Goal: Contribute content: Contribute content

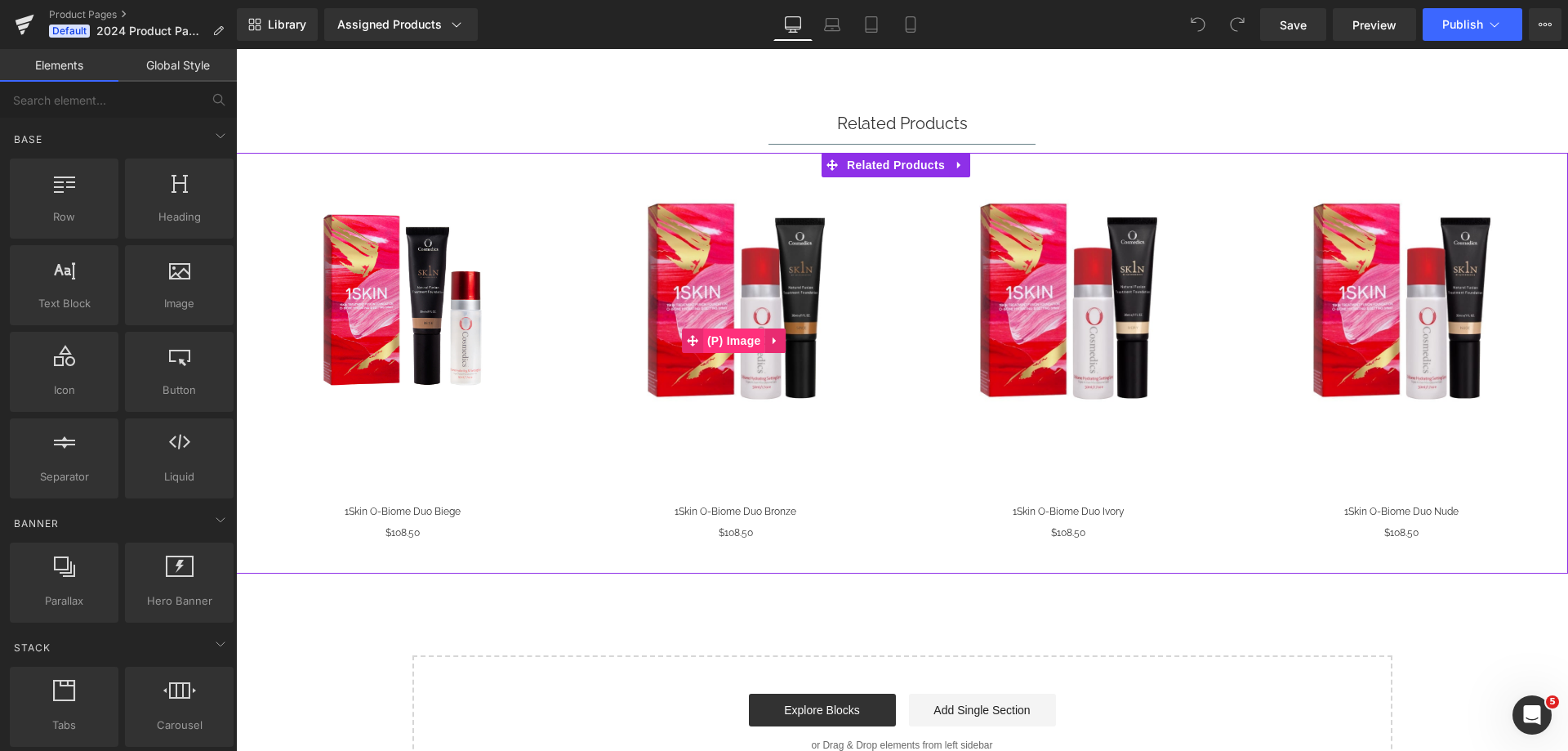
click at [730, 338] on span "(P) Image" at bounding box center [734, 340] width 62 height 24
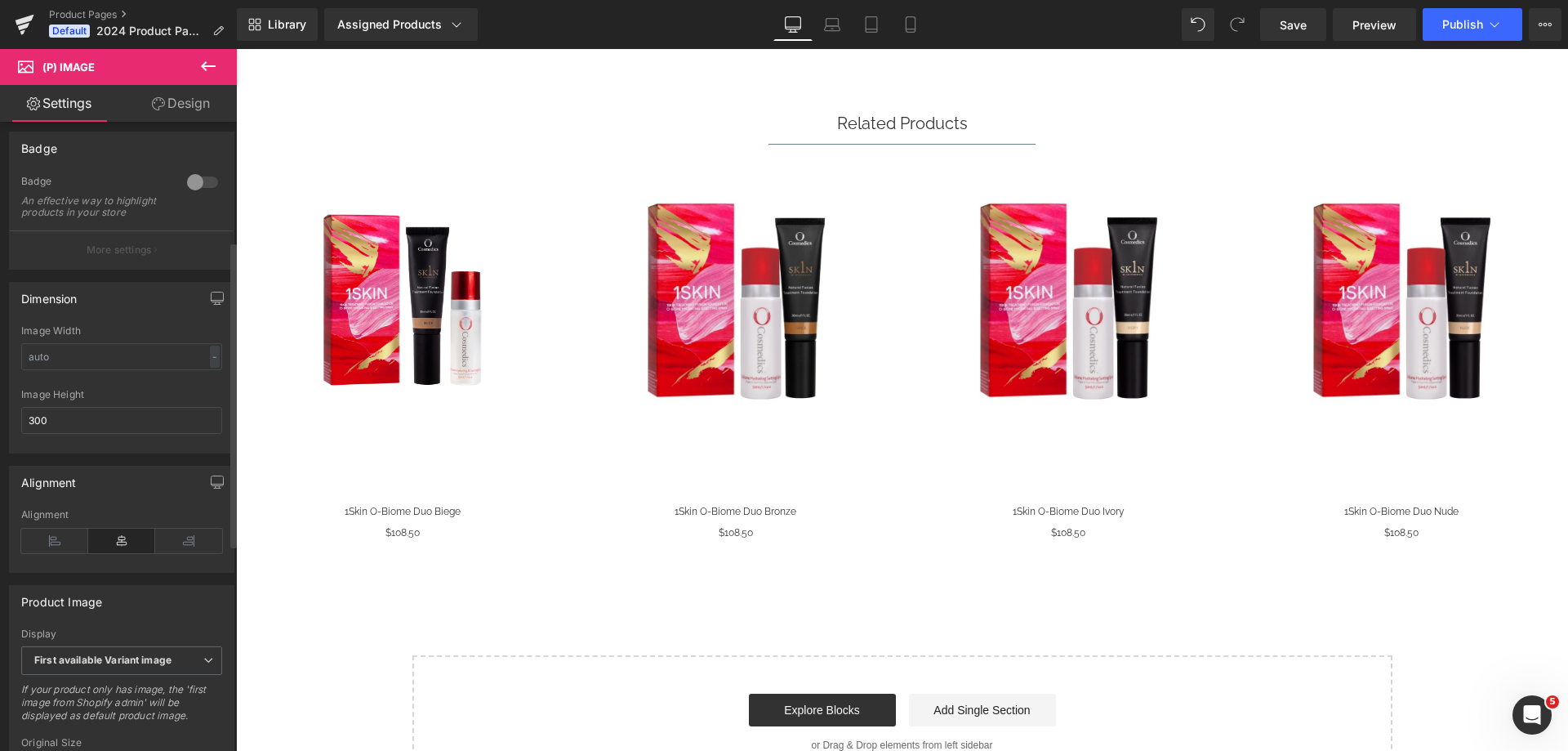
scroll to position [245, 0]
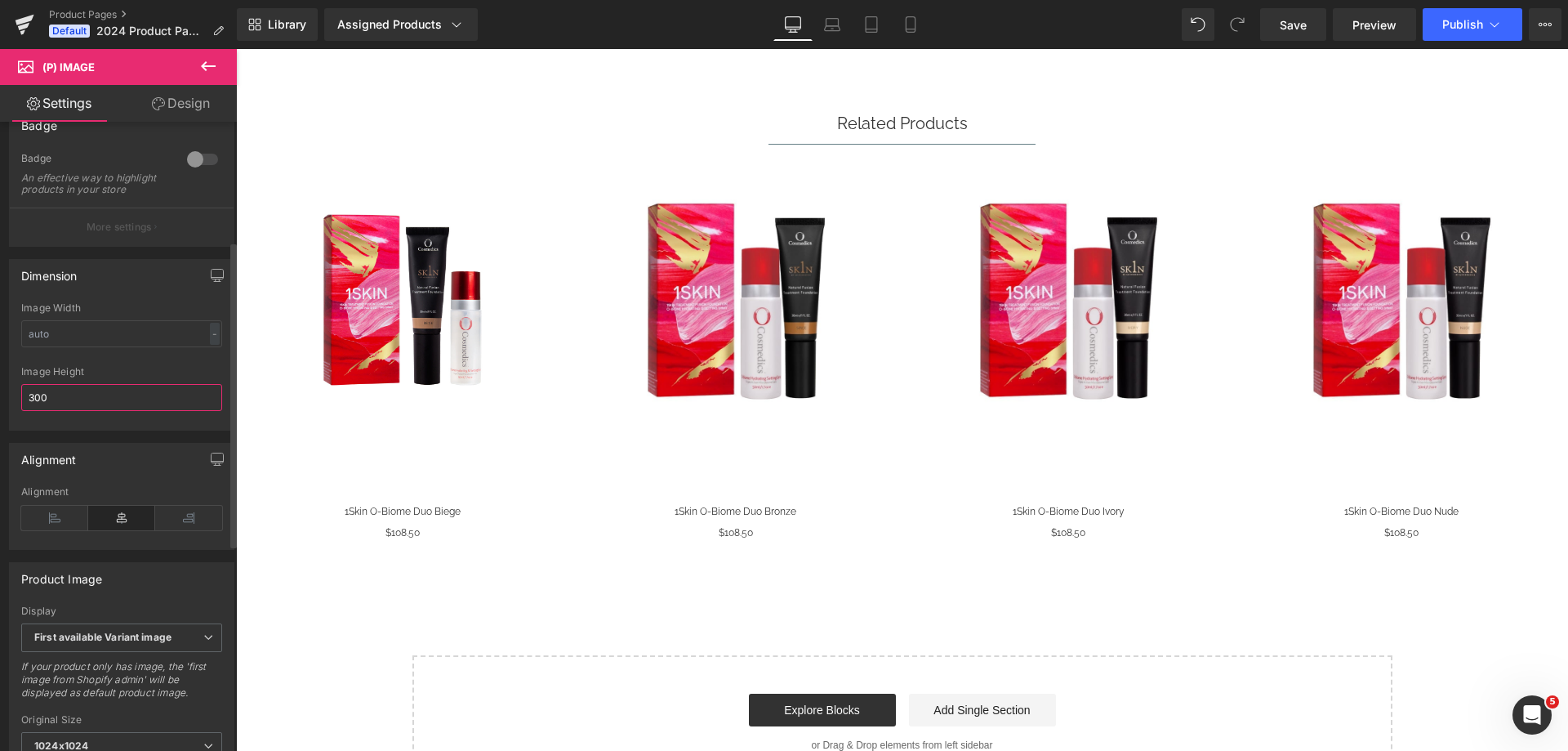
drag, startPoint x: 59, startPoint y: 414, endPoint x: 22, endPoint y: 414, distance: 37.0
click at [22, 411] on input "300" at bounding box center [121, 398] width 201 height 27
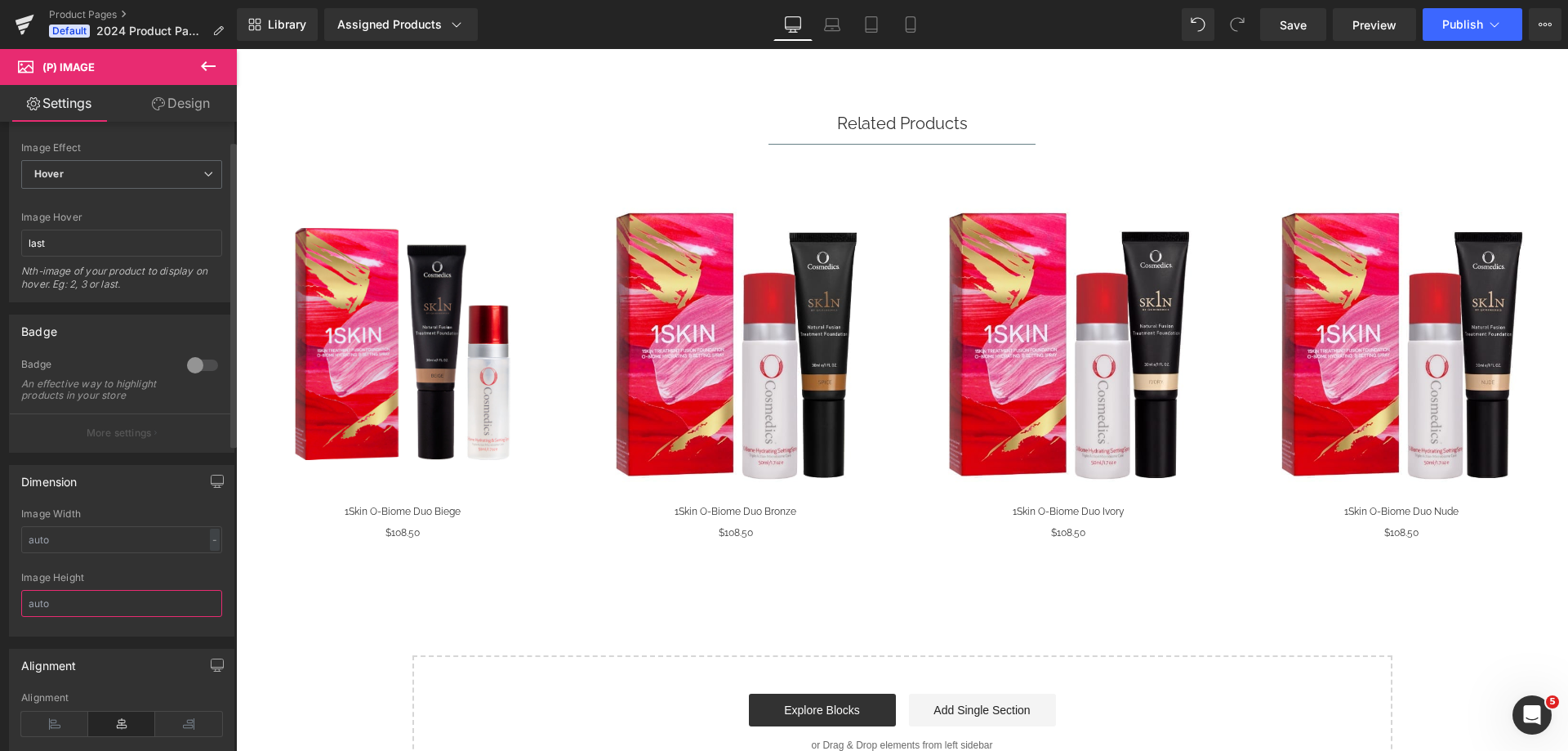
scroll to position [0, 0]
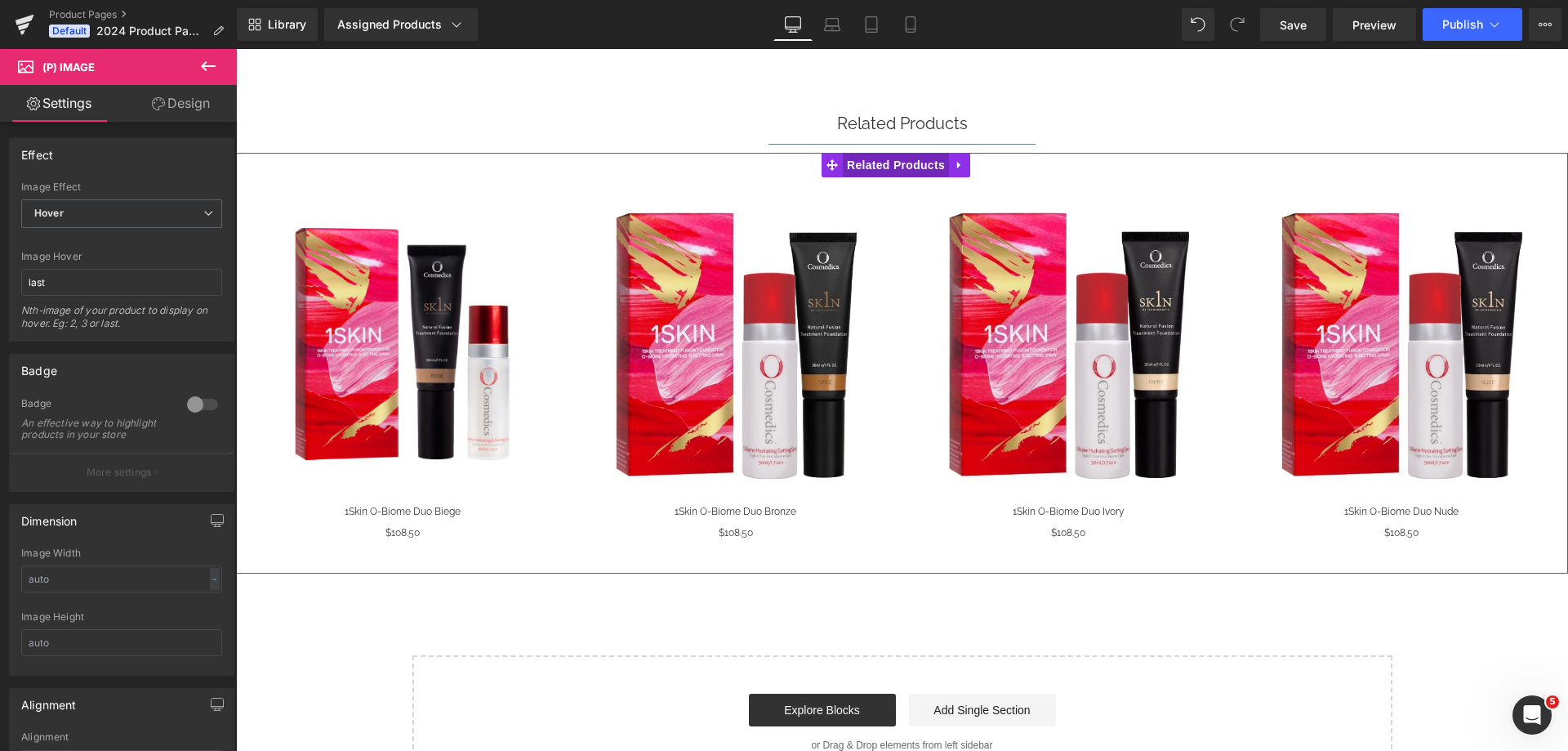
click at [894, 165] on span "Related Products" at bounding box center [895, 165] width 106 height 24
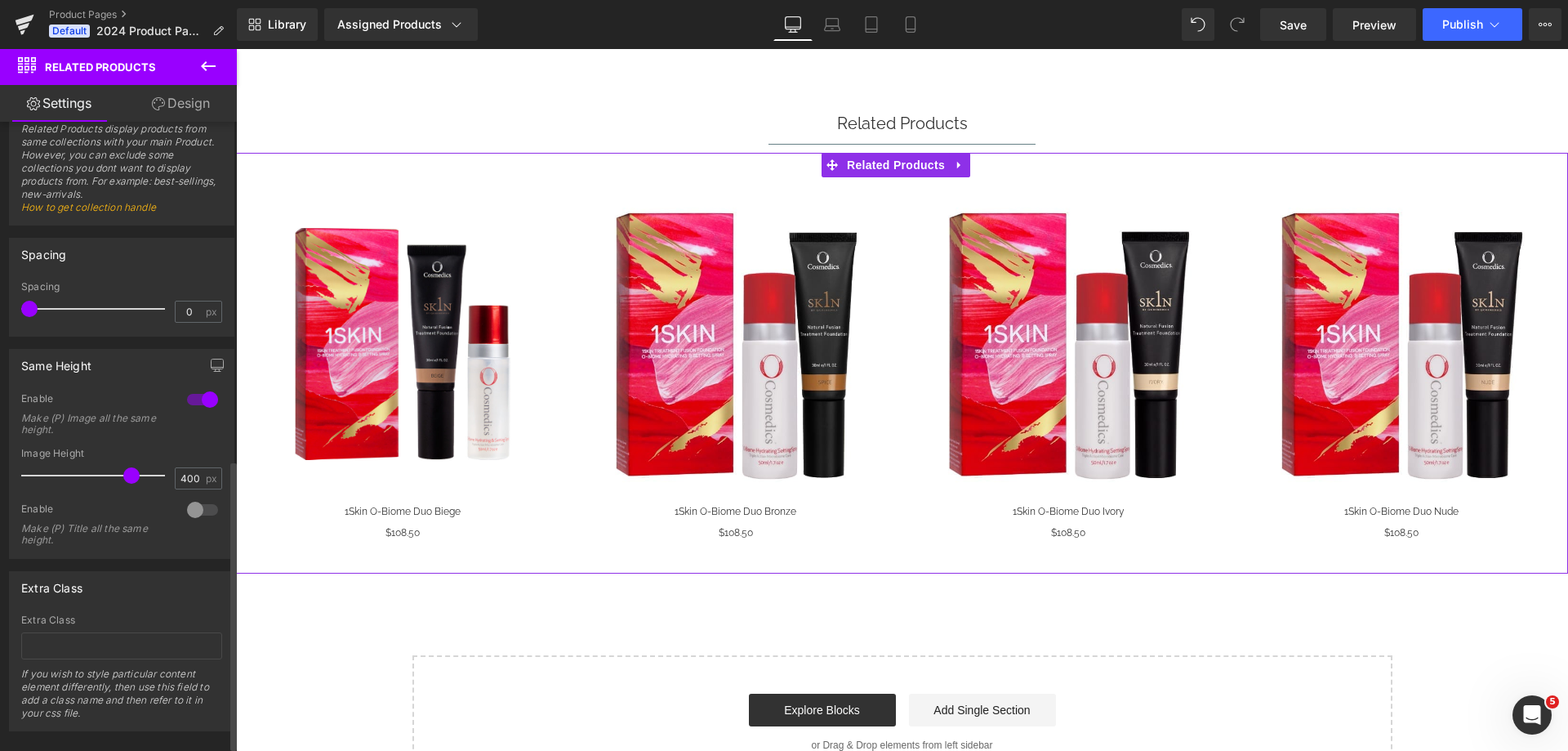
scroll to position [735, 0]
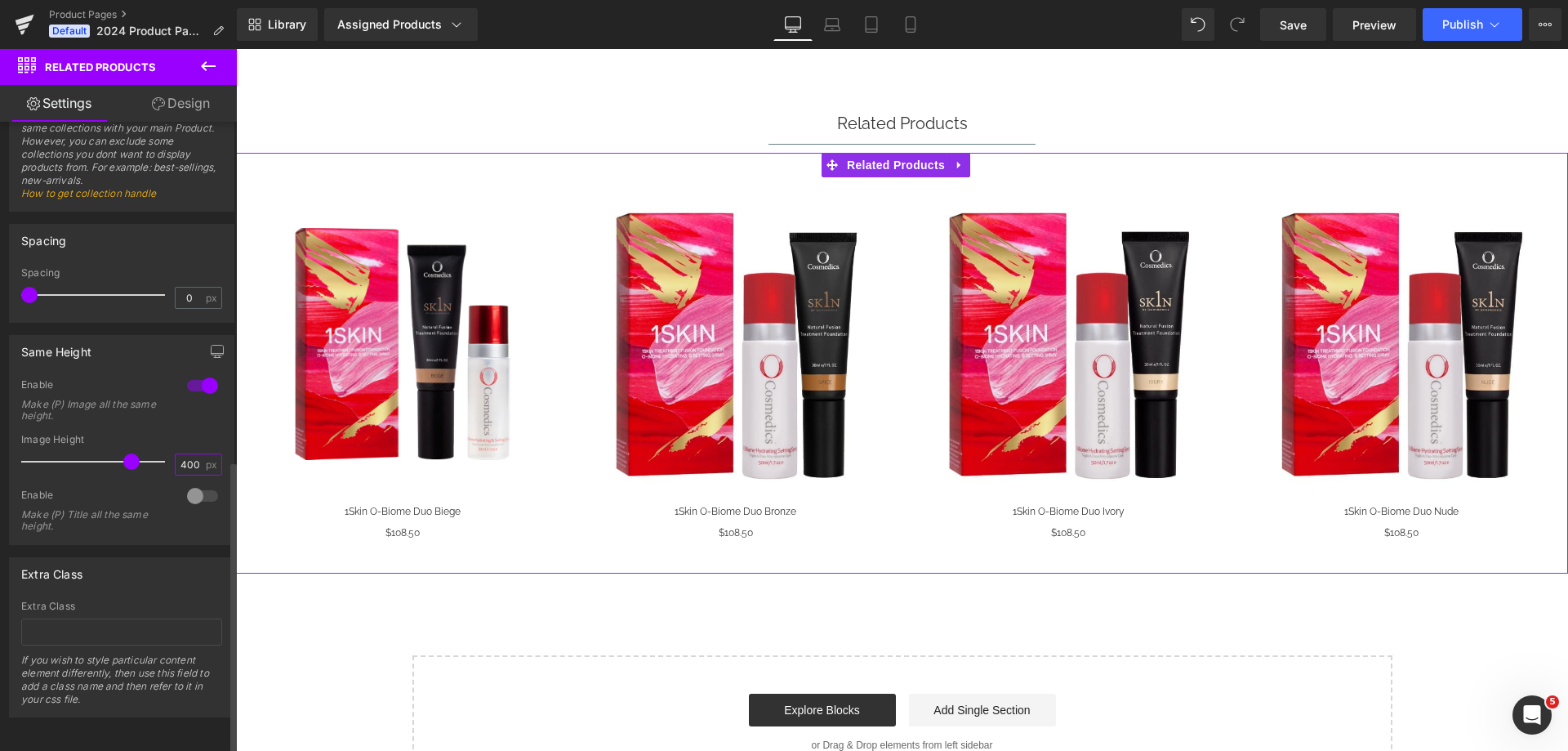
click at [178, 456] on input "400" at bounding box center [190, 465] width 28 height 20
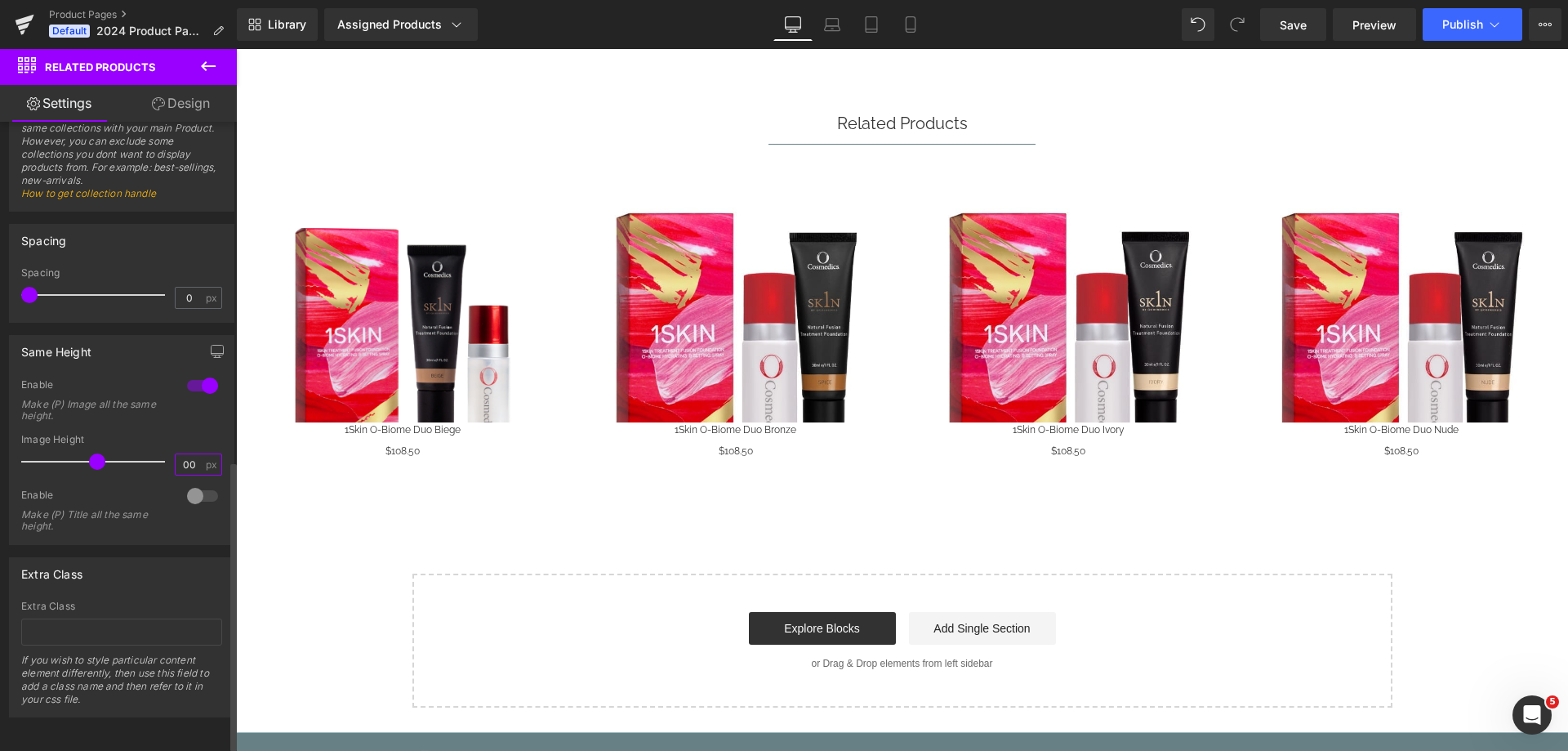
type input "400"
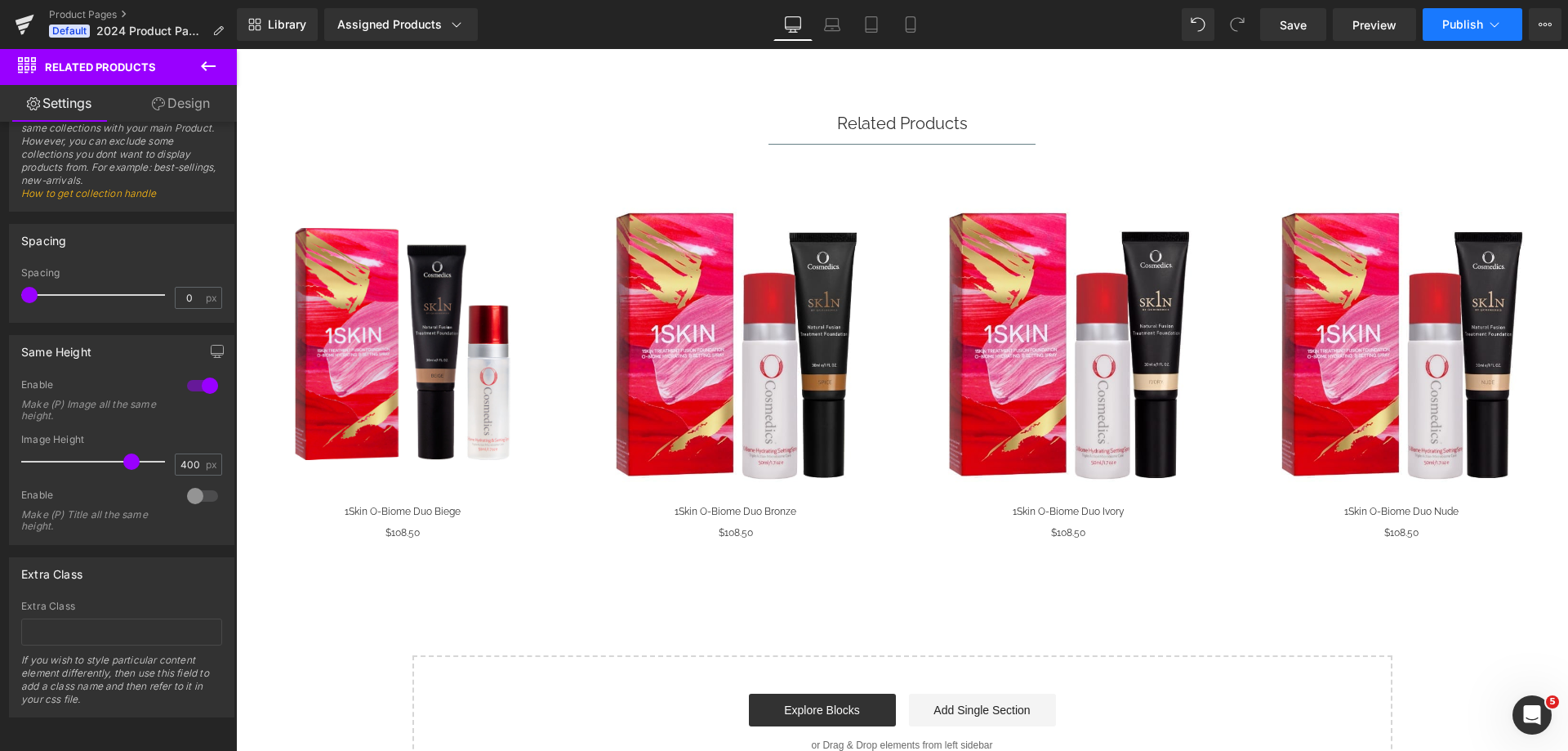
click at [1456, 26] on span "Publish" at bounding box center [1463, 24] width 41 height 13
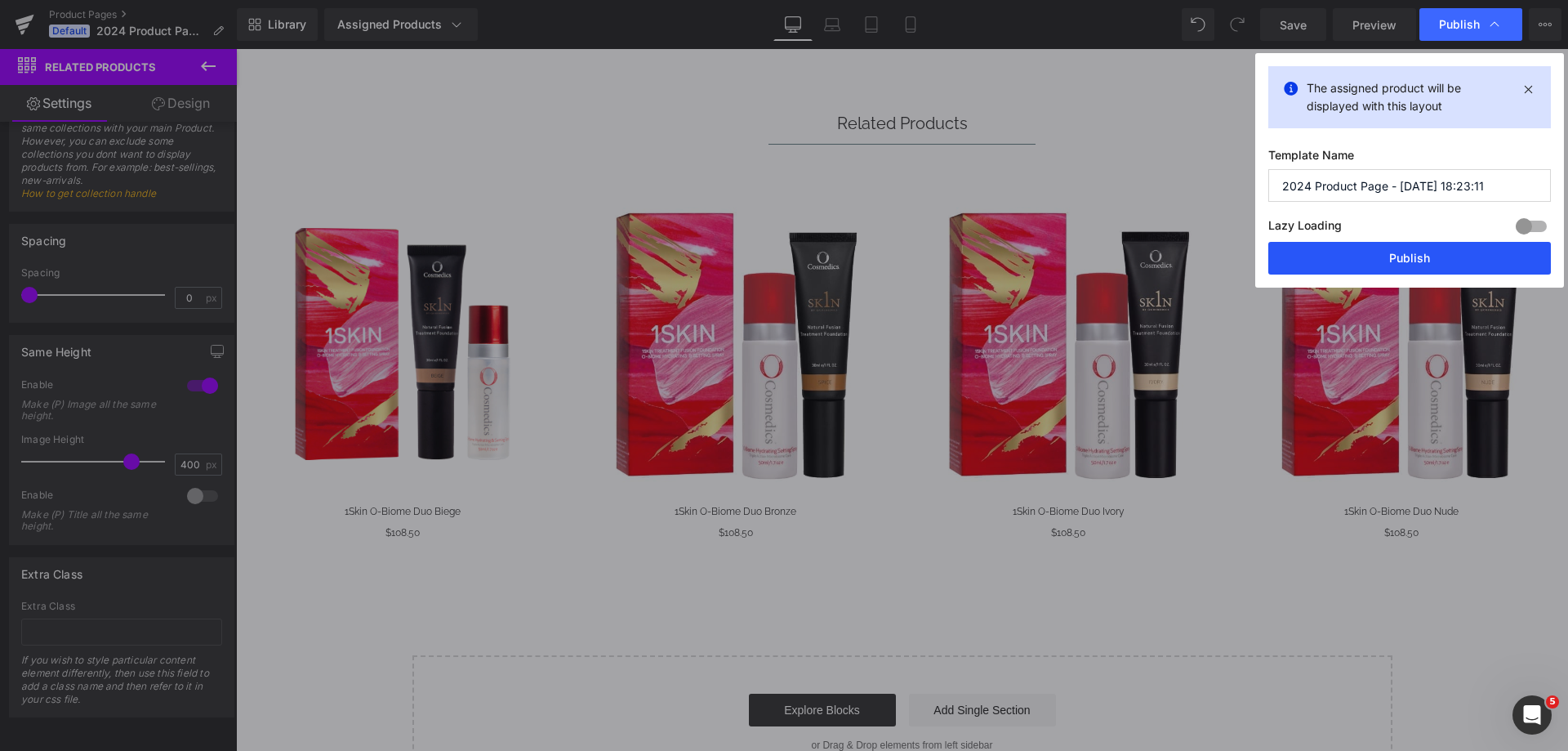
click at [1379, 264] on button "Publish" at bounding box center [1410, 258] width 283 height 33
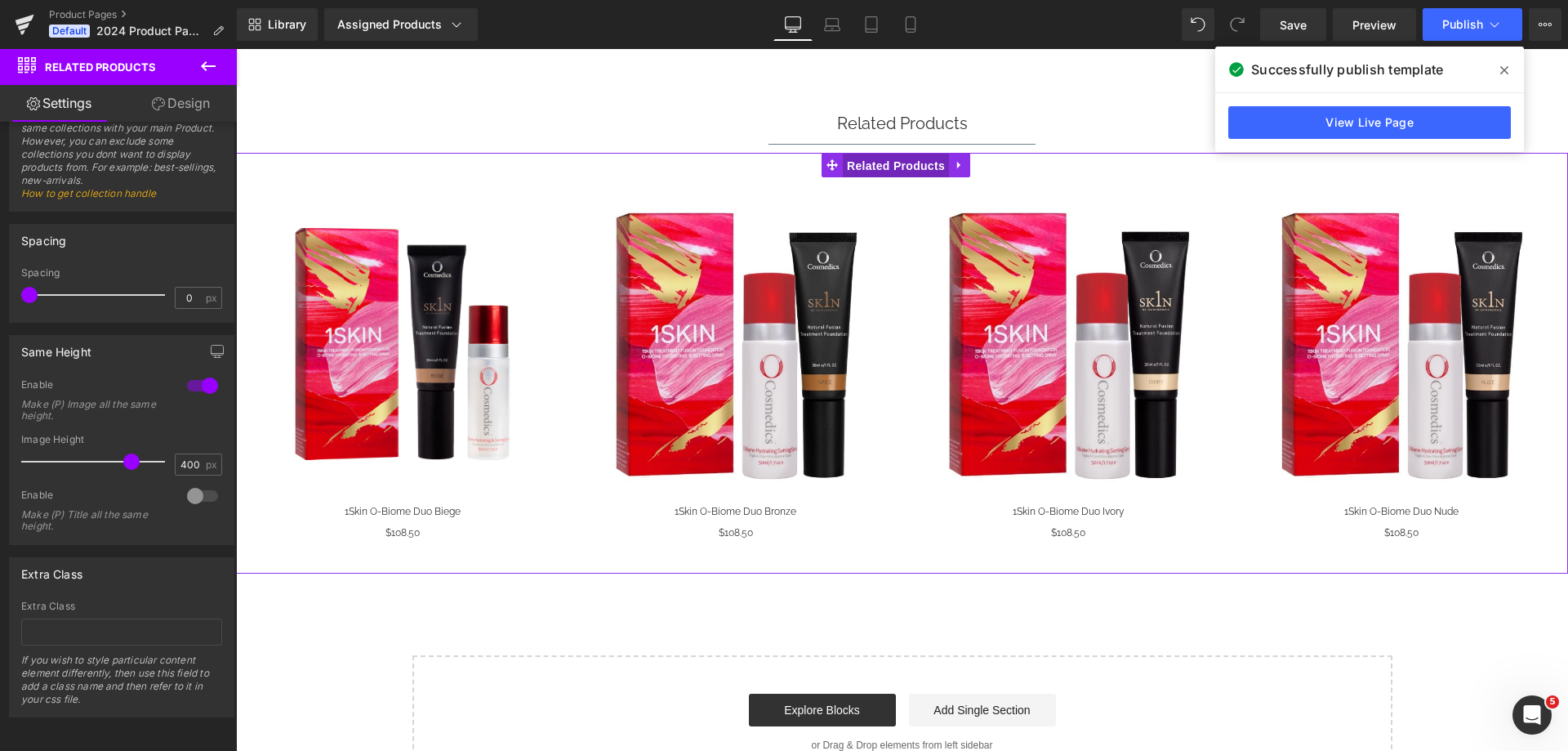
click at [874, 164] on span "Related Products" at bounding box center [895, 166] width 106 height 24
click at [388, 337] on span "(P) Image" at bounding box center [401, 341] width 62 height 24
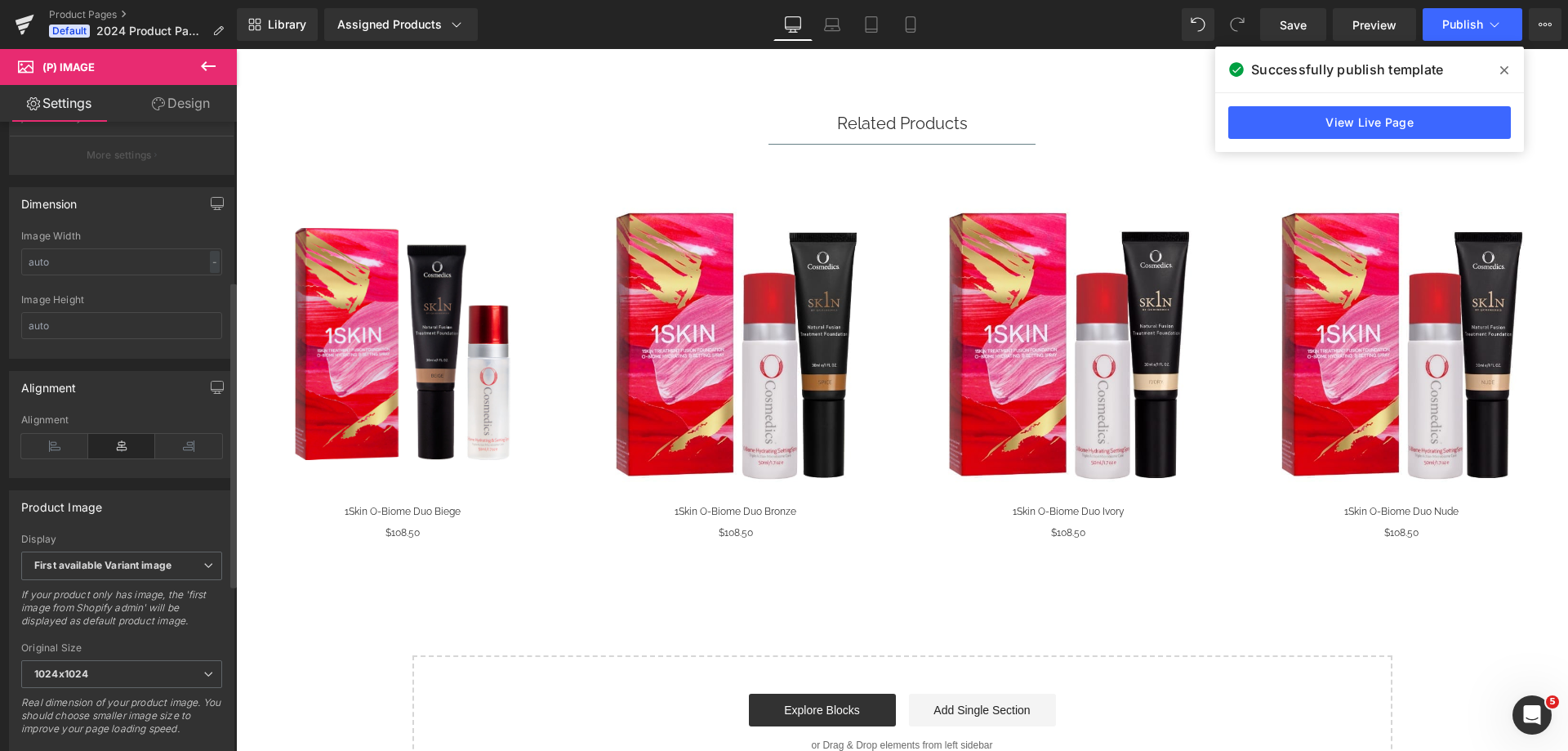
scroll to position [327, 0]
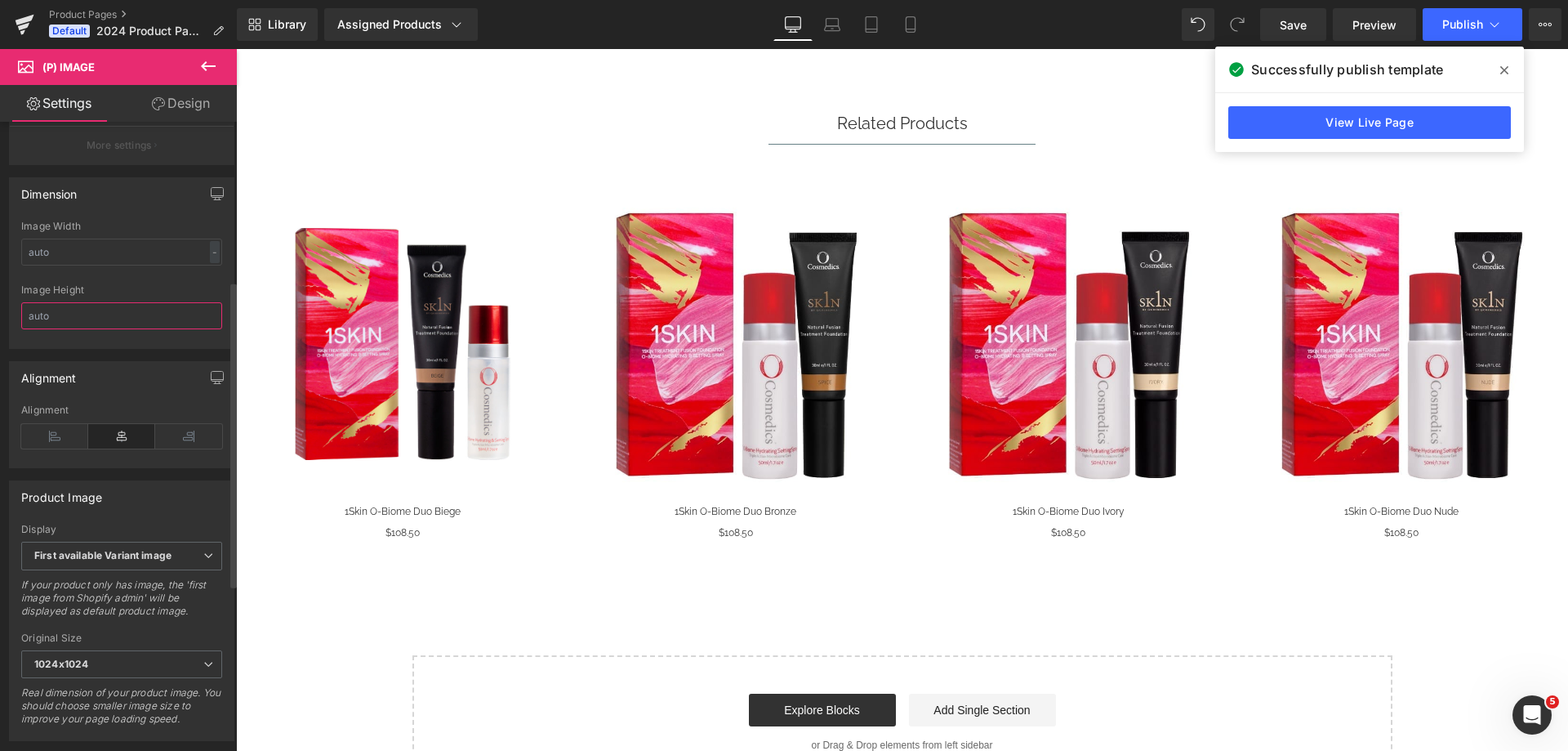
click at [100, 327] on input "text" at bounding box center [121, 316] width 201 height 27
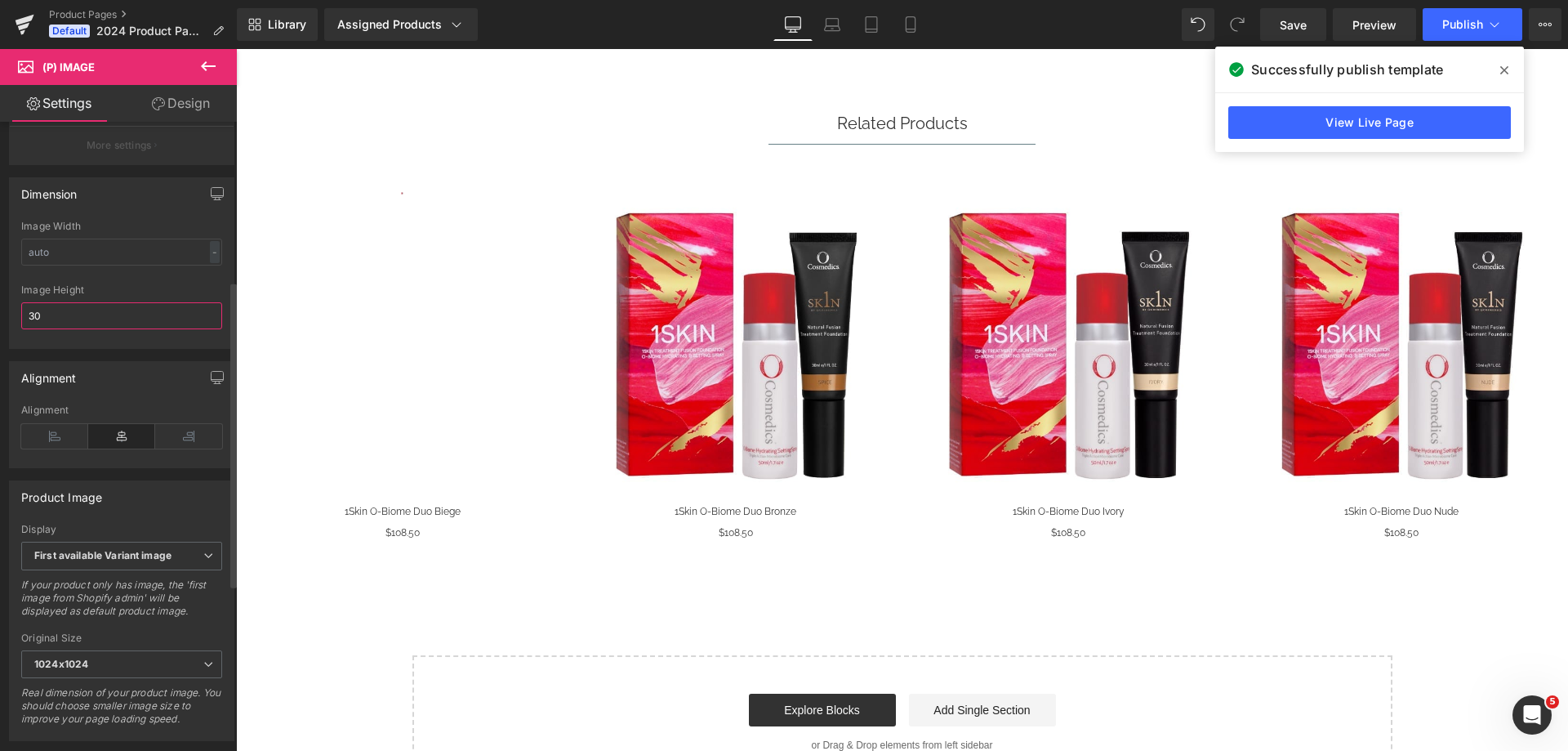
type input "300"
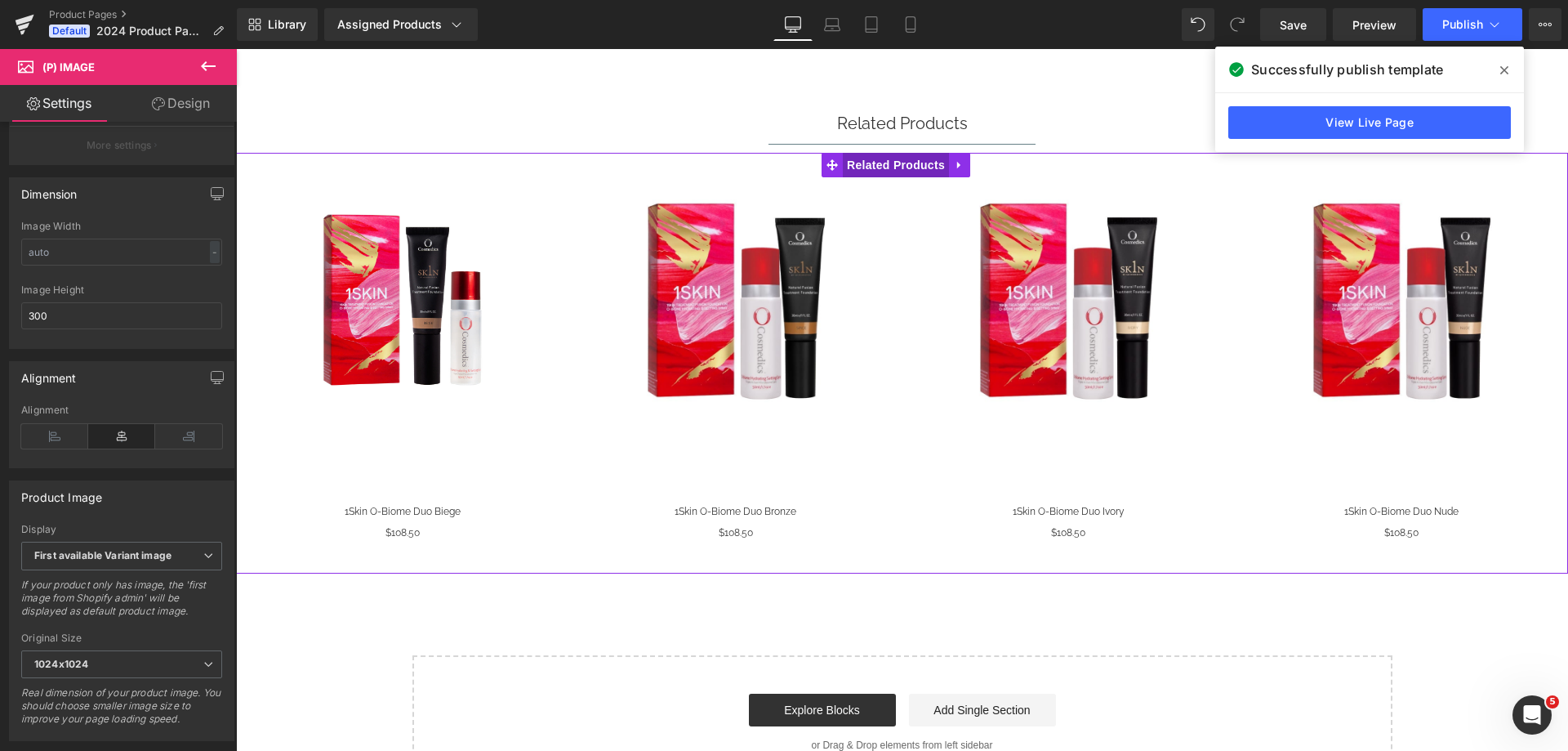
click at [880, 163] on span "Related Products" at bounding box center [895, 165] width 106 height 24
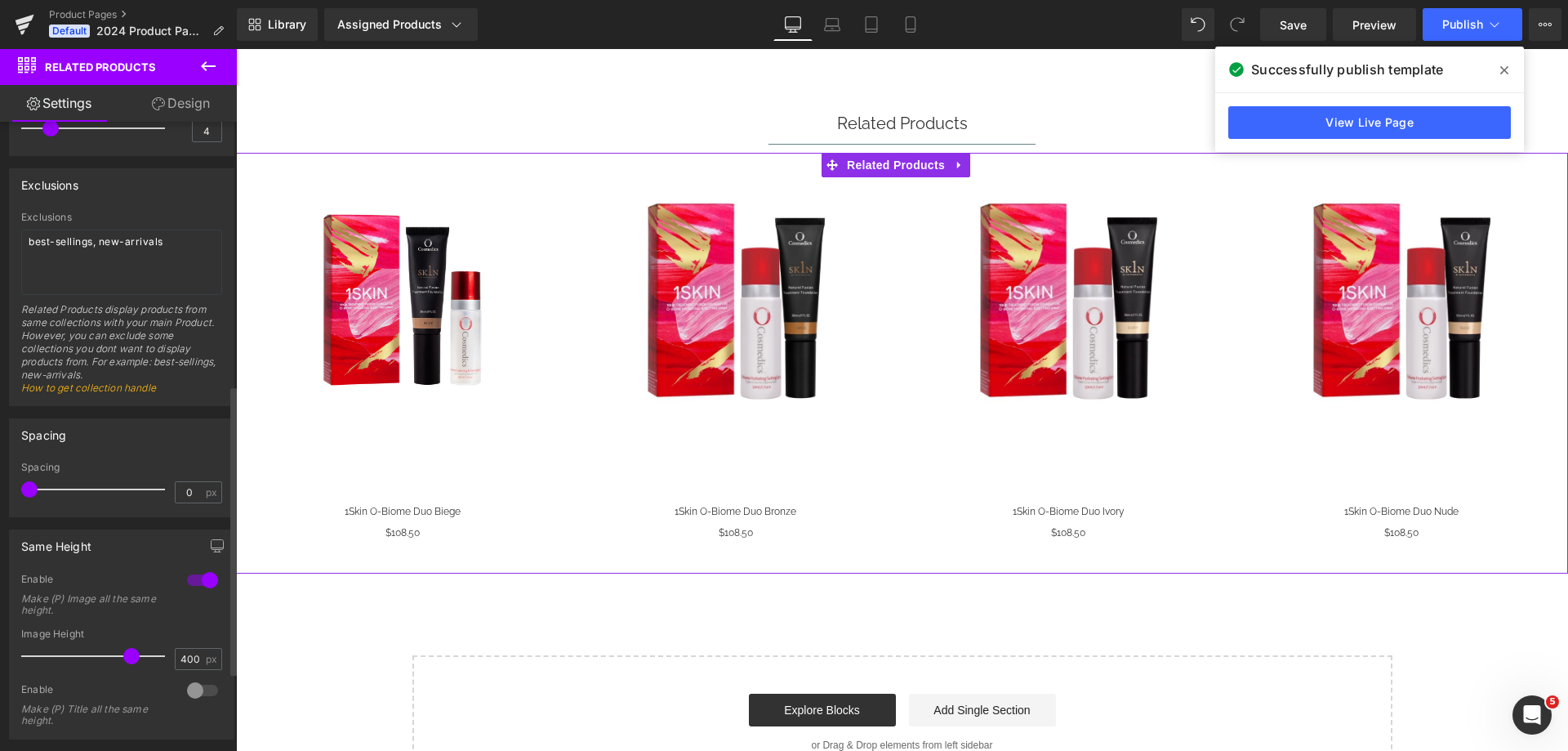
scroll to position [572, 0]
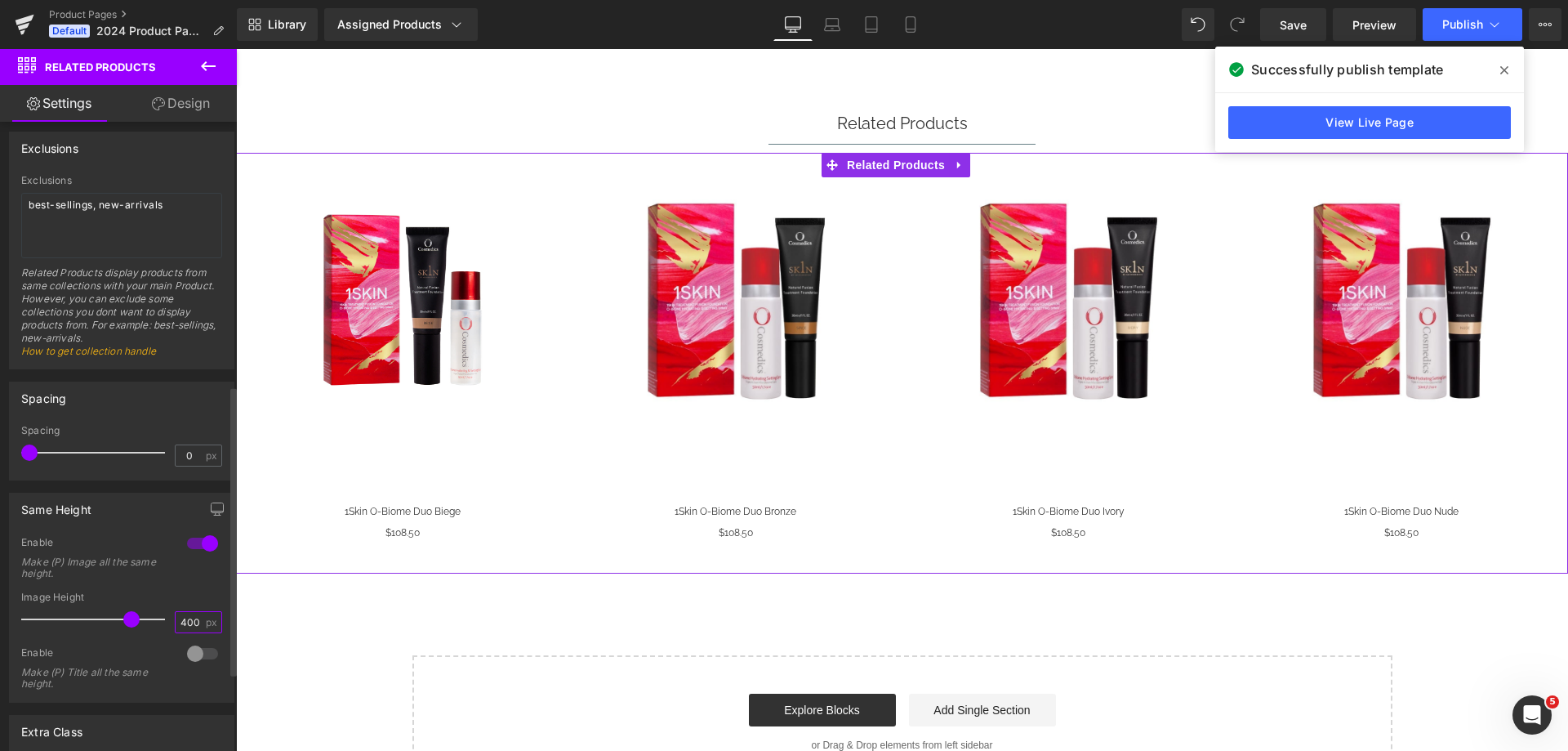
drag, startPoint x: 180, startPoint y: 615, endPoint x: 172, endPoint y: 619, distance: 8.9
click at [176, 619] on input "400" at bounding box center [190, 622] width 28 height 20
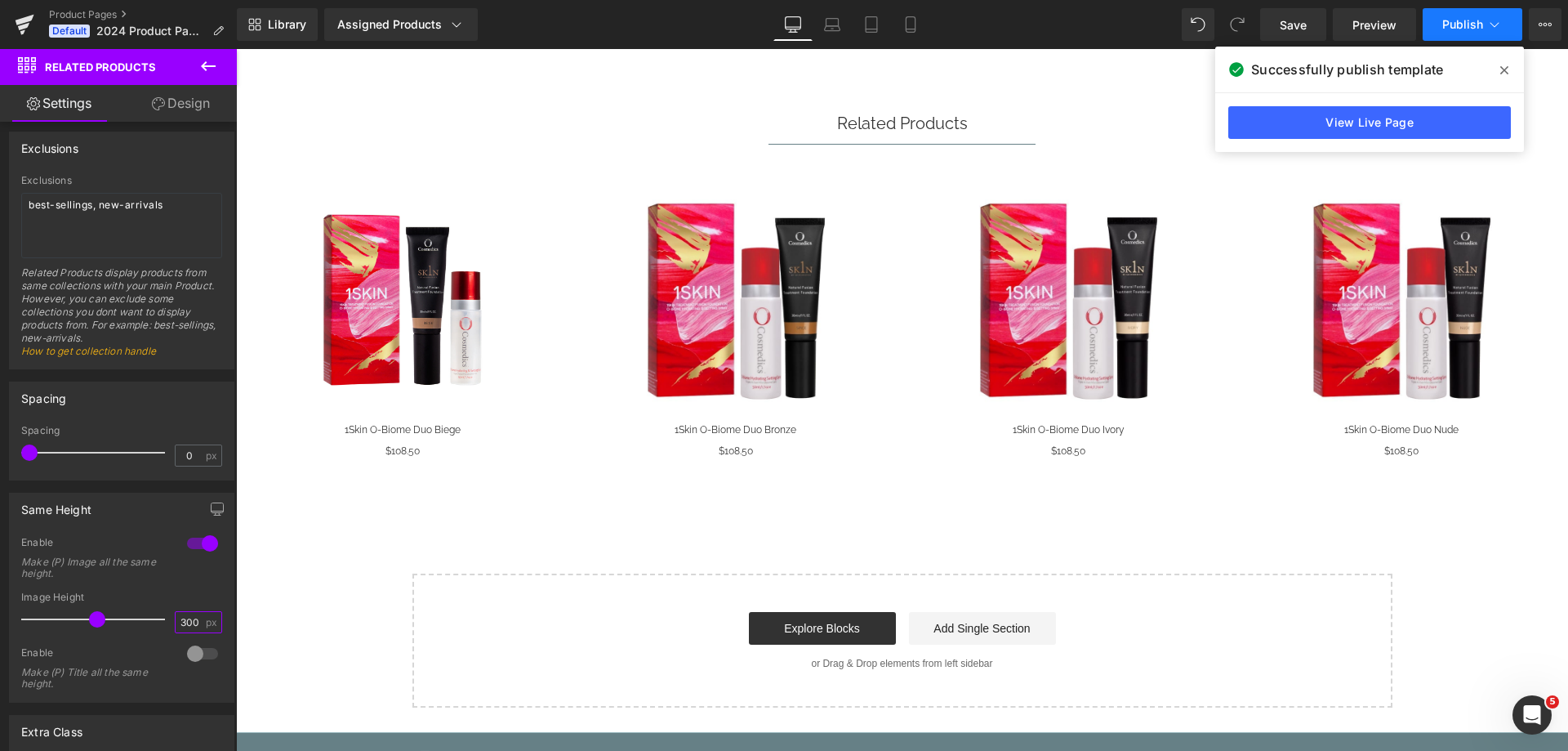
type input "300"
click at [1432, 29] on button "Publish" at bounding box center [1472, 24] width 100 height 33
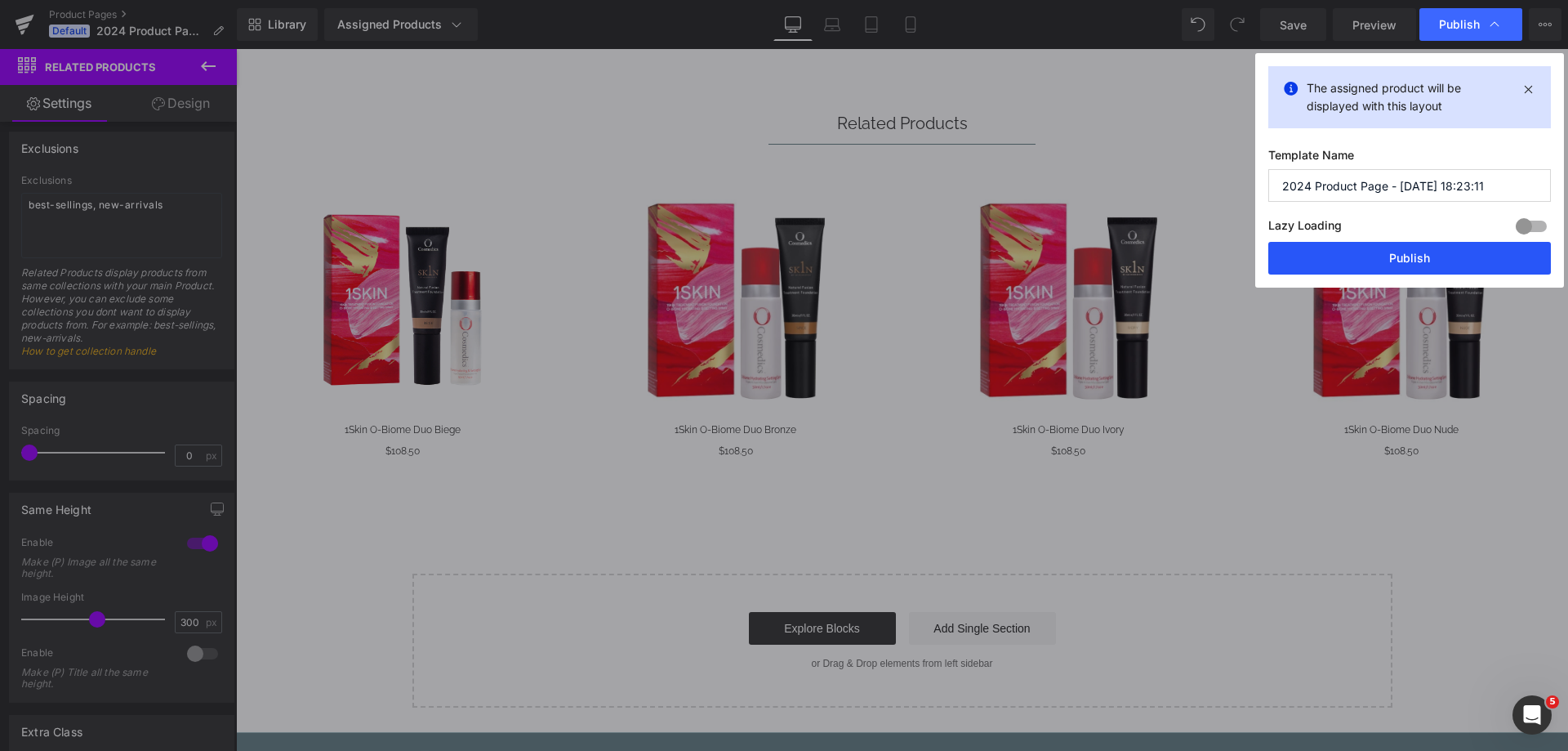
click at [1413, 270] on button "Publish" at bounding box center [1410, 258] width 283 height 33
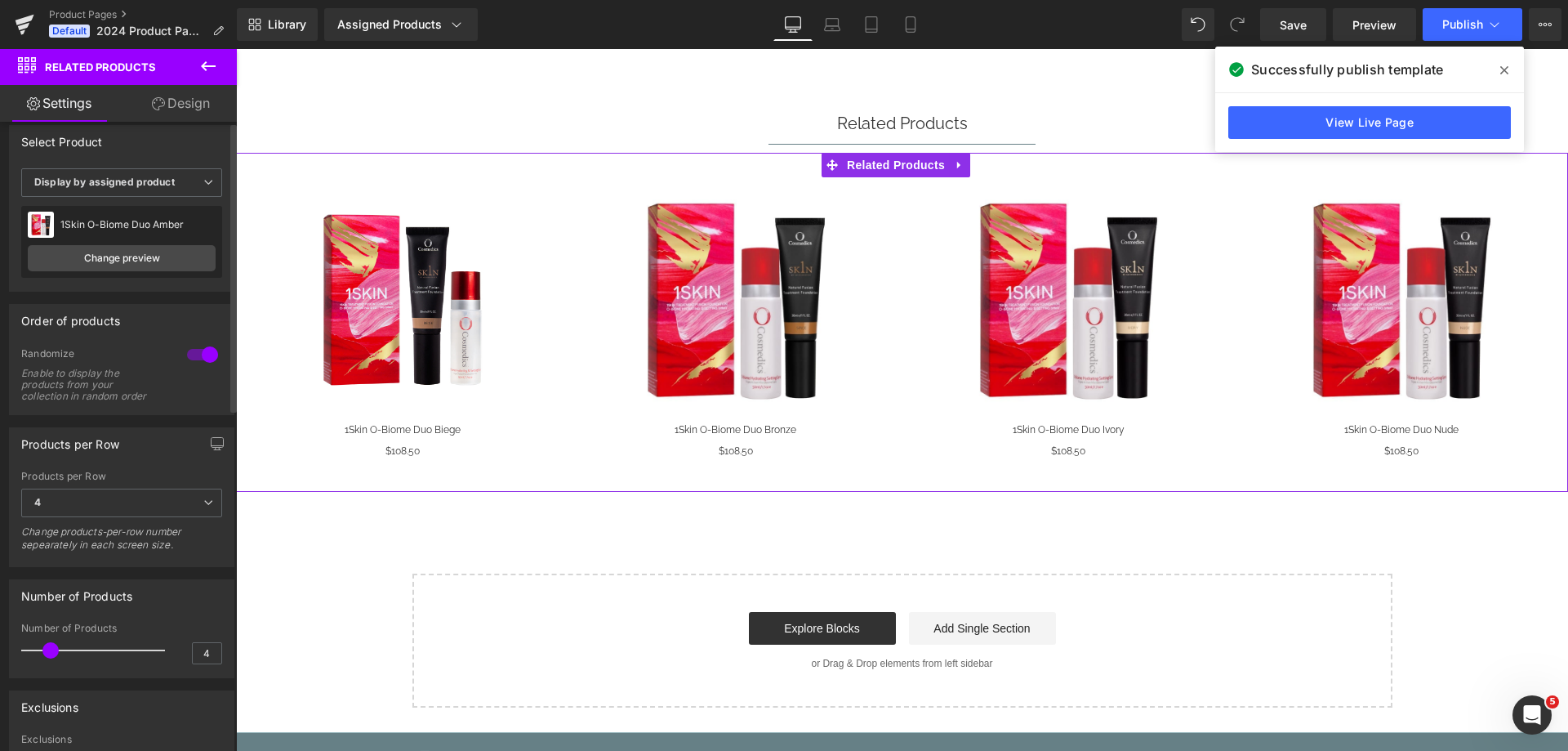
scroll to position [0, 0]
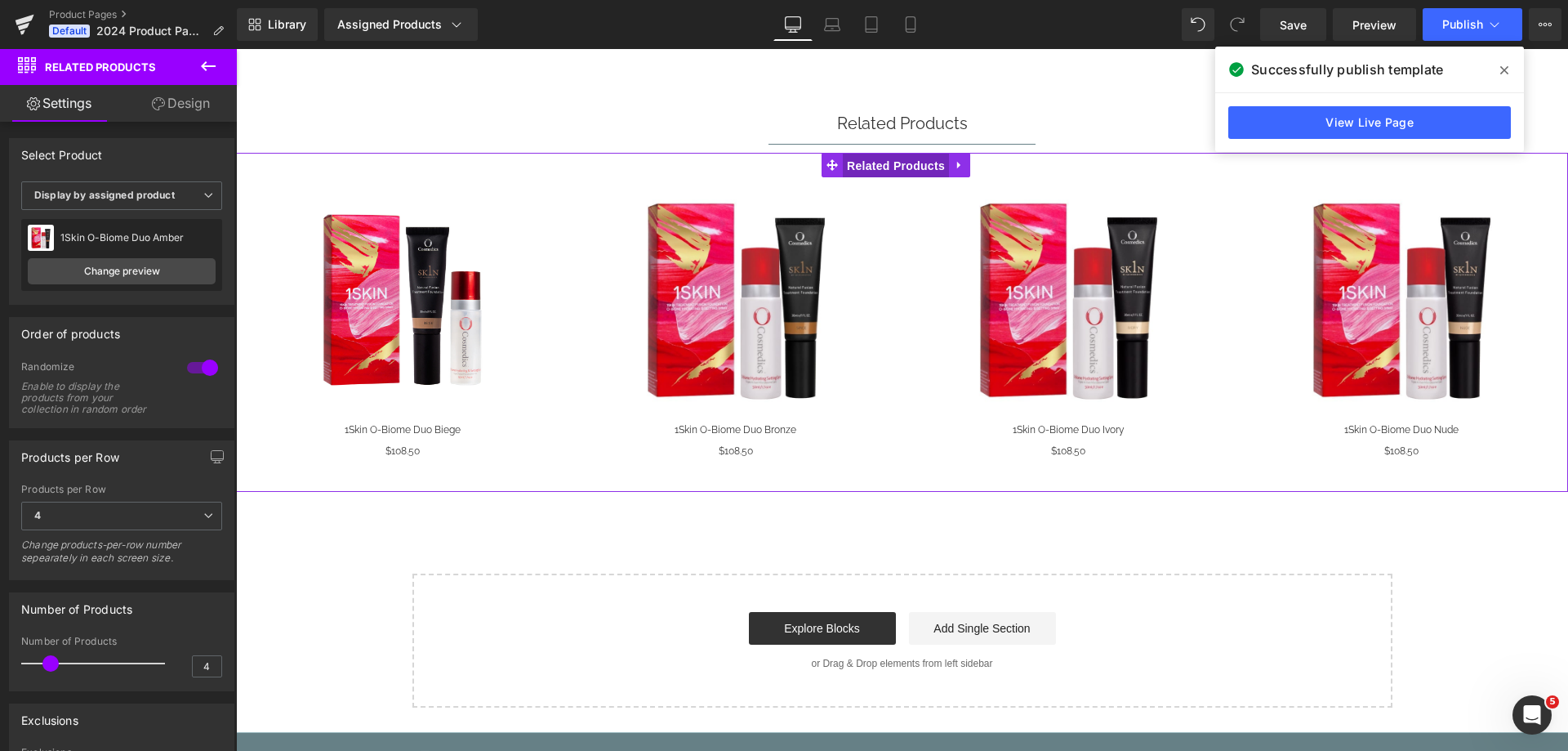
click at [905, 169] on span "Related Products" at bounding box center [895, 166] width 106 height 24
click at [736, 298] on span "(P) Image" at bounding box center [734, 300] width 62 height 24
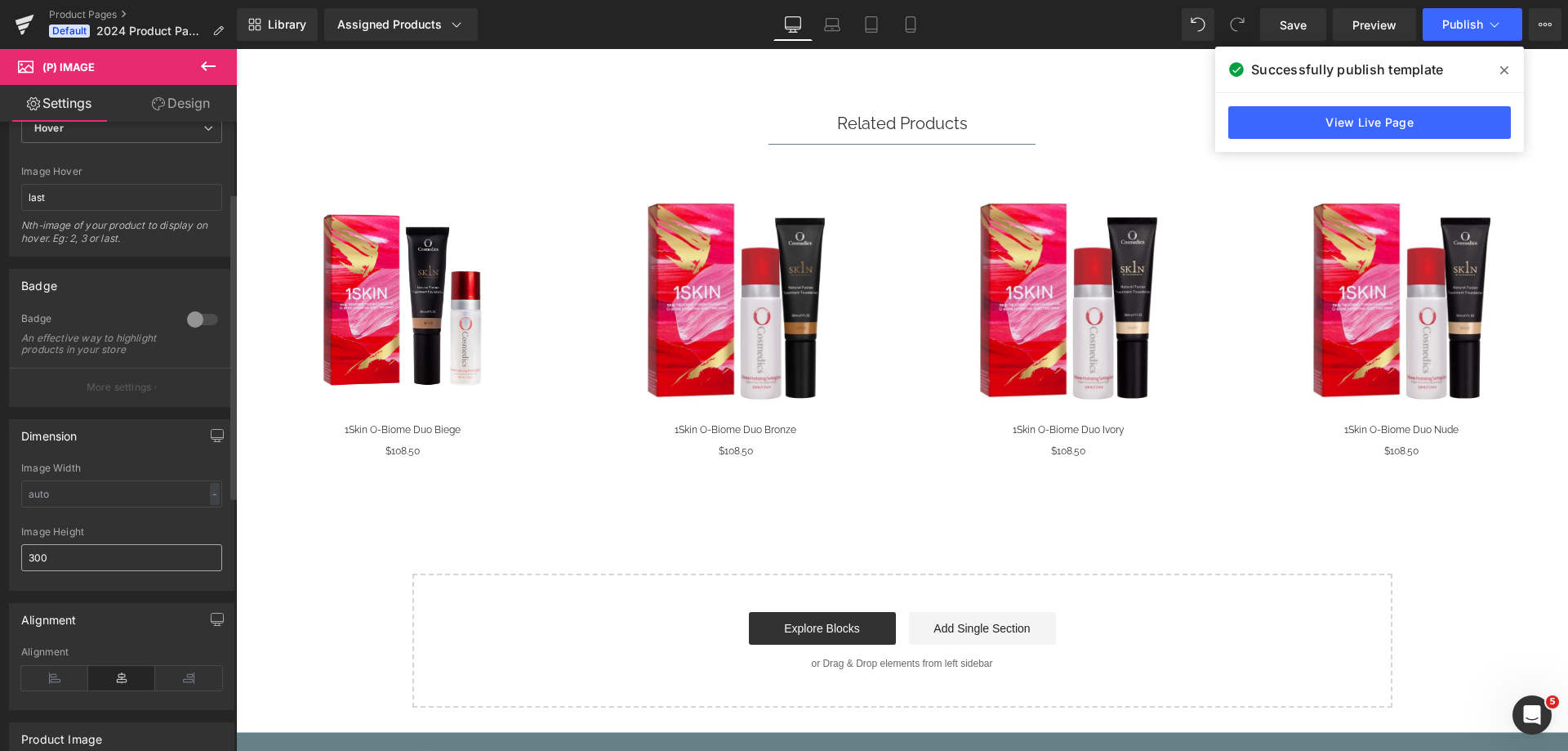
scroll to position [163, 0]
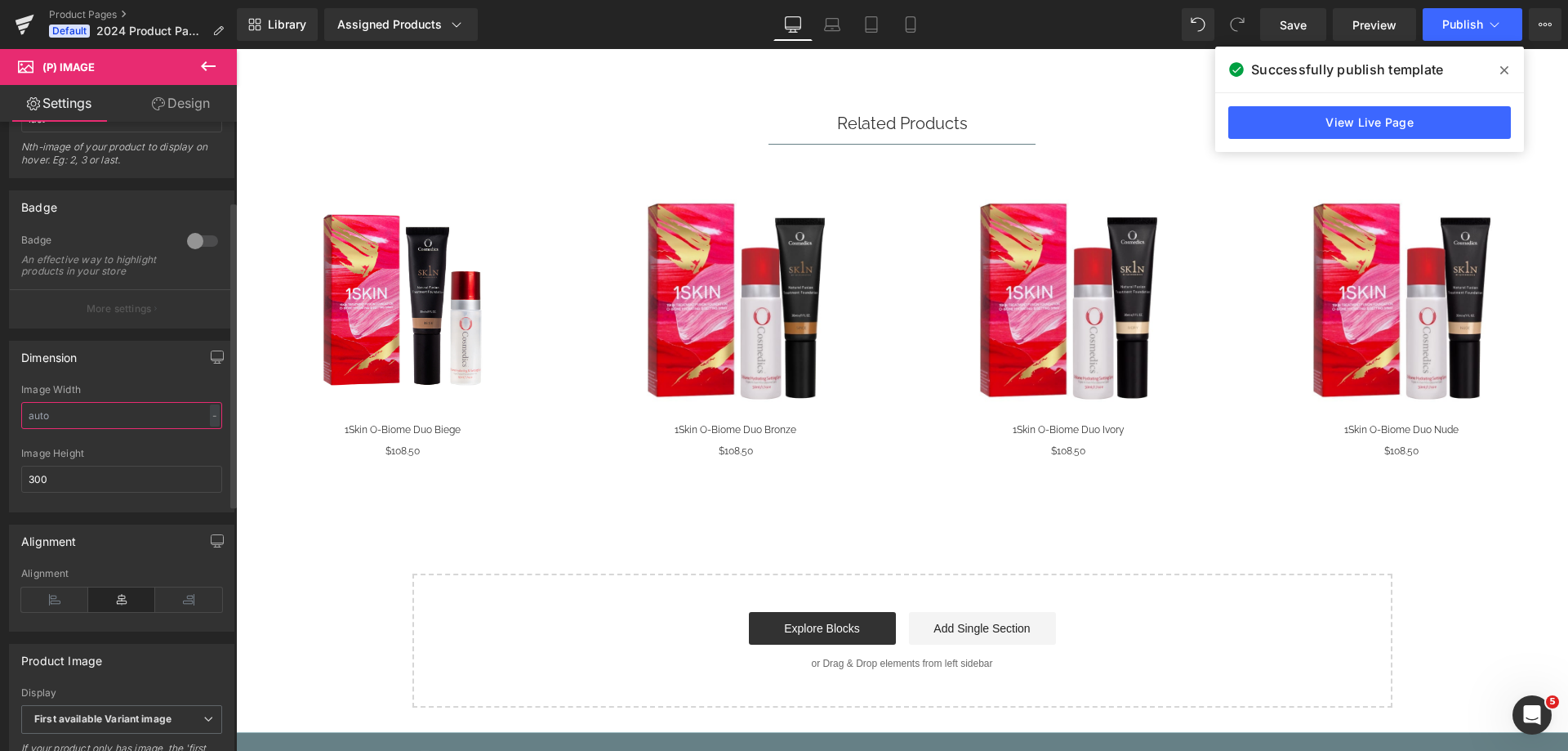
click at [63, 428] on input "text" at bounding box center [121, 415] width 201 height 27
type input "300"
click at [109, 368] on div "Dimension" at bounding box center [121, 357] width 223 height 31
click at [1446, 33] on button "Publish" at bounding box center [1472, 24] width 100 height 33
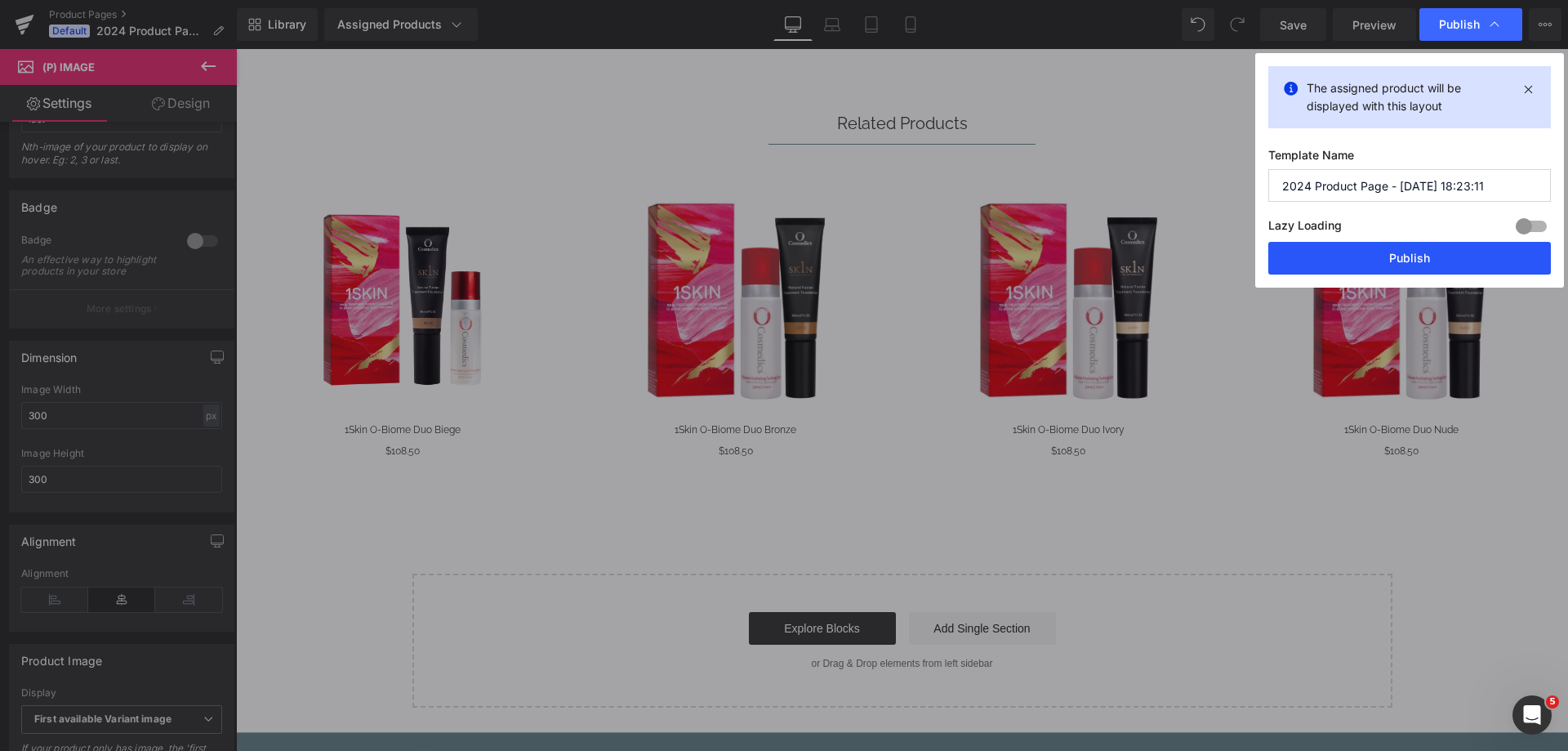
click at [1350, 272] on button "Publish" at bounding box center [1410, 258] width 283 height 33
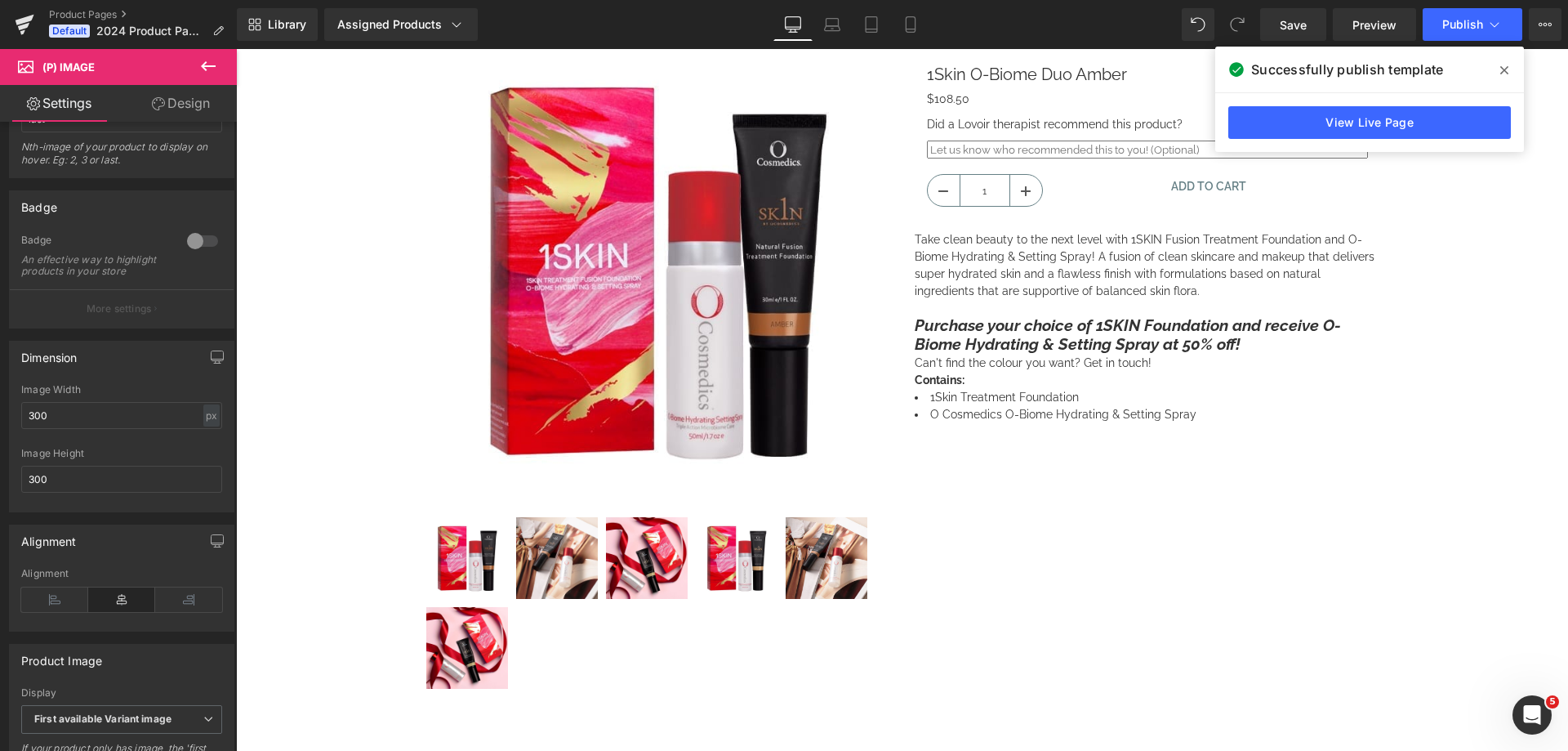
scroll to position [0, 0]
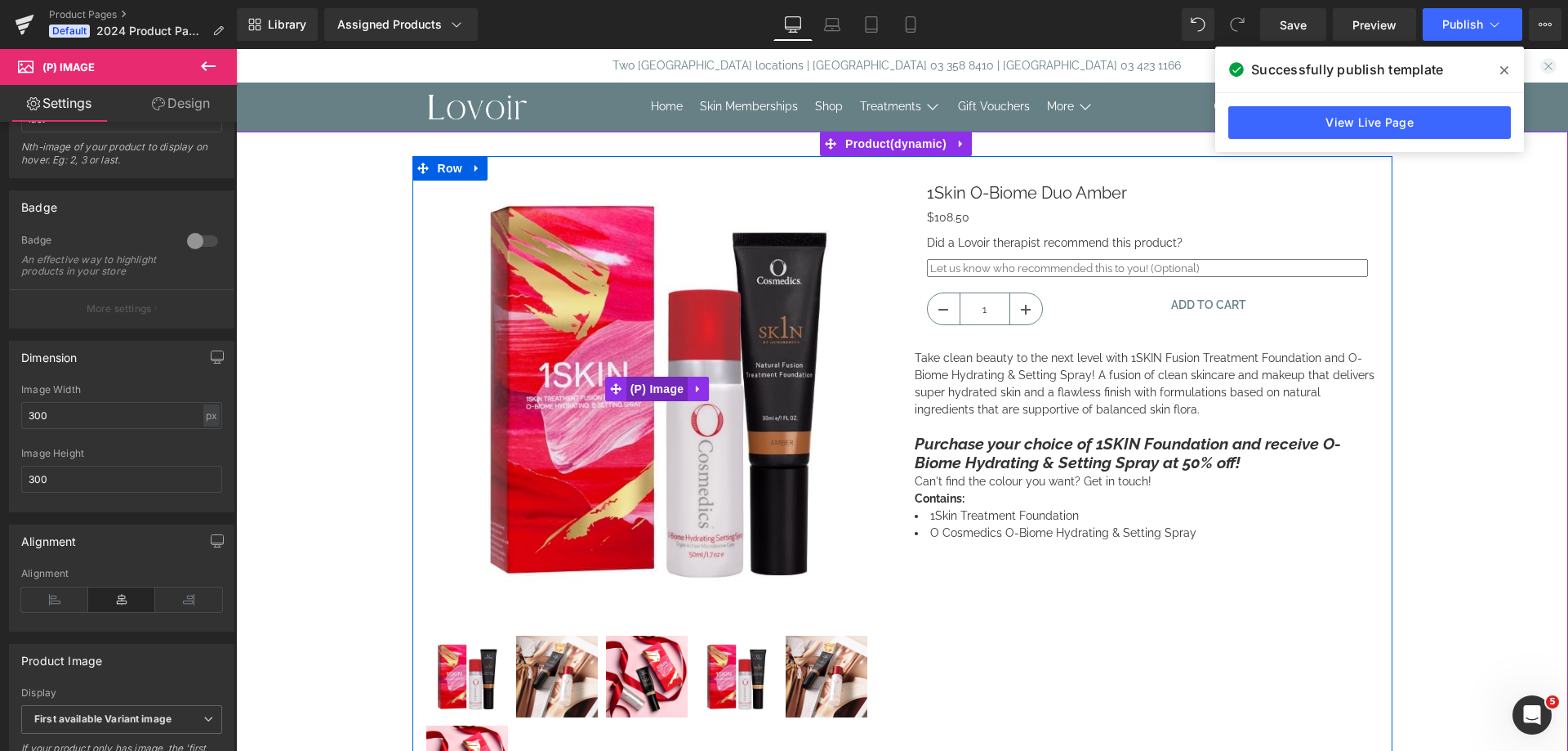
click at [669, 388] on span "(P) Image" at bounding box center [658, 388] width 62 height 24
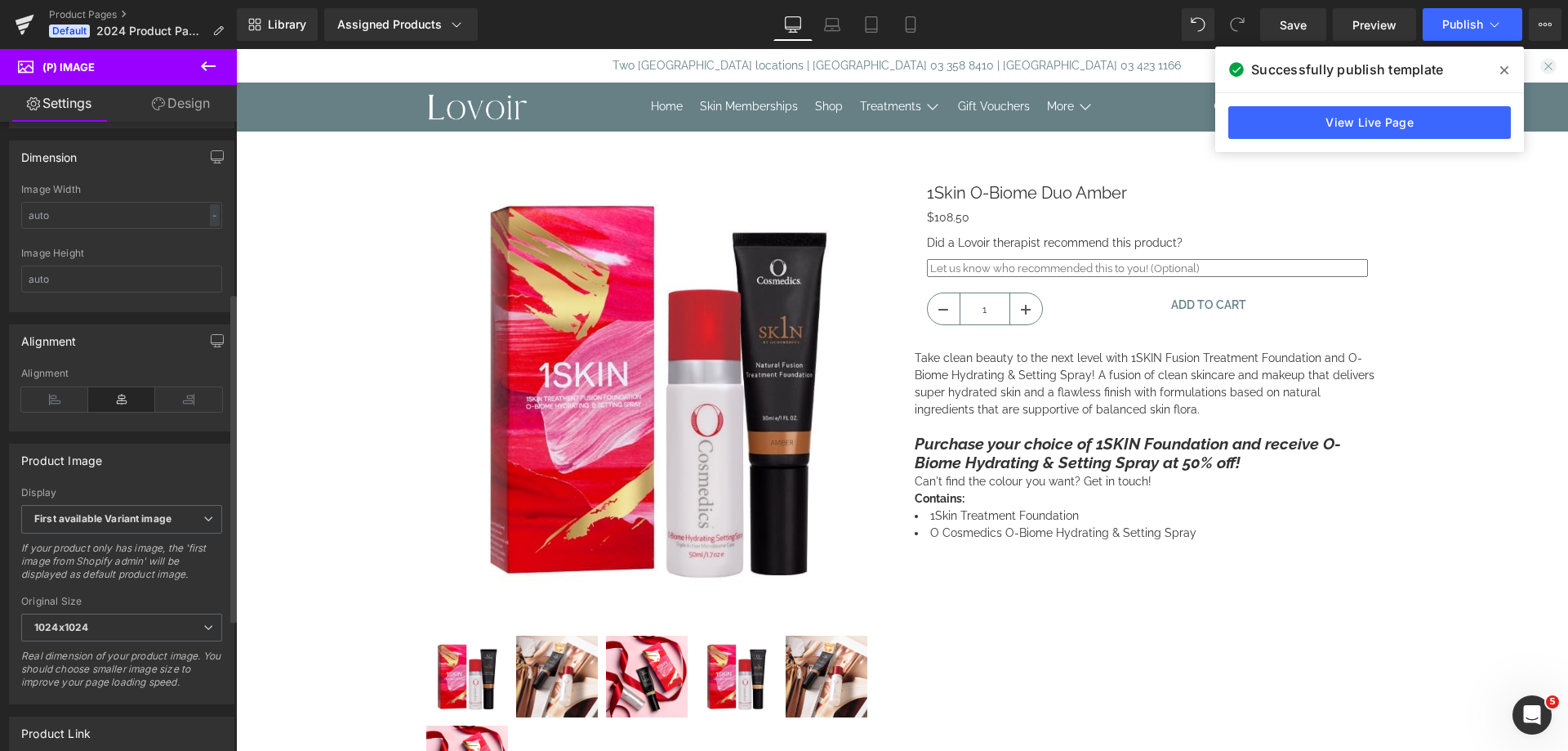
scroll to position [327, 0]
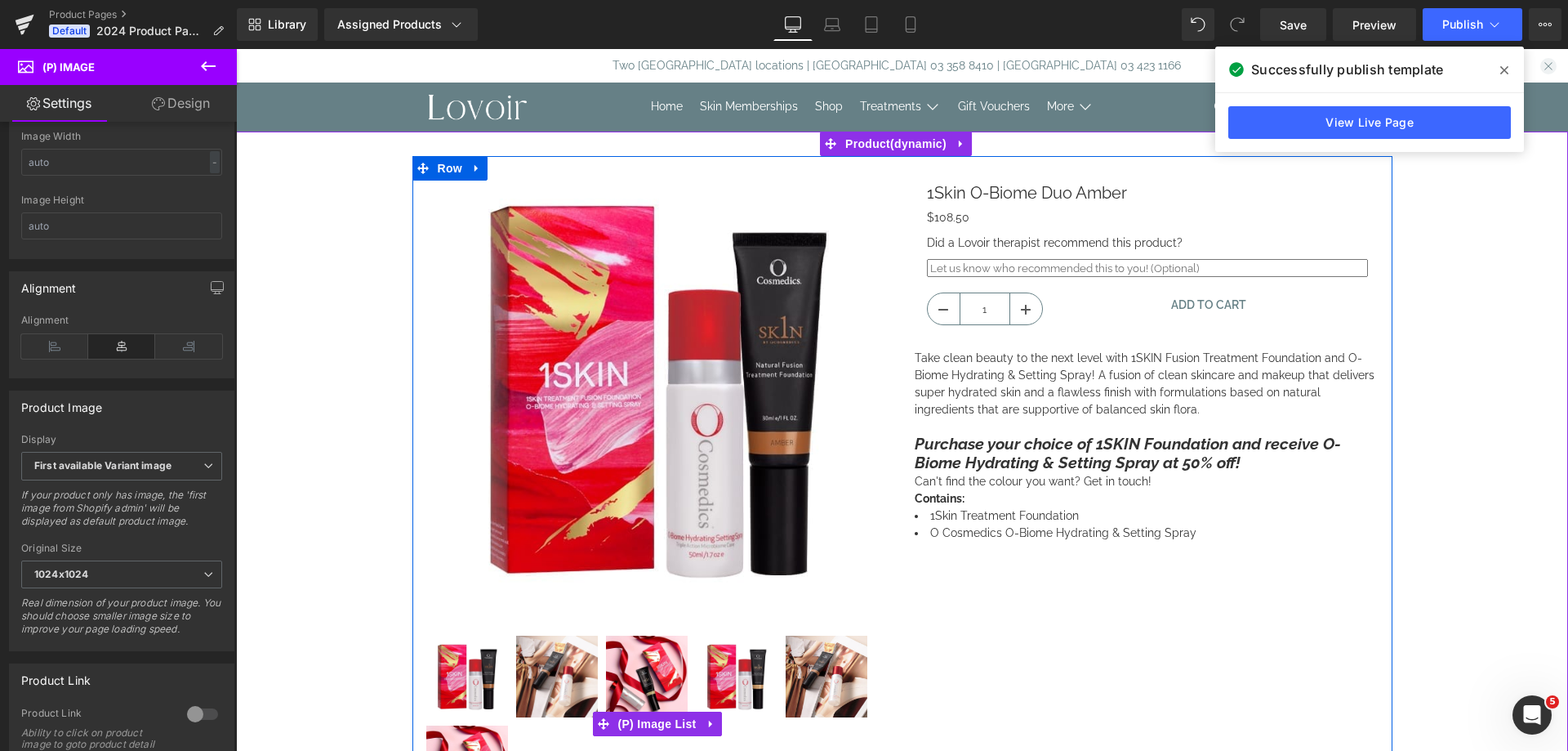
click at [546, 683] on img at bounding box center [557, 676] width 82 height 82
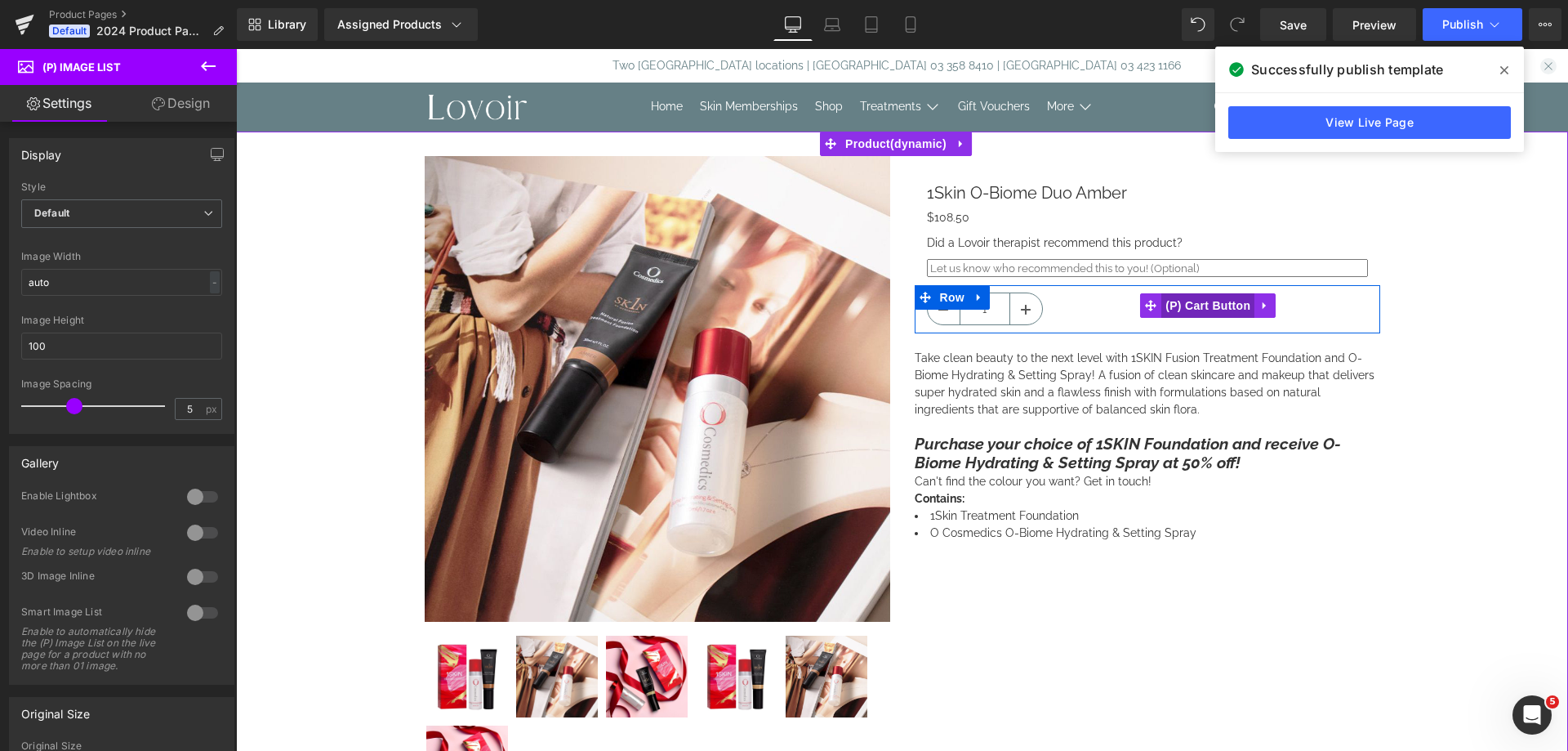
click at [1191, 306] on span "(P) Cart Button" at bounding box center [1207, 305] width 93 height 24
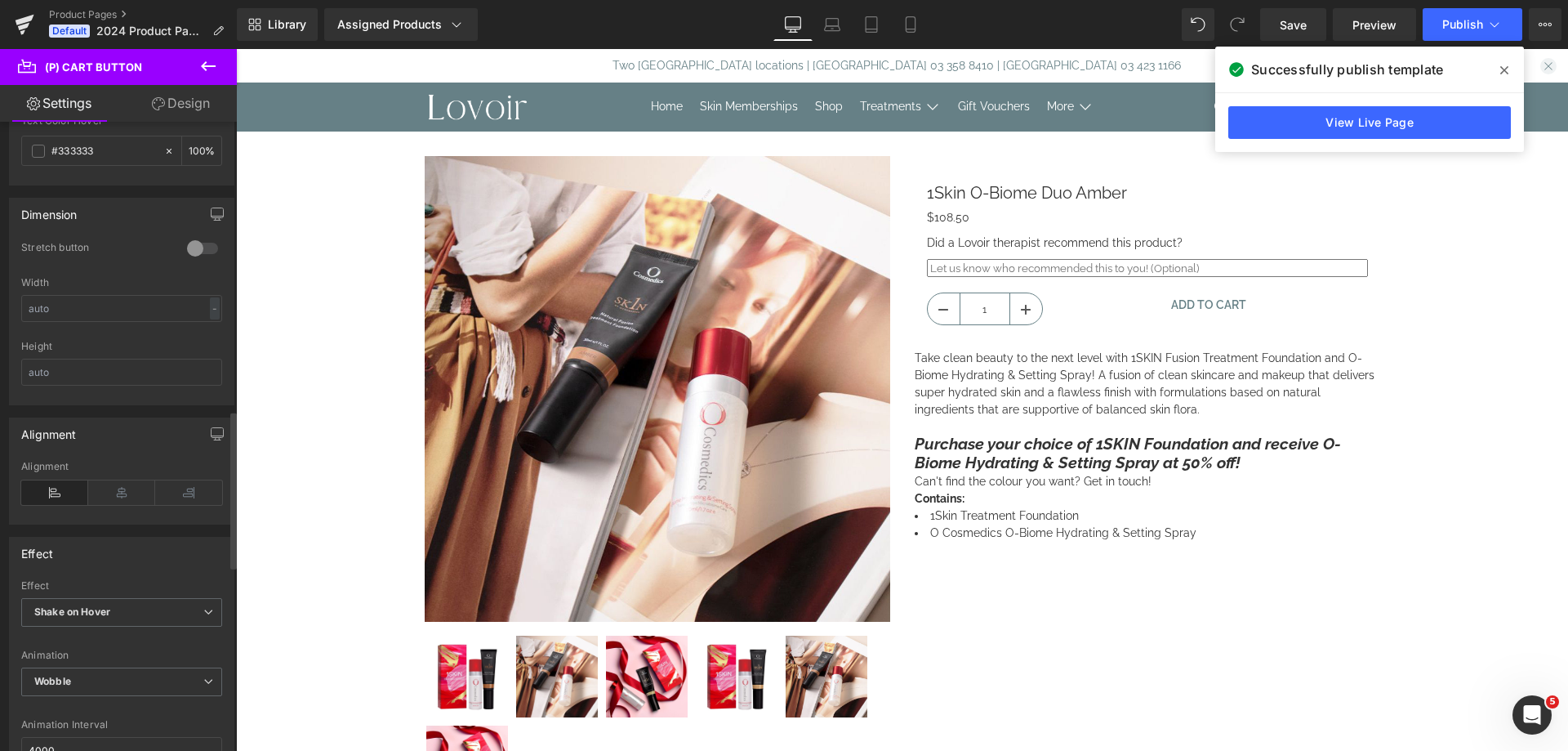
scroll to position [1389, 0]
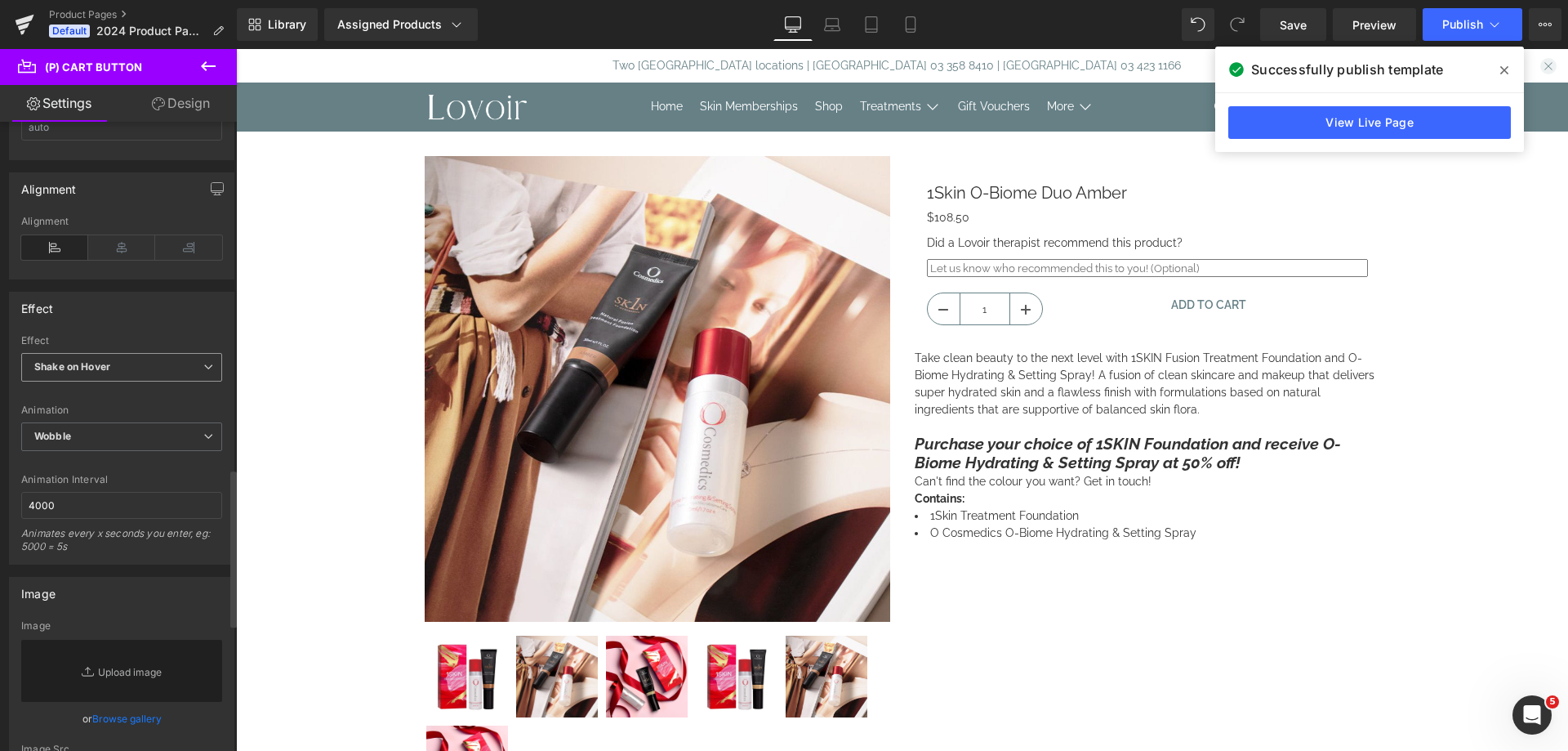
click at [106, 367] on b "Shake on Hover" at bounding box center [72, 366] width 76 height 13
click at [98, 401] on li "Default" at bounding box center [118, 396] width 194 height 24
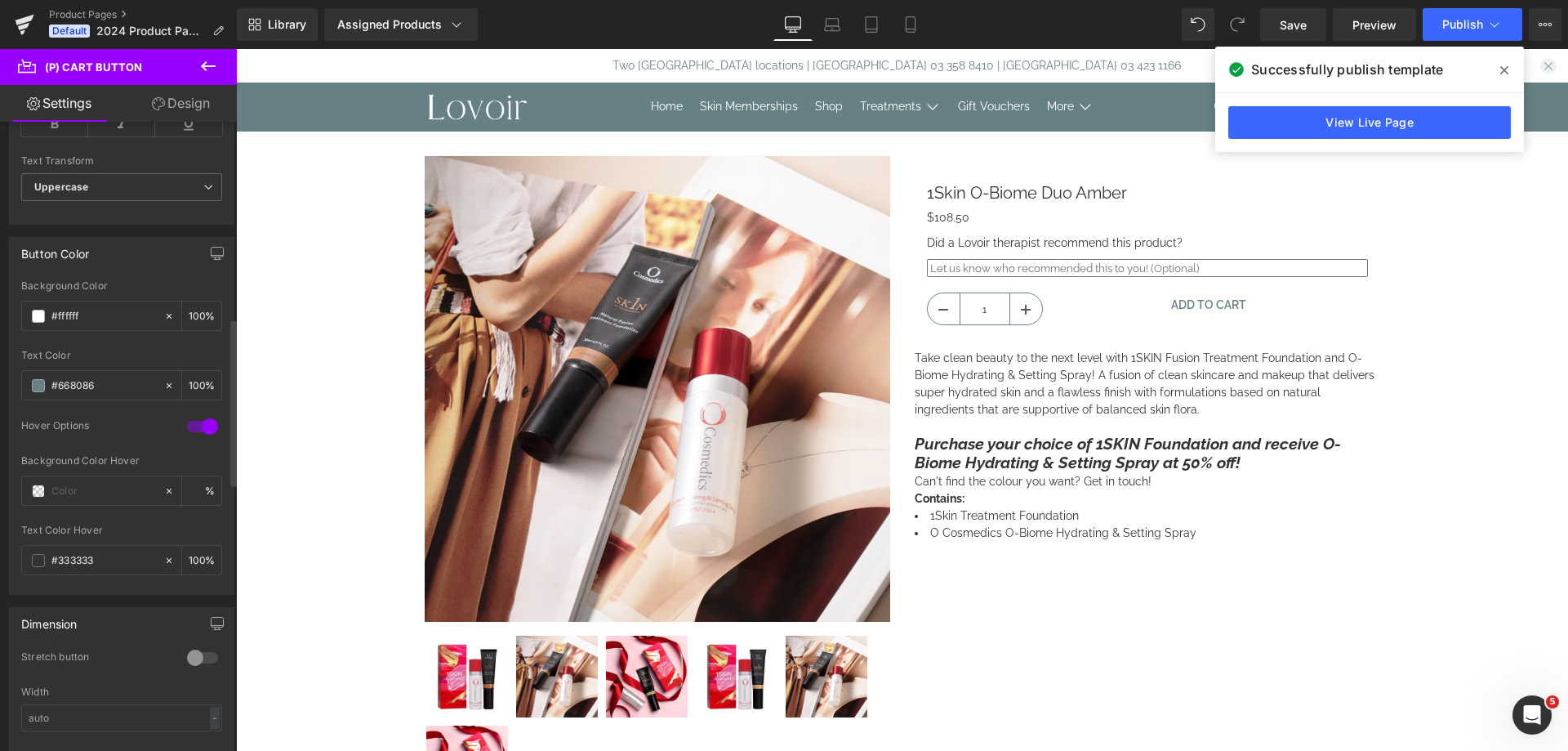
scroll to position [735, 0]
click at [85, 489] on input "text" at bounding box center [103, 490] width 105 height 18
click at [34, 492] on span at bounding box center [38, 491] width 13 height 13
type input "0"
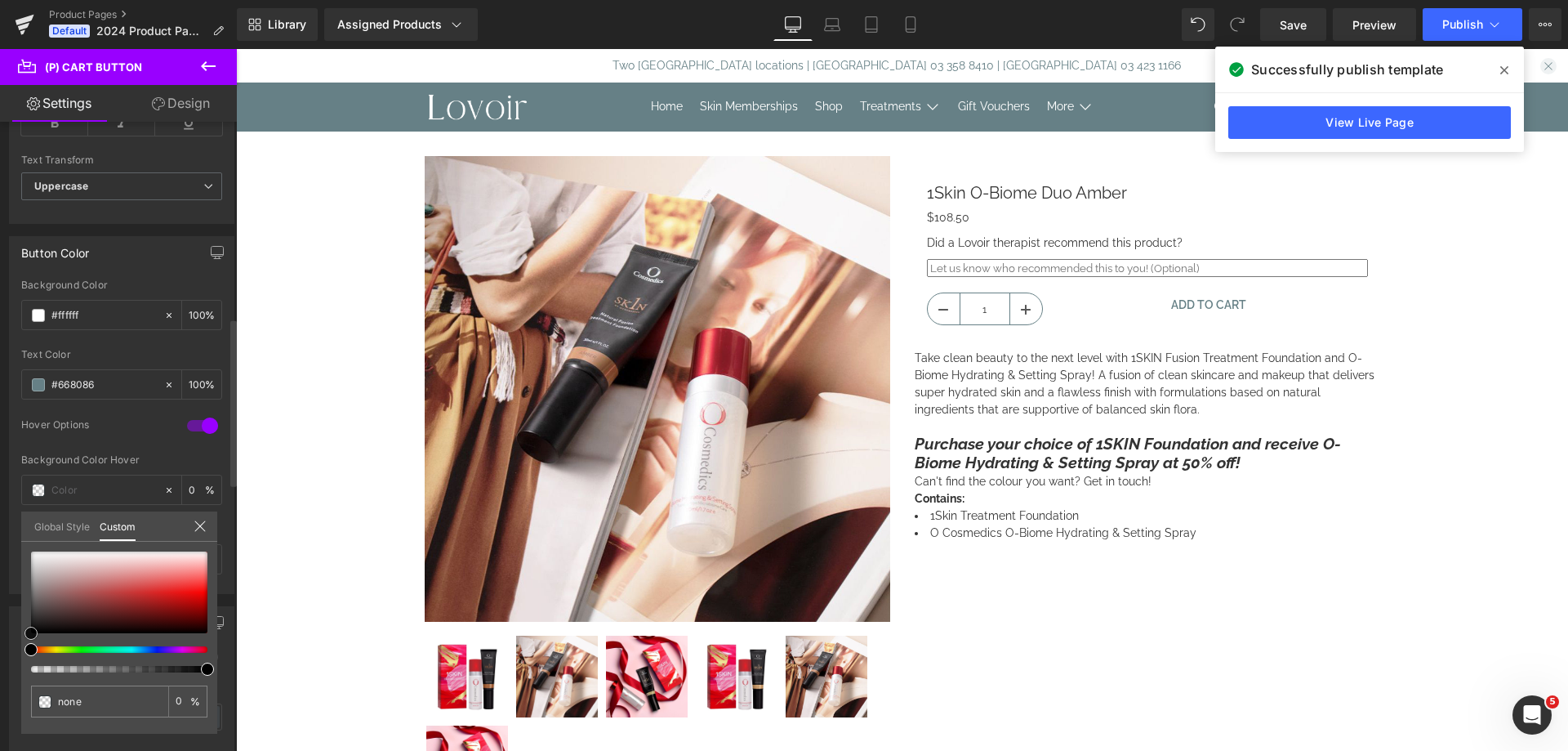
type input "#a33737"
type input "100"
type input "#a33737"
type input "100"
type input "#b97272"
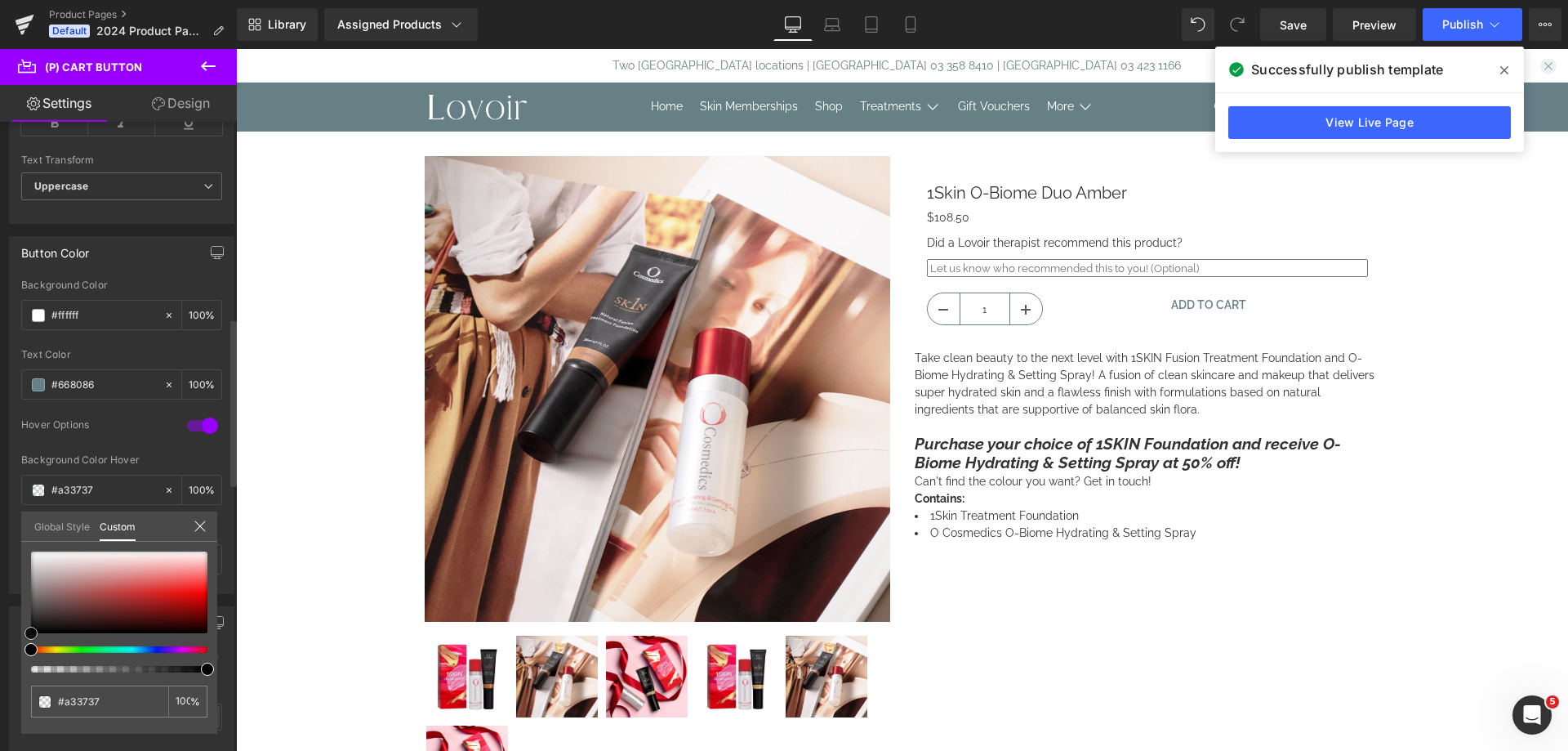
type input "#b97272"
type input "#d8d4d4"
type input "#efefef"
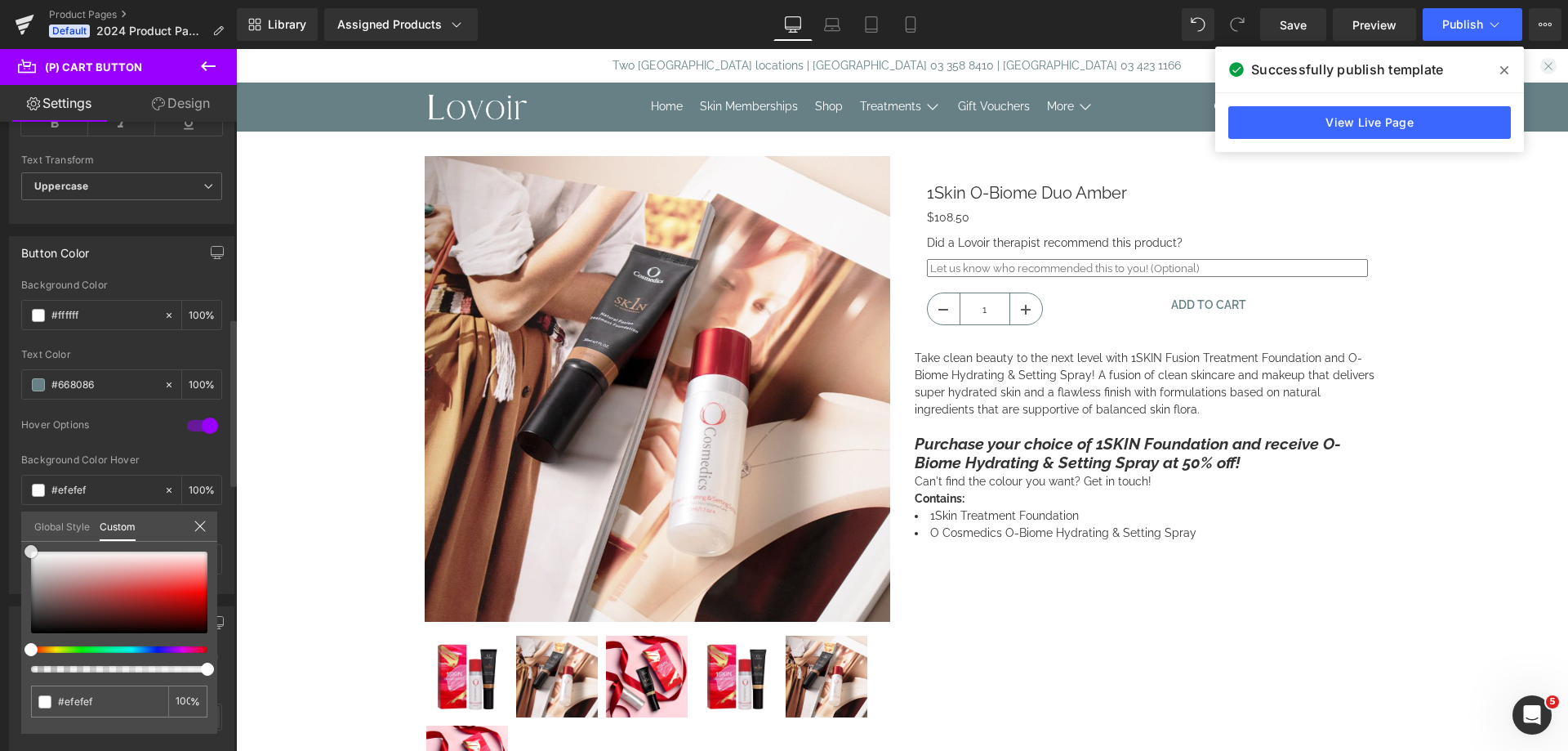
type input "#ffffff"
drag, startPoint x: 118, startPoint y: 599, endPoint x: 29, endPoint y: 551, distance: 101.1
click at [31, 552] on div at bounding box center [119, 593] width 177 height 82
drag, startPoint x: 98, startPoint y: 703, endPoint x: 64, endPoint y: 708, distance: 34.4
click at [64, 708] on input "#ffffff" at bounding box center [100, 702] width 86 height 17
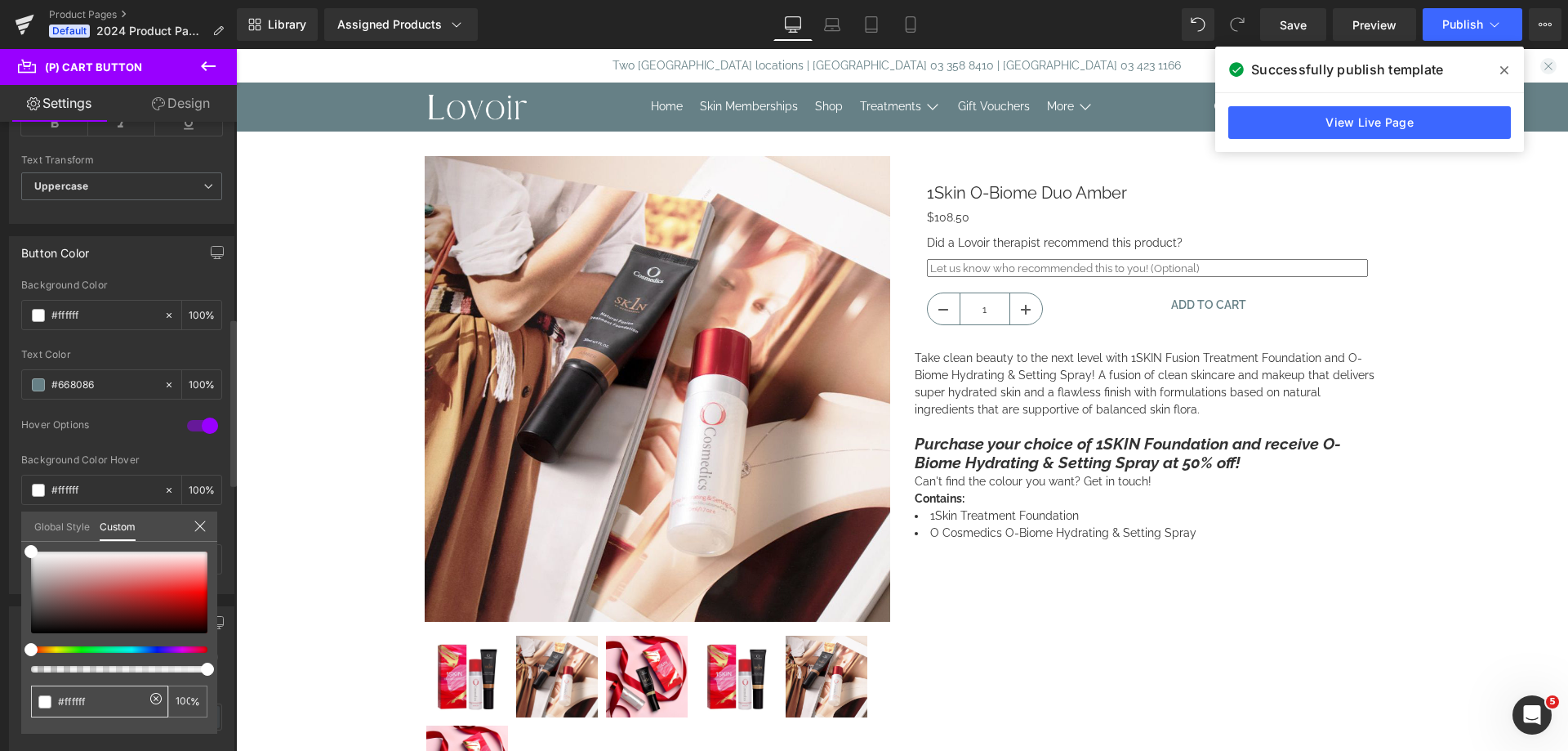
type input "#6"
type input "0"
type input "#66"
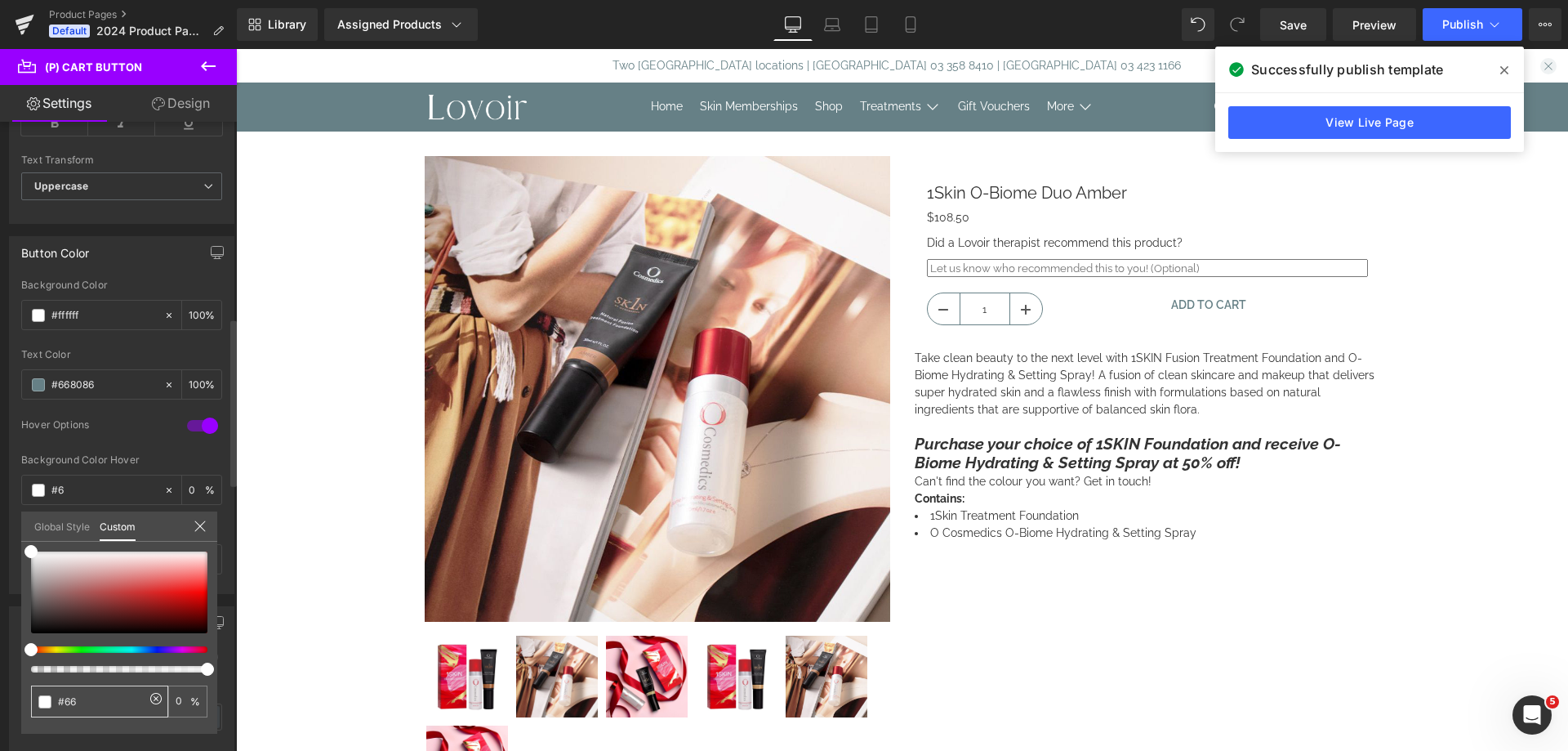
type input "#66"
type input "#668"
type input "100"
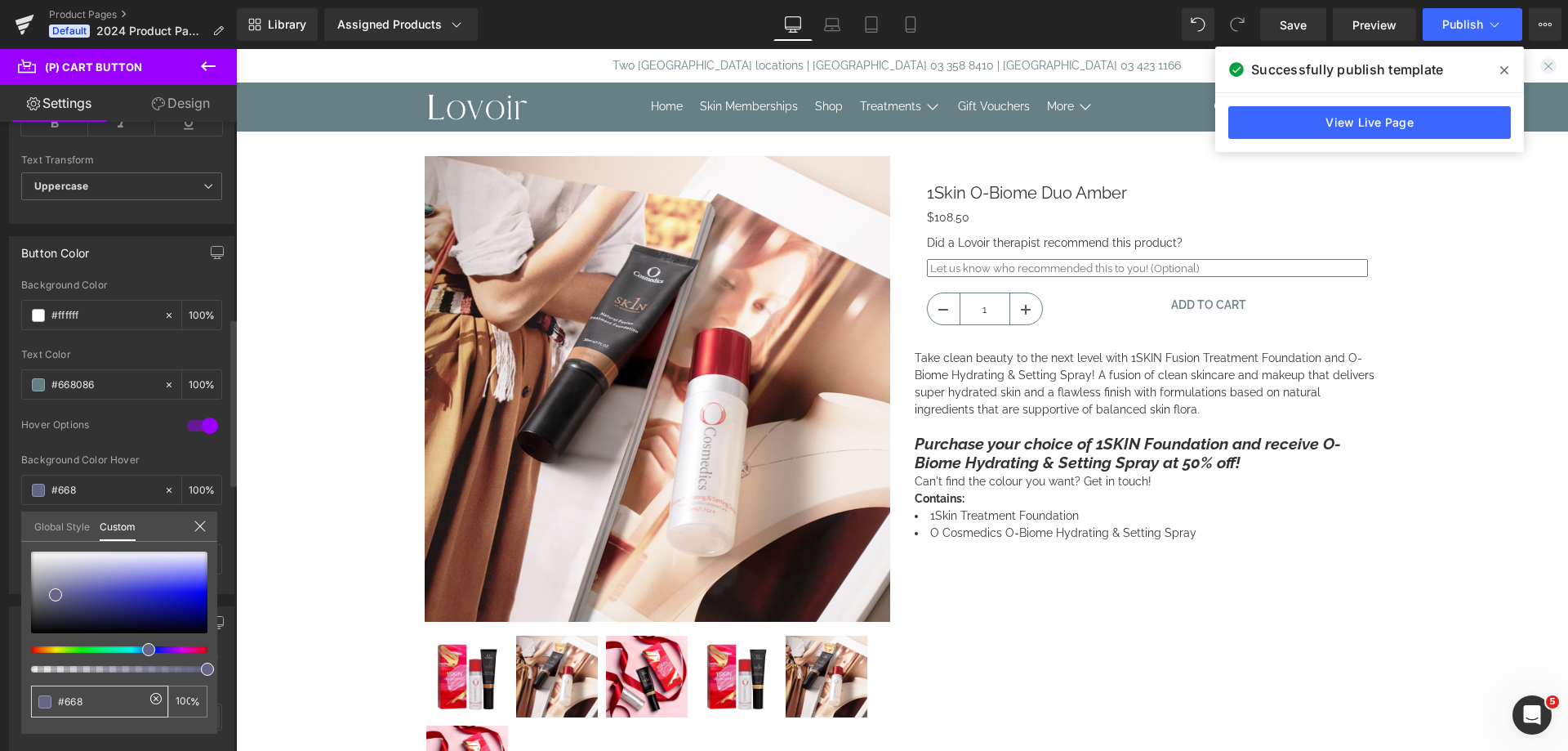
type input "#6680"
type input "0"
type input "#66808"
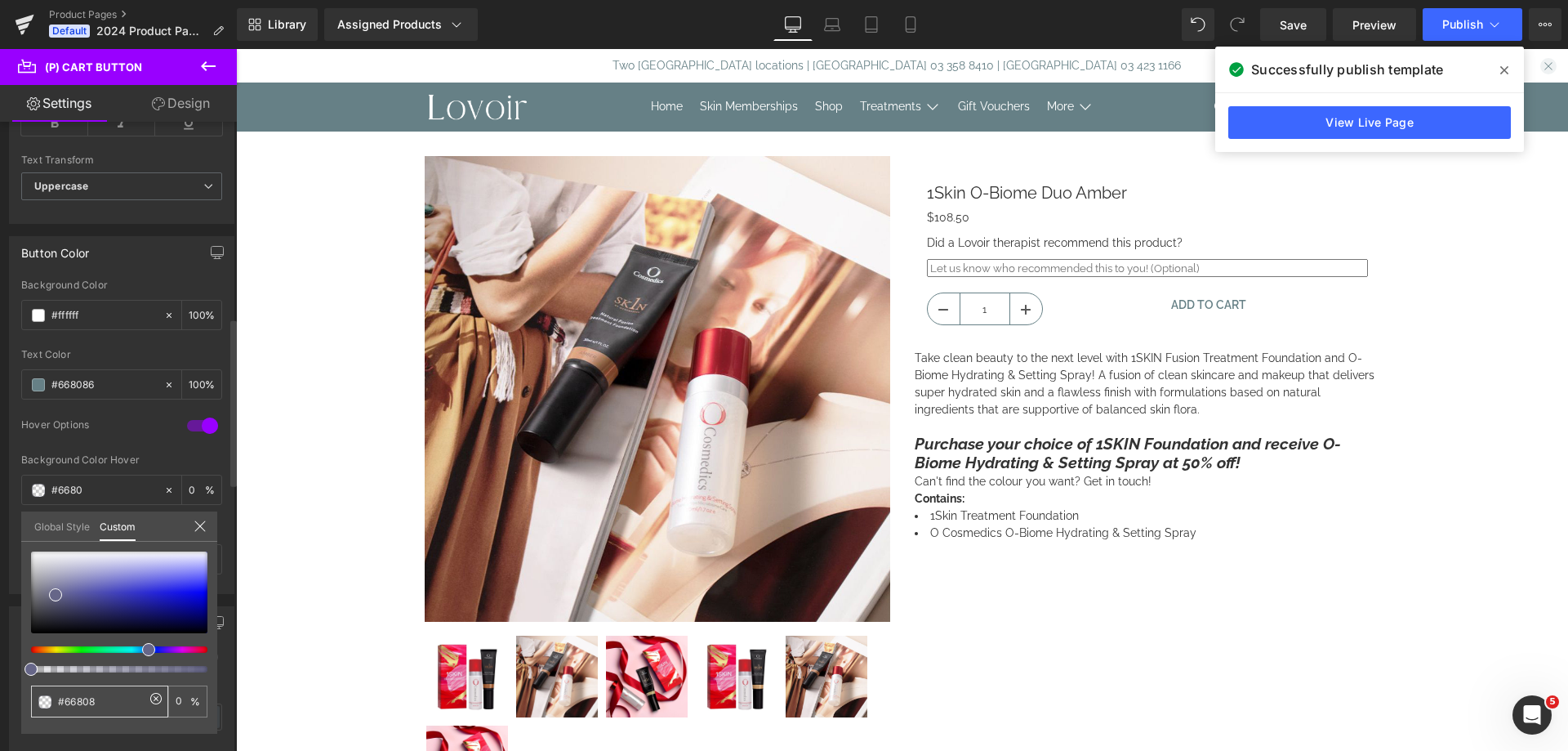
type input "#66808"
type input "#668086"
type input "100"
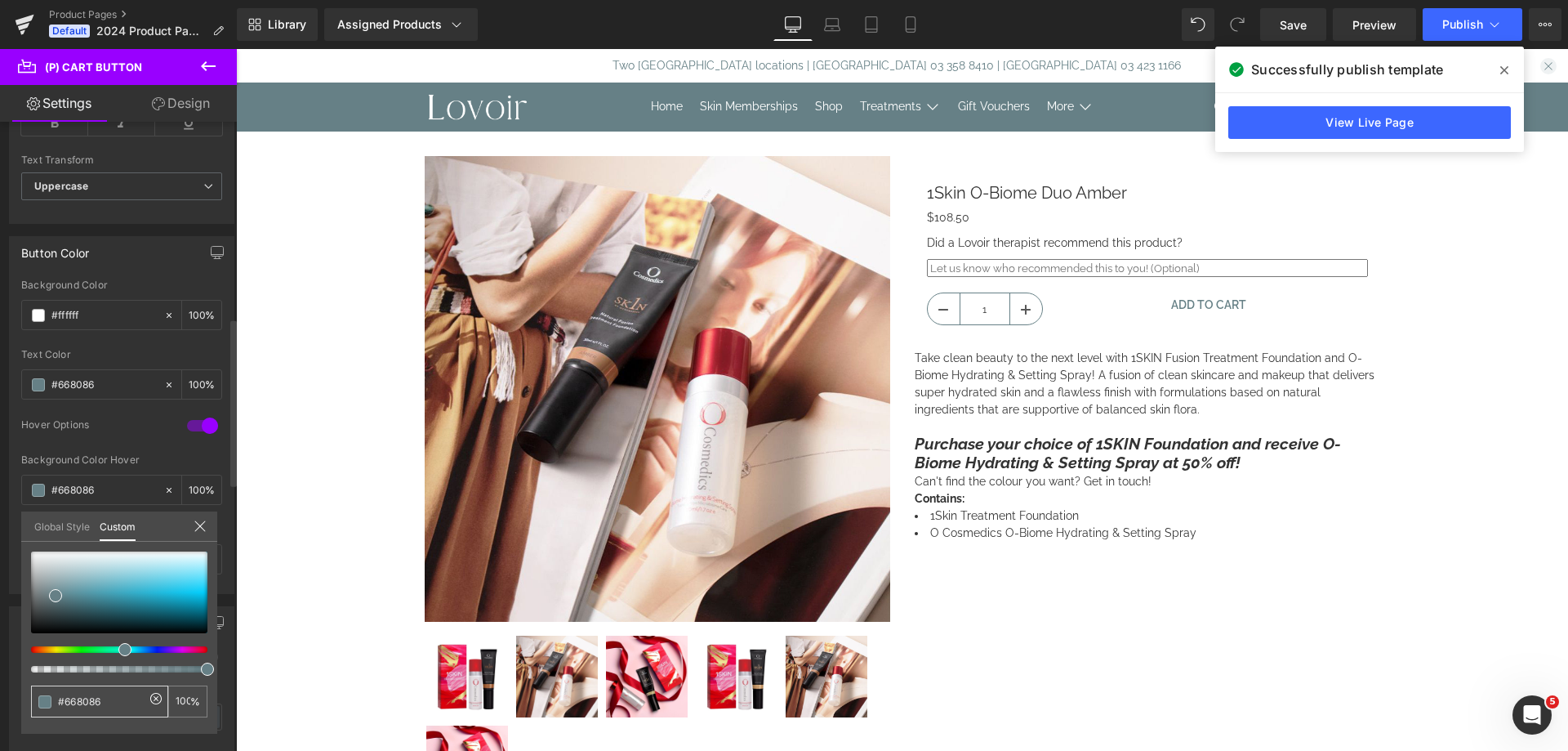
type input "#668086"
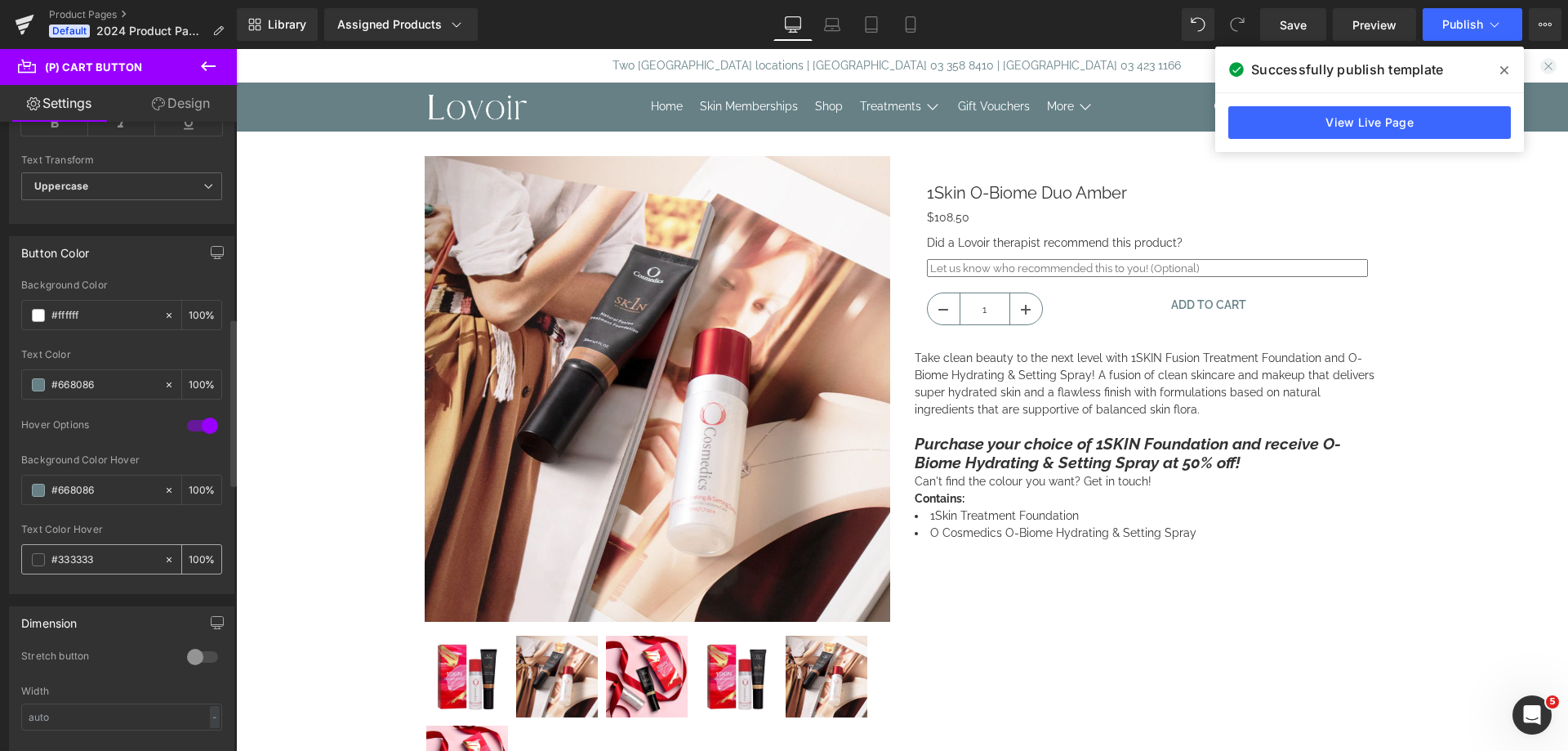
drag, startPoint x: 98, startPoint y: 557, endPoint x: 59, endPoint y: 564, distance: 39.6
click at [59, 564] on input "#333333" at bounding box center [103, 559] width 105 height 18
type input "#f"
type input "0"
type input "#fff"
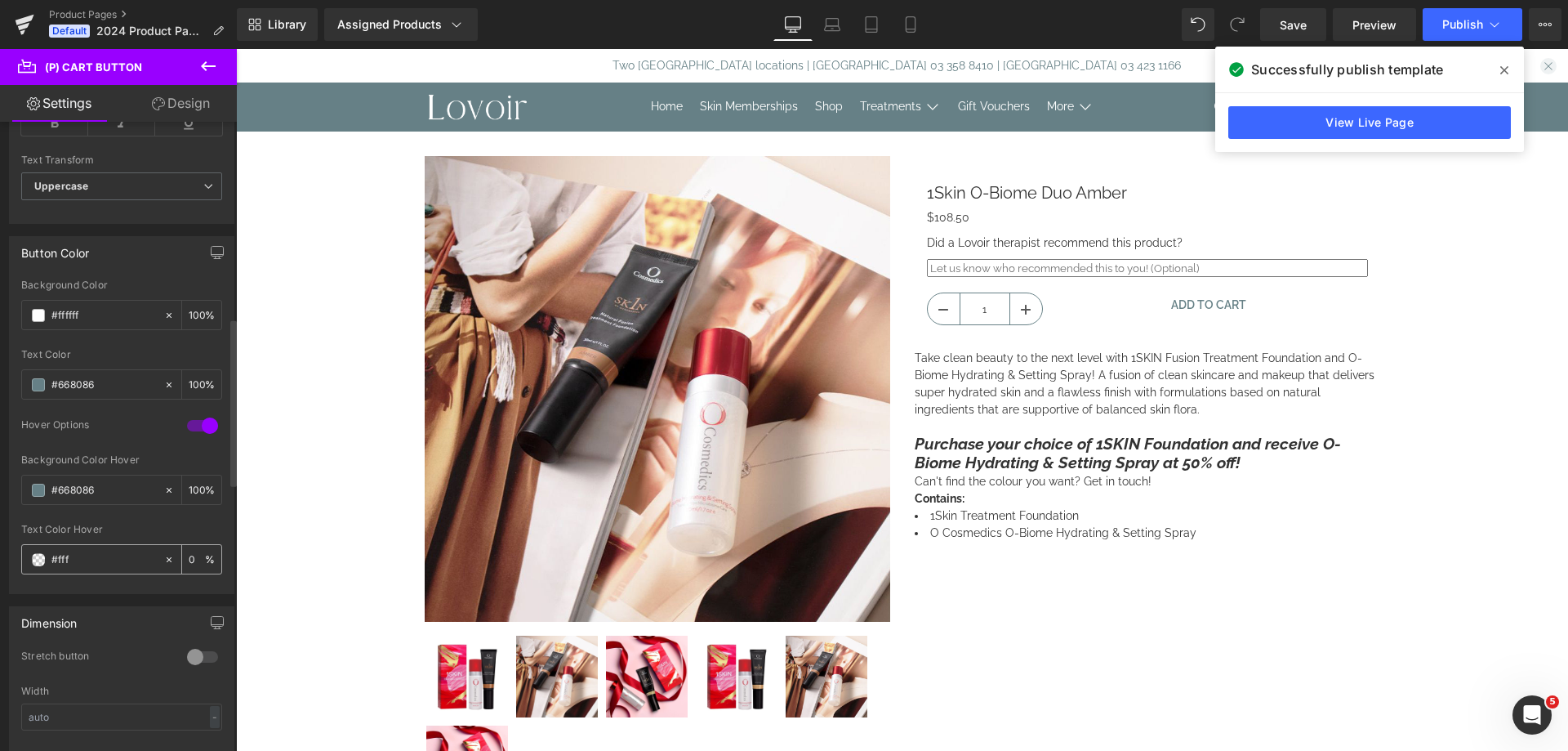
type input "100"
type input "#fffff"
type input "0"
type input "#ffffff"
type input "100"
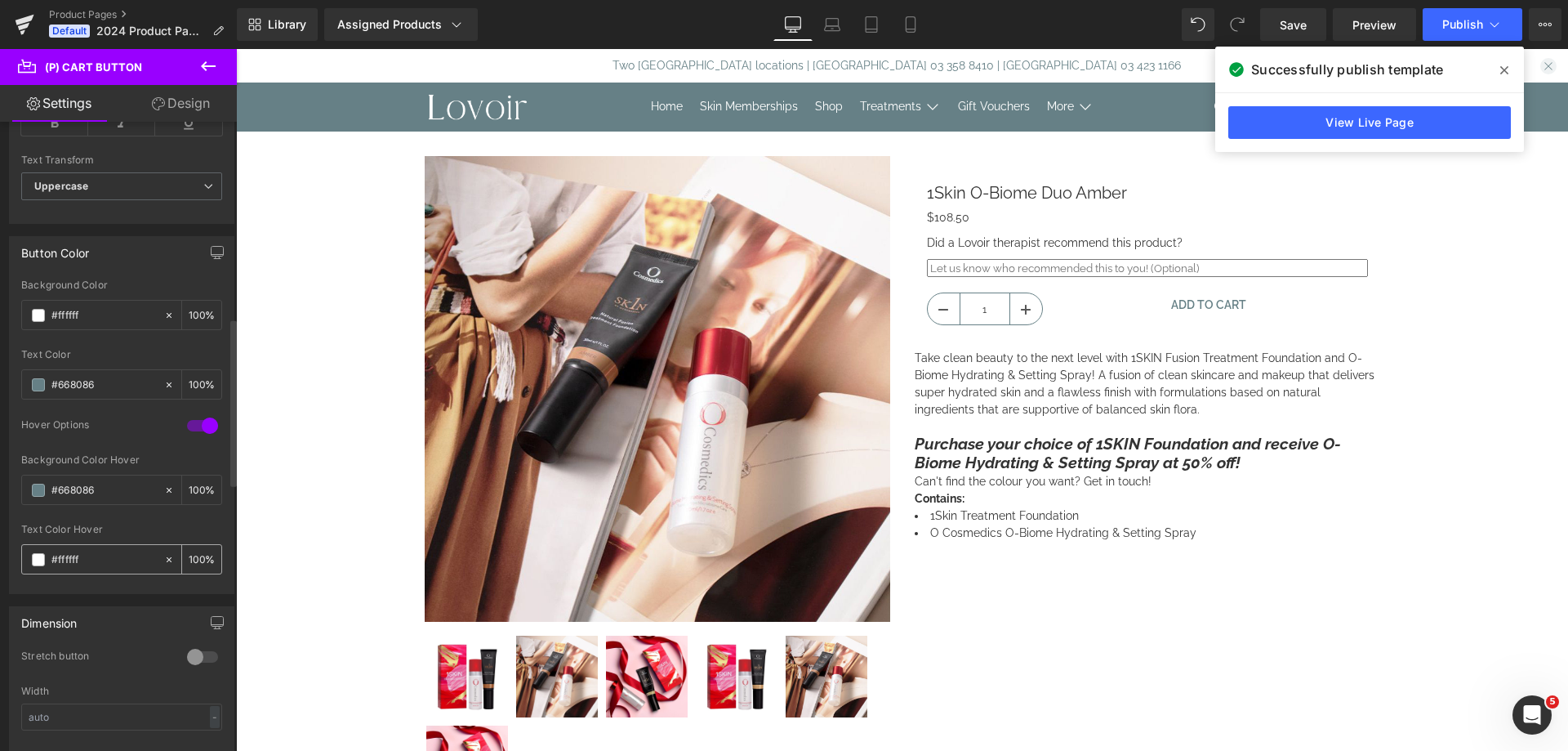
type input "#ffffff"
click at [1474, 23] on span "Publish" at bounding box center [1463, 24] width 41 height 13
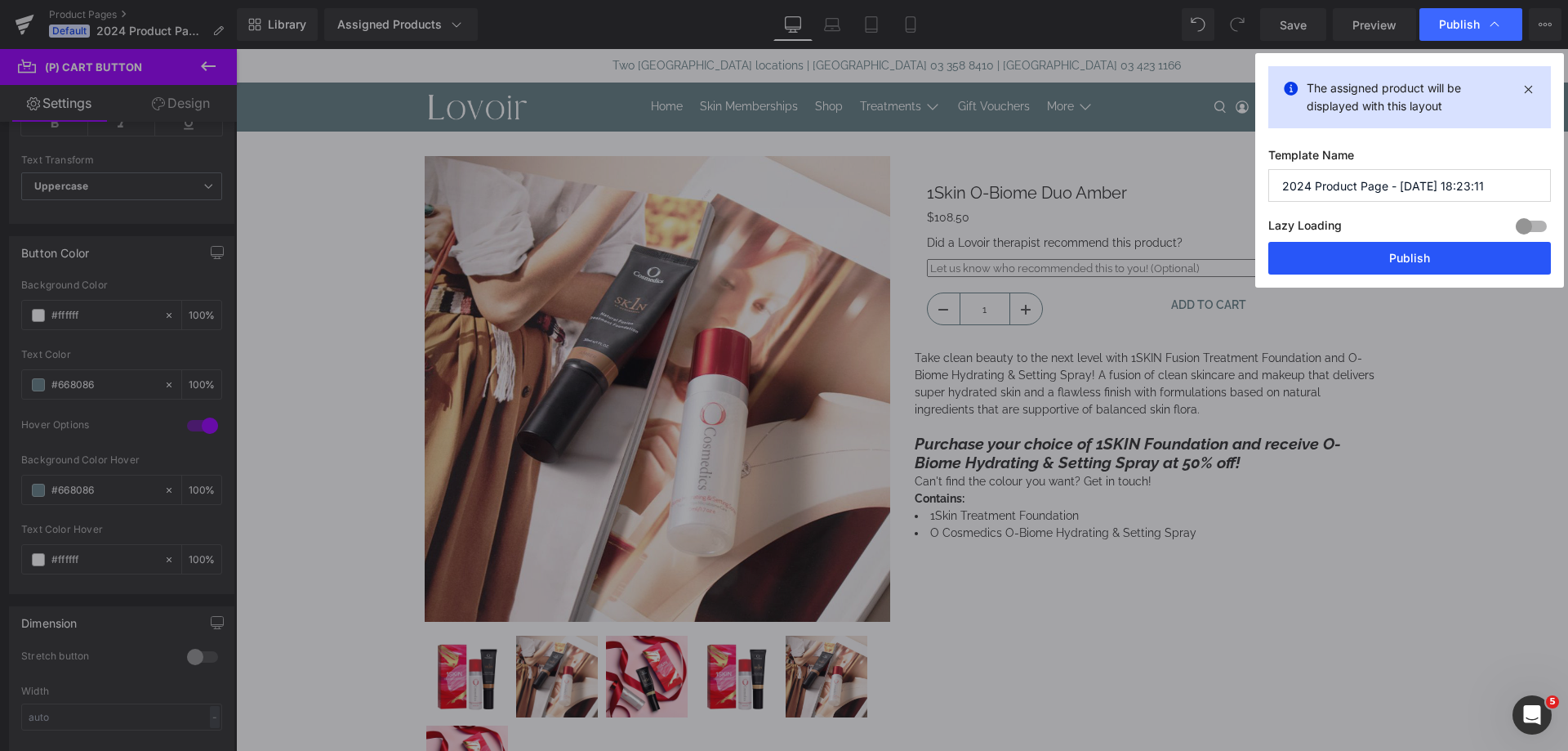
click at [1431, 258] on button "Publish" at bounding box center [1410, 258] width 283 height 33
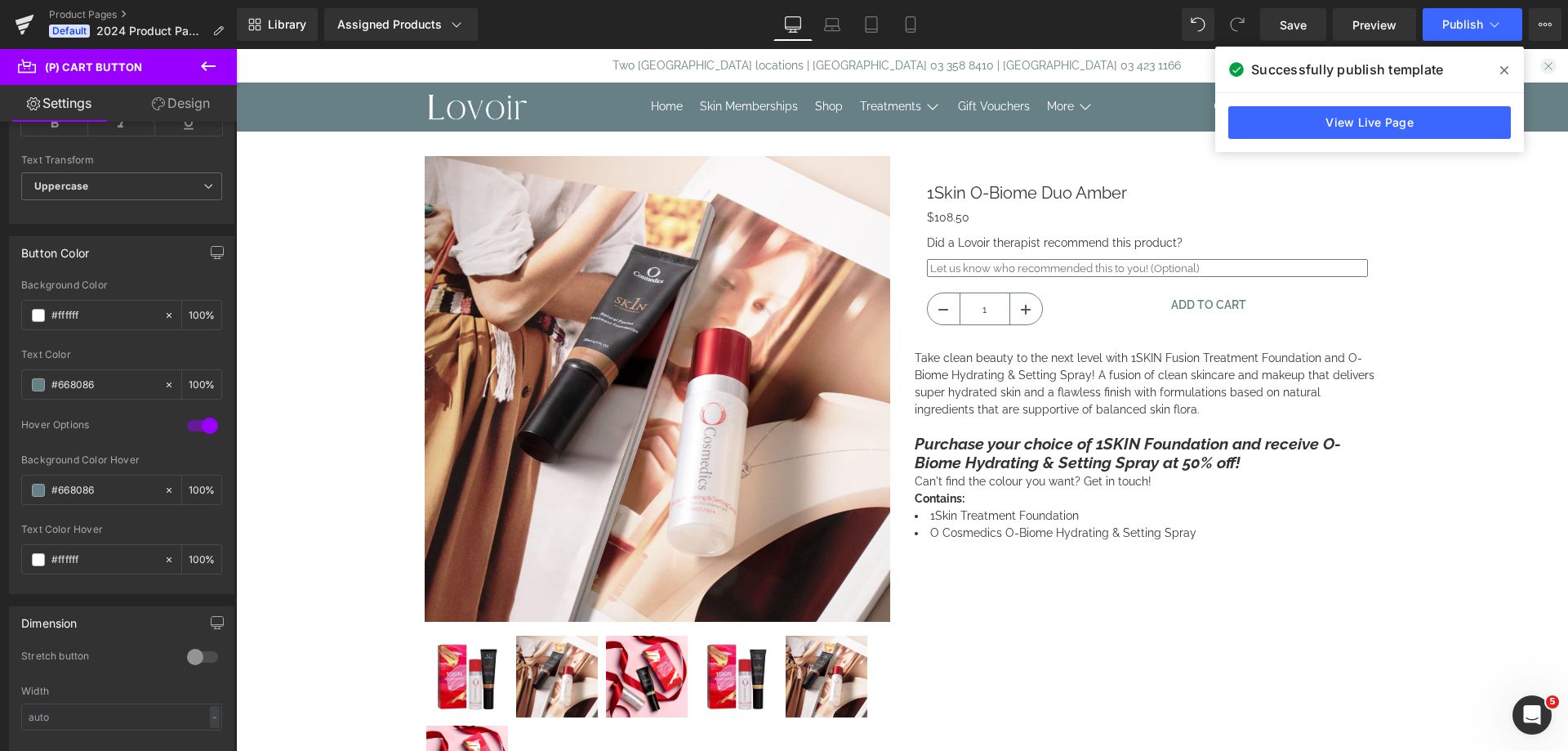
click at [1509, 75] on span at bounding box center [1504, 69] width 26 height 26
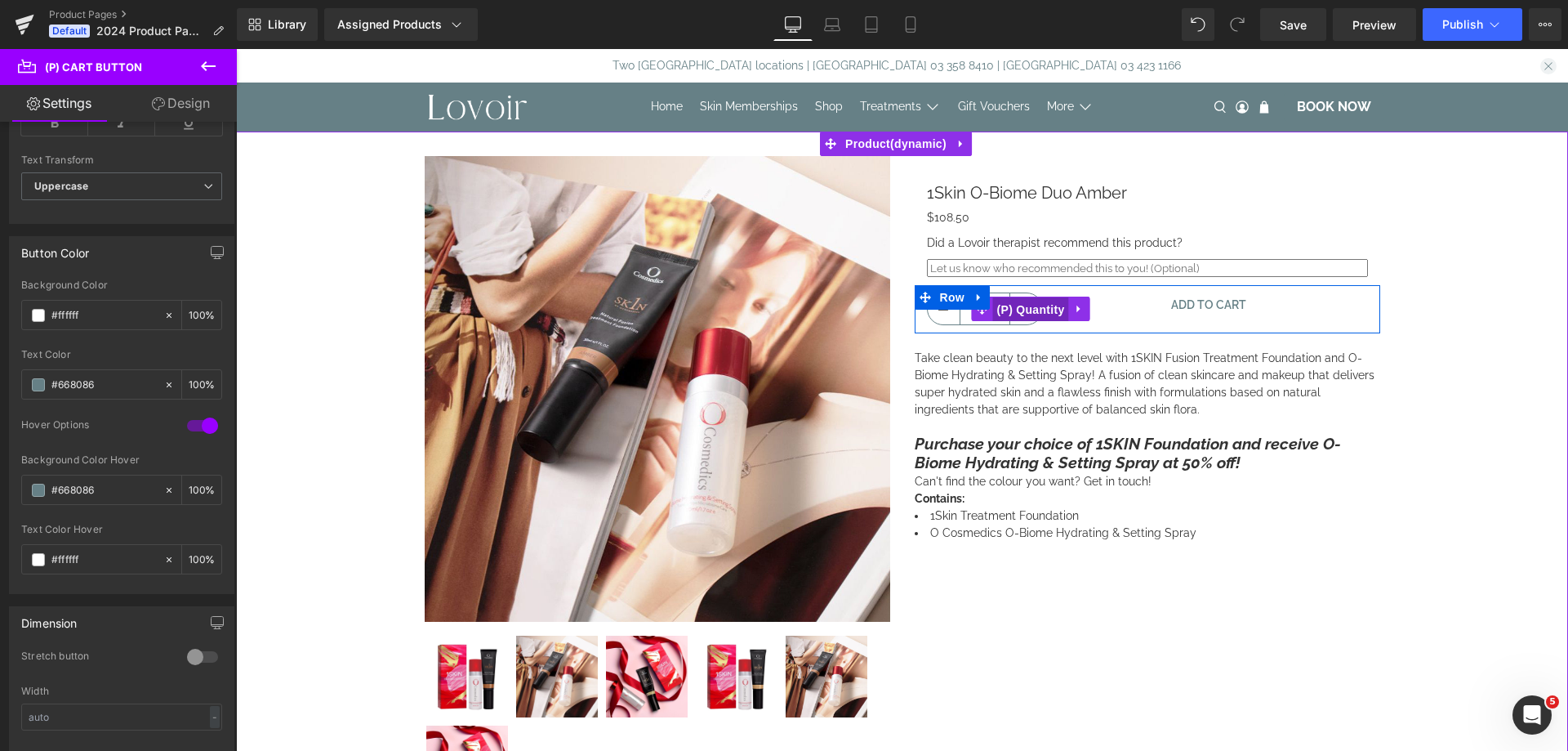
click at [1018, 316] on span "(P) Quantity" at bounding box center [1031, 309] width 76 height 24
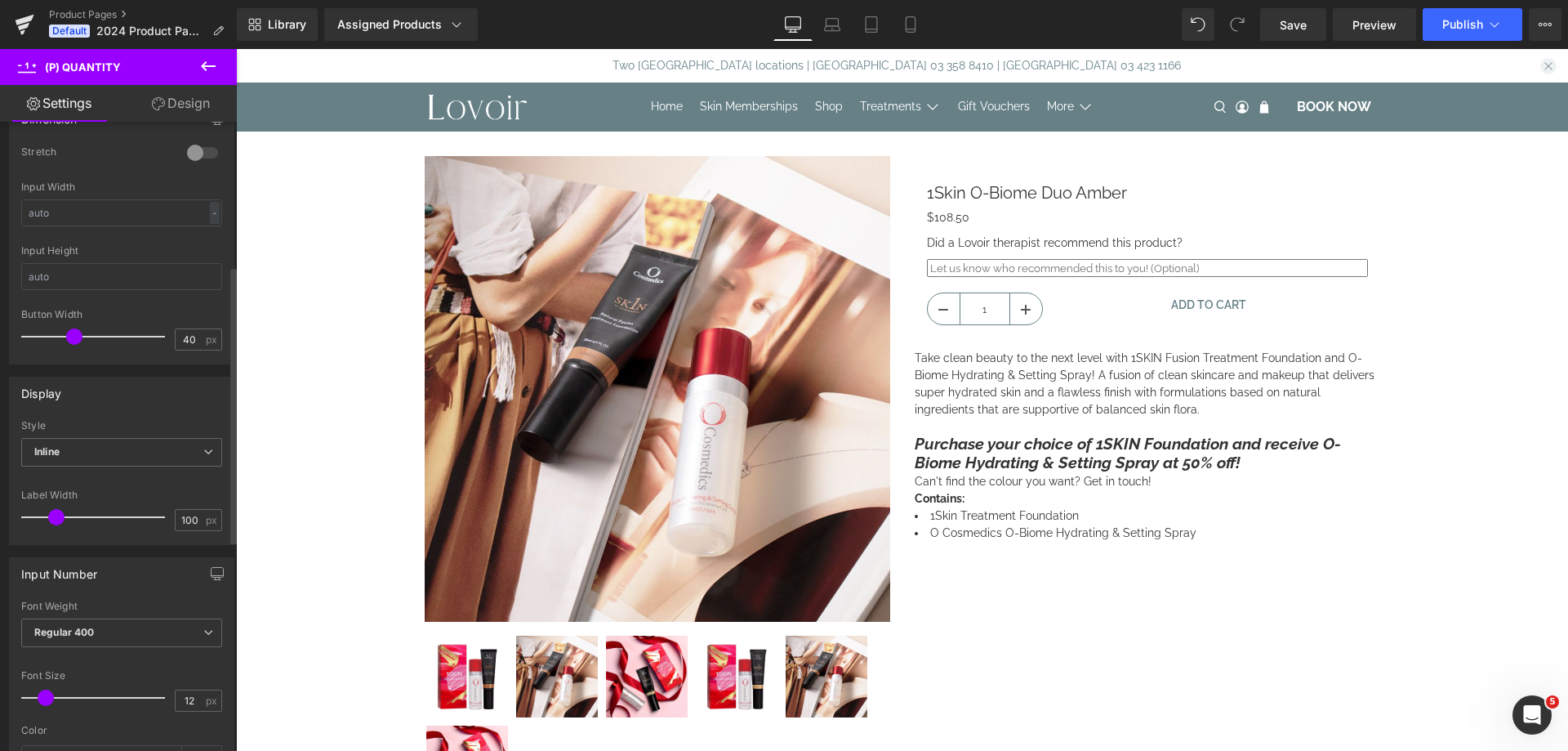
scroll to position [327, 0]
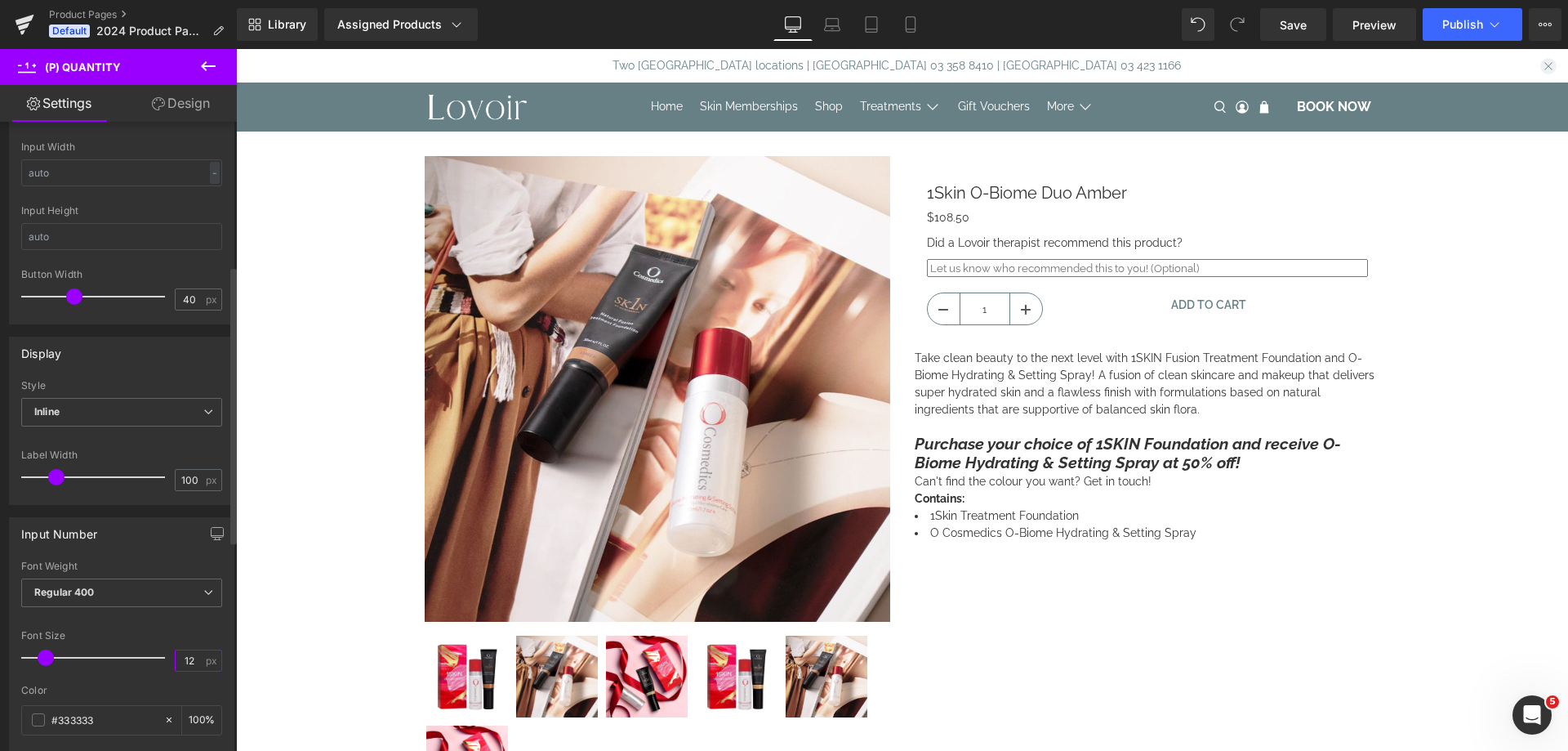
click at [188, 656] on input "12" at bounding box center [190, 661] width 28 height 20
drag, startPoint x: 192, startPoint y: 663, endPoint x: 182, endPoint y: 666, distance: 10.4
click at [182, 666] on input "12" at bounding box center [190, 661] width 28 height 20
type input "16"
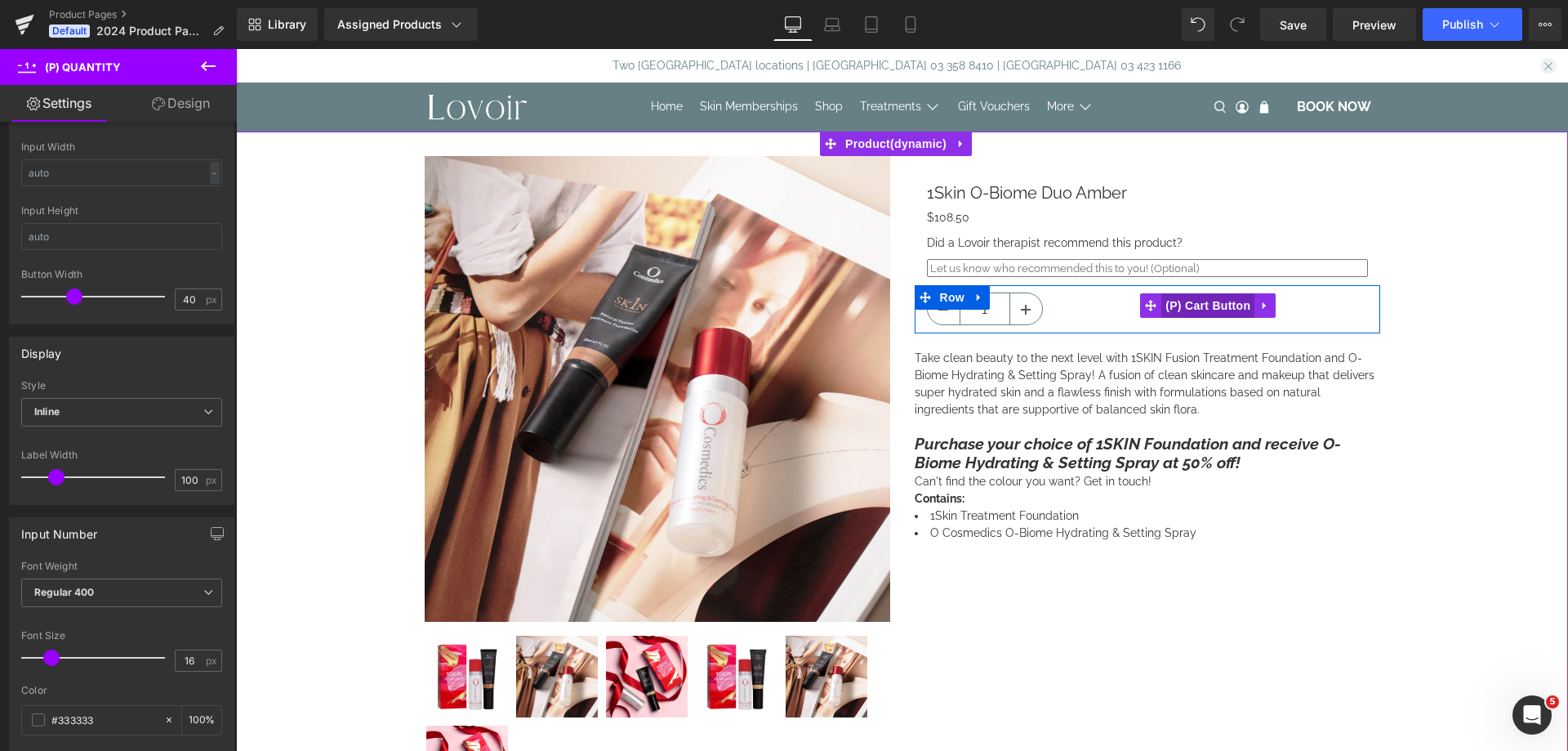
click at [1199, 303] on span "(P) Cart Button" at bounding box center [1207, 305] width 93 height 24
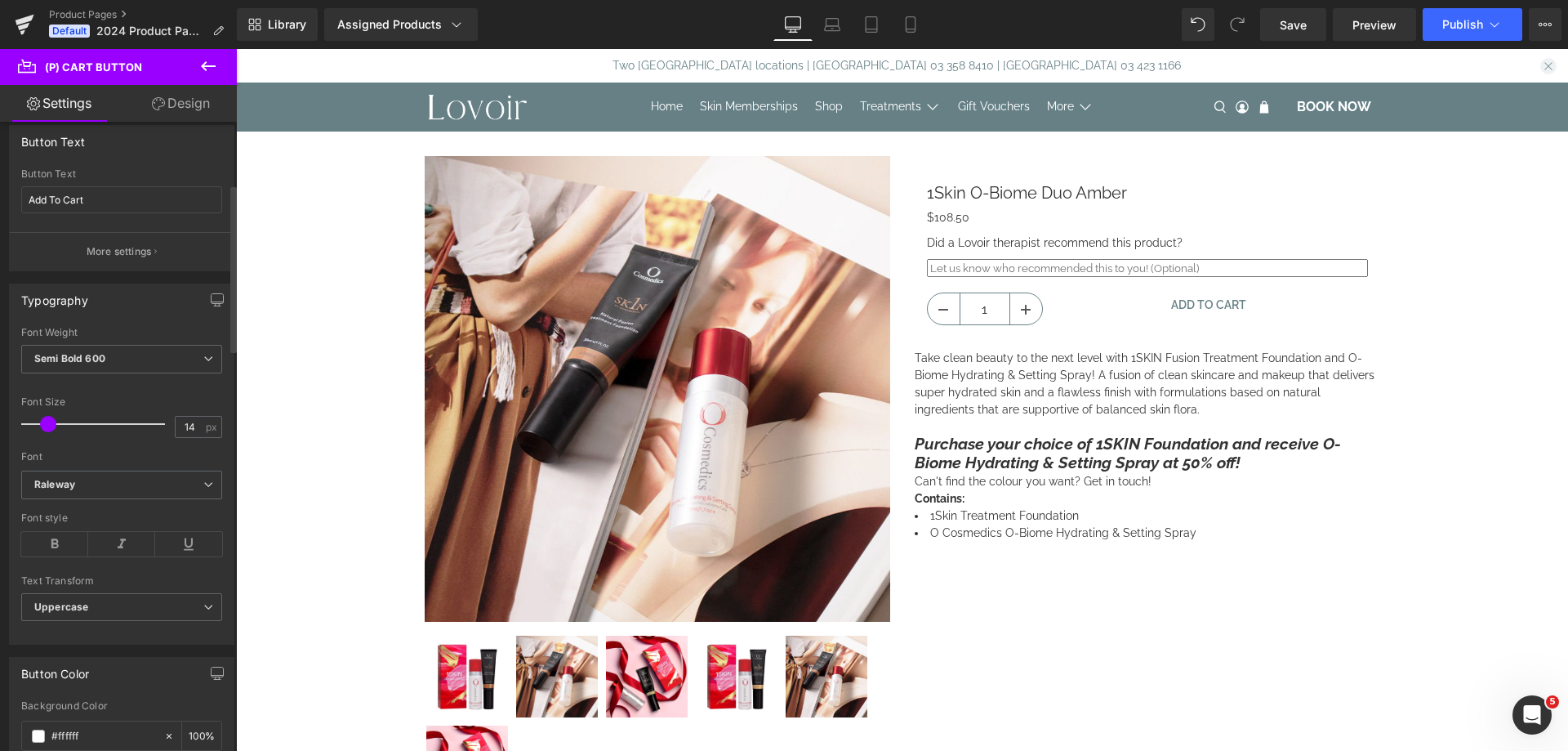
scroll to position [409, 0]
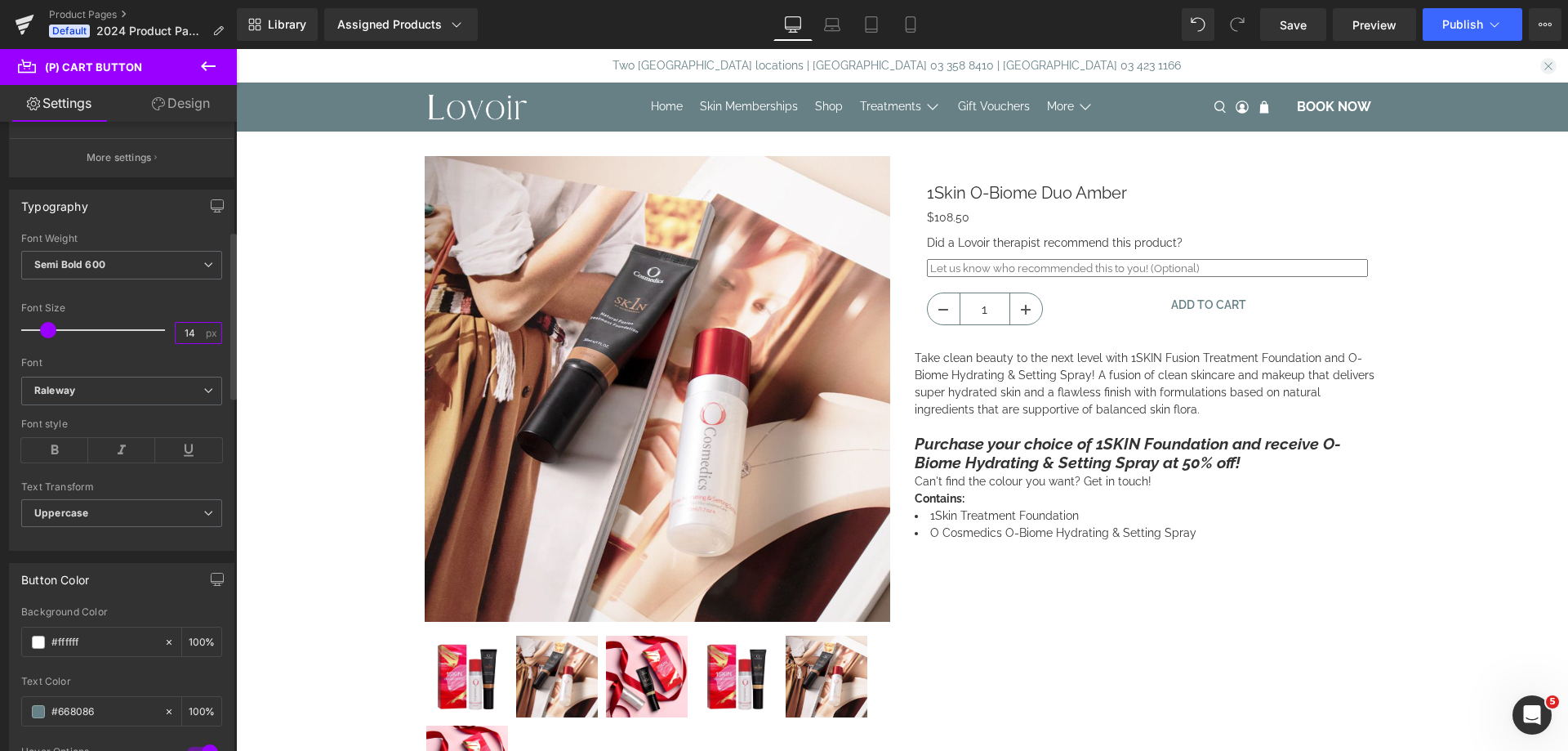
drag, startPoint x: 191, startPoint y: 337, endPoint x: 181, endPoint y: 340, distance: 10.4
click at [181, 340] on input "14" at bounding box center [190, 333] width 28 height 20
type input "16"
click at [1446, 19] on span "Publish" at bounding box center [1463, 24] width 41 height 13
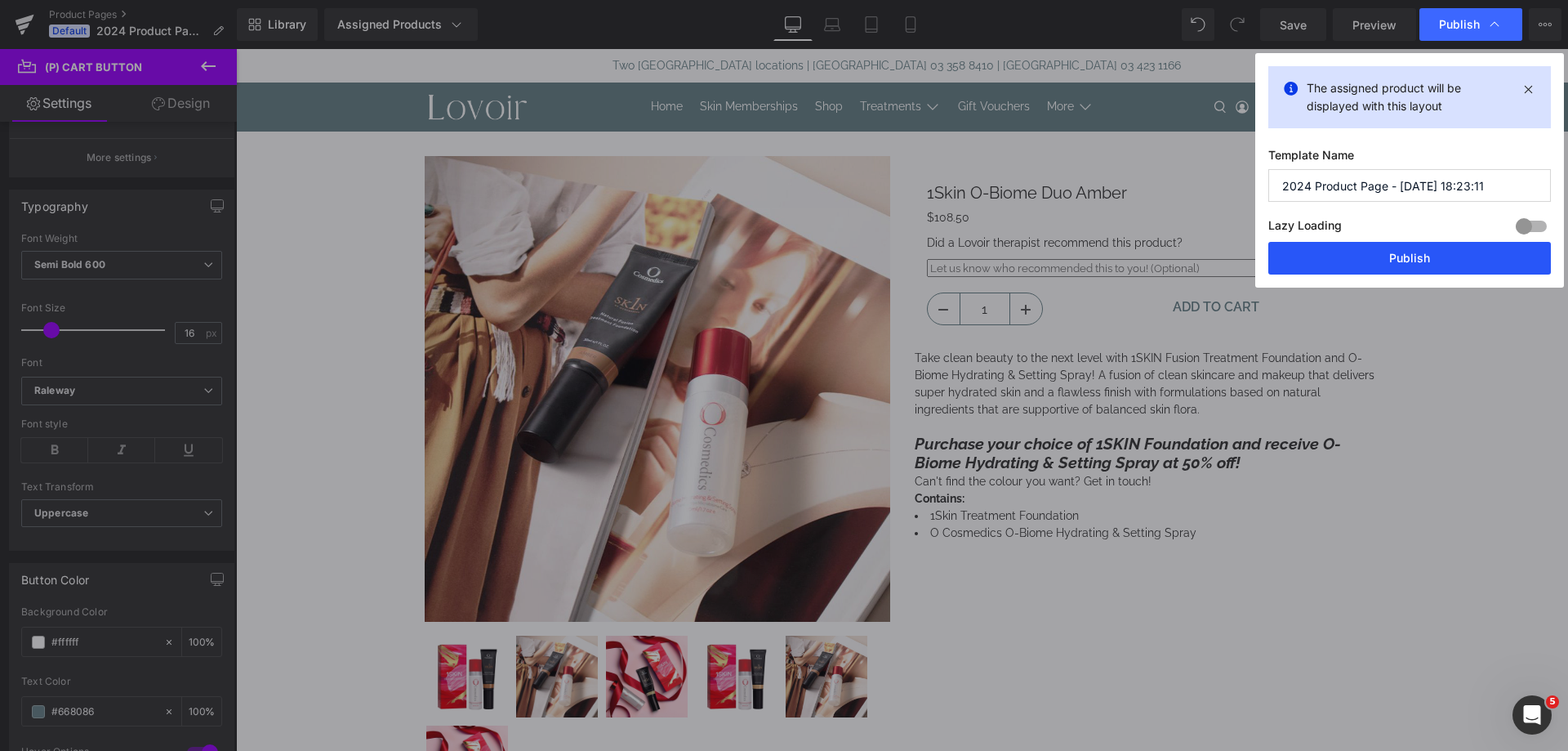
click at [1377, 249] on button "Publish" at bounding box center [1410, 258] width 283 height 33
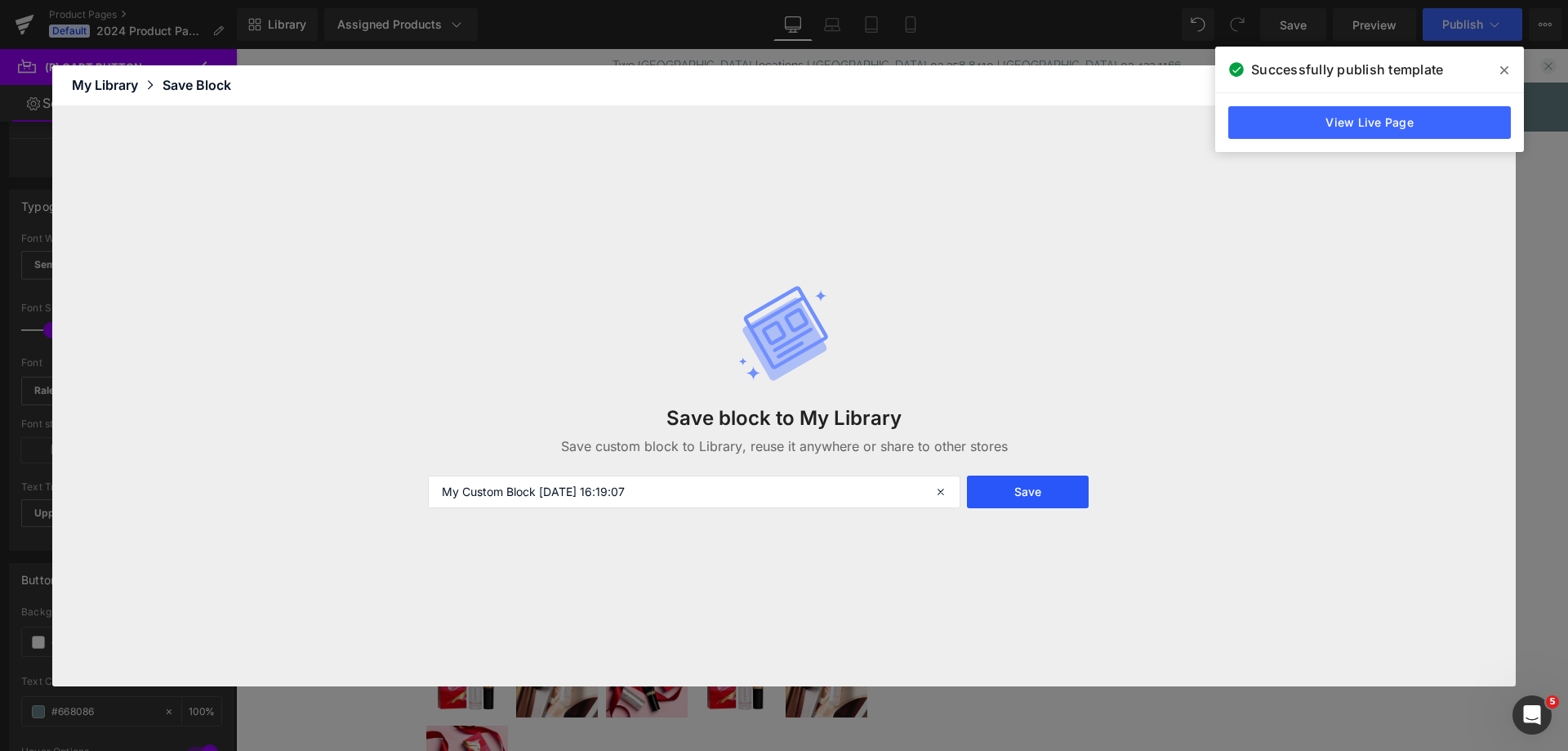
click at [1002, 490] on button "Save" at bounding box center [1027, 491] width 121 height 33
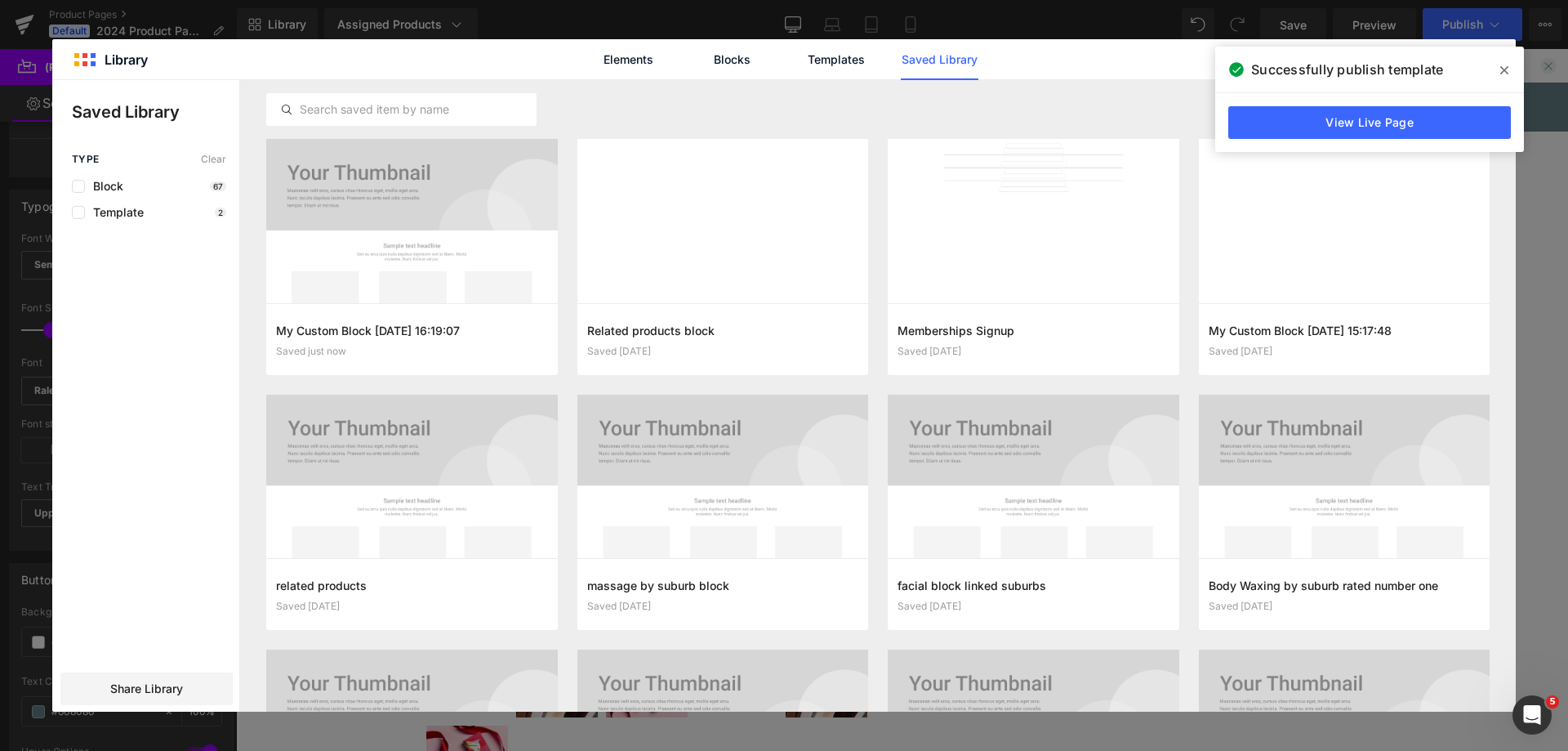
click at [1501, 66] on icon at bounding box center [1504, 70] width 8 height 13
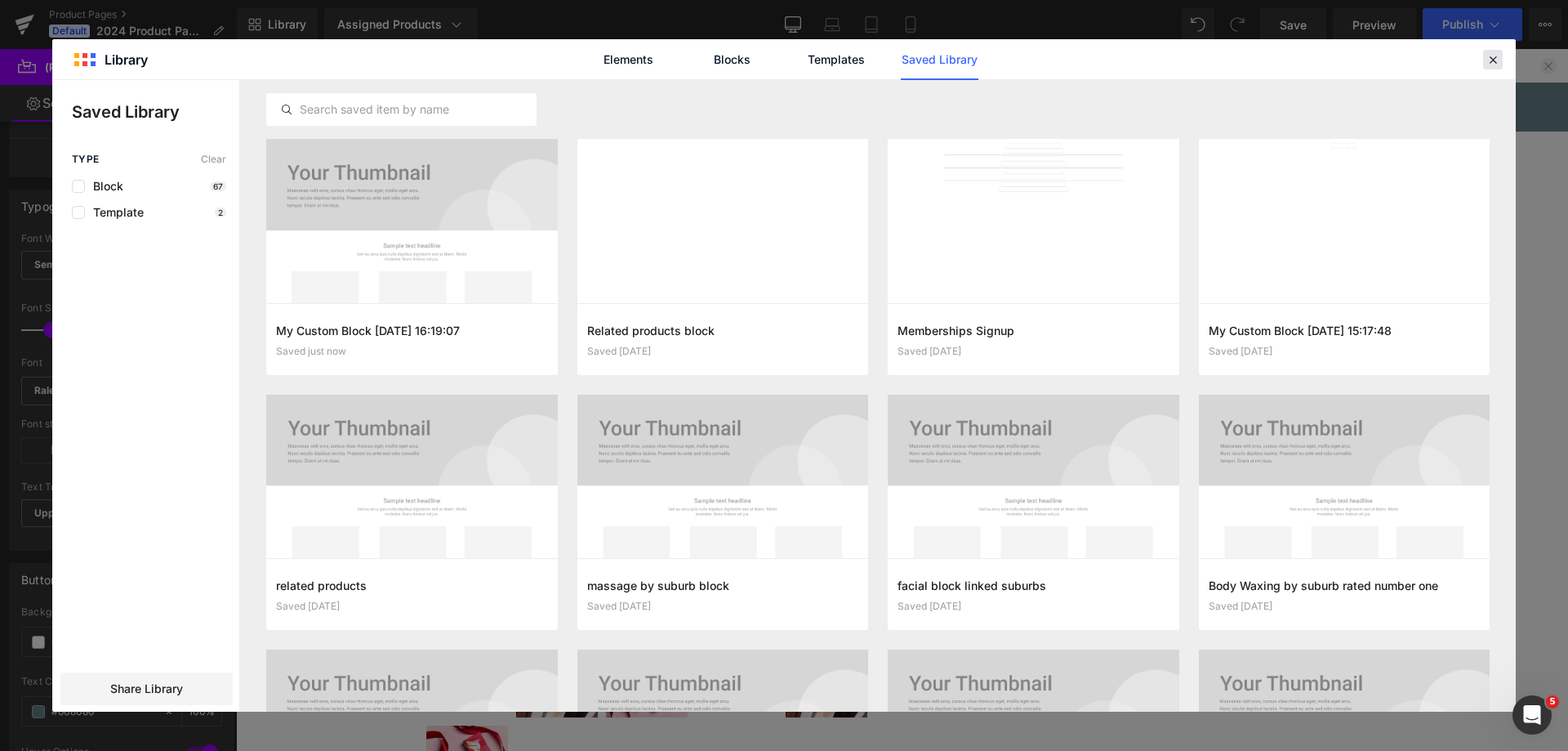
click at [1494, 64] on icon at bounding box center [1494, 59] width 15 height 15
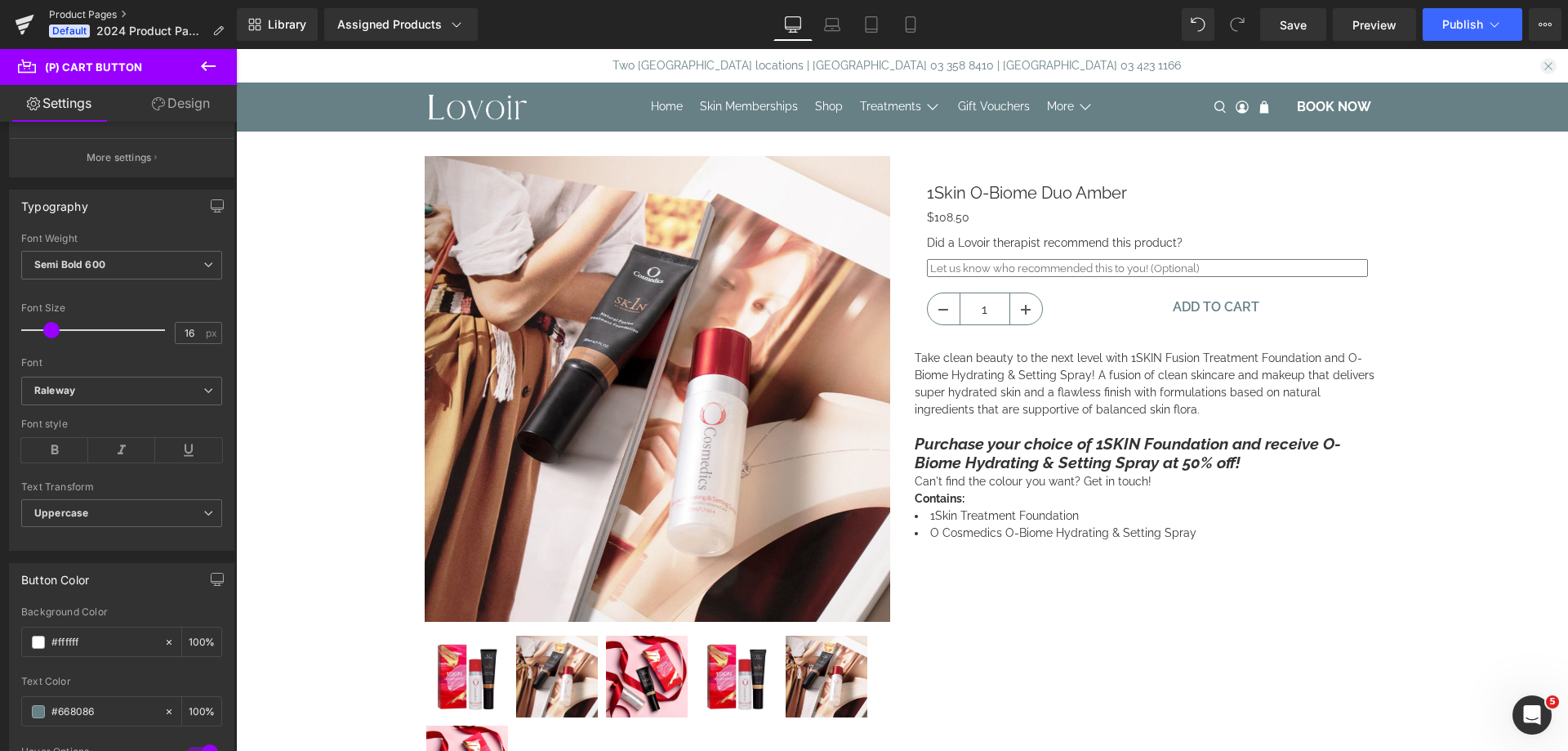
click at [67, 15] on link "Product Pages" at bounding box center [143, 15] width 188 height 13
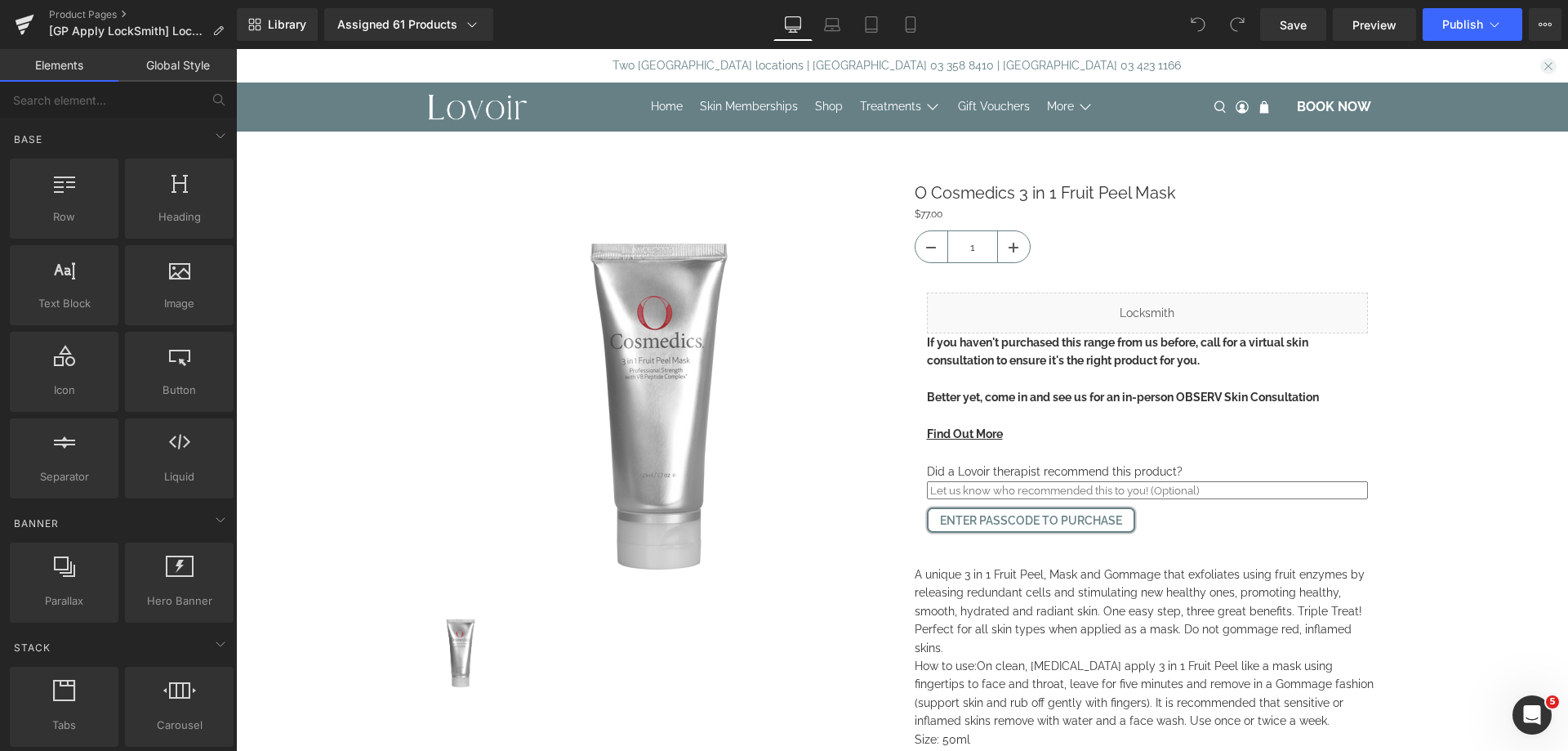
click at [1092, 522] on div "Enter passcode to purchase (P) Cart Button" at bounding box center [1147, 520] width 441 height 26
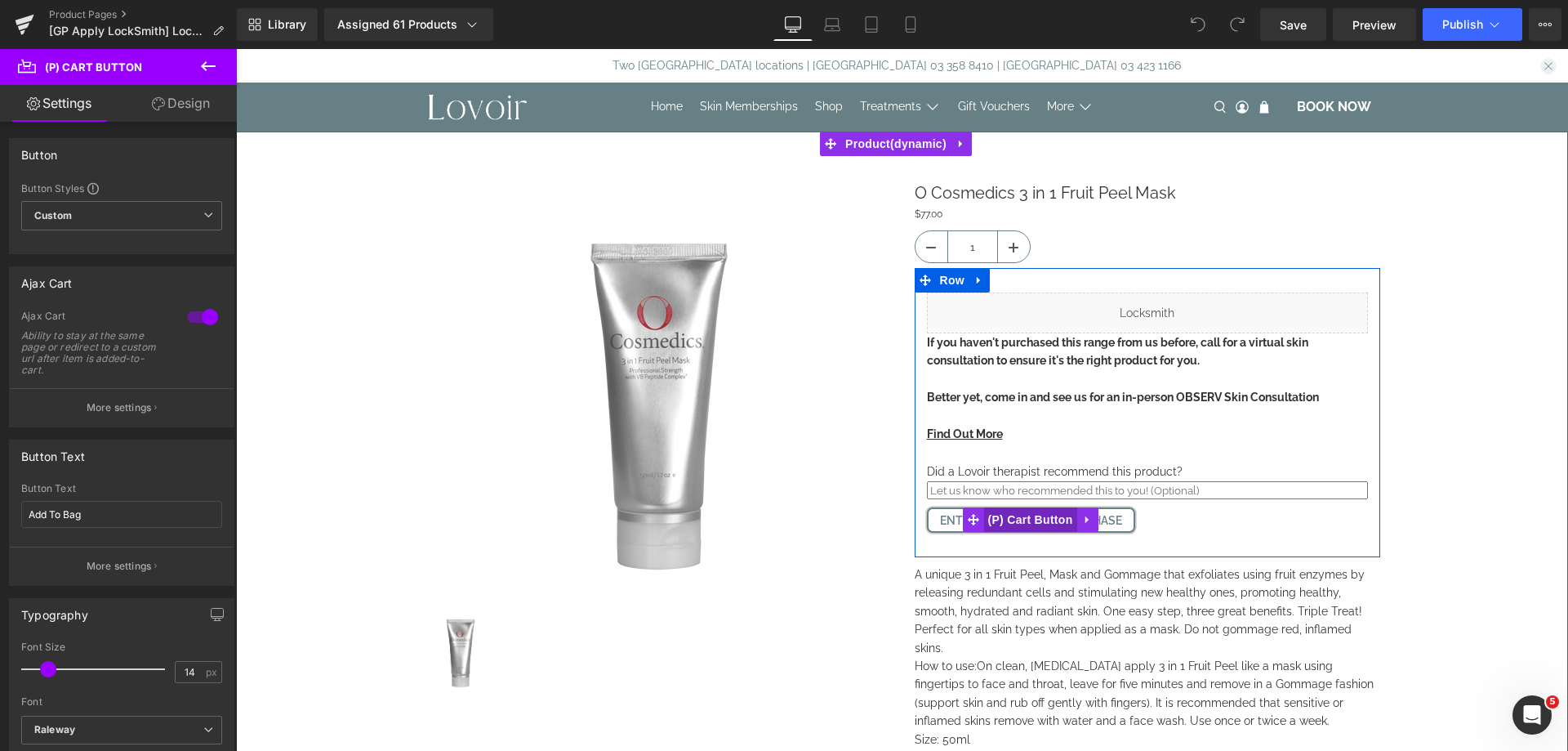
click at [1010, 520] on span "(P) Cart Button" at bounding box center [1029, 519] width 93 height 24
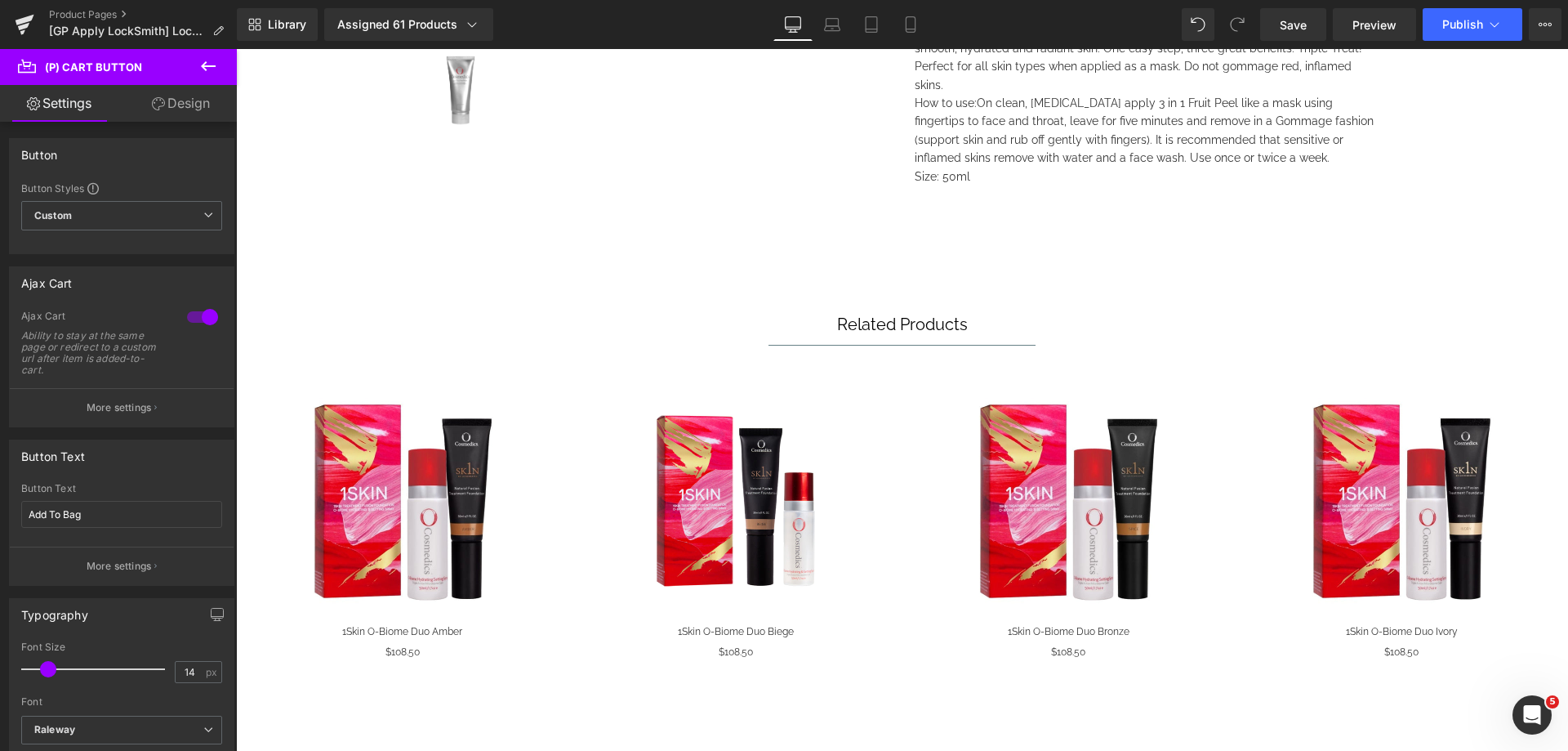
scroll to position [572, 0]
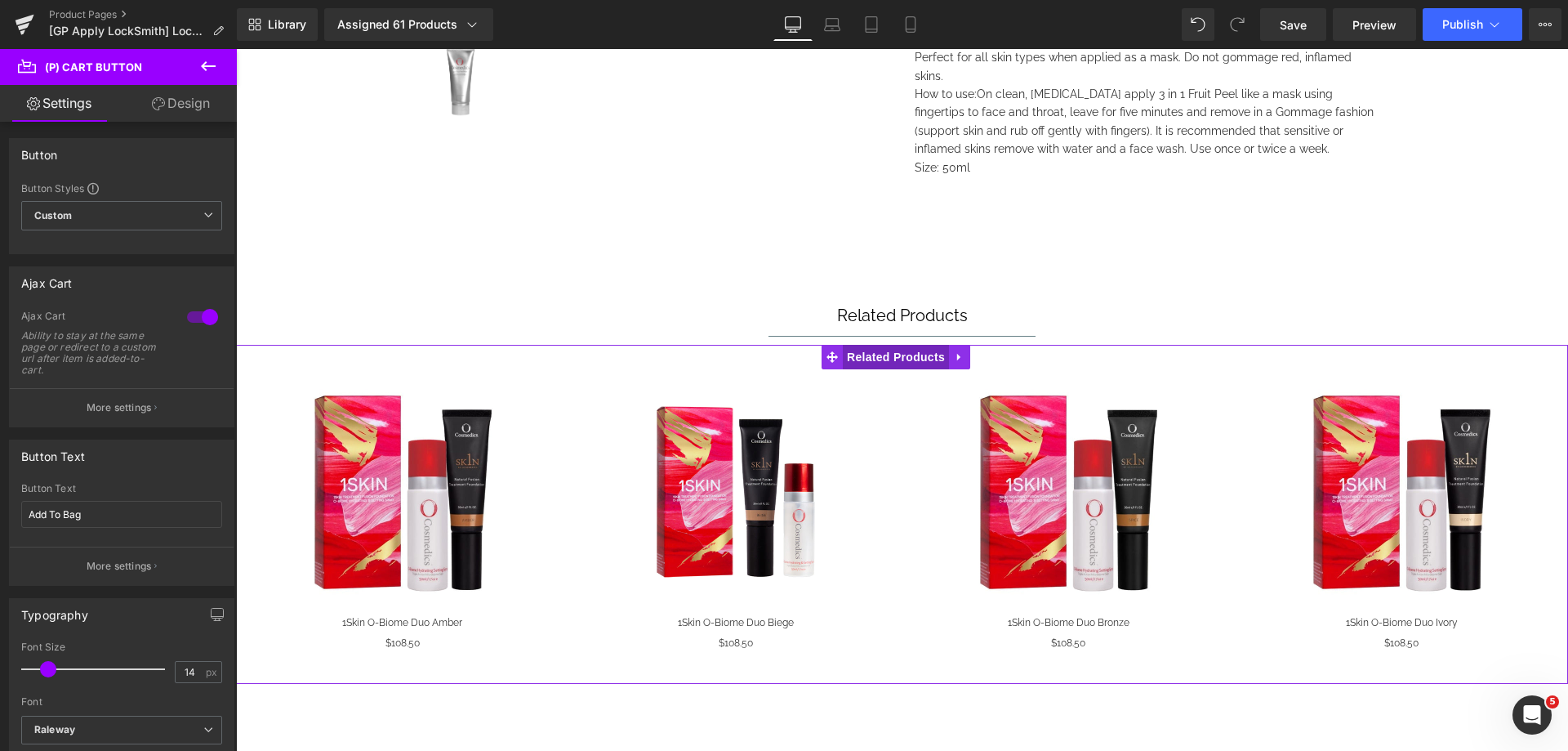
click at [862, 345] on span "Related Products" at bounding box center [895, 357] width 106 height 24
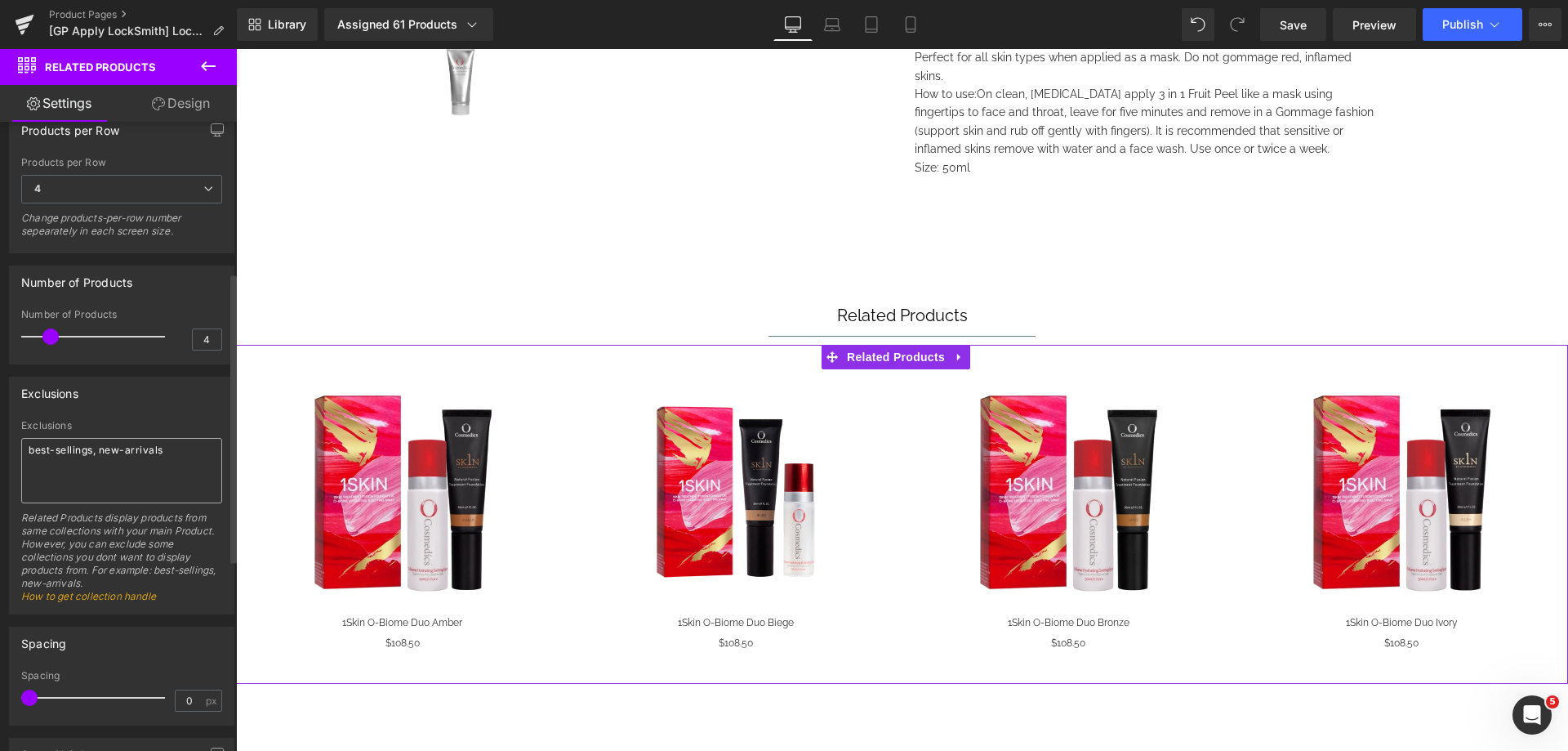
scroll to position [654, 0]
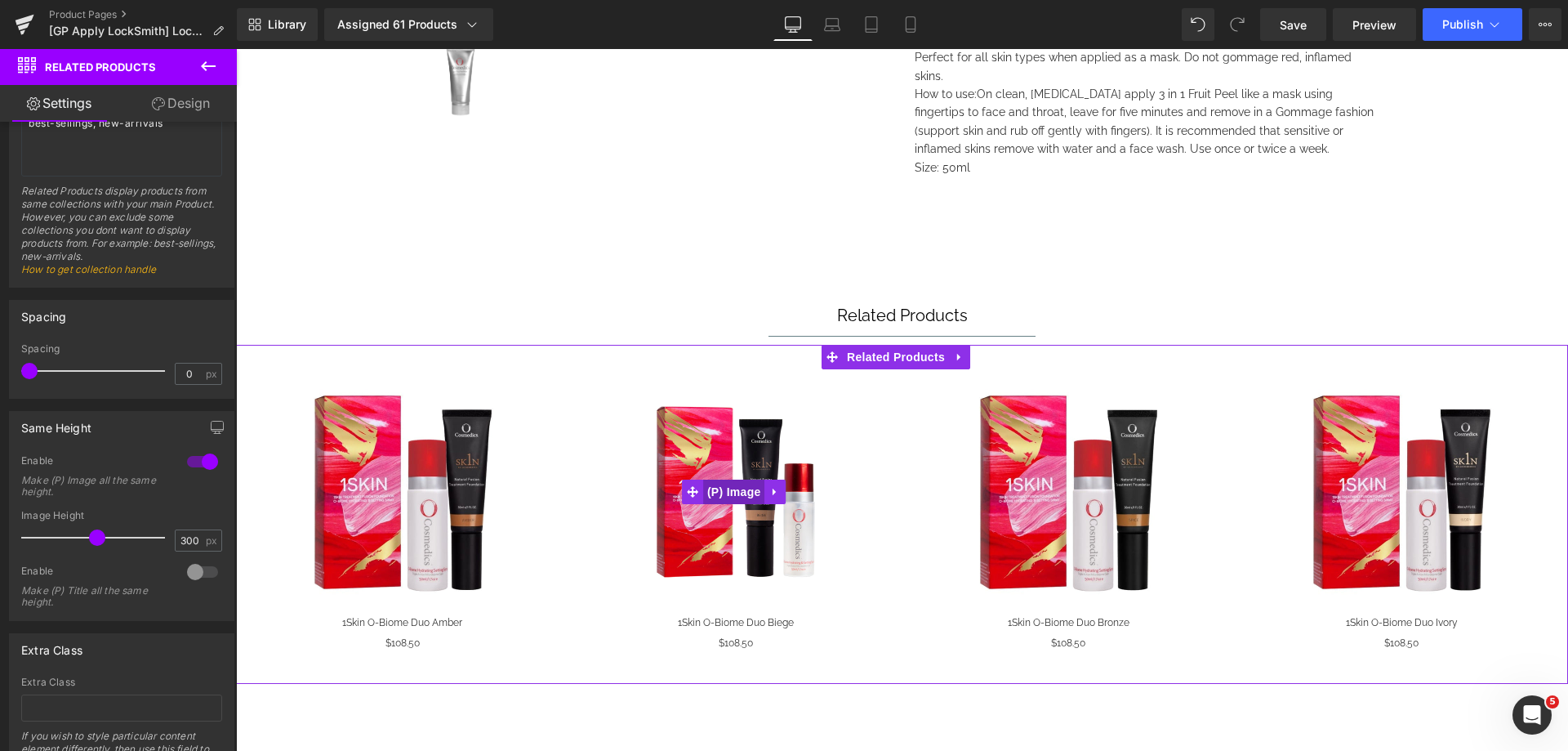
click at [709, 480] on span "(P) Image" at bounding box center [734, 491] width 62 height 24
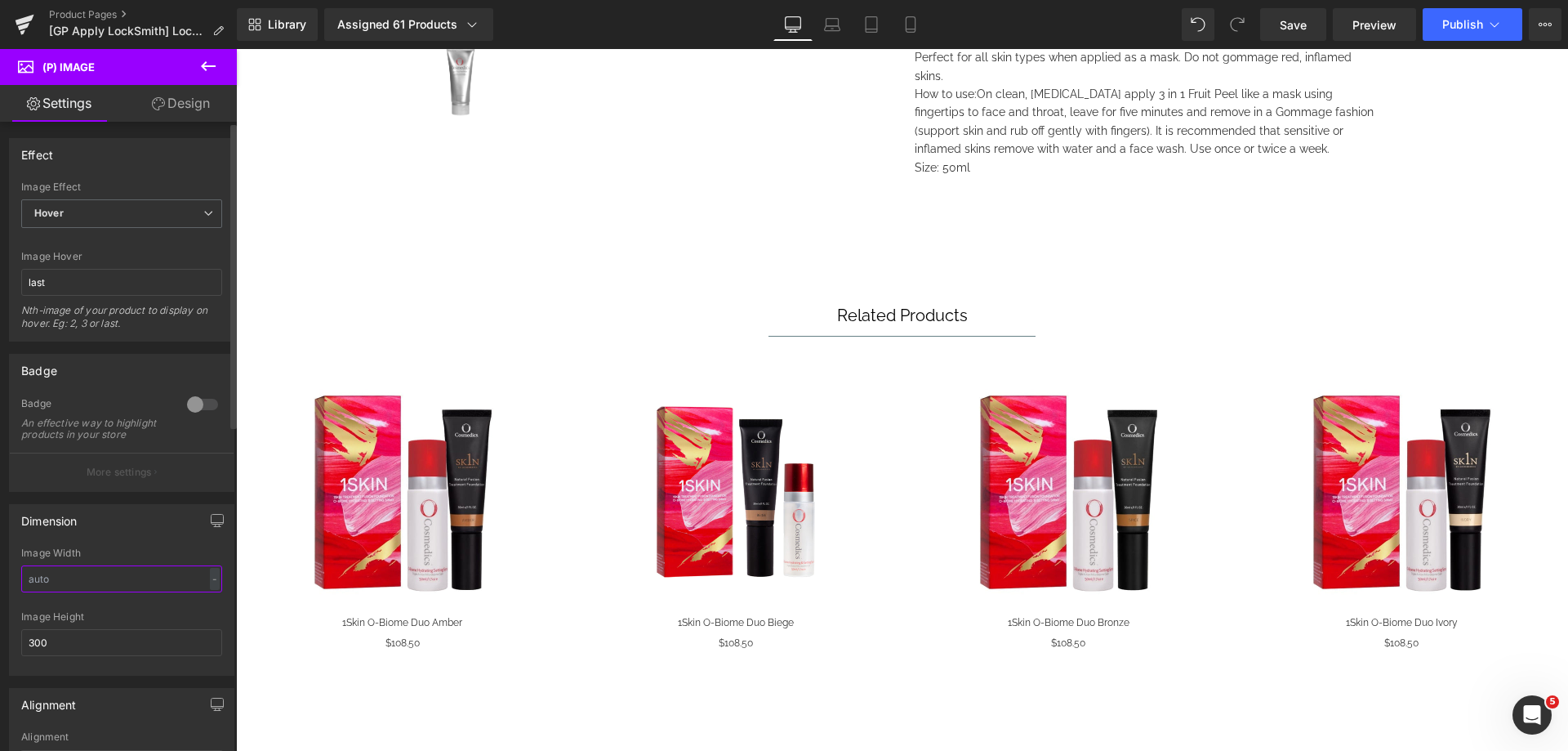
click at [59, 593] on input "text" at bounding box center [121, 579] width 201 height 27
type input "300"
click at [114, 536] on div "Dimension" at bounding box center [121, 520] width 223 height 31
click at [1458, 26] on span "Publish" at bounding box center [1463, 24] width 41 height 13
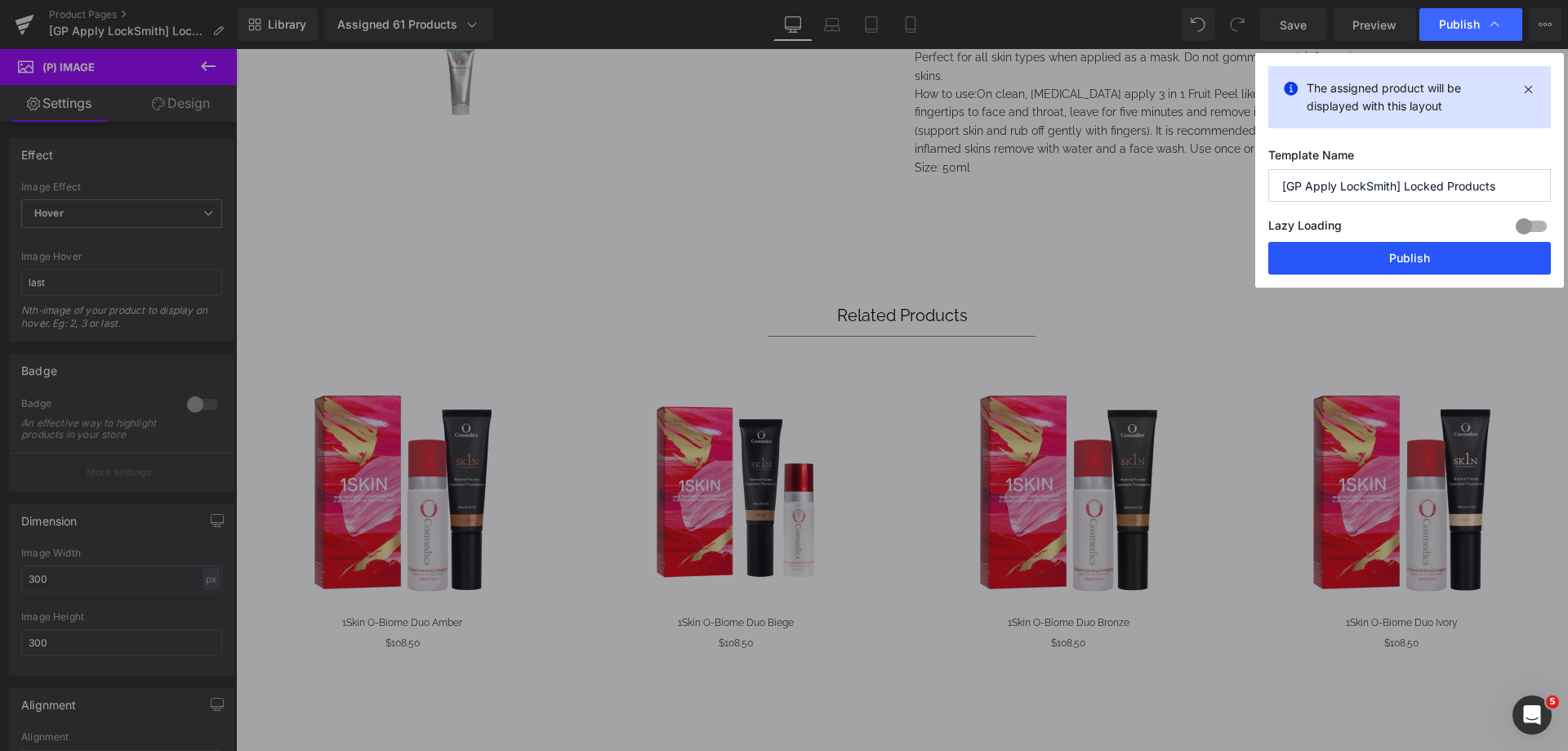
click at [1424, 251] on button "Publish" at bounding box center [1410, 258] width 283 height 33
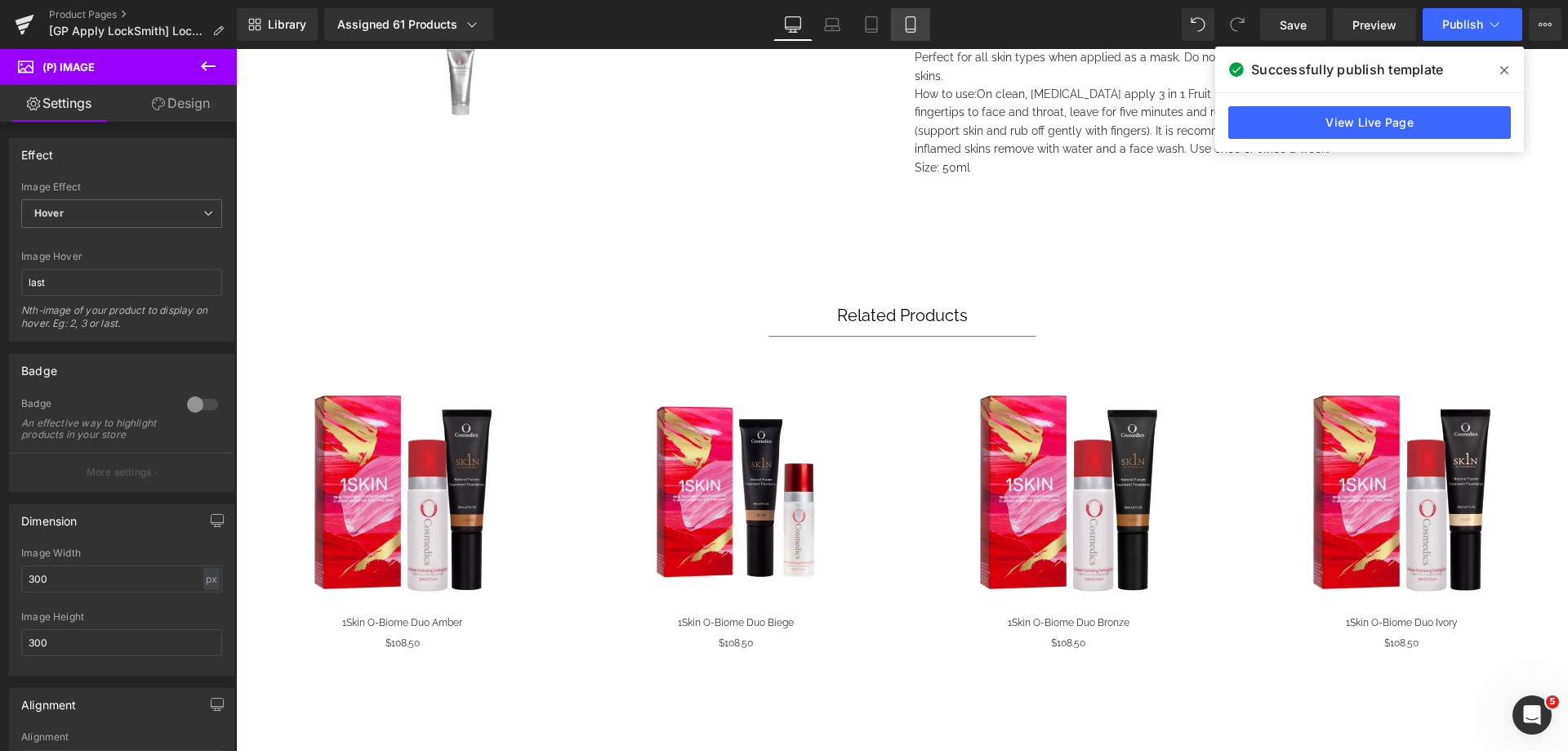
click at [911, 34] on link "Mobile" at bounding box center [910, 24] width 39 height 33
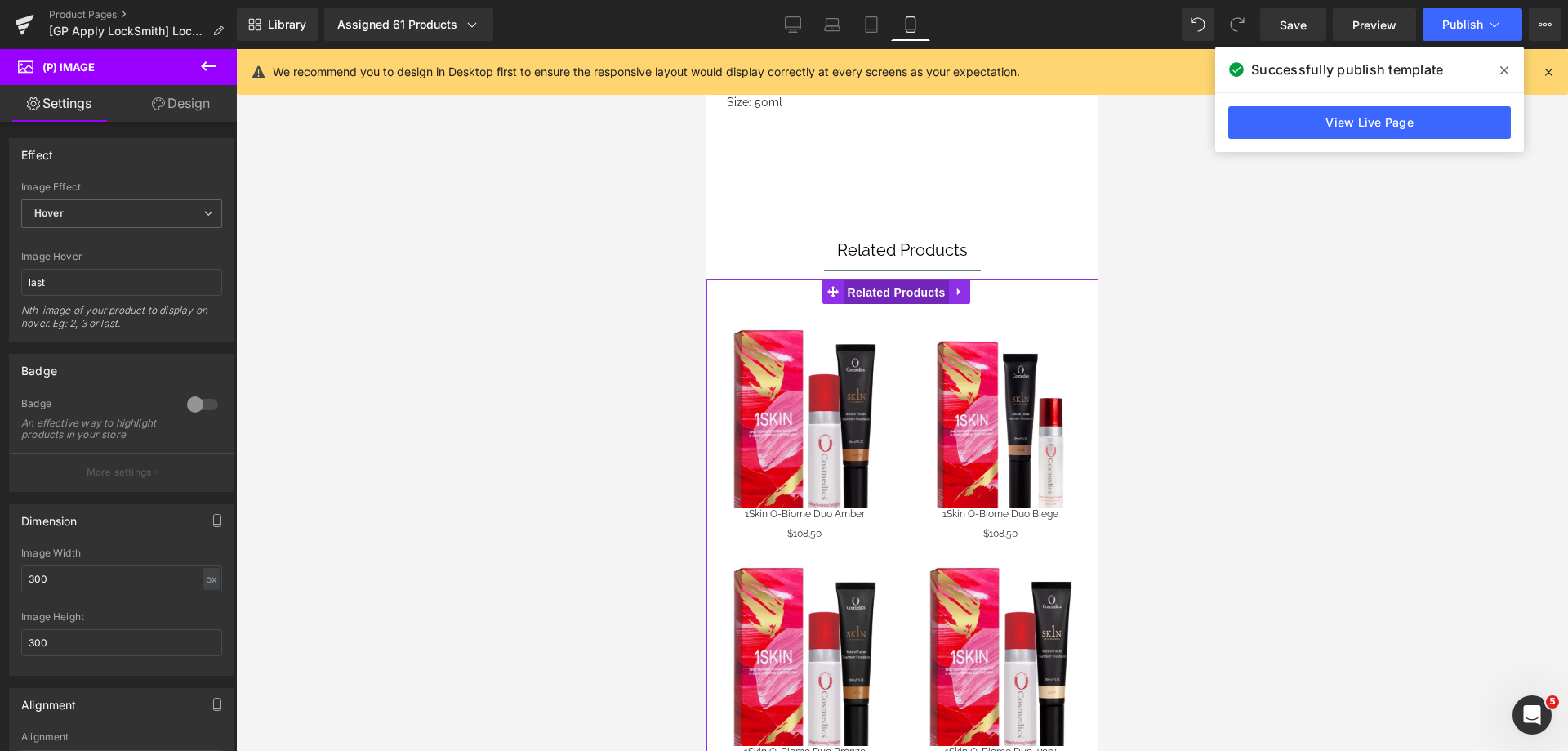
click at [880, 280] on span "Related Products" at bounding box center [895, 292] width 106 height 24
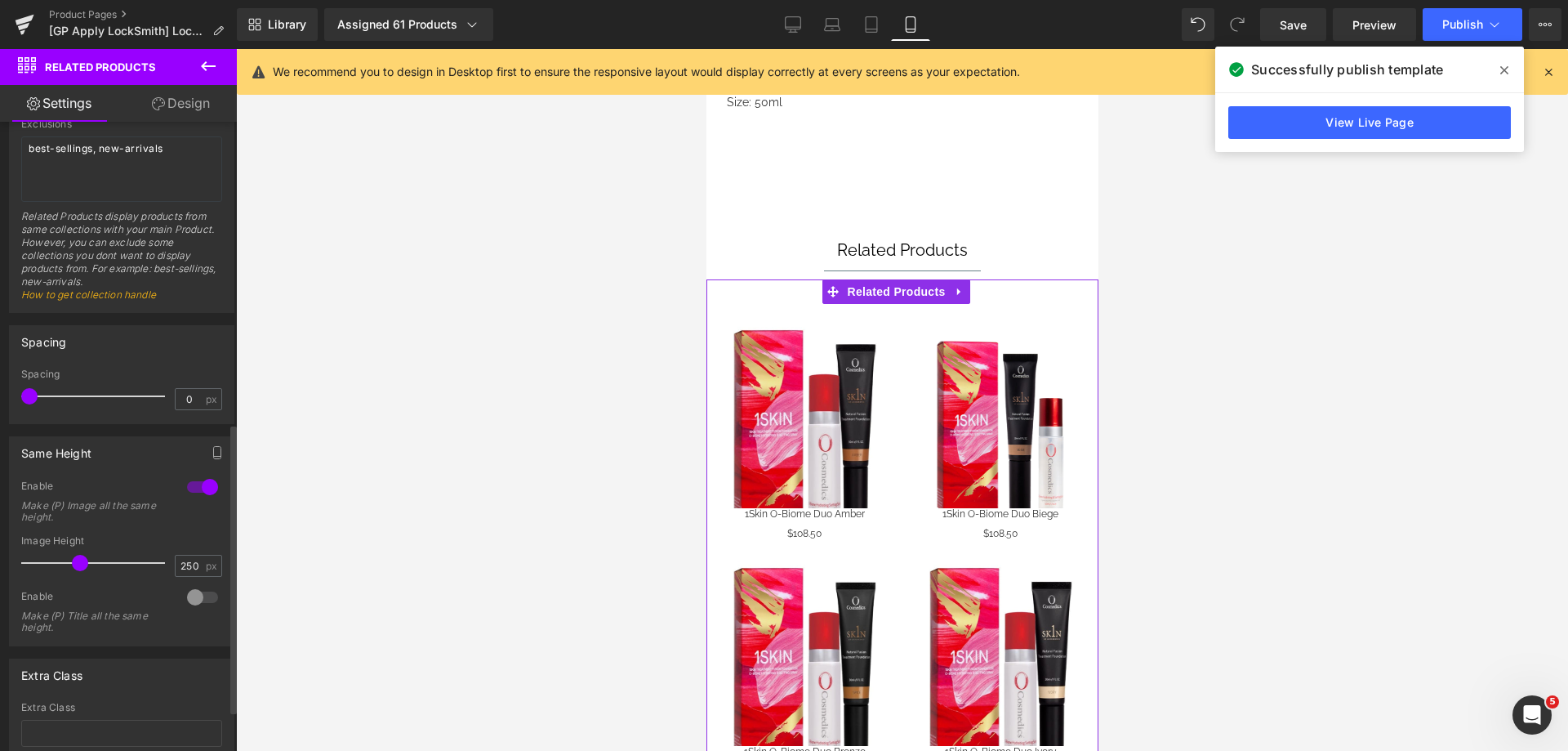
scroll to position [654, 0]
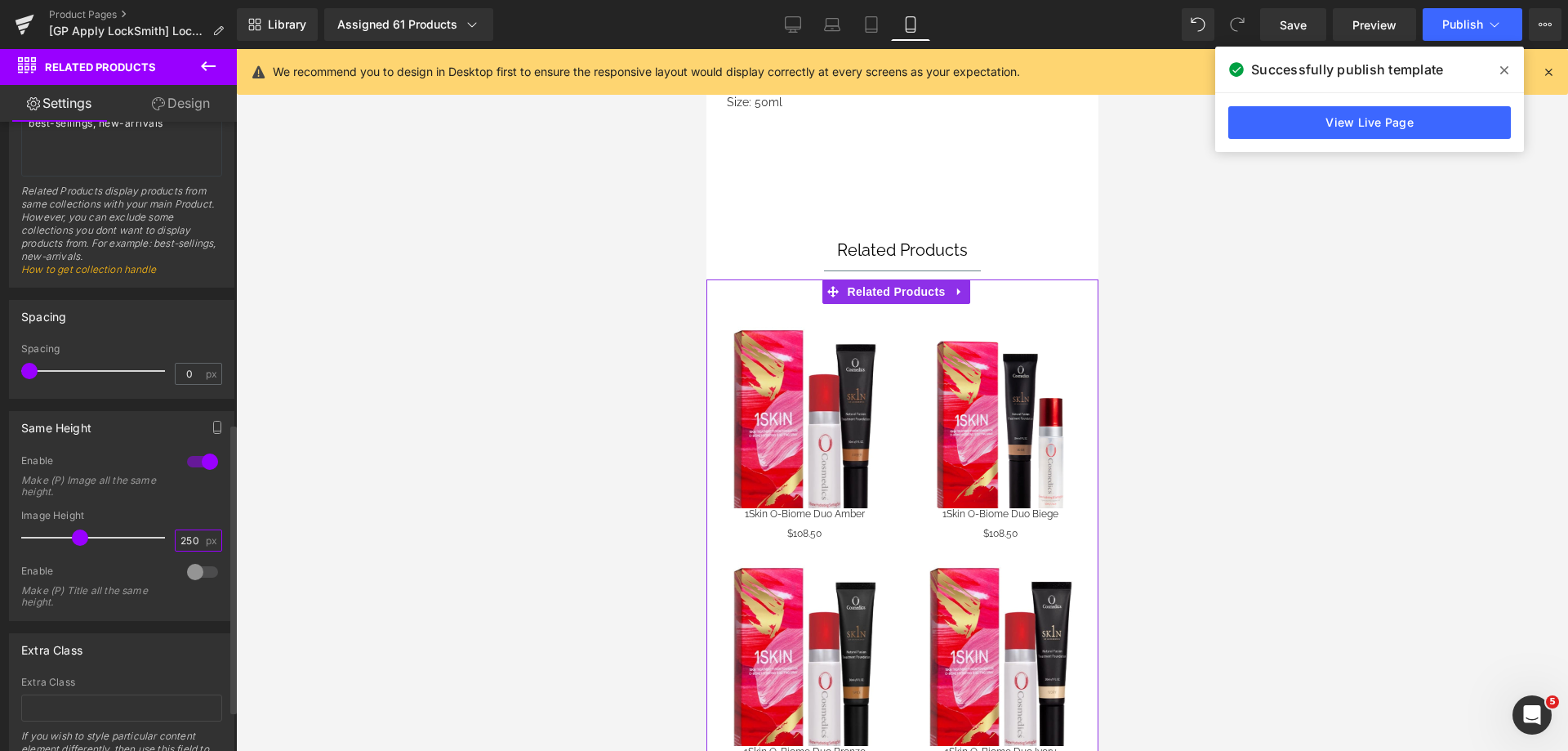
drag, startPoint x: 183, startPoint y: 538, endPoint x: 171, endPoint y: 542, distance: 12.6
click at [176, 542] on input "250" at bounding box center [190, 540] width 28 height 20
type input "200"
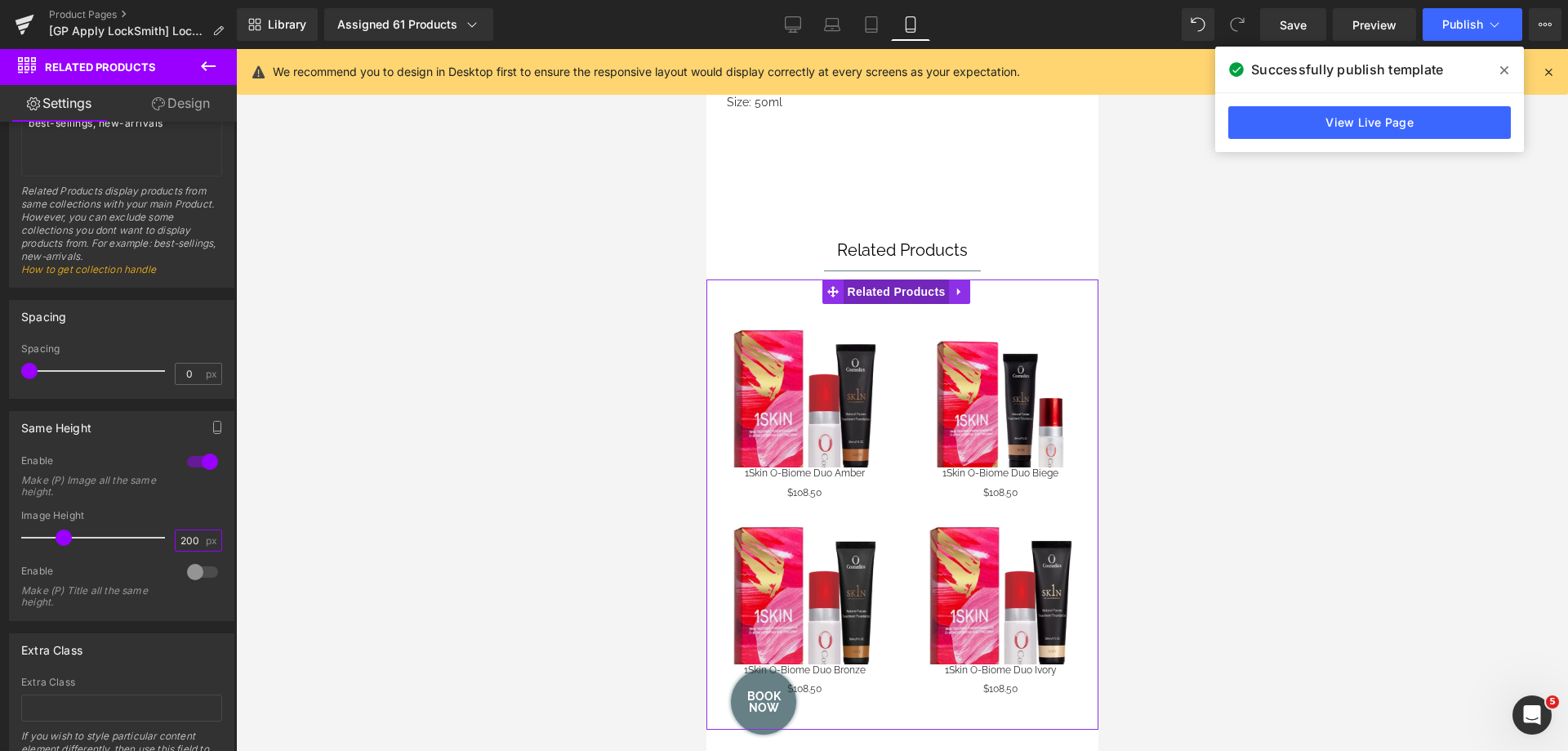
click at [900, 280] on span "Related Products" at bounding box center [895, 291] width 106 height 24
click at [795, 373] on span "(P) Image" at bounding box center [800, 385] width 62 height 24
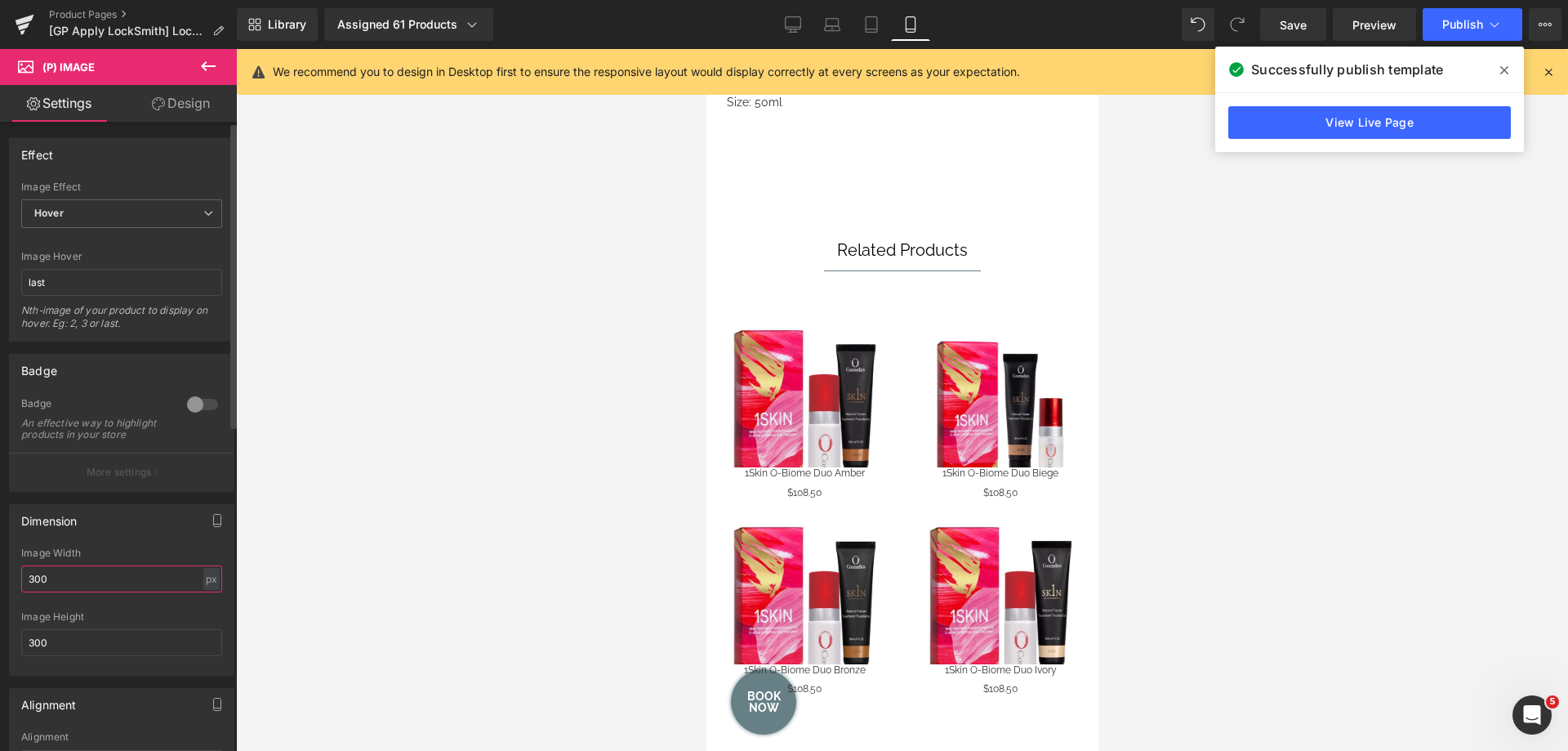
click at [0, 595] on div "Dimension 300px Image Width 300 px % px 300px Image Height 300" at bounding box center [122, 584] width 244 height 184
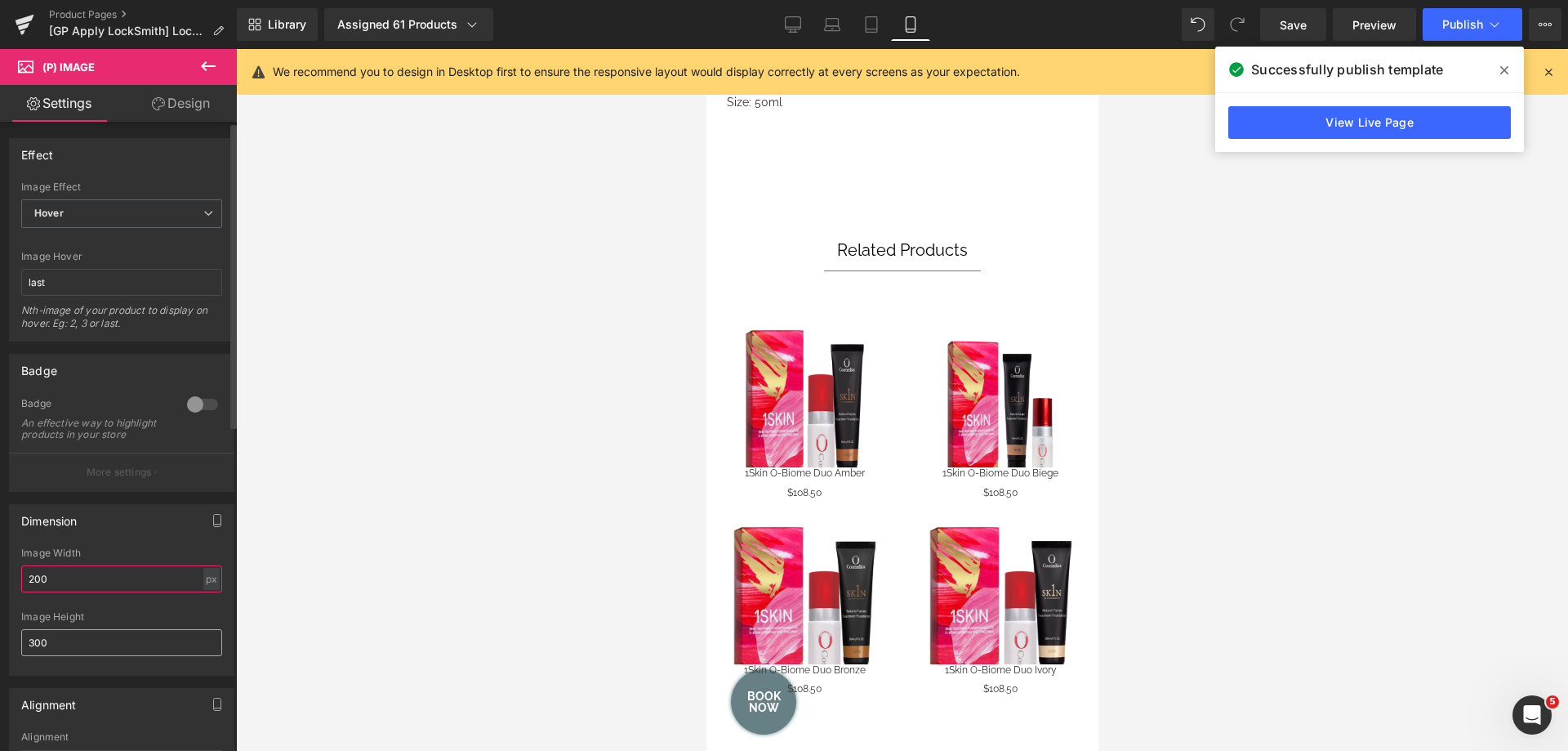
type input "200"
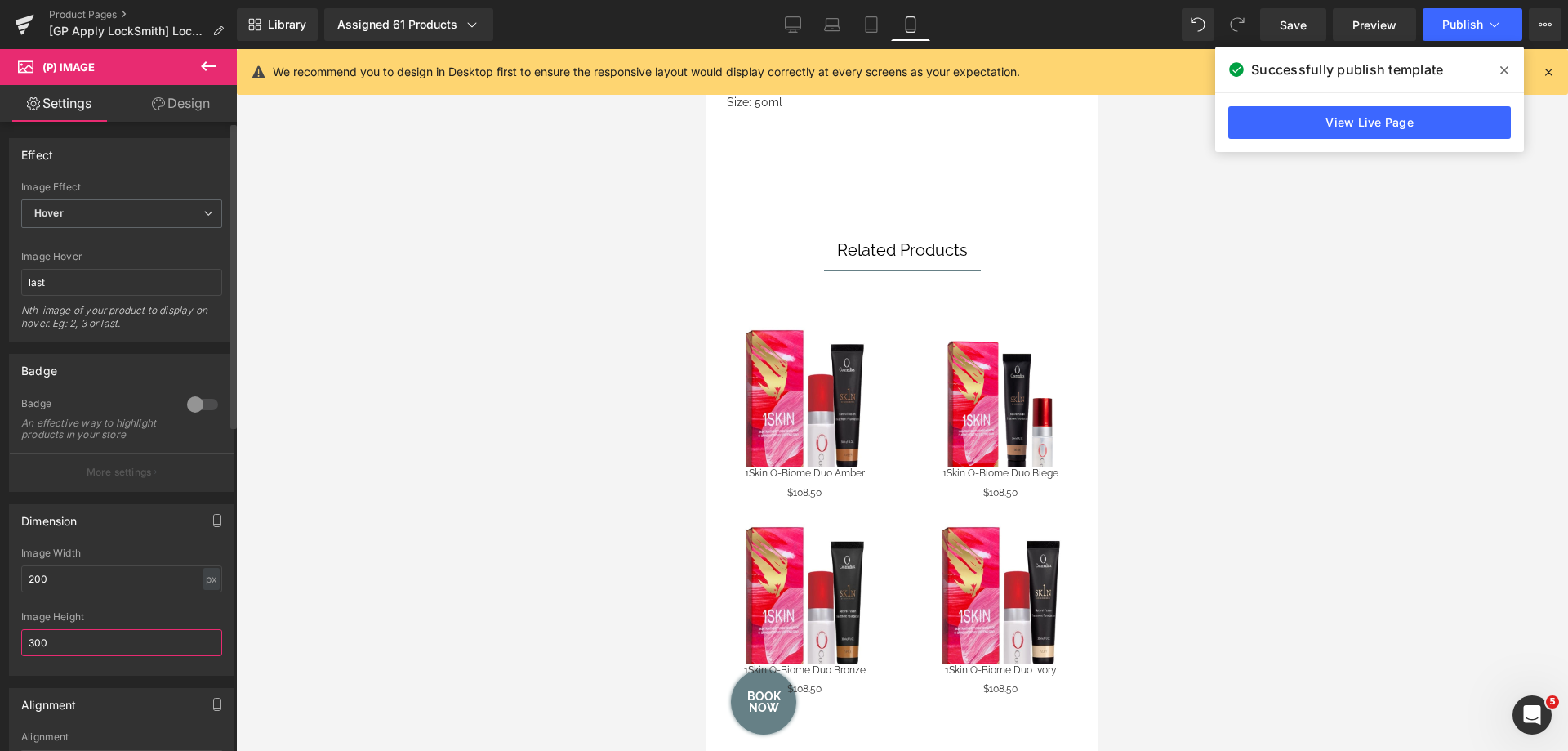
drag, startPoint x: 83, startPoint y: 655, endPoint x: 1, endPoint y: 655, distance: 82.0
click at [3, 655] on div "Dimension 200px Image Width 200 px % px 300px Image Height 300" at bounding box center [122, 584] width 244 height 184
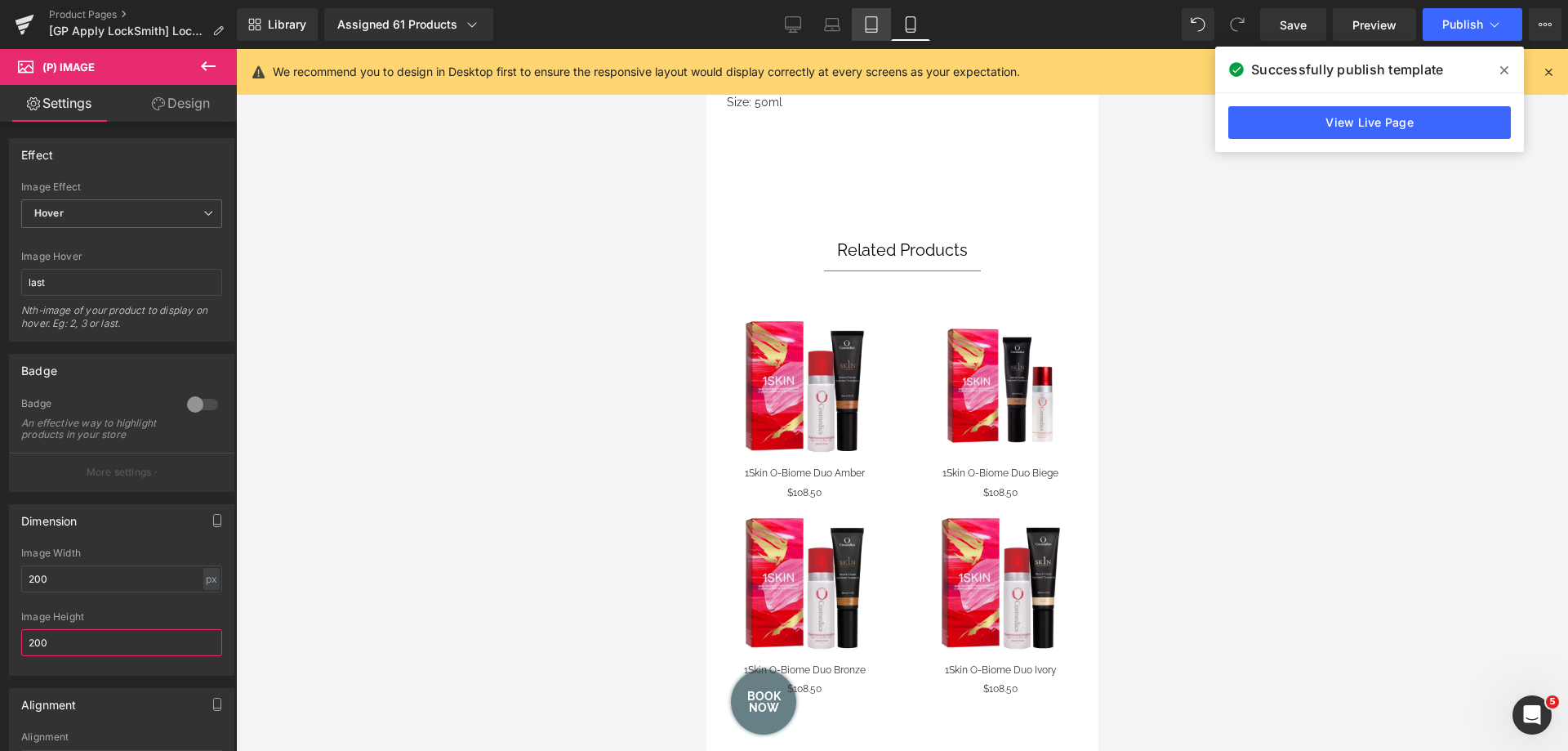
type input "200"
click at [877, 30] on icon at bounding box center [872, 25] width 17 height 17
type input "300"
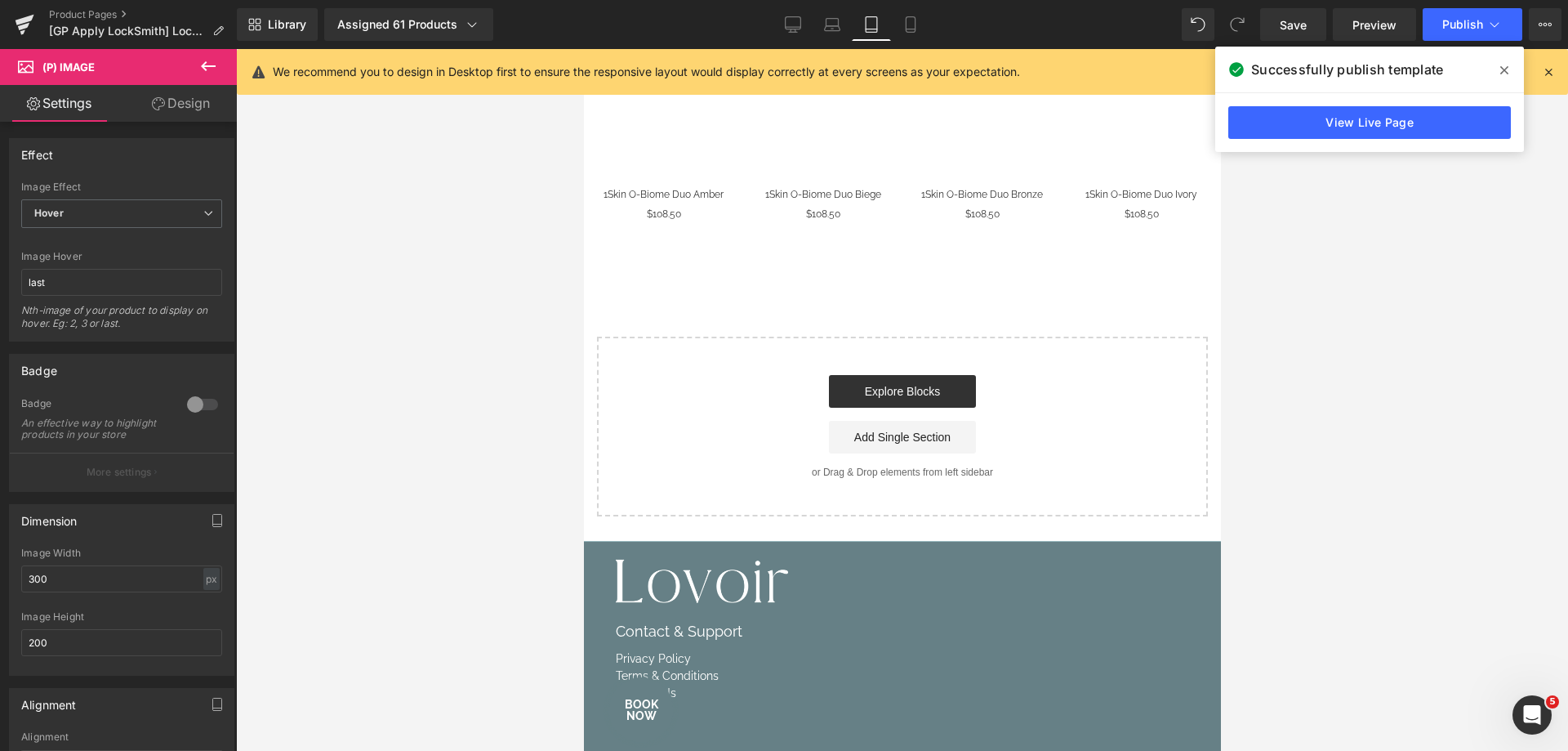
scroll to position [815, 0]
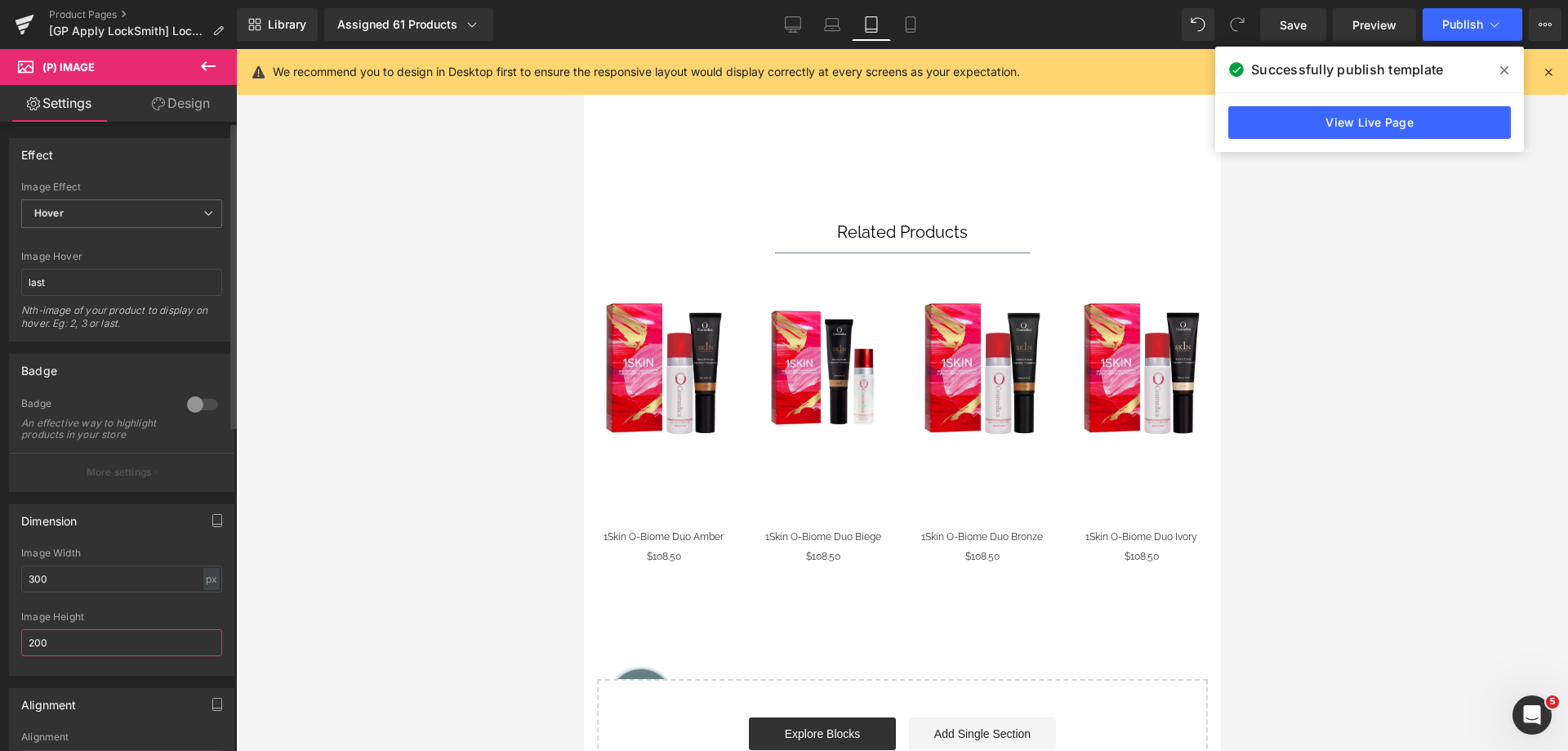
drag, startPoint x: 61, startPoint y: 656, endPoint x: 0, endPoint y: 653, distance: 61.1
click at [0, 653] on div "Dimension 300px Image Width 300 px % px 200px Image Height 200" at bounding box center [122, 584] width 244 height 184
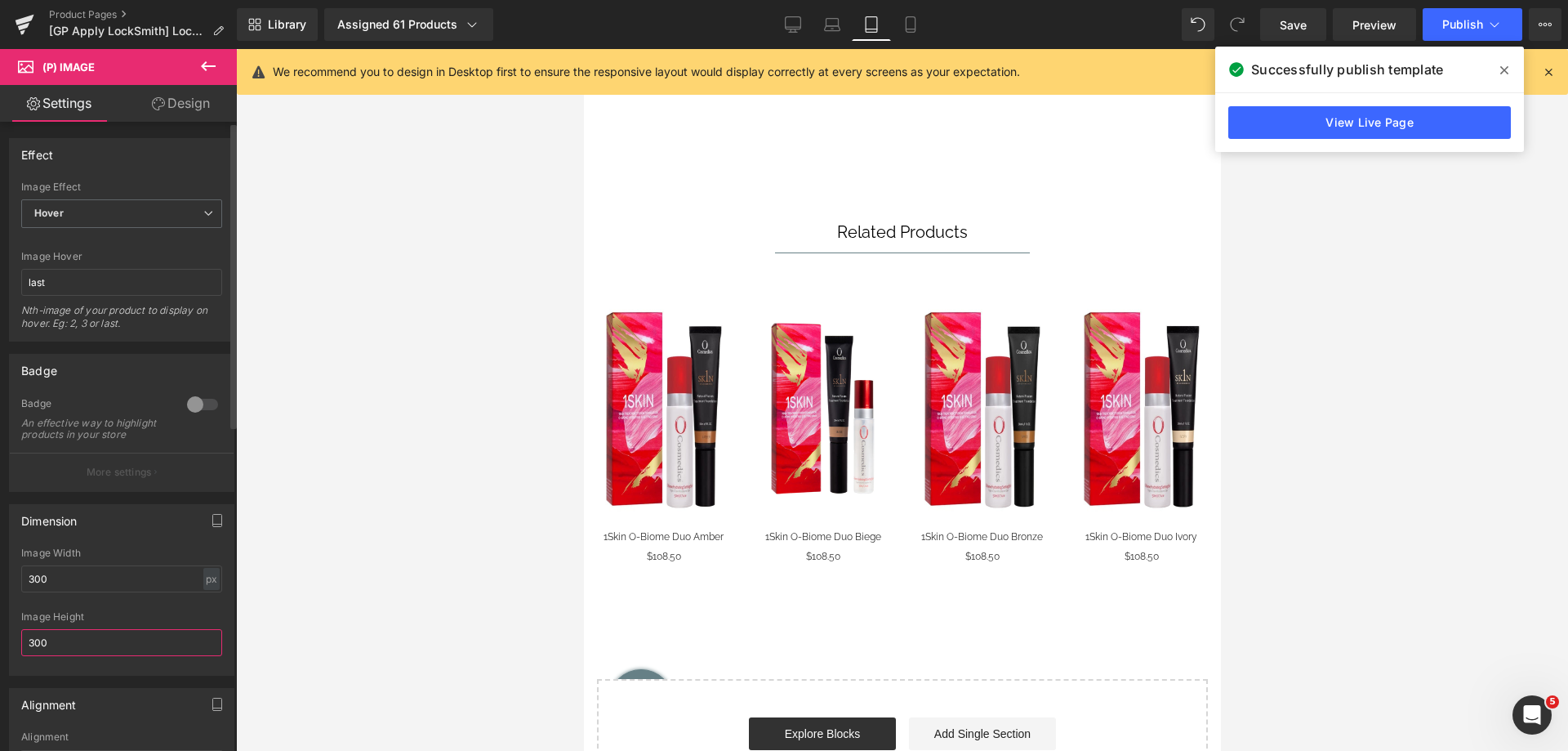
drag, startPoint x: 65, startPoint y: 647, endPoint x: 0, endPoint y: 644, distance: 65.1
click at [0, 647] on div "Dimension 300px Image Width 300 px % px 300px Image Height 300" at bounding box center [122, 584] width 244 height 184
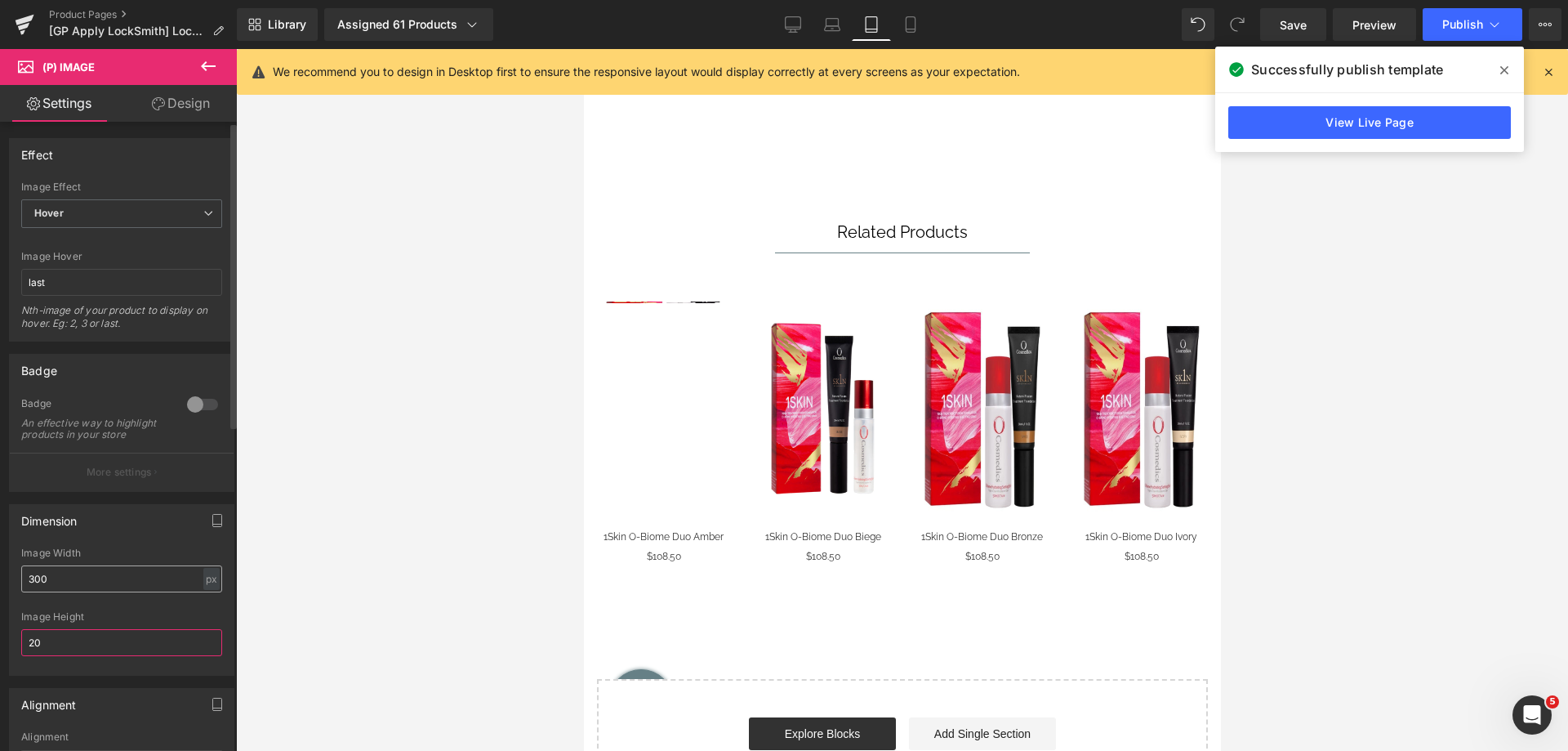
type input "200"
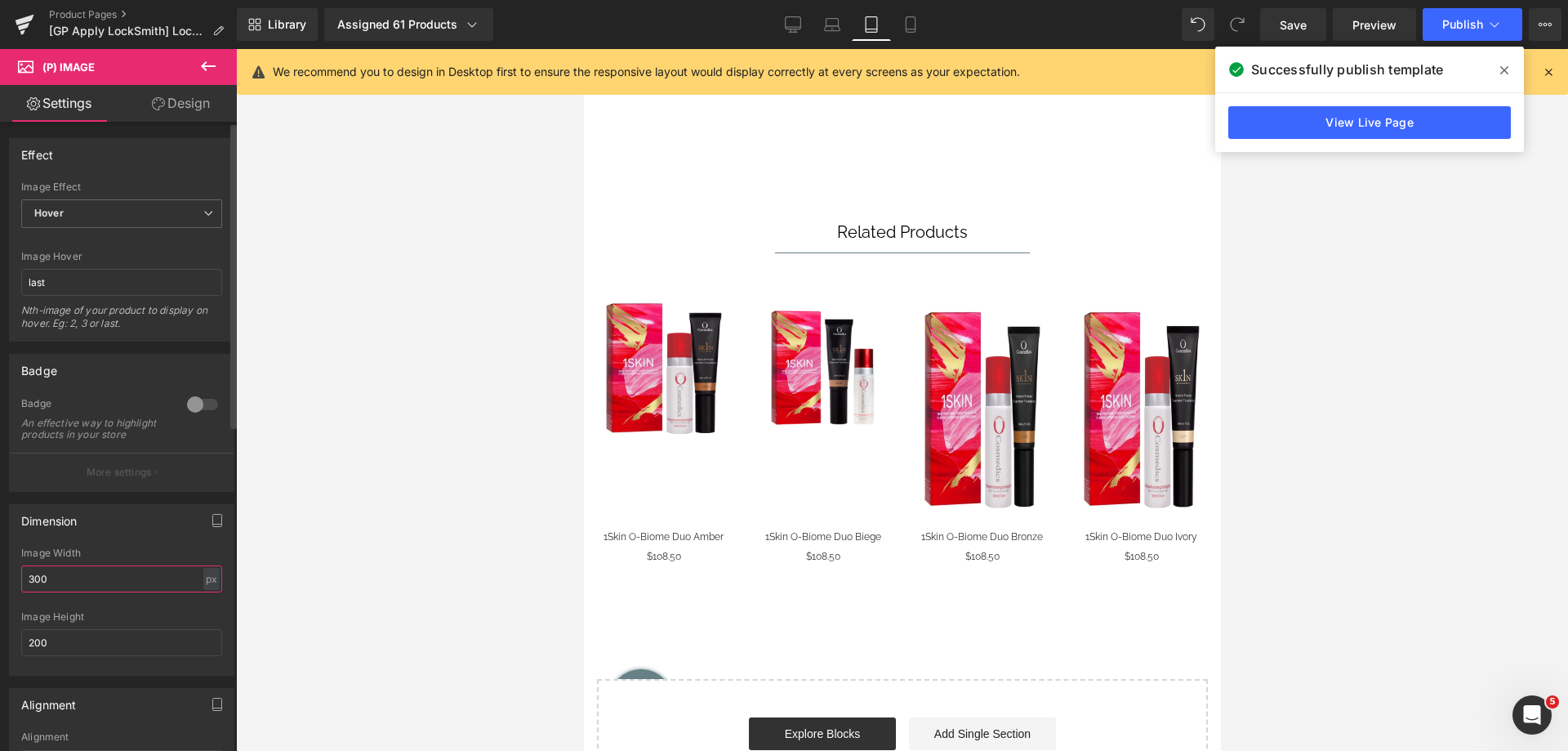
click at [0, 593] on div "Dimension 300px Image Width 300 px % px 200px Image Height 200" at bounding box center [122, 584] width 244 height 184
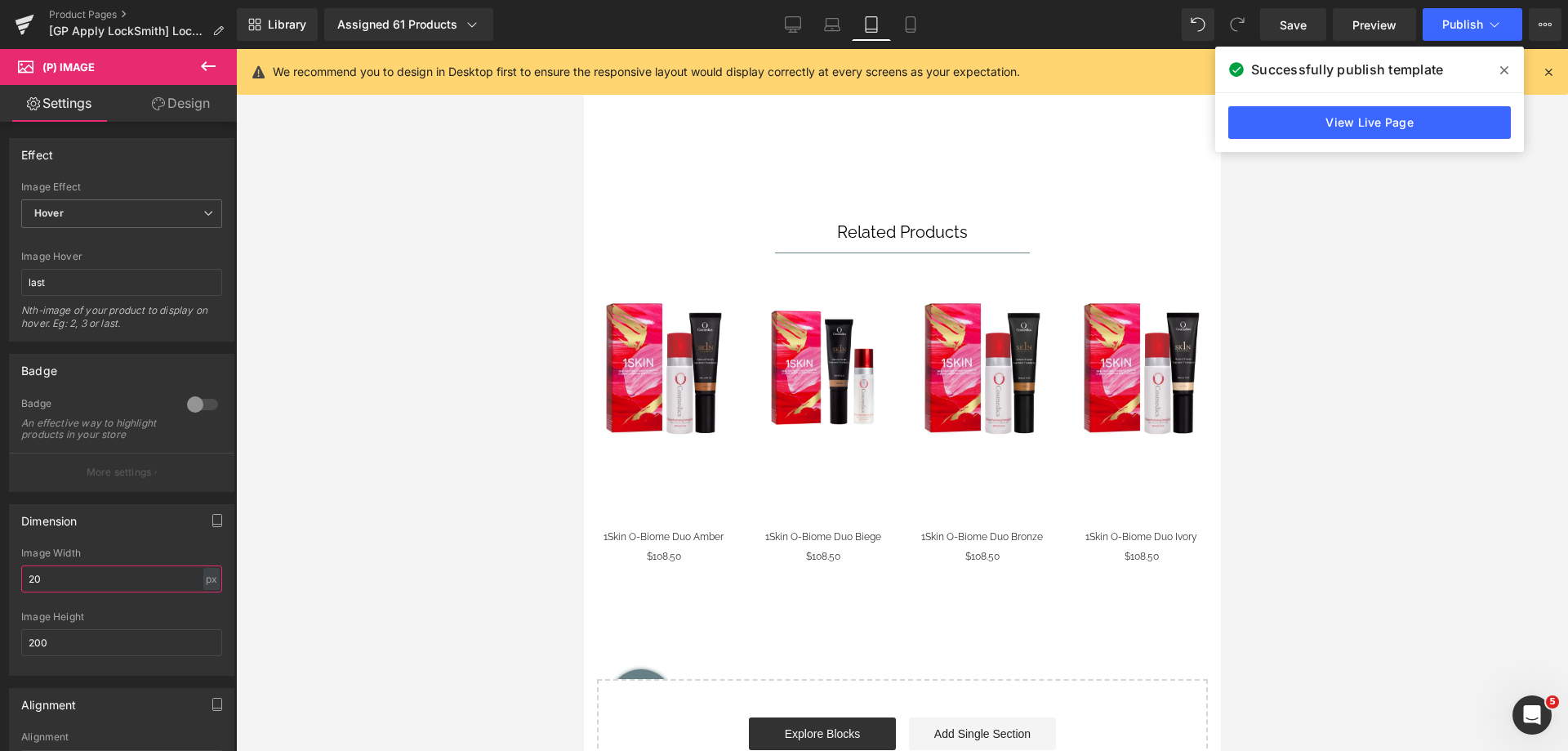
type input "200"
drag, startPoint x: 808, startPoint y: 401, endPoint x: 1088, endPoint y: 589, distance: 337.3
click at [808, 401] on span "(P) Image" at bounding box center [821, 409] width 62 height 24
click at [670, 409] on span "(P) Image" at bounding box center [662, 408] width 62 height 24
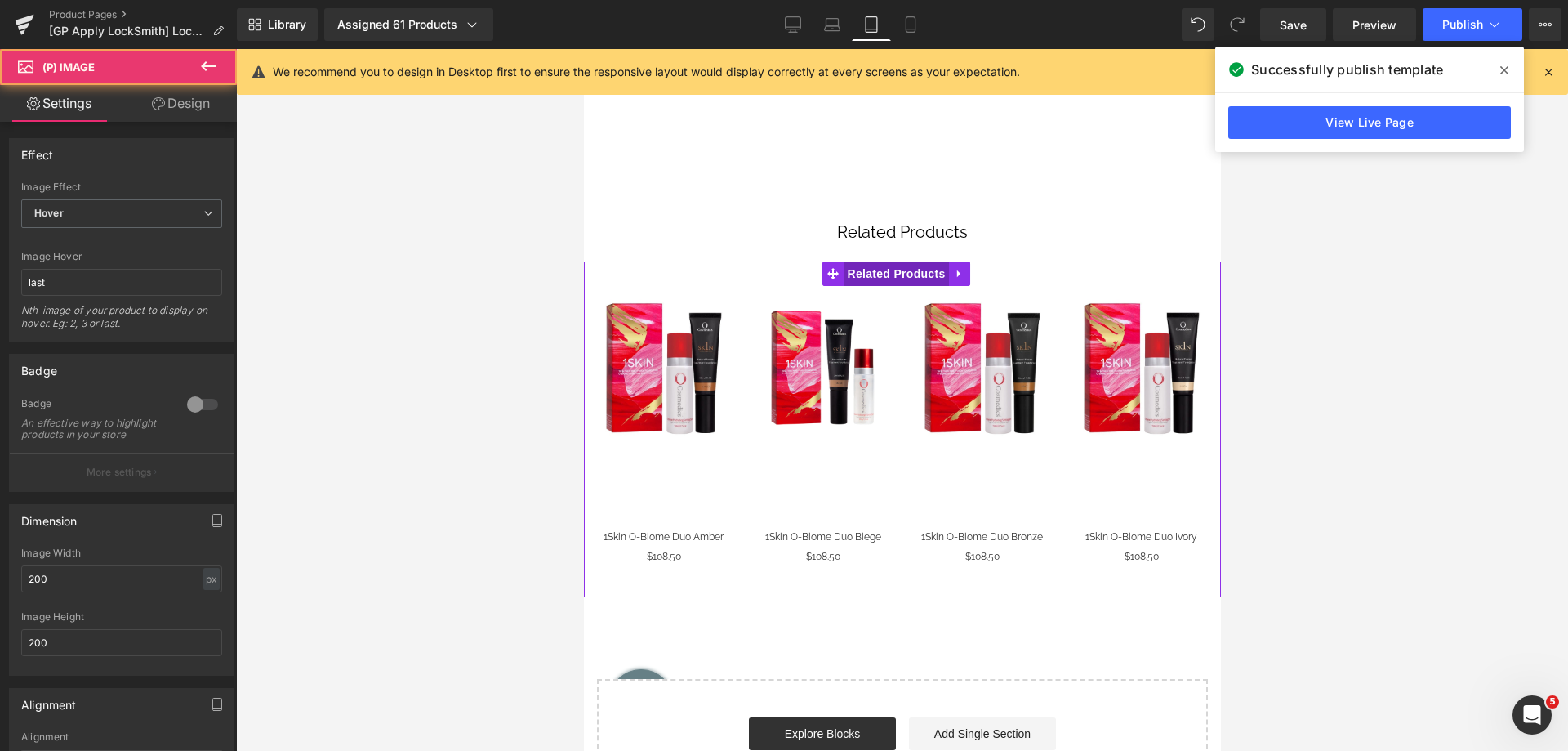
click at [893, 278] on span "Related Products" at bounding box center [895, 273] width 106 height 24
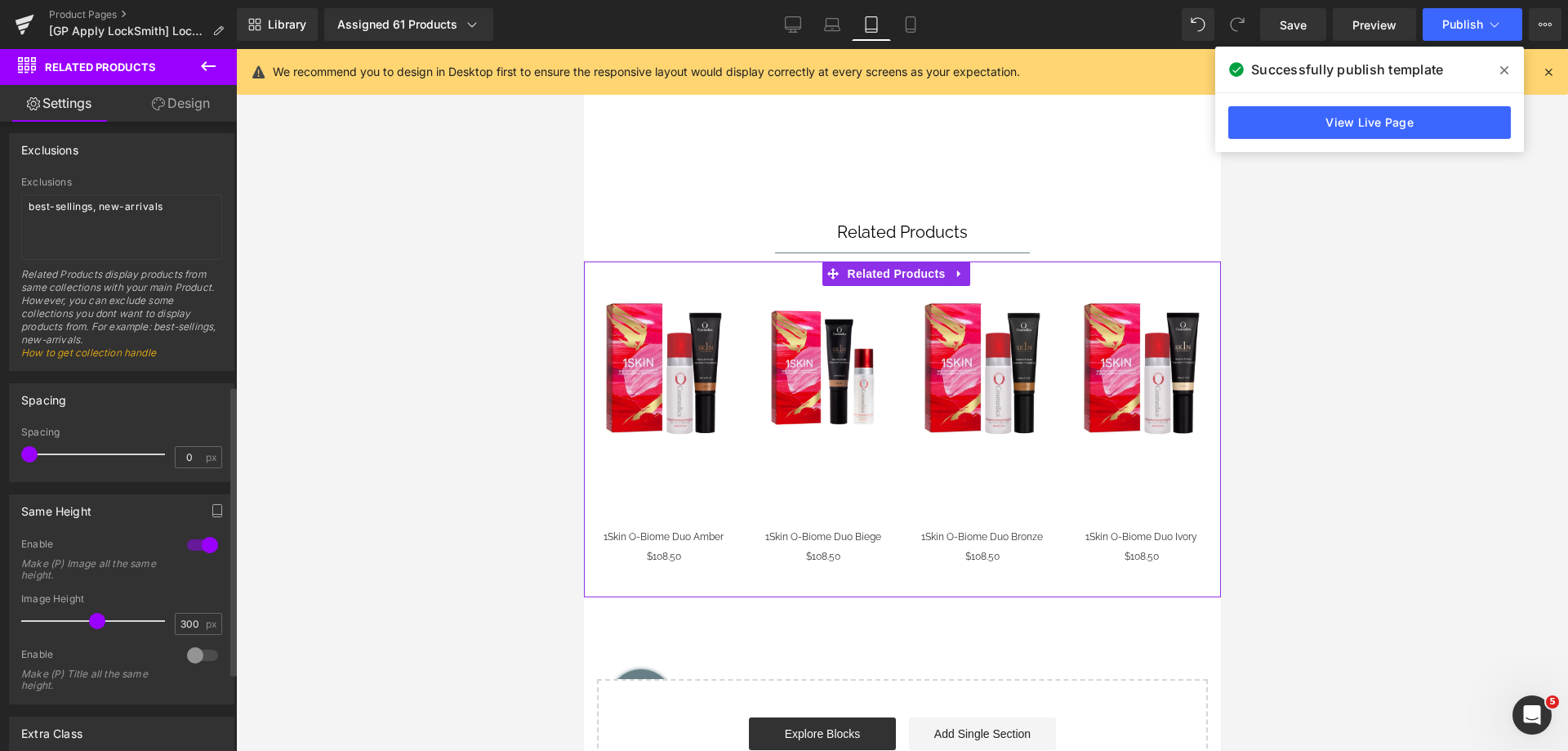
scroll to position [572, 0]
drag, startPoint x: 179, startPoint y: 623, endPoint x: 156, endPoint y: 629, distance: 23.8
click at [156, 629] on div "Image Height 300 px" at bounding box center [121, 619] width 201 height 54
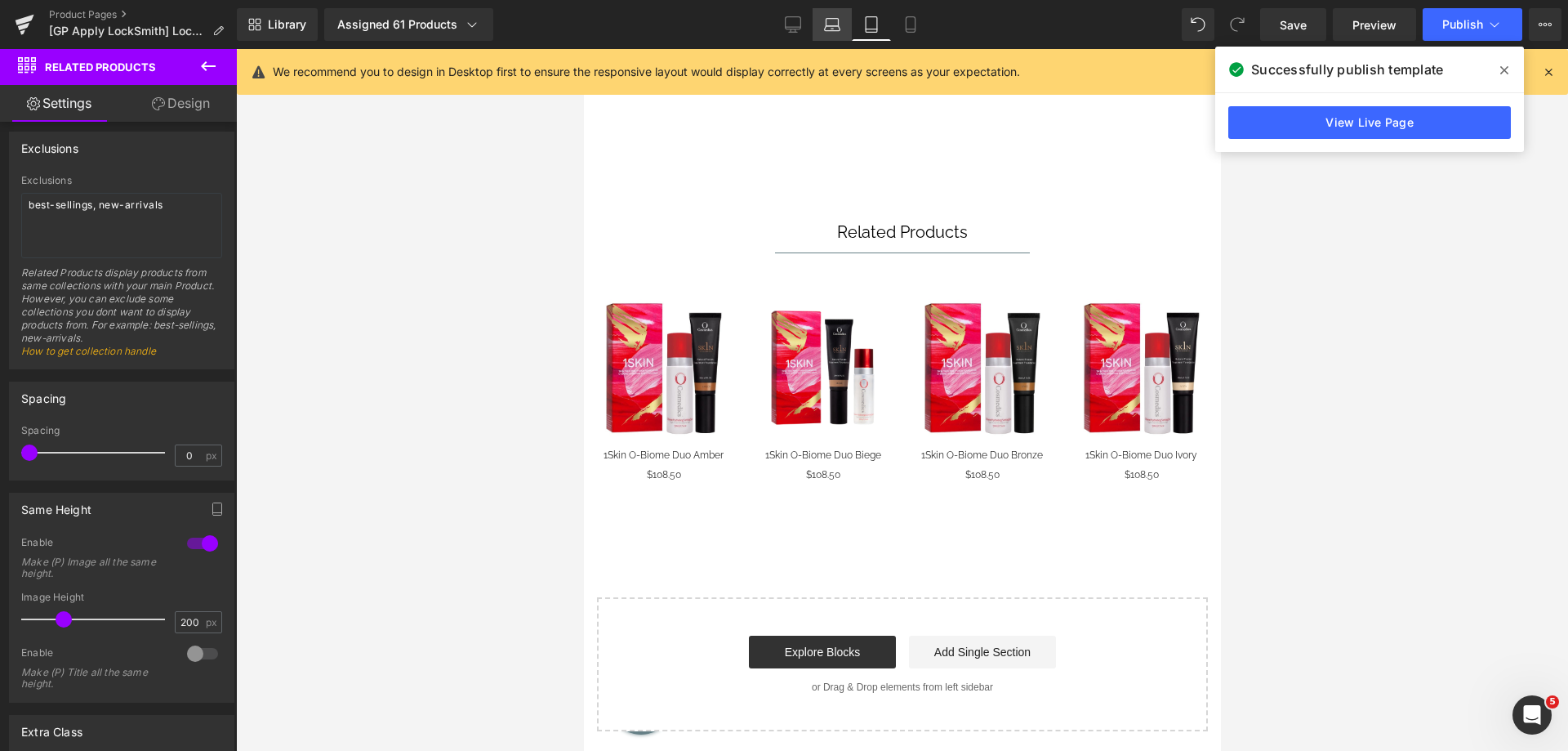
click at [833, 28] on icon at bounding box center [833, 25] width 17 height 17
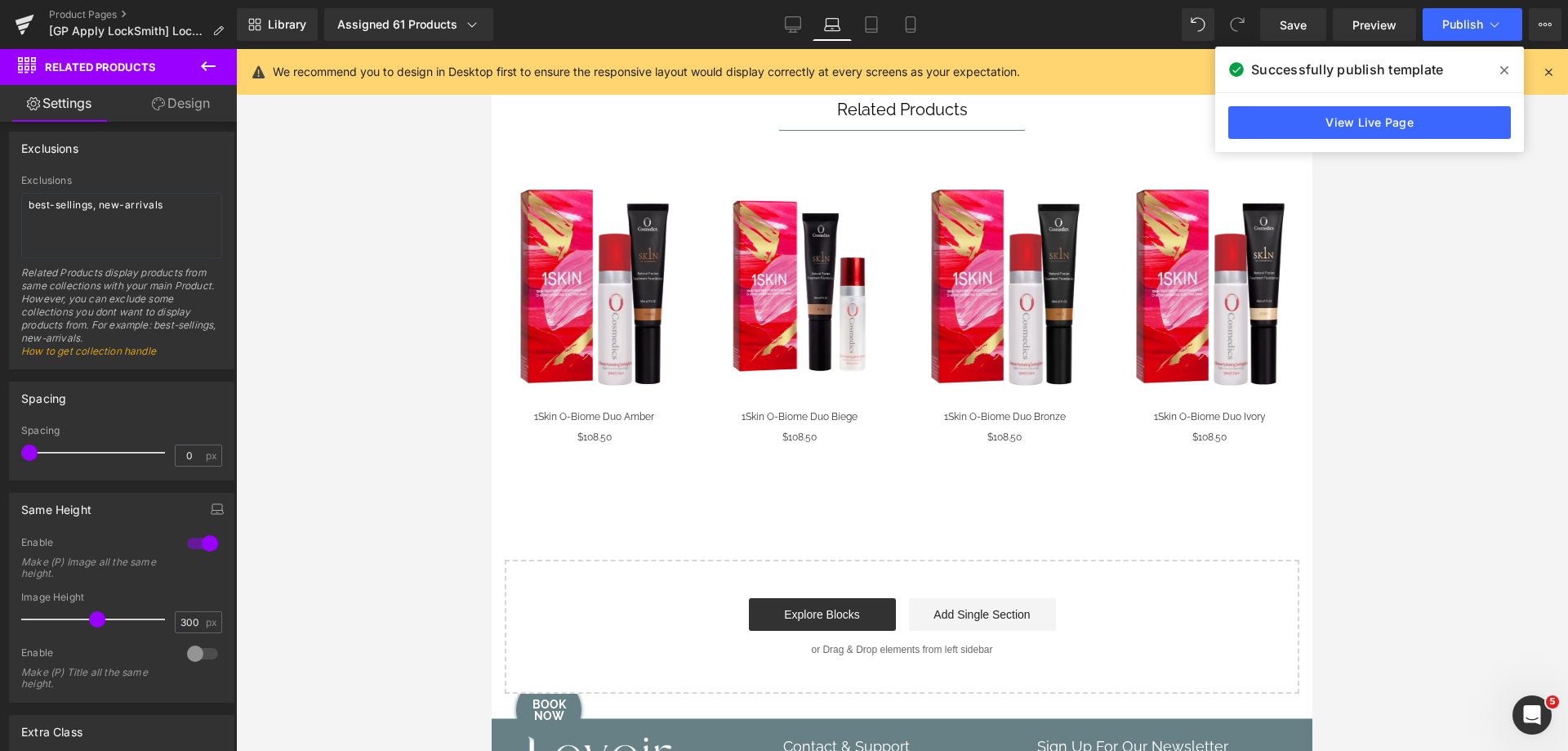
scroll to position [694, 0]
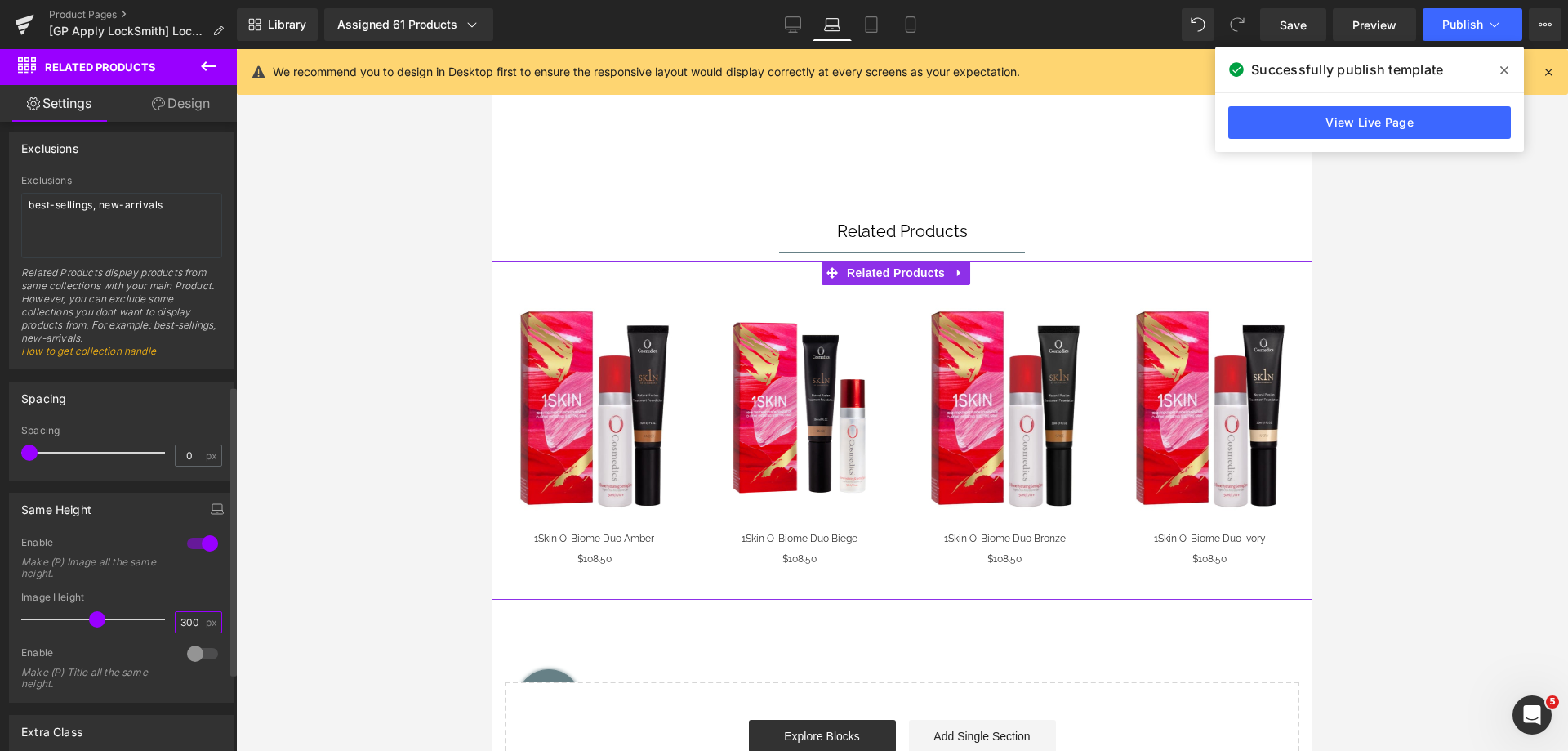
drag, startPoint x: 178, startPoint y: 620, endPoint x: 167, endPoint y: 627, distance: 13.0
click at [167, 627] on div "Image Height 300 px" at bounding box center [121, 619] width 201 height 54
type input "200"
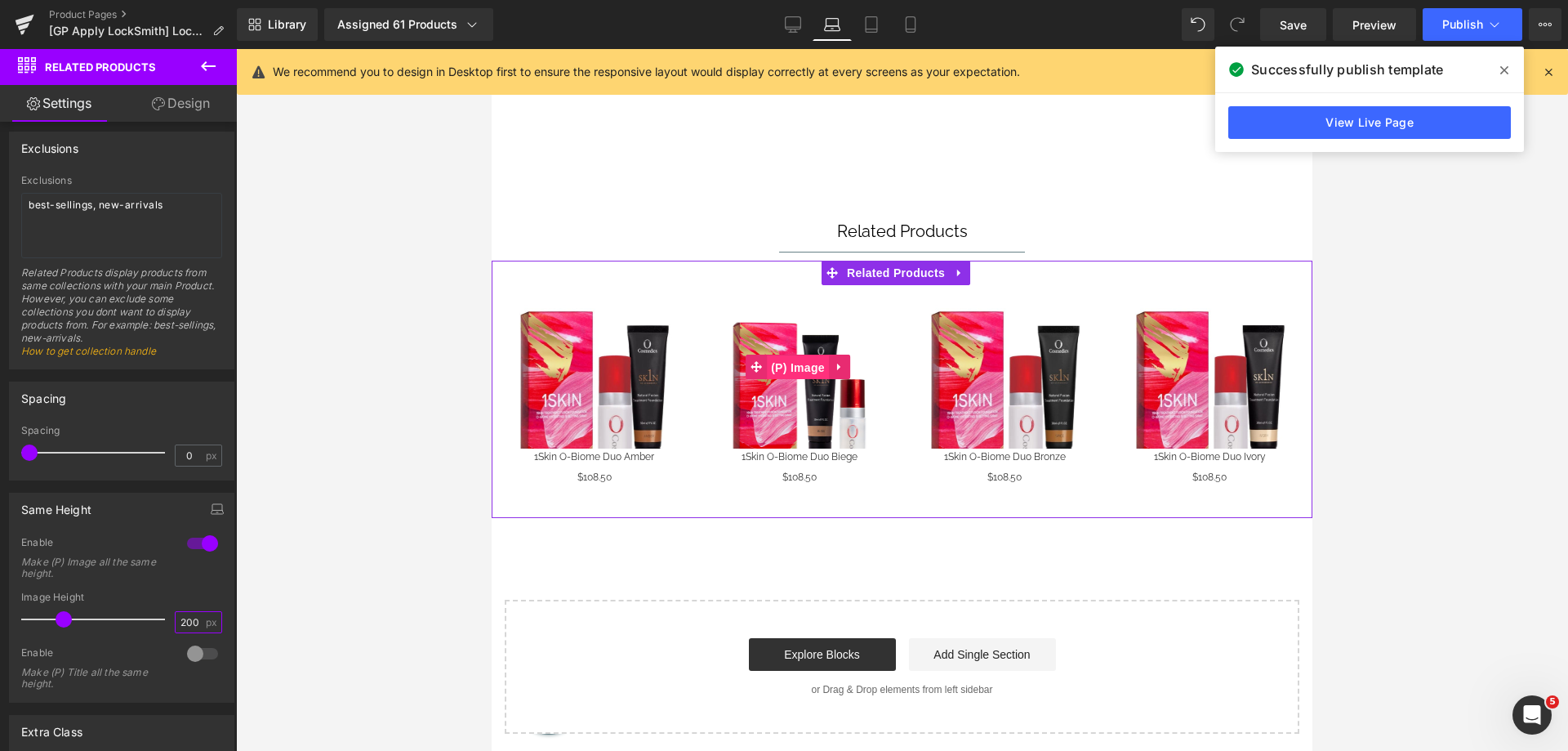
drag, startPoint x: 798, startPoint y: 368, endPoint x: 786, endPoint y: 654, distance: 286.3
click at [798, 368] on span "(P) Image" at bounding box center [798, 368] width 62 height 24
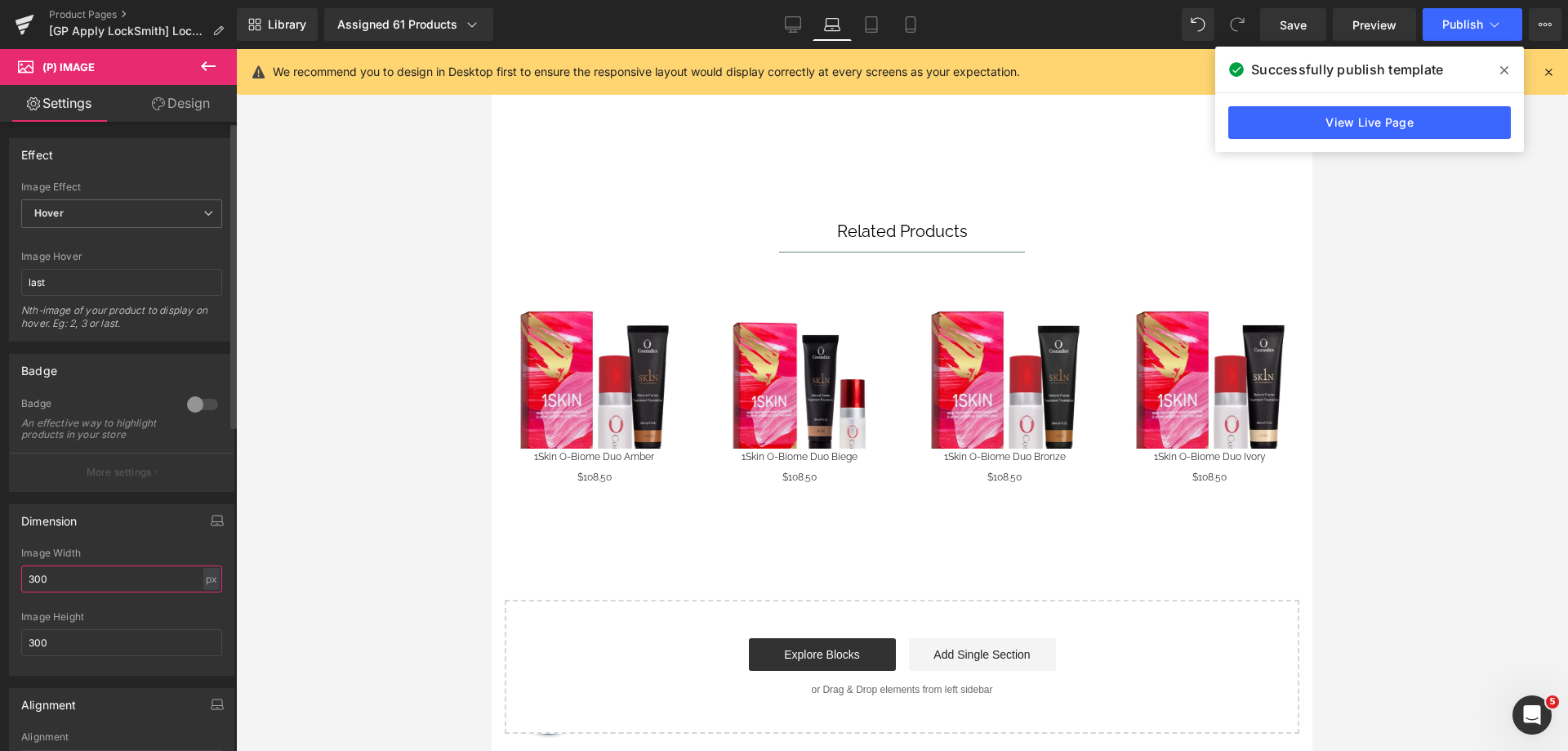
drag, startPoint x: 35, startPoint y: 589, endPoint x: 14, endPoint y: 591, distance: 21.1
click at [14, 591] on div "300px Image Width 300 px % px 300px Image Height 300" at bounding box center [121, 611] width 223 height 127
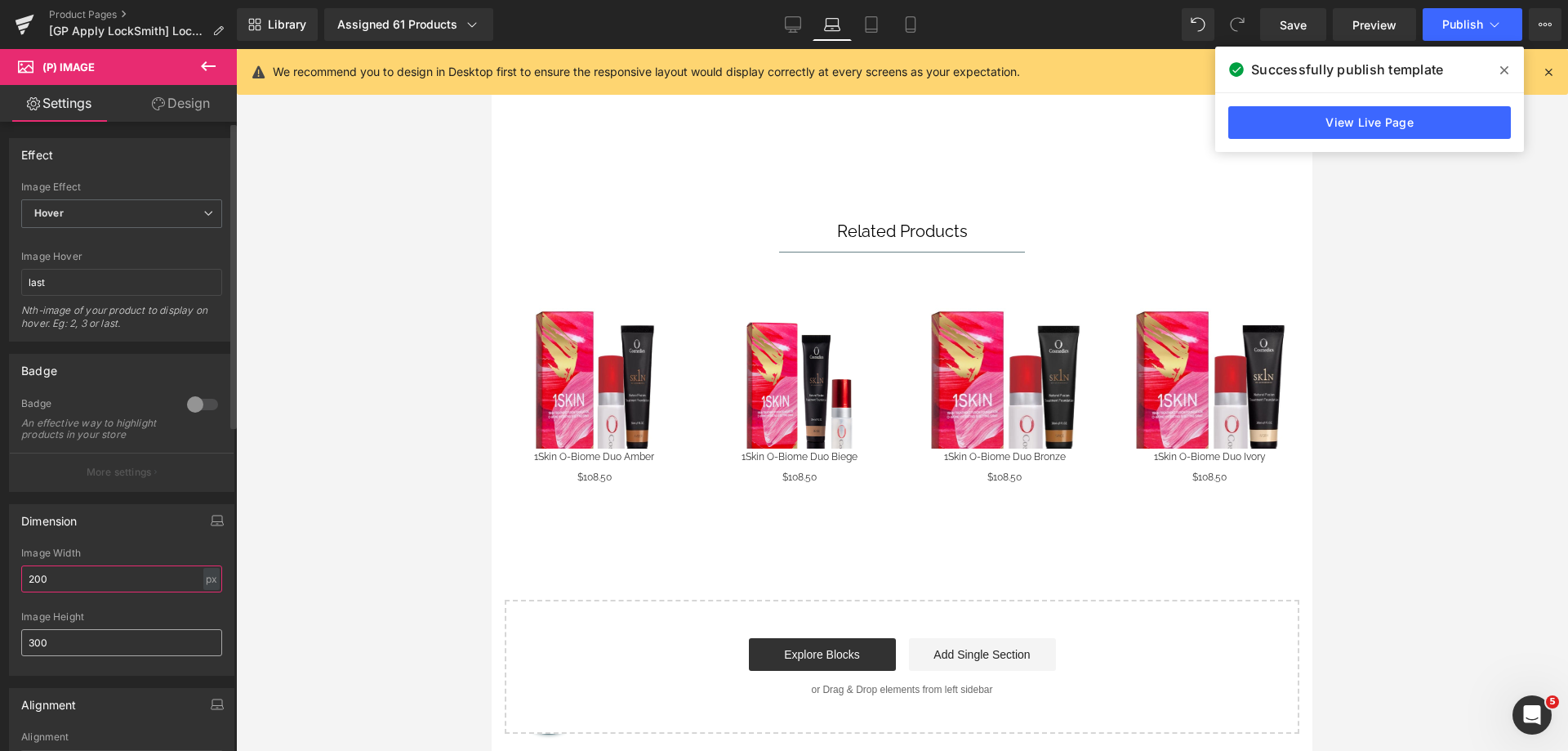
type input "200"
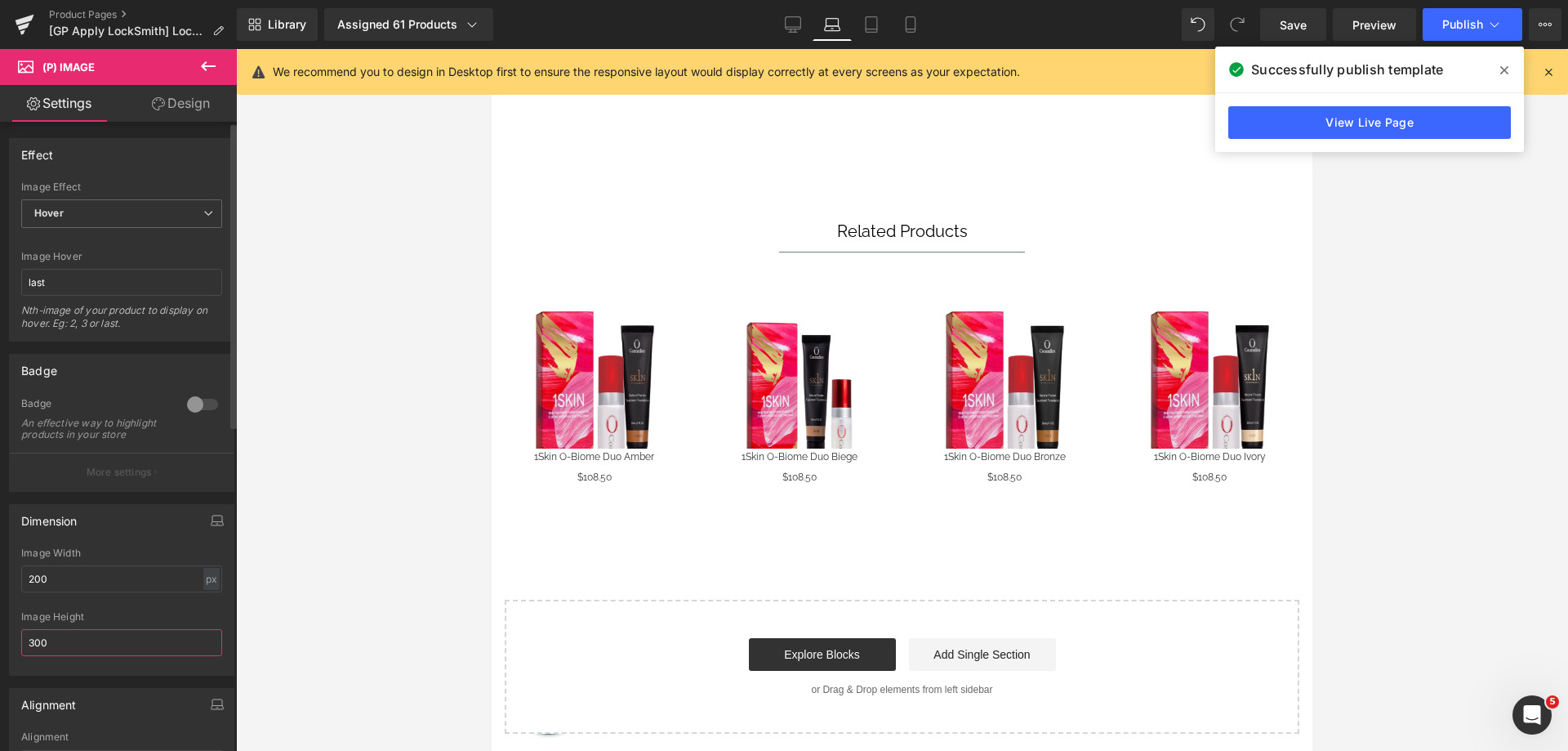
drag, startPoint x: 33, startPoint y: 651, endPoint x: 11, endPoint y: 657, distance: 22.8
click at [12, 657] on div "200px Image Width 200 px % px 300px Image Height 300" at bounding box center [121, 611] width 223 height 127
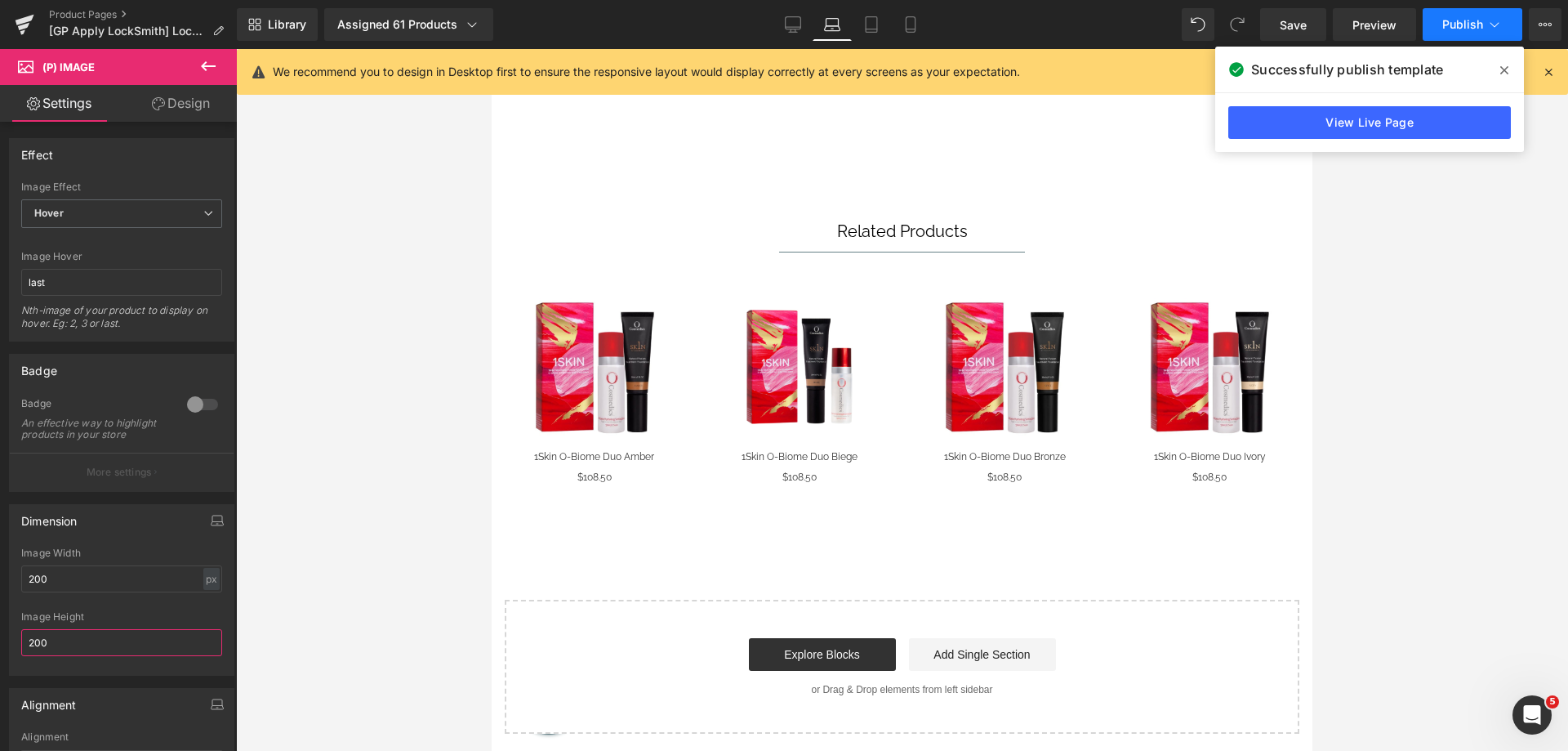
type input "200"
click at [1438, 27] on button "Publish" at bounding box center [1472, 24] width 100 height 33
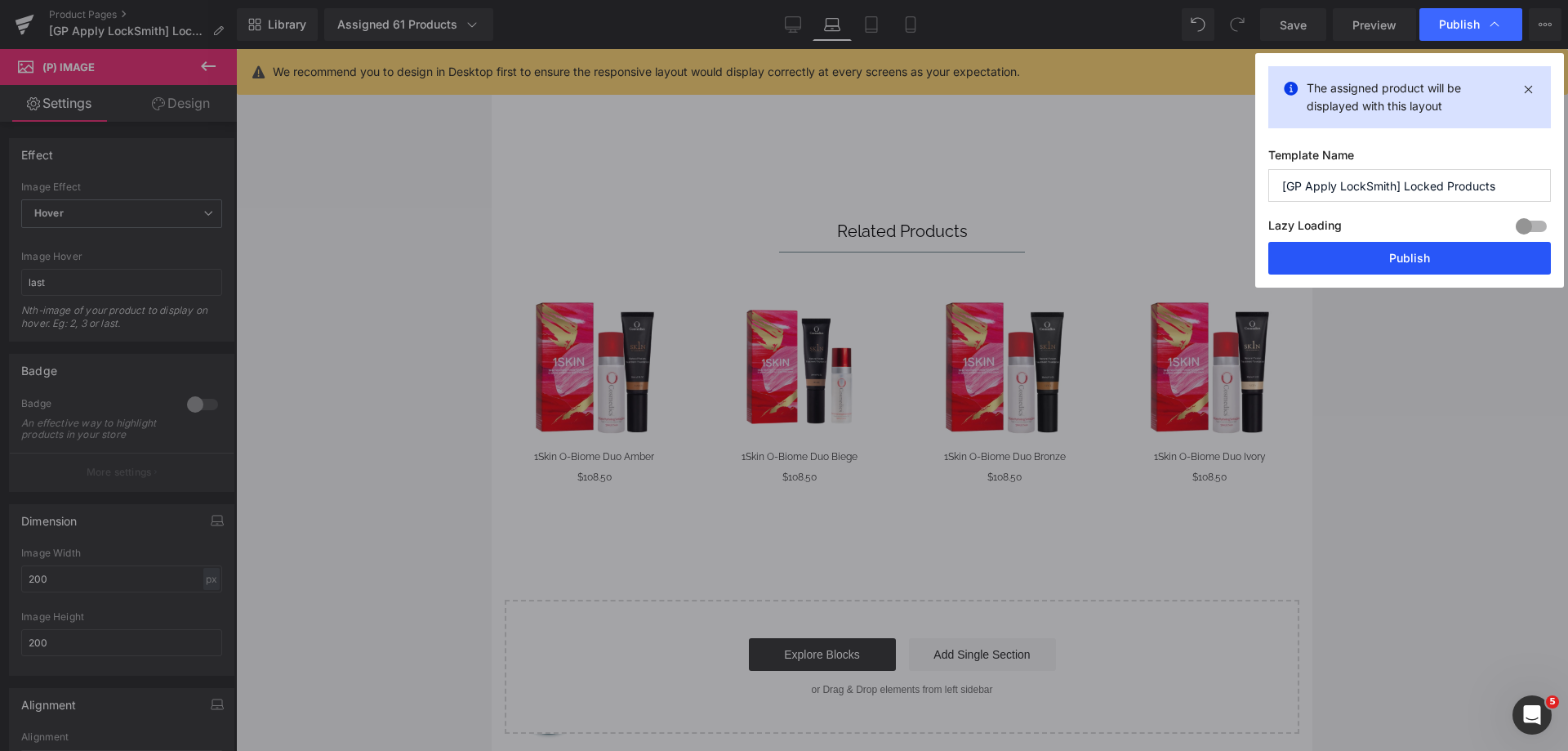
drag, startPoint x: 1378, startPoint y: 245, endPoint x: 593, endPoint y: 201, distance: 786.2
click at [1378, 245] on button "Publish" at bounding box center [1410, 258] width 283 height 33
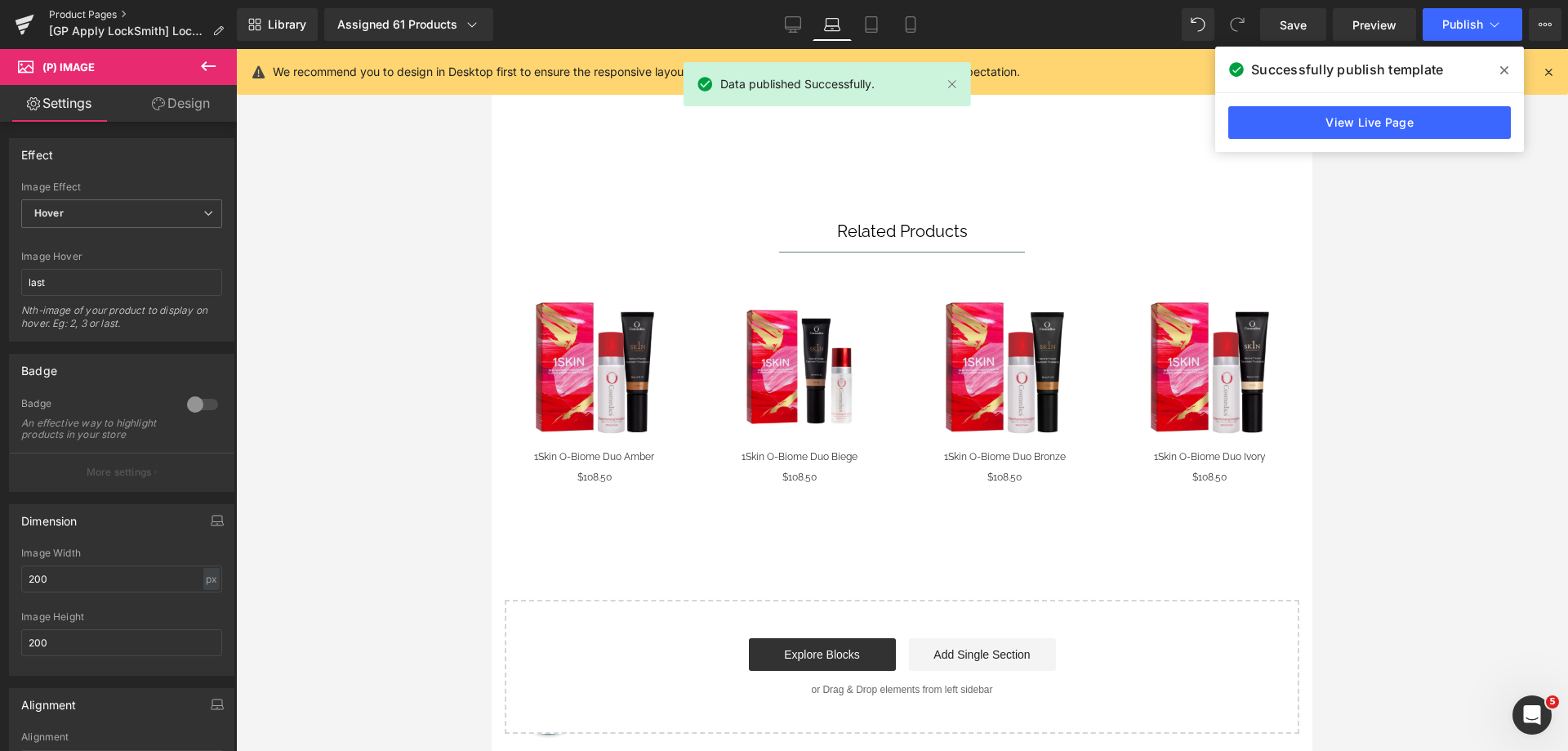
click at [74, 13] on link "Product Pages" at bounding box center [143, 15] width 188 height 13
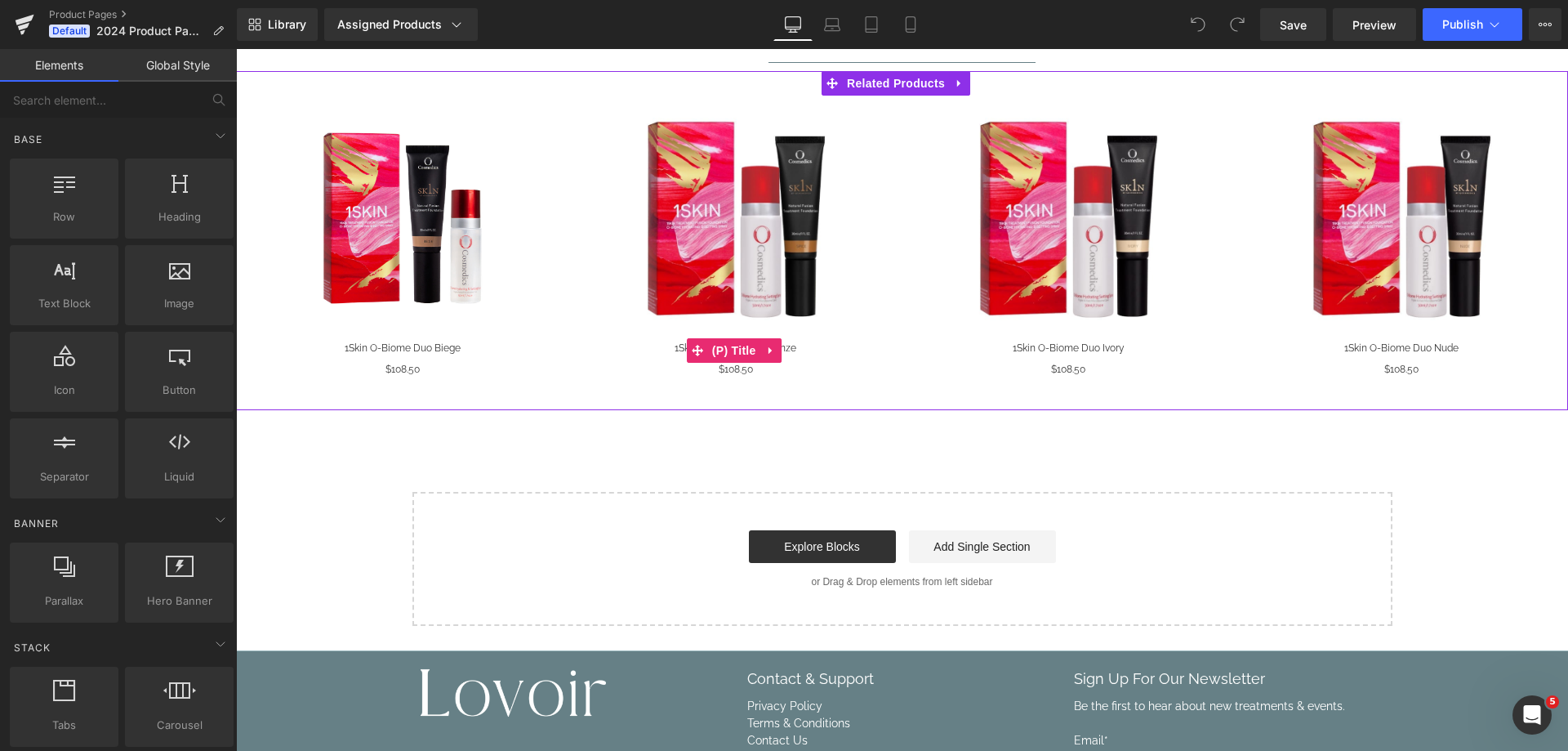
scroll to position [654, 0]
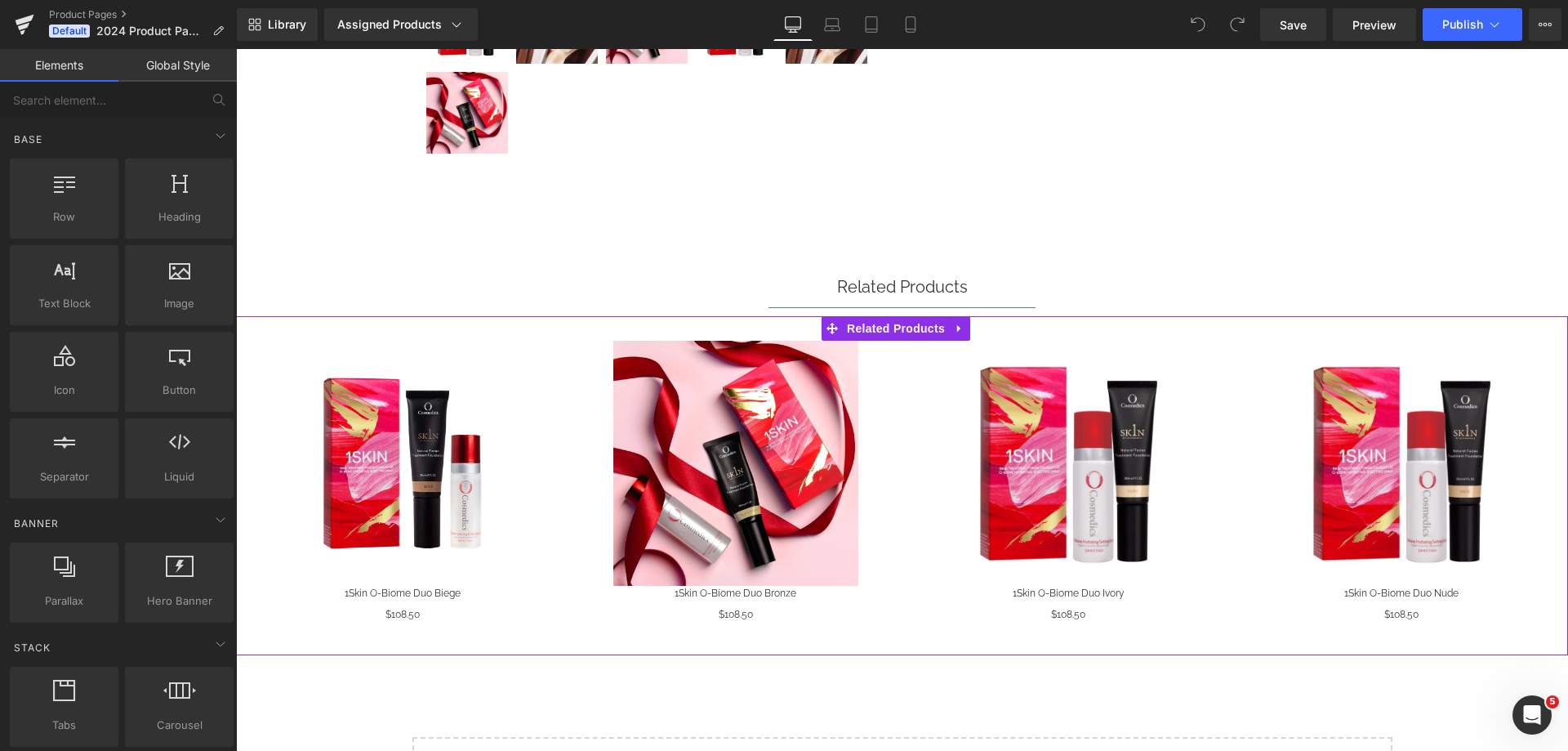
drag, startPoint x: 890, startPoint y: 334, endPoint x: 696, endPoint y: 375, distance: 198.3
click at [890, 334] on span "Related Products" at bounding box center [895, 328] width 106 height 24
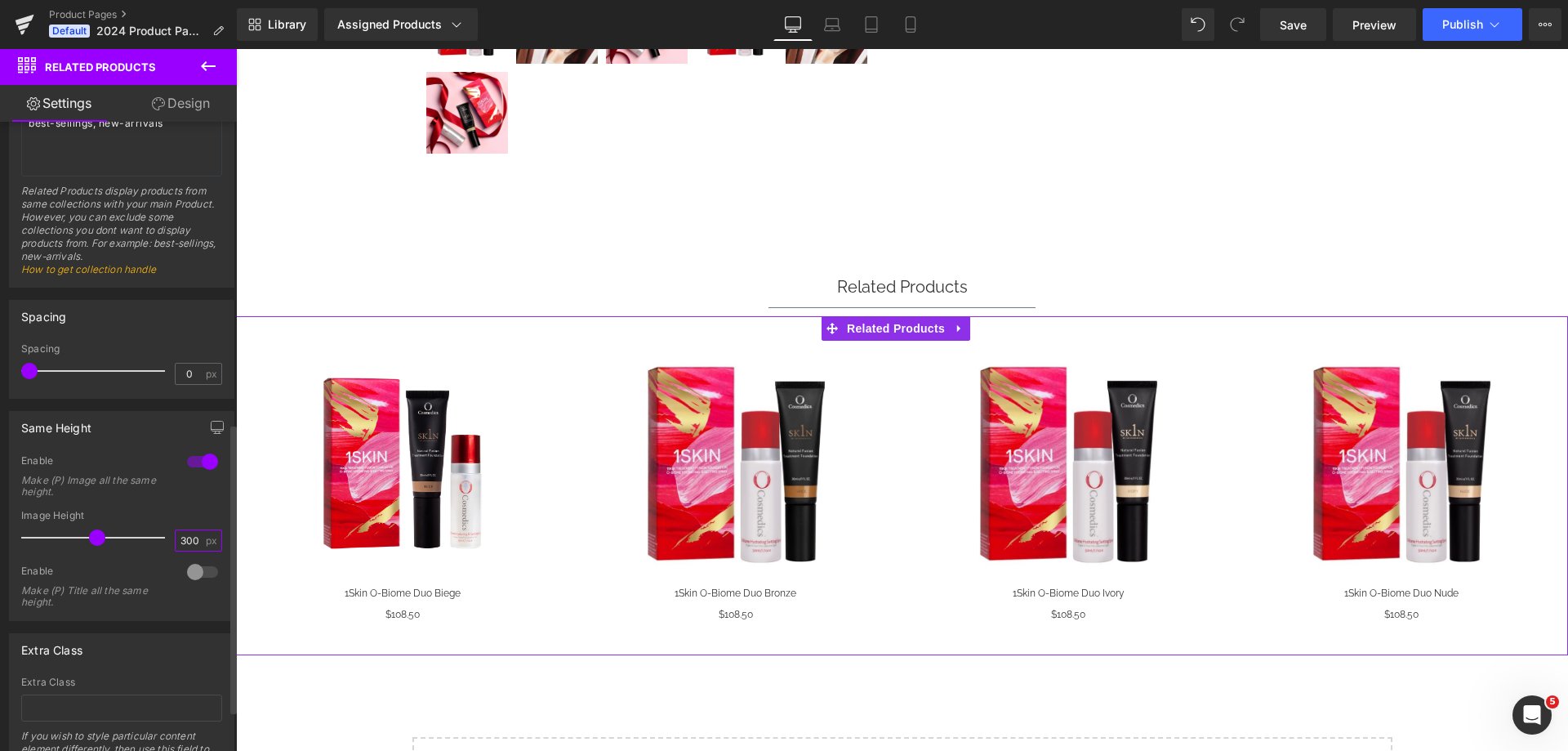
drag, startPoint x: 179, startPoint y: 534, endPoint x: 165, endPoint y: 541, distance: 15.7
click at [165, 541] on div "Image Height 300 px" at bounding box center [121, 537] width 201 height 54
click at [728, 459] on span "(P) Image" at bounding box center [734, 464] width 62 height 24
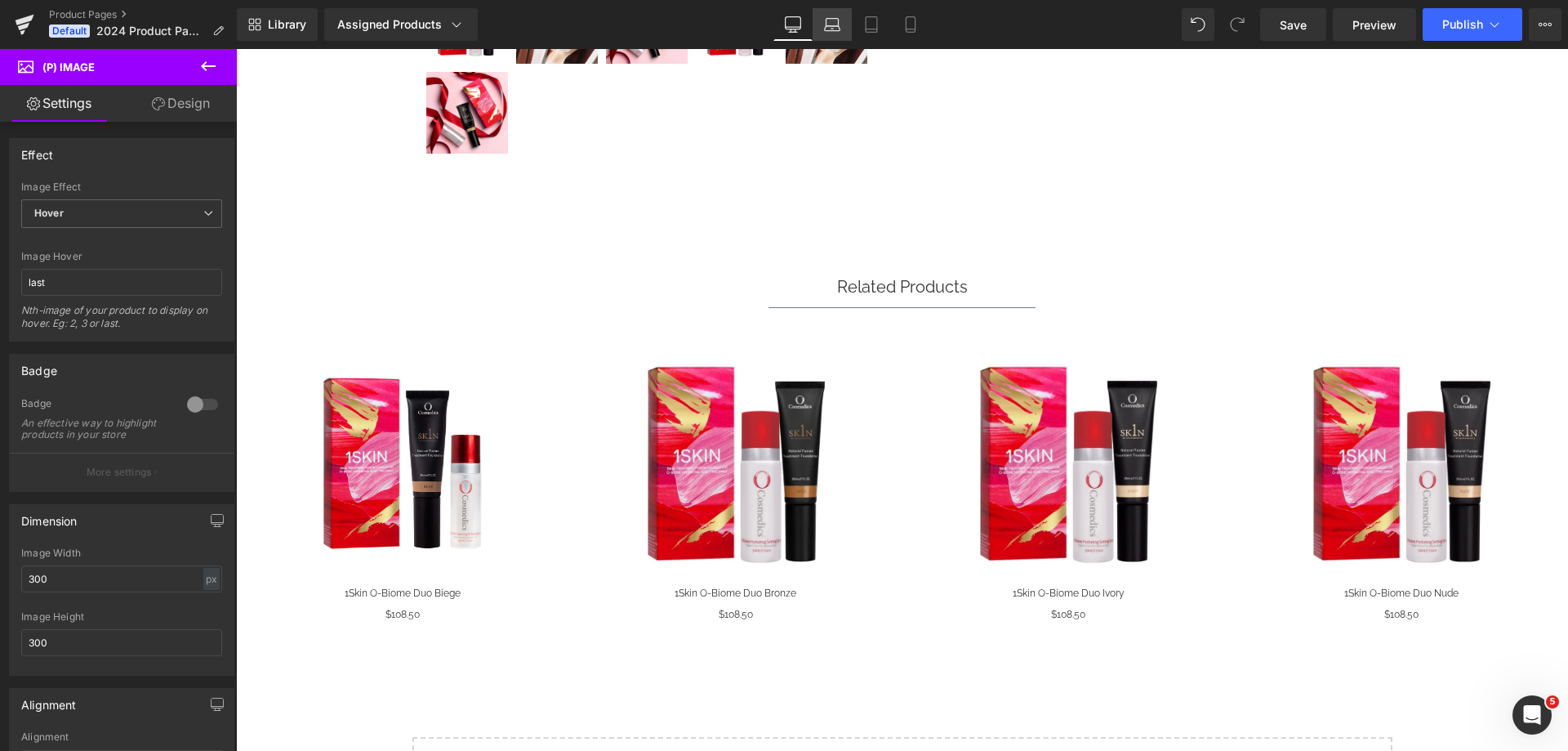
click at [838, 32] on icon at bounding box center [833, 25] width 17 height 17
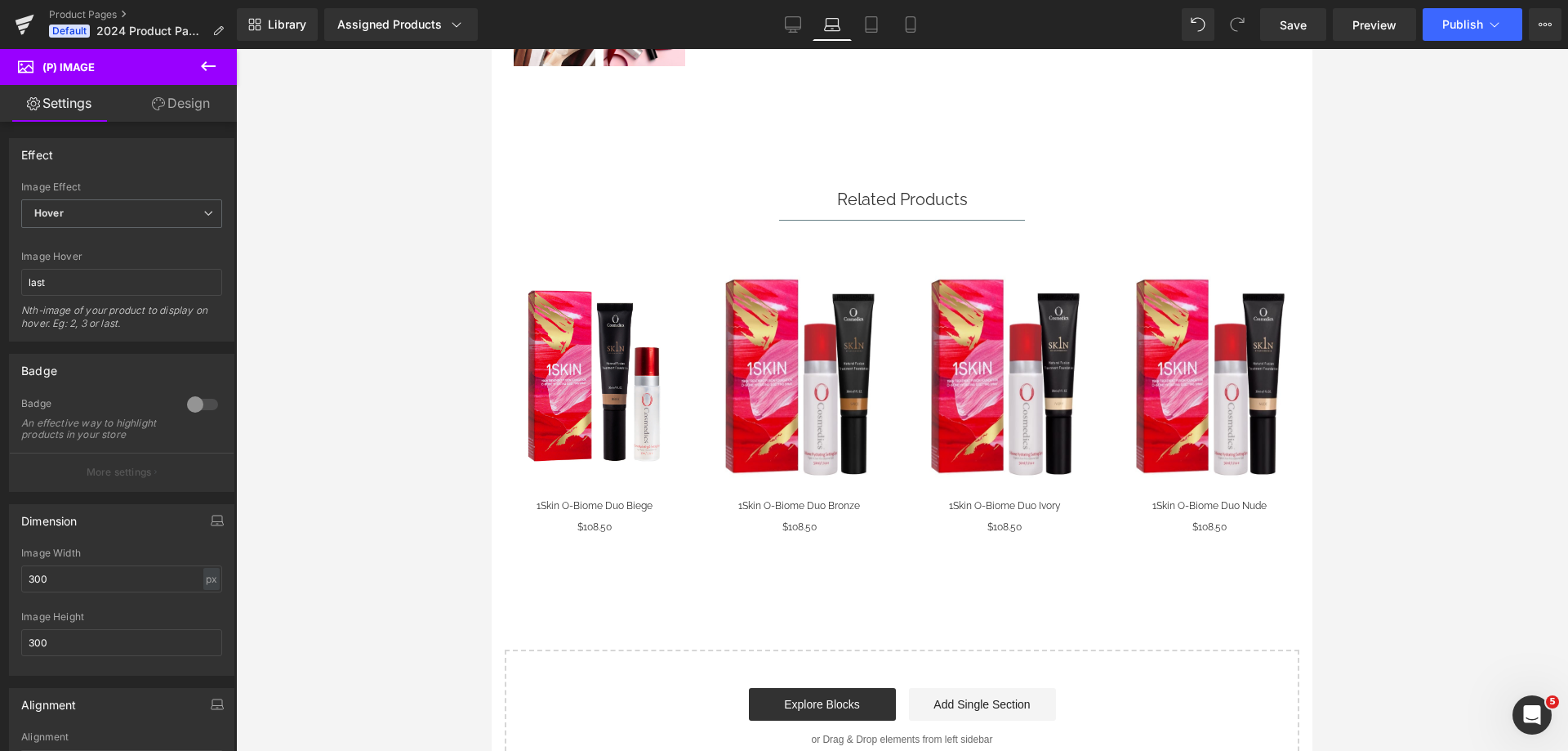
scroll to position [615, 0]
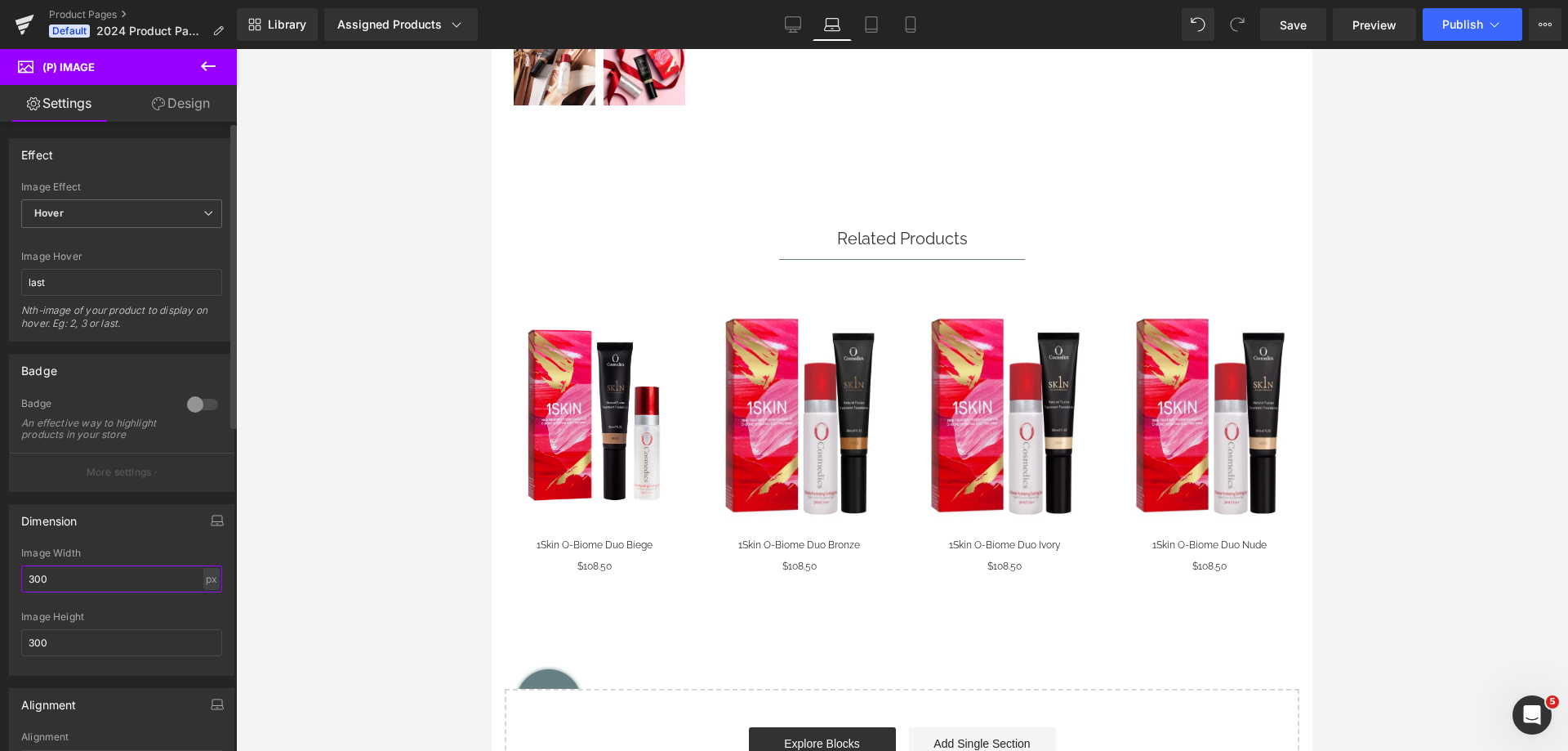
drag, startPoint x: 36, startPoint y: 592, endPoint x: 25, endPoint y: 594, distance: 11.2
click at [25, 593] on input "300" at bounding box center [121, 579] width 201 height 27
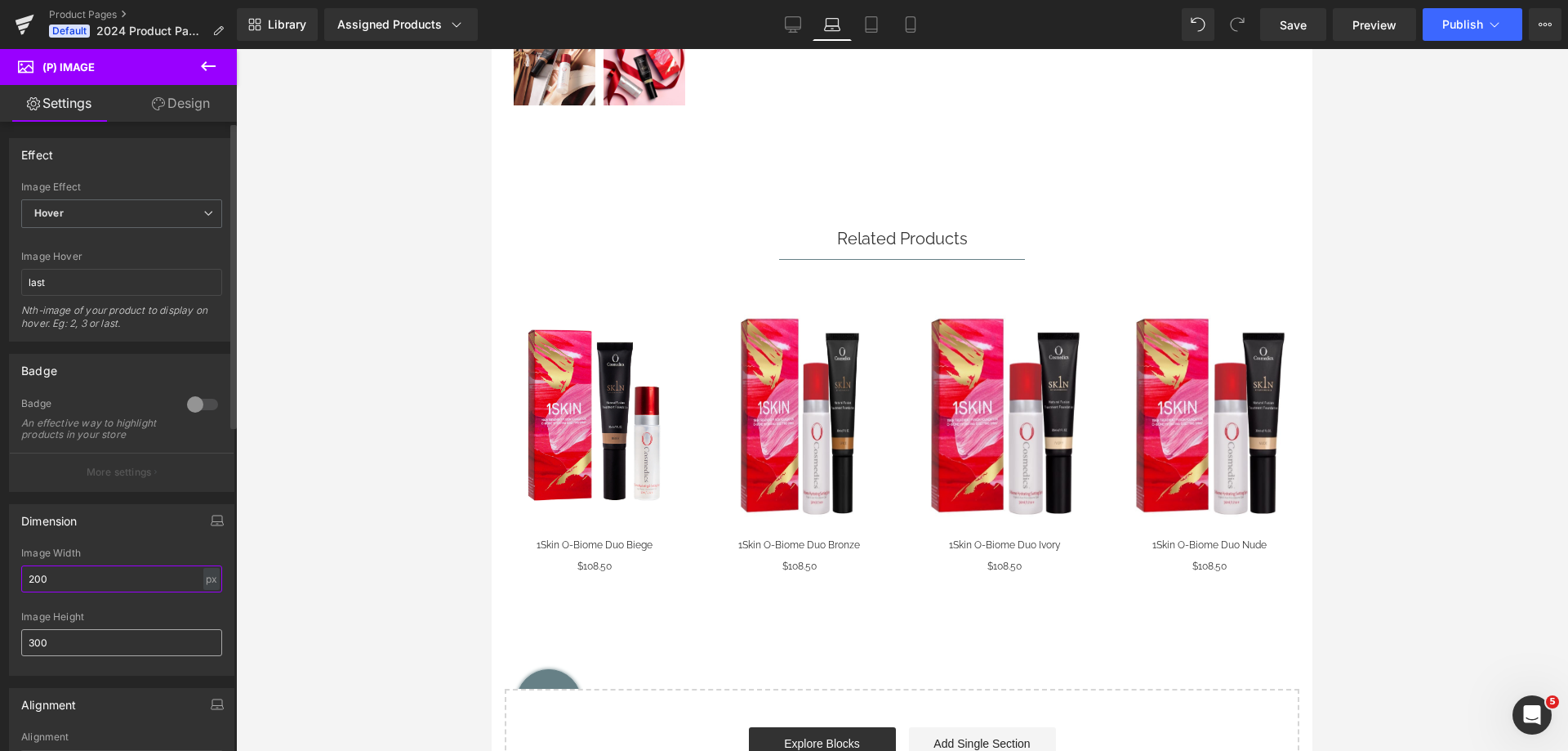
type input "200"
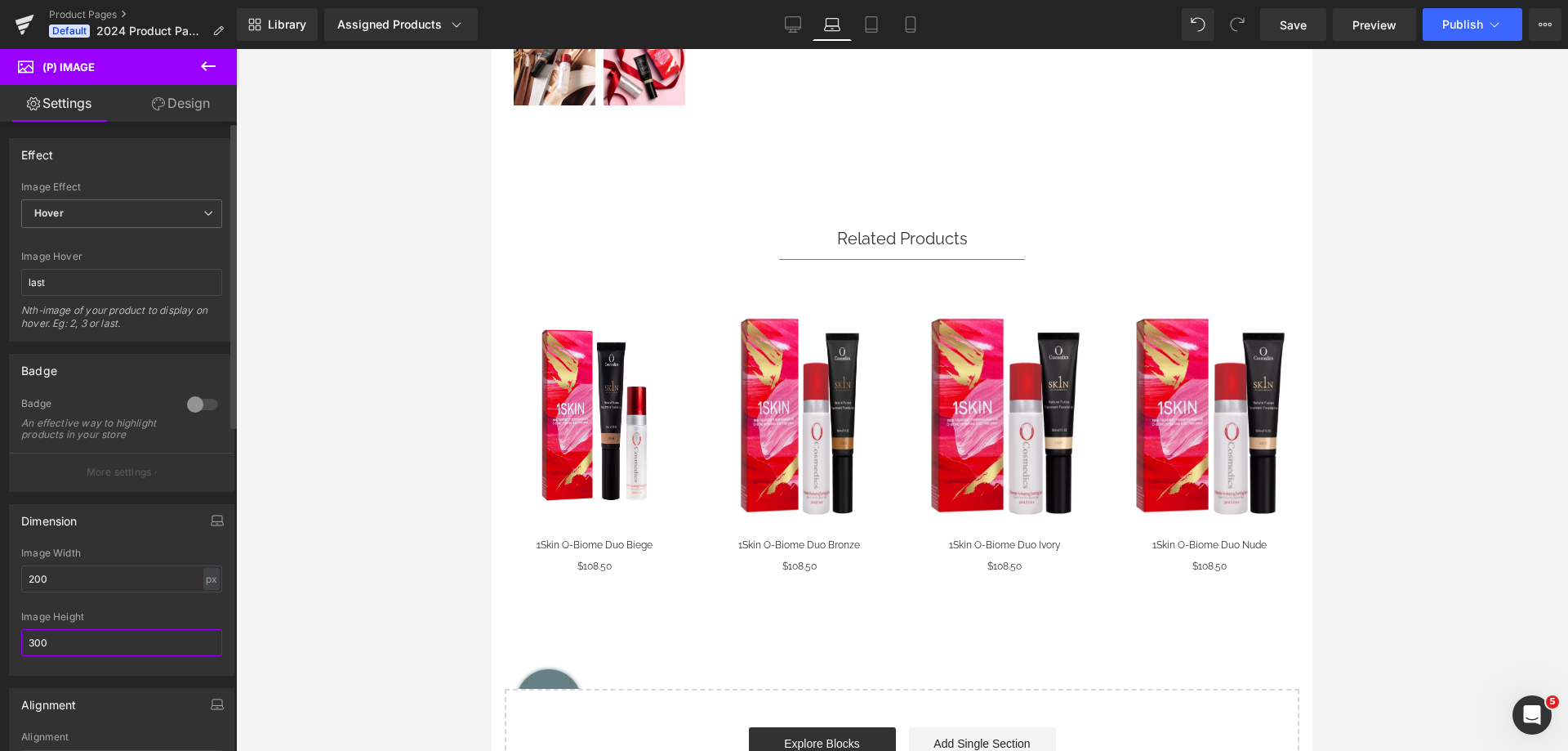
drag, startPoint x: 29, startPoint y: 654, endPoint x: 16, endPoint y: 658, distance: 13.6
click at [16, 658] on div "200px Image Width 200 px % px 300px Image Height 300" at bounding box center [121, 611] width 223 height 127
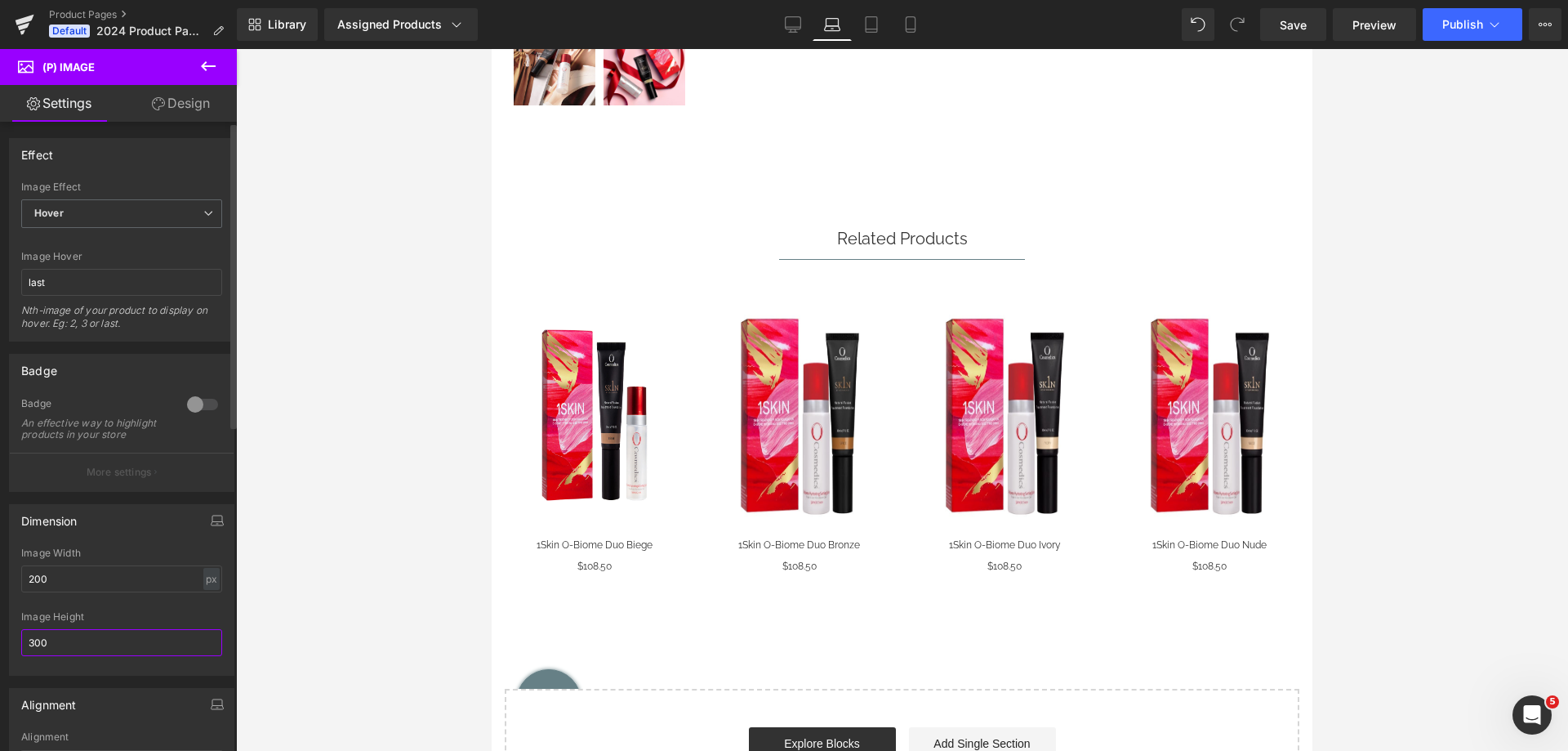
type input "200"
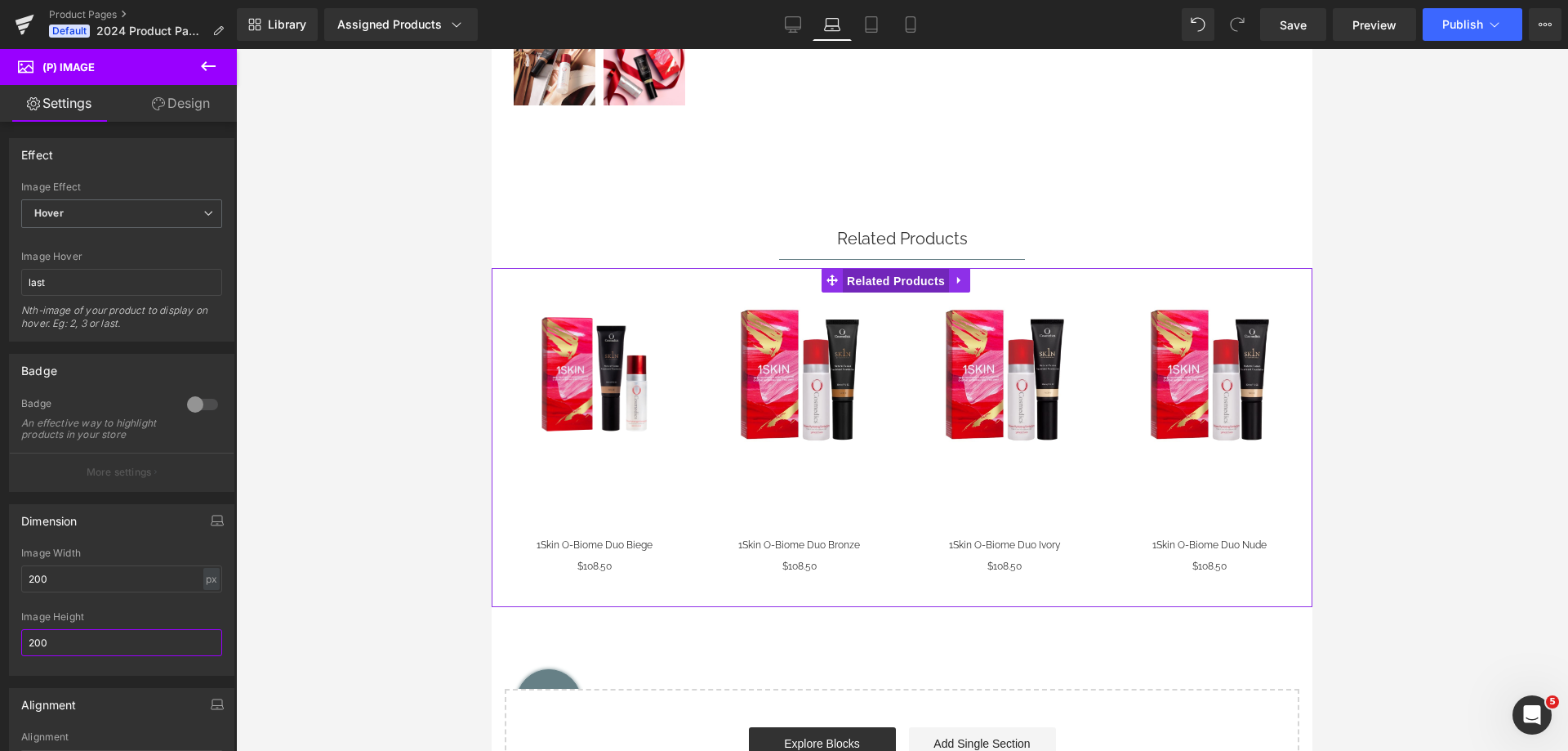
drag, startPoint x: 889, startPoint y: 276, endPoint x: 803, endPoint y: 641, distance: 375.0
click at [889, 276] on span "Related Products" at bounding box center [895, 280] width 106 height 24
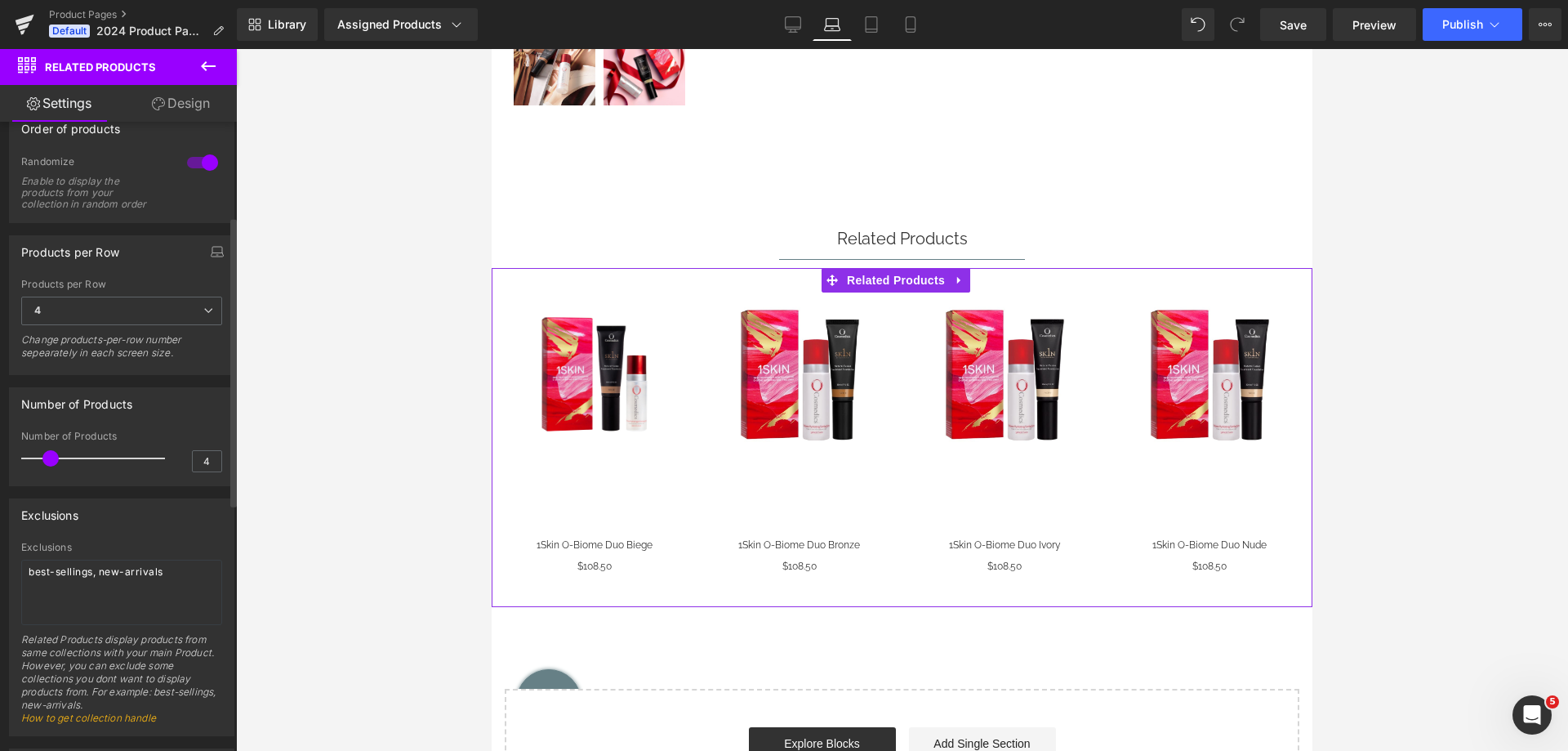
scroll to position [491, 0]
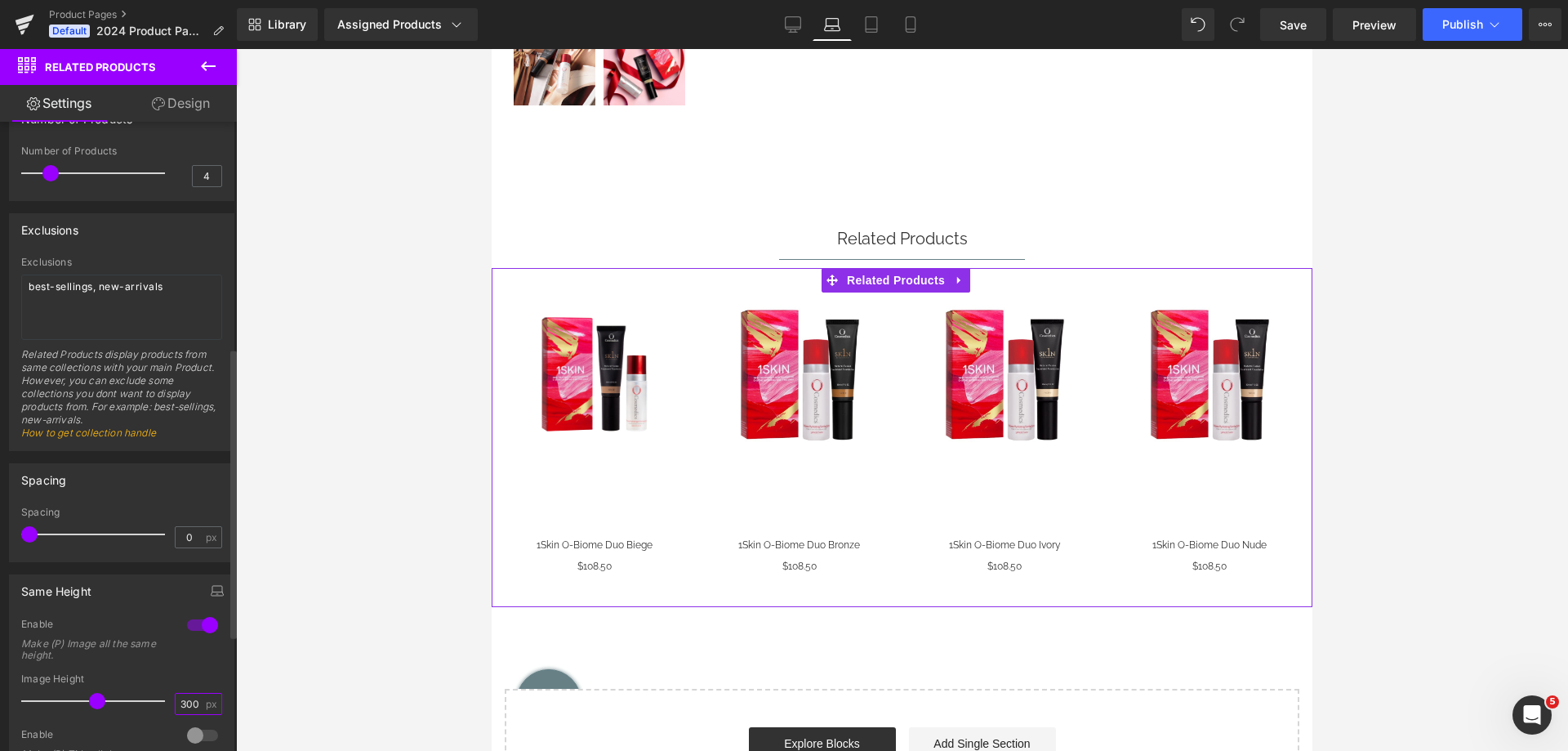
drag, startPoint x: 182, startPoint y: 704, endPoint x: 157, endPoint y: 709, distance: 25.5
click at [157, 709] on div "Image Height 300 px" at bounding box center [121, 700] width 201 height 54
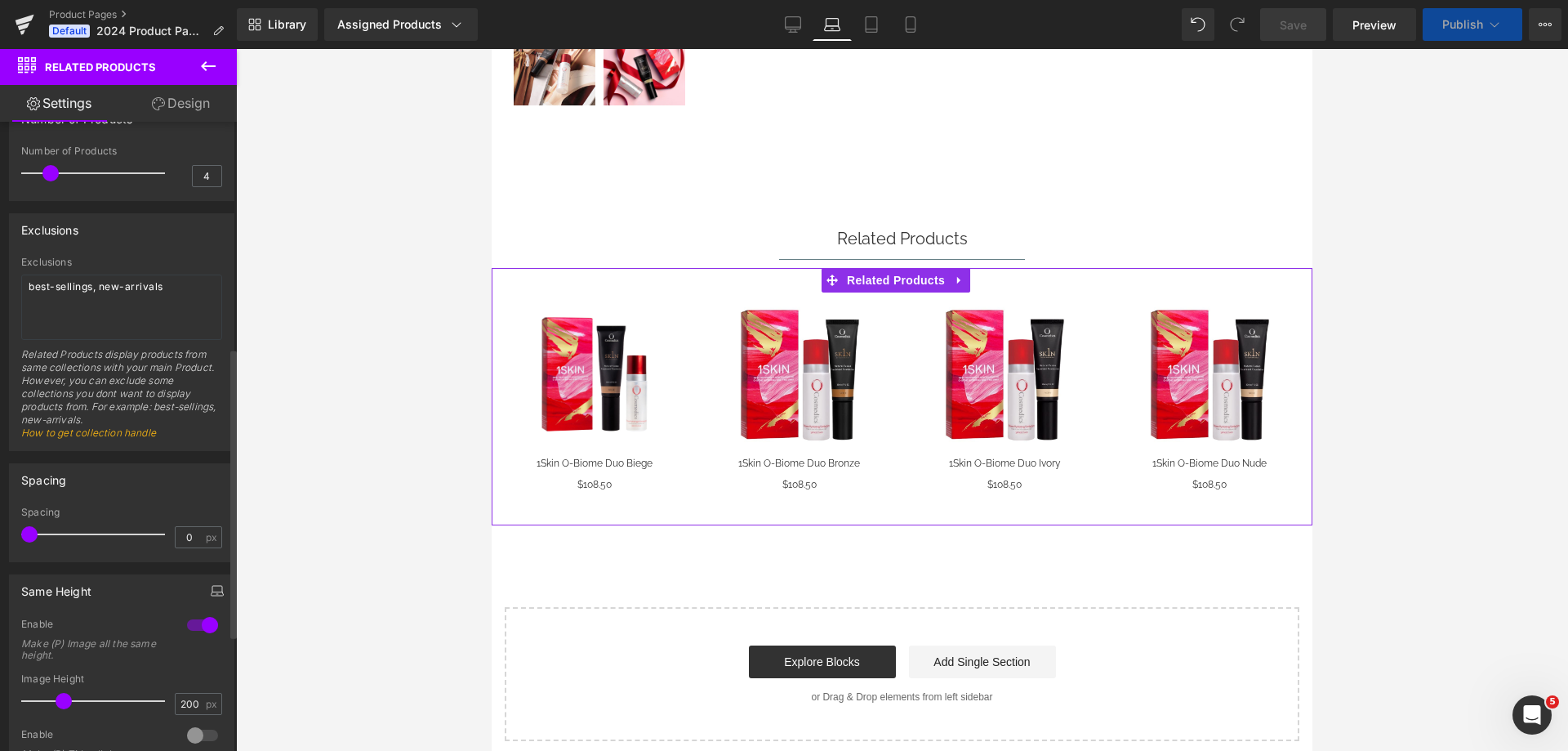
click at [211, 588] on icon "button" at bounding box center [218, 591] width 13 height 13
click at [126, 625] on button "Tablet" at bounding box center [141, 625] width 47 height 28
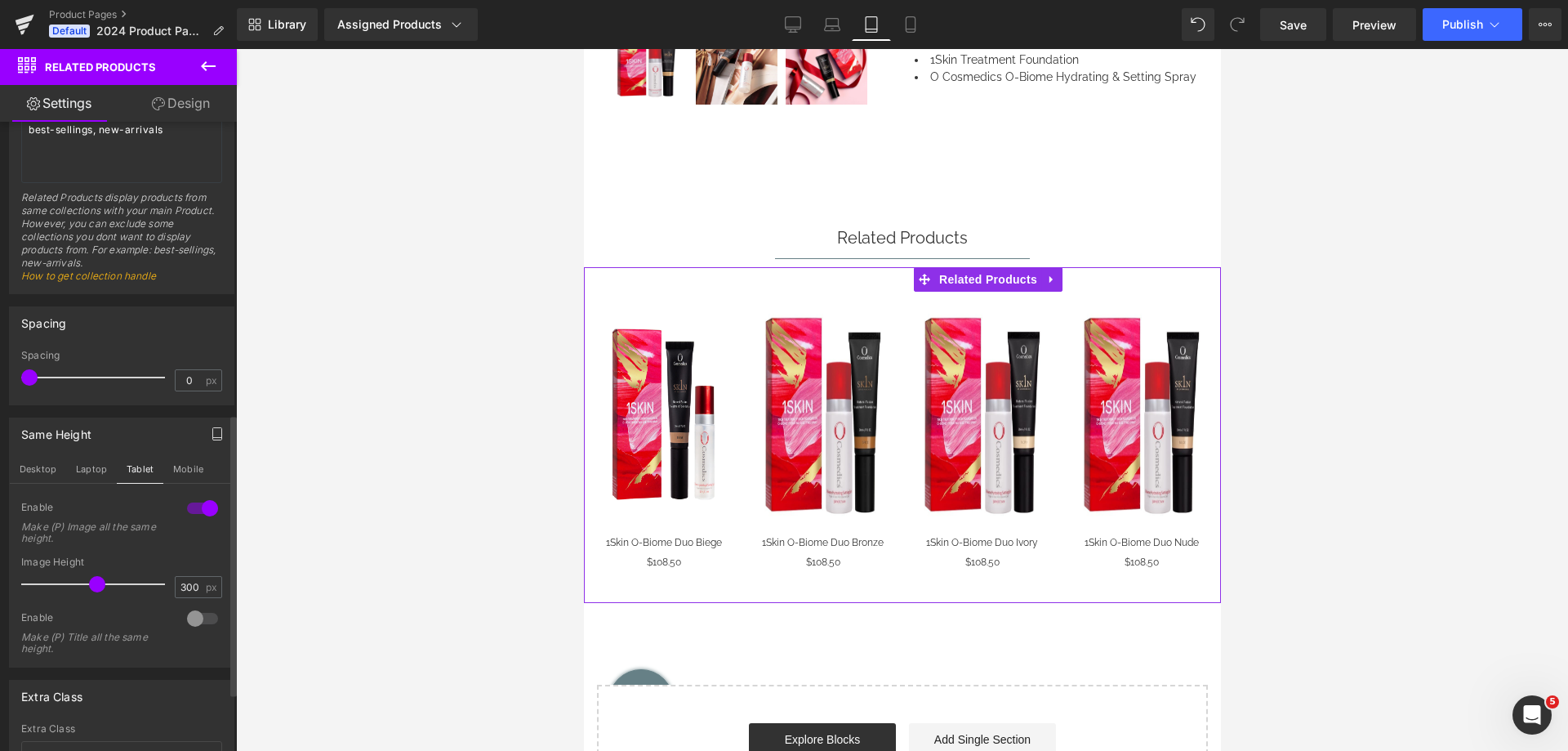
scroll to position [654, 0]
click at [176, 583] on input "300" at bounding box center [190, 580] width 28 height 20
click at [191, 460] on button "Mobile" at bounding box center [188, 462] width 50 height 28
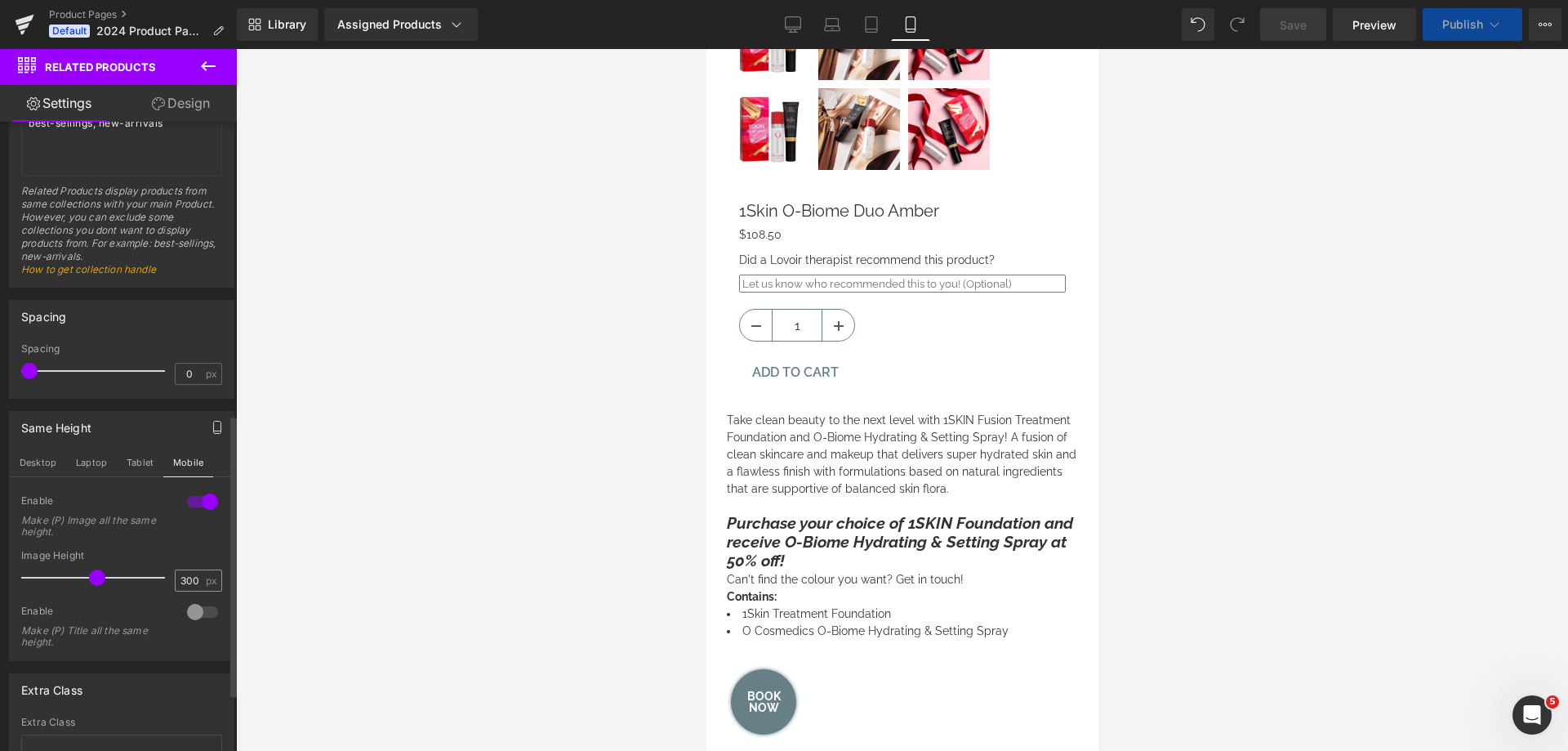
scroll to position [1086, 0]
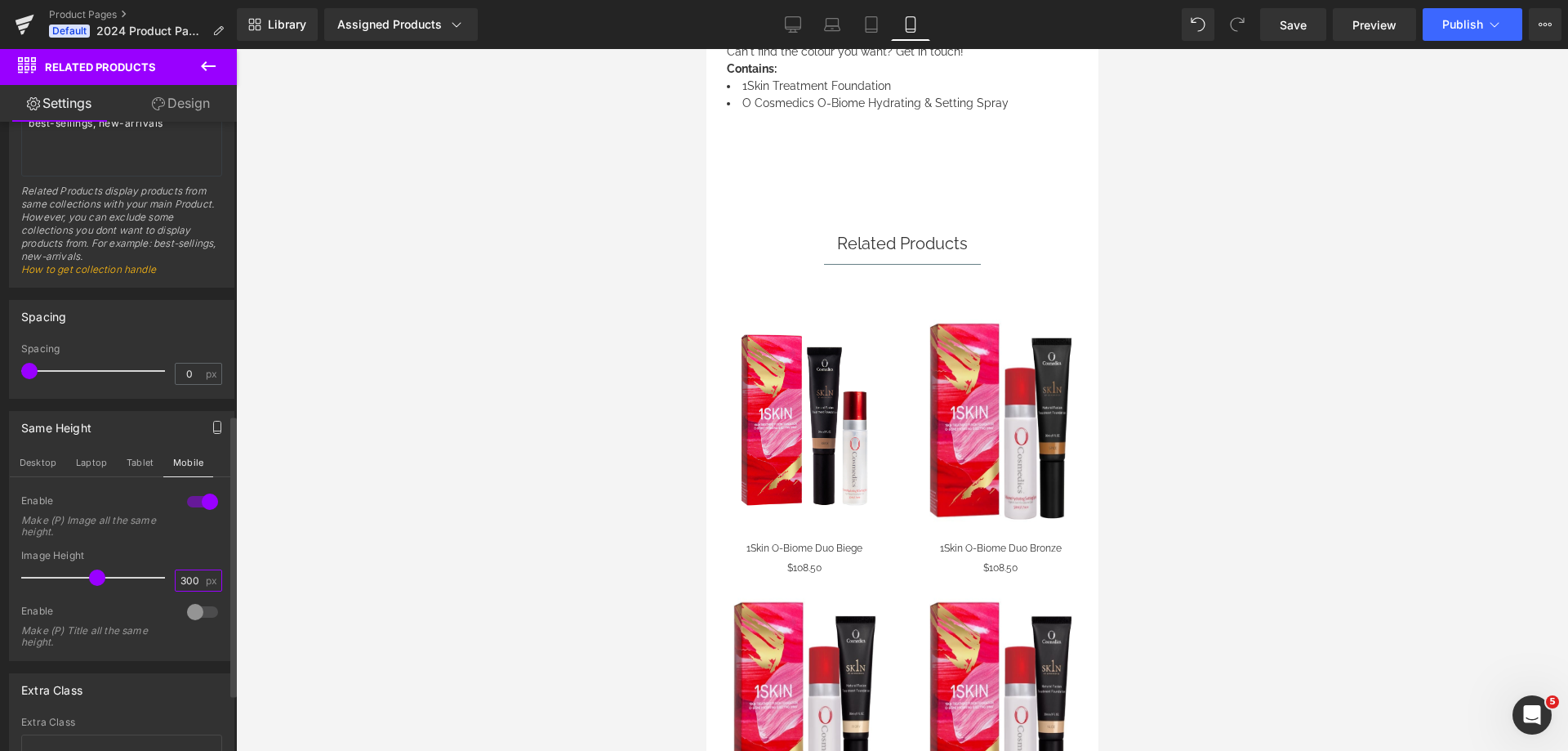
drag, startPoint x: 177, startPoint y: 579, endPoint x: 167, endPoint y: 580, distance: 10.0
click at [167, 580] on div "Image Height 300 px" at bounding box center [121, 577] width 201 height 54
type input "200"
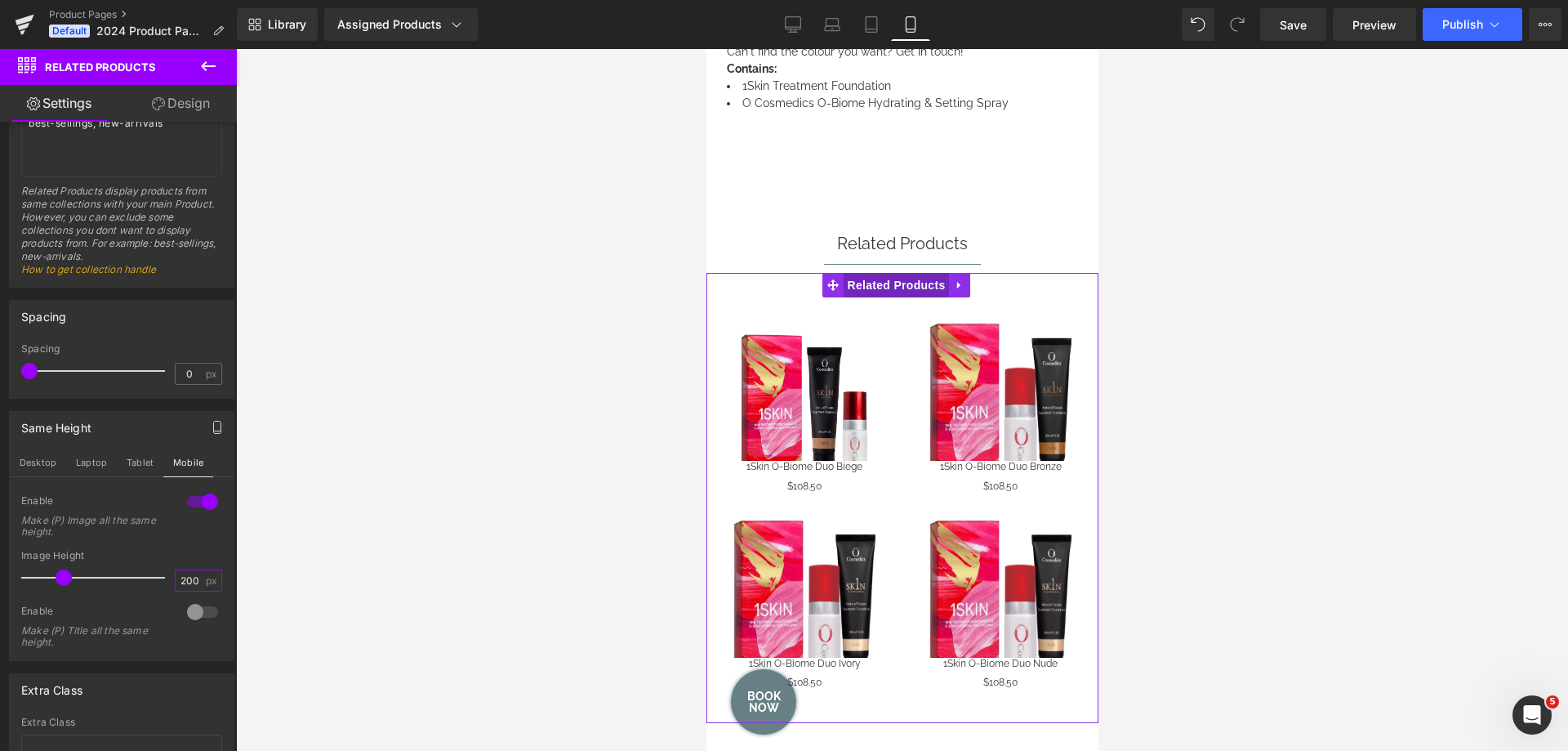
click at [893, 273] on span "Related Products" at bounding box center [895, 285] width 106 height 24
click at [803, 367] on span "(P) Image" at bounding box center [800, 378] width 62 height 24
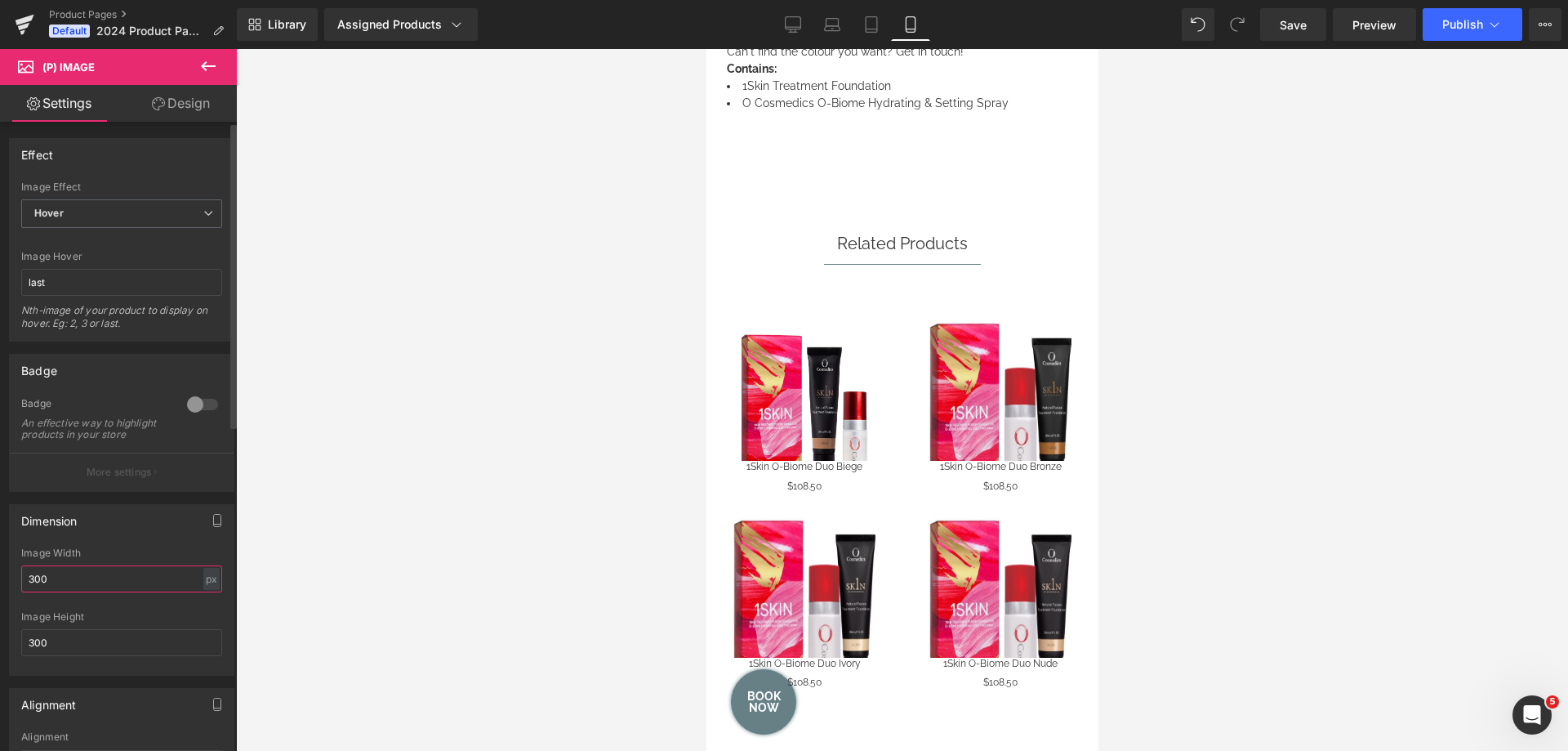
drag, startPoint x: 38, startPoint y: 594, endPoint x: 13, endPoint y: 596, distance: 25.1
click at [13, 596] on div "300px Image Width 300 px % px 300px Image Height 300" at bounding box center [121, 611] width 223 height 127
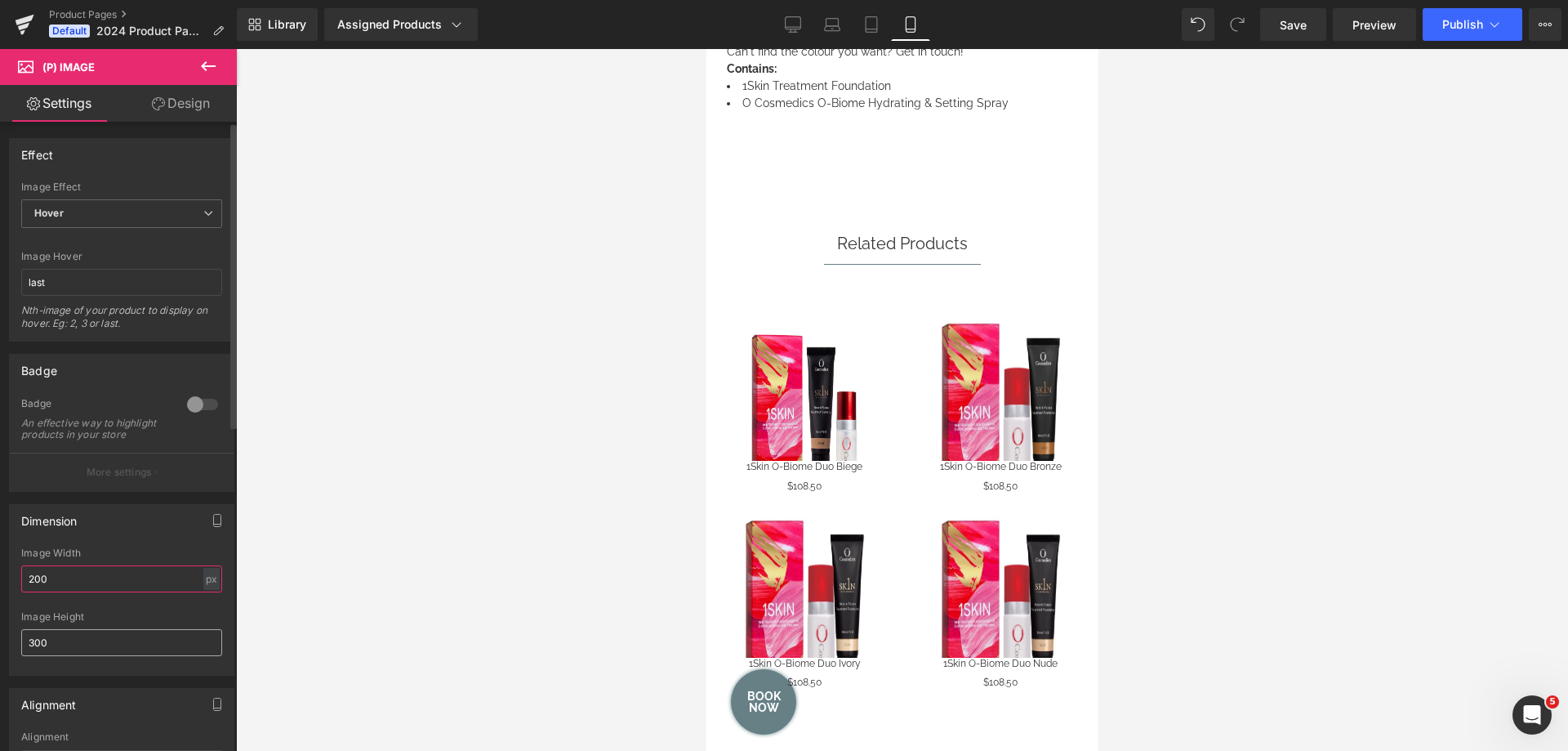
type input "200"
drag, startPoint x: 31, startPoint y: 655, endPoint x: 19, endPoint y: 660, distance: 13.0
click at [19, 660] on div "200px Image Width 200 px % px 300px Image Height 300" at bounding box center [121, 611] width 223 height 127
drag, startPoint x: 35, startPoint y: 656, endPoint x: 12, endPoint y: 660, distance: 23.3
click at [12, 660] on div "200px Image Width 200 px % px 300px Image Height 300" at bounding box center [121, 611] width 223 height 127
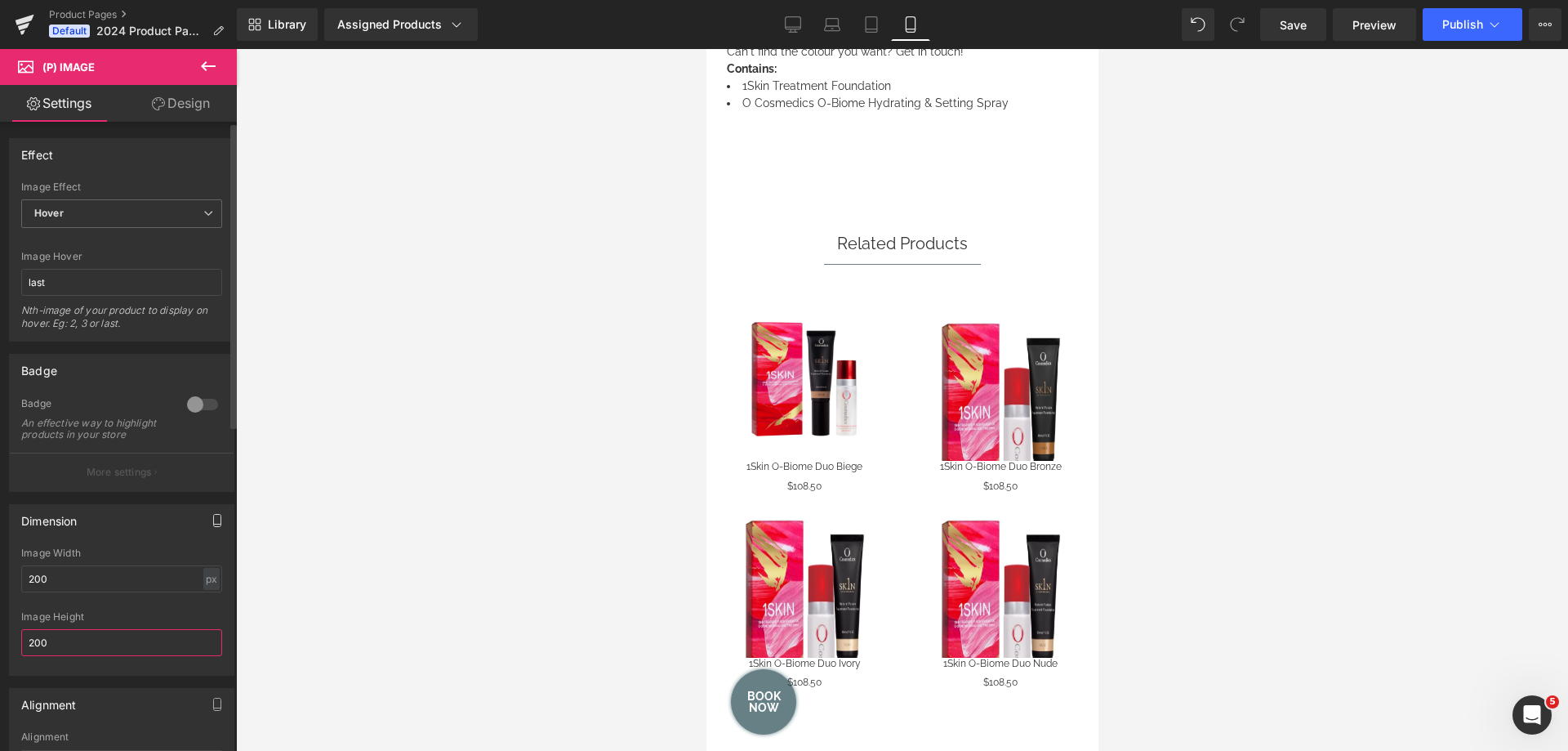
type input "200"
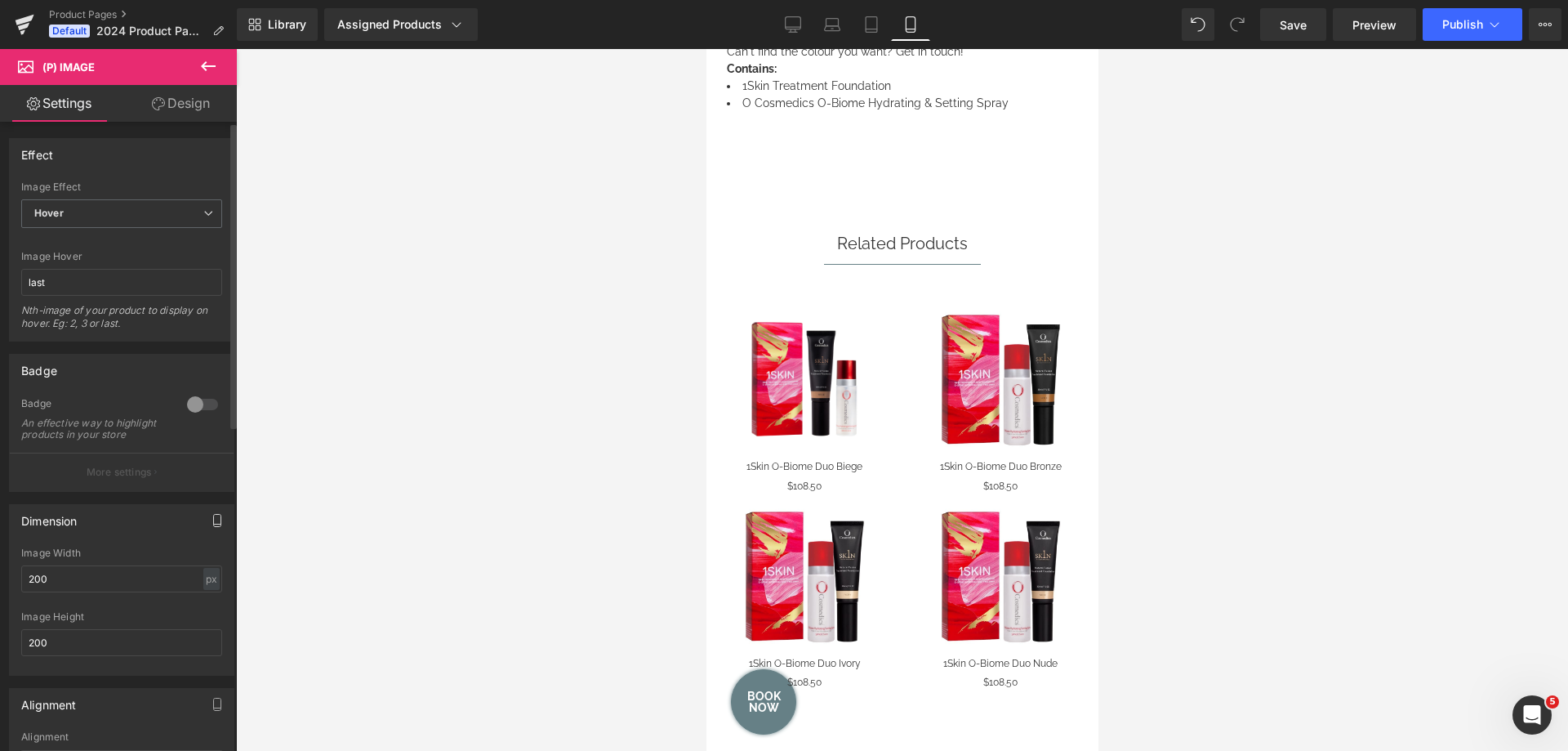
click at [204, 536] on button "button" at bounding box center [217, 520] width 26 height 31
click at [131, 569] on button "Tablet" at bounding box center [141, 555] width 47 height 28
type input "300"
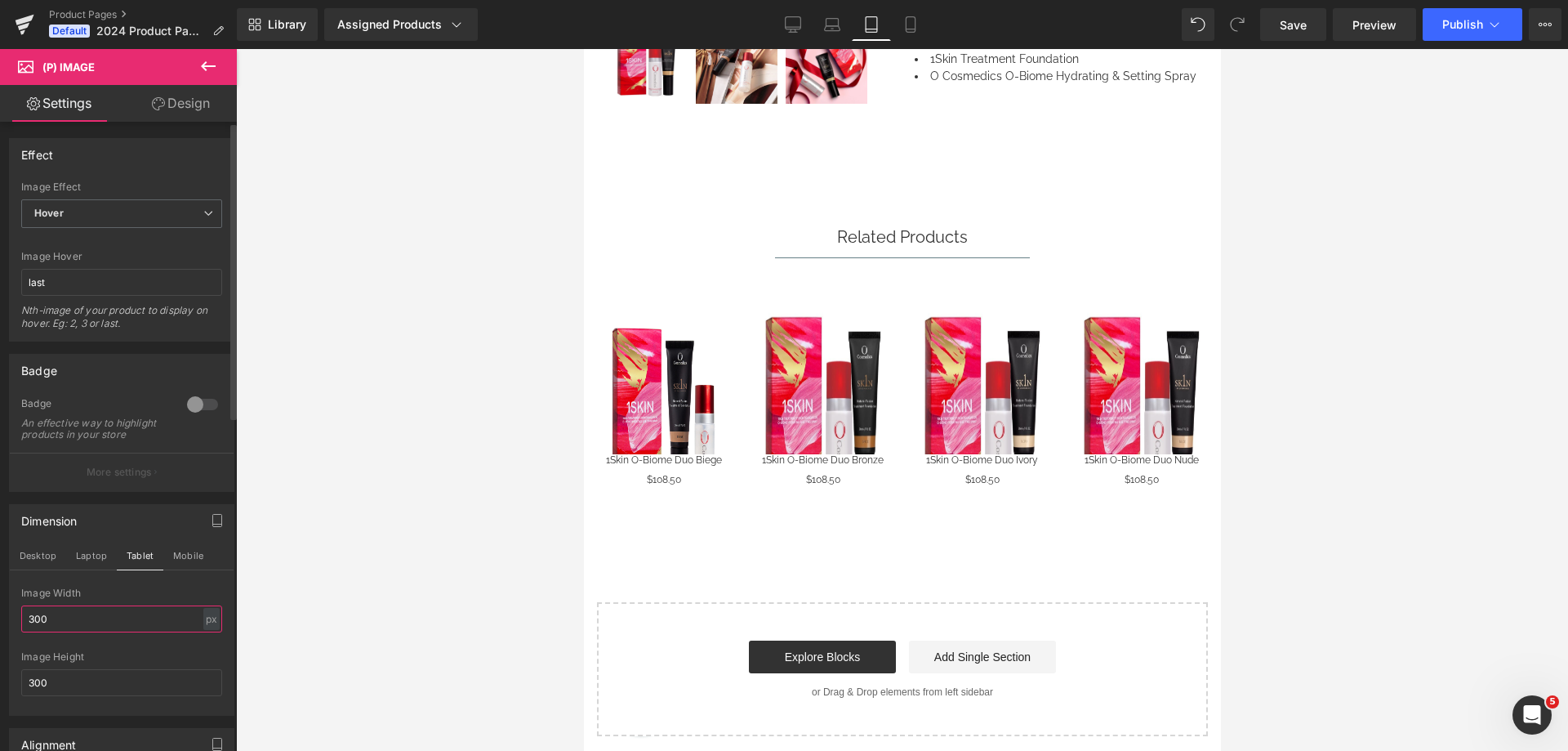
click at [27, 633] on input "300" at bounding box center [121, 619] width 201 height 27
type input "200"
drag, startPoint x: 33, startPoint y: 690, endPoint x: 24, endPoint y: 698, distance: 12.0
click at [24, 697] on input "300" at bounding box center [121, 682] width 201 height 27
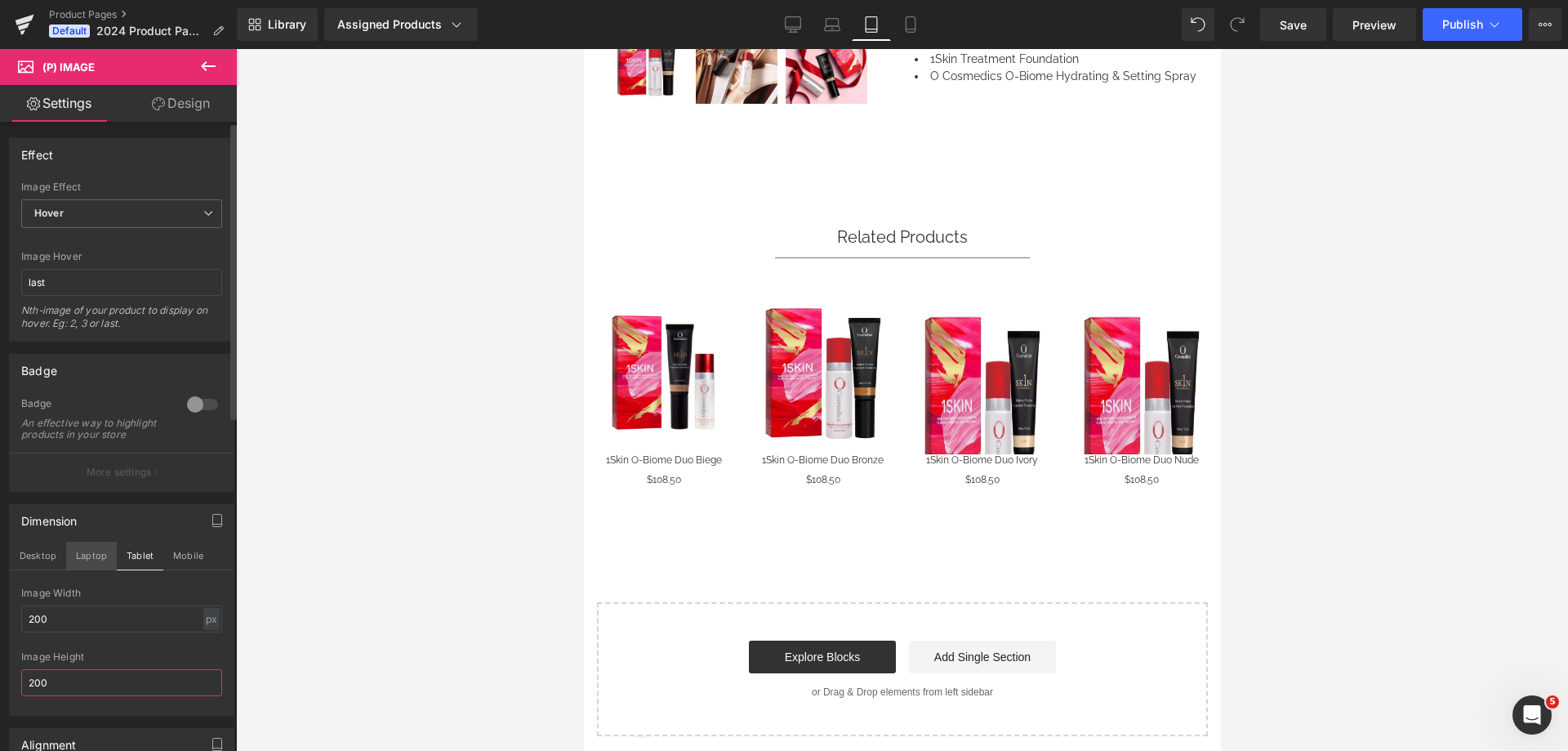
type input "200"
click at [100, 569] on button "Laptop" at bounding box center [91, 555] width 51 height 28
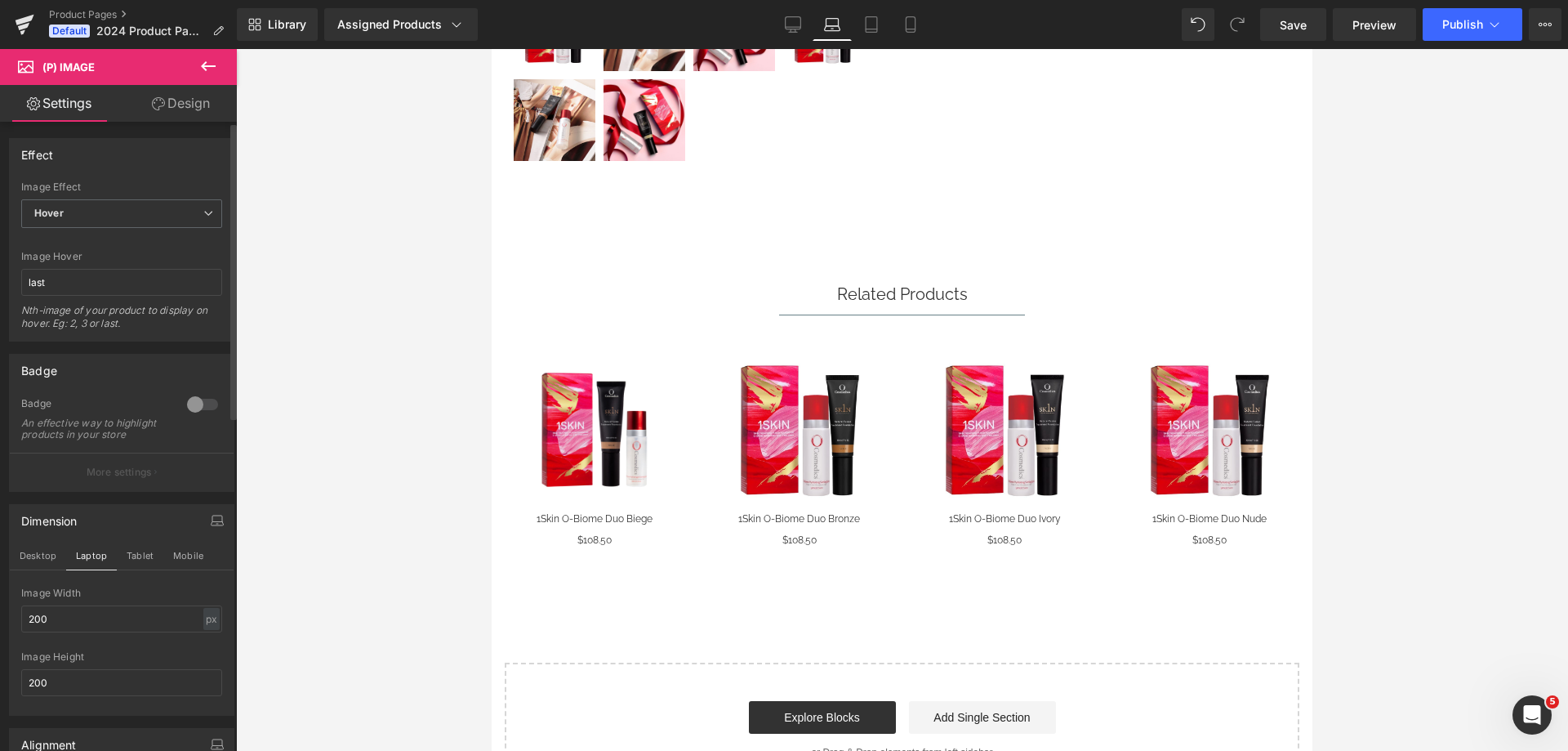
scroll to position [615, 0]
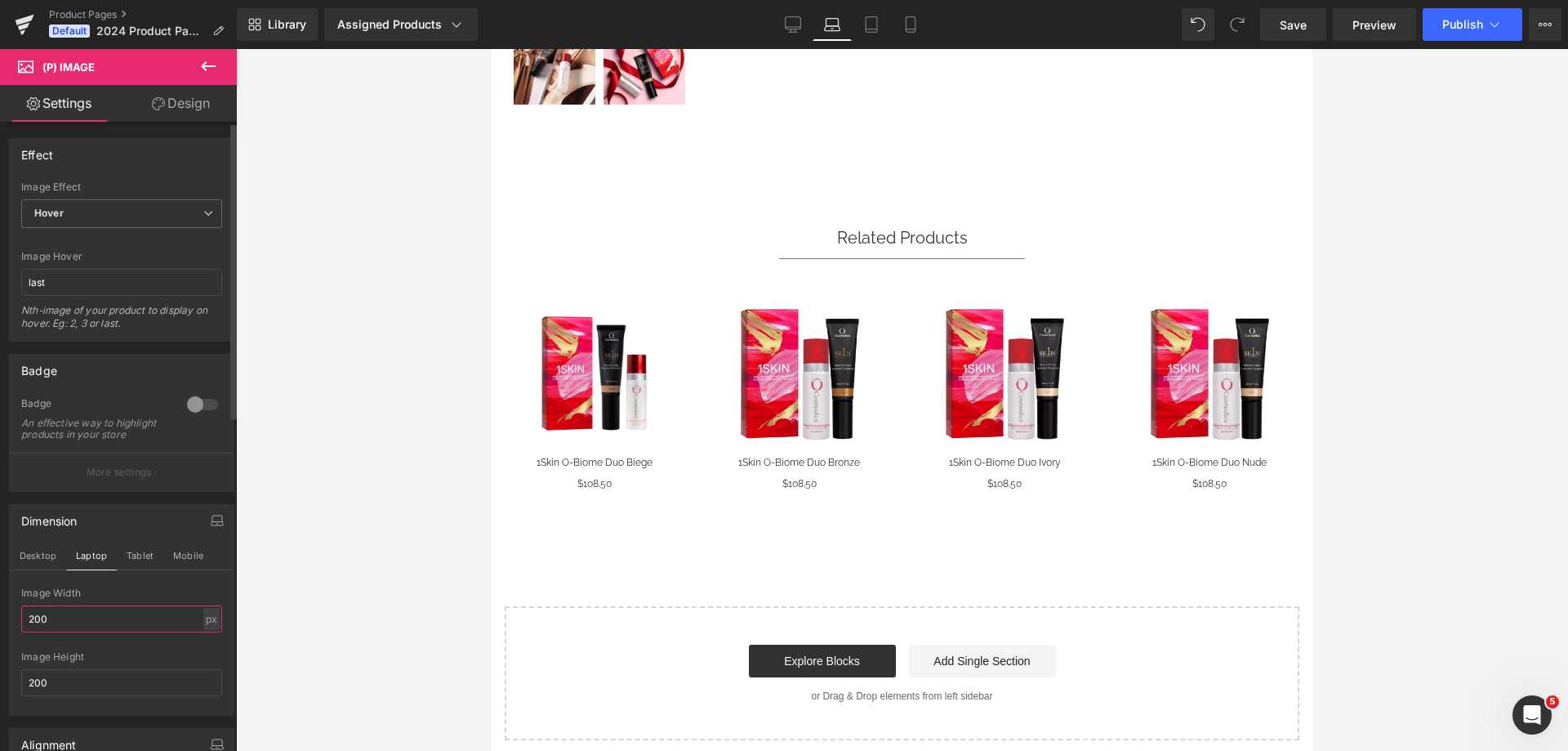
drag, startPoint x: 34, startPoint y: 627, endPoint x: 7, endPoint y: 631, distance: 27.3
click at [7, 631] on div "Dimension Desktop Laptop Tablet Mobile 200px Image Width 200 px % px 200px Imag…" at bounding box center [122, 604] width 244 height 224
click at [1451, 18] on span "Publish" at bounding box center [1463, 24] width 41 height 13
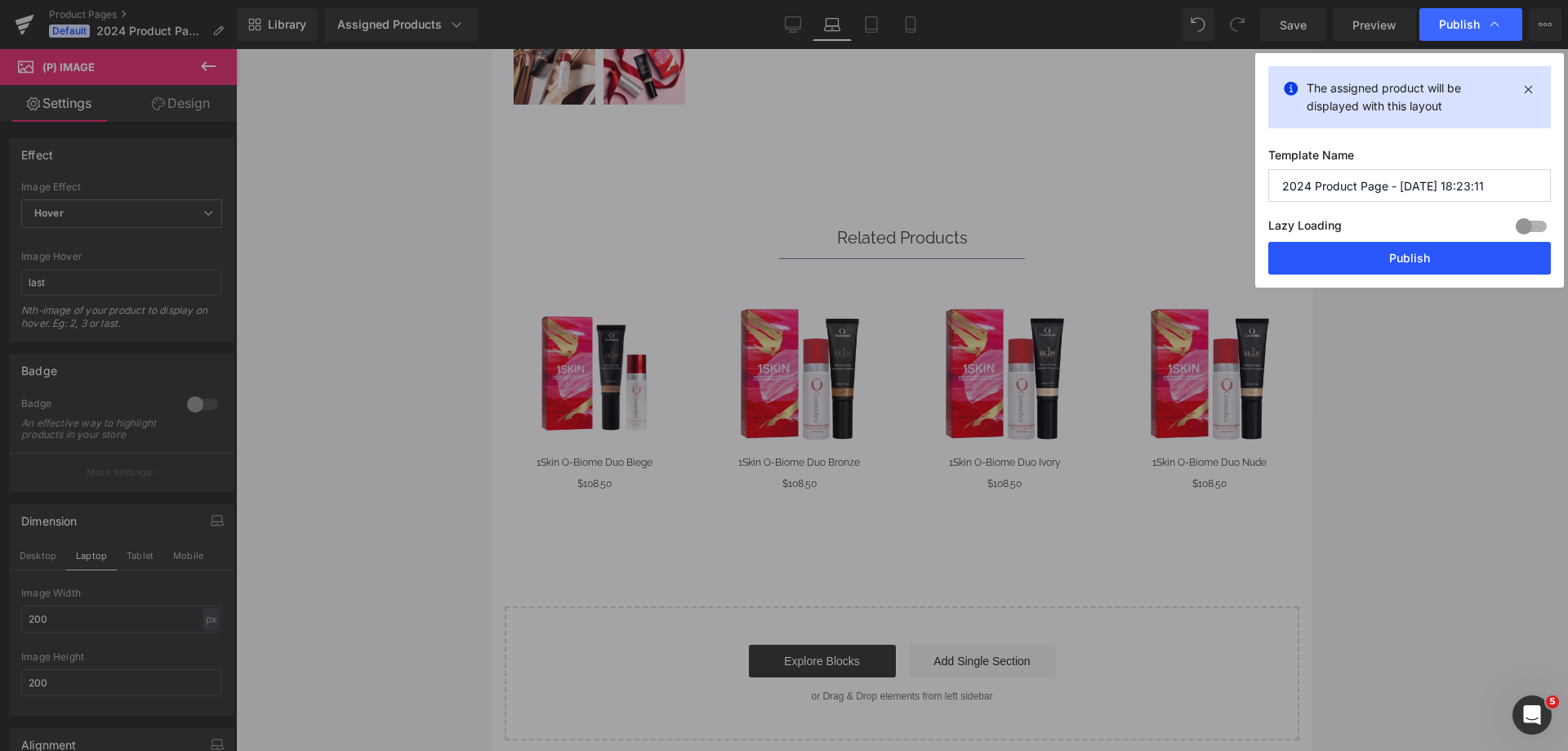
click at [1388, 261] on button "Publish" at bounding box center [1410, 258] width 283 height 33
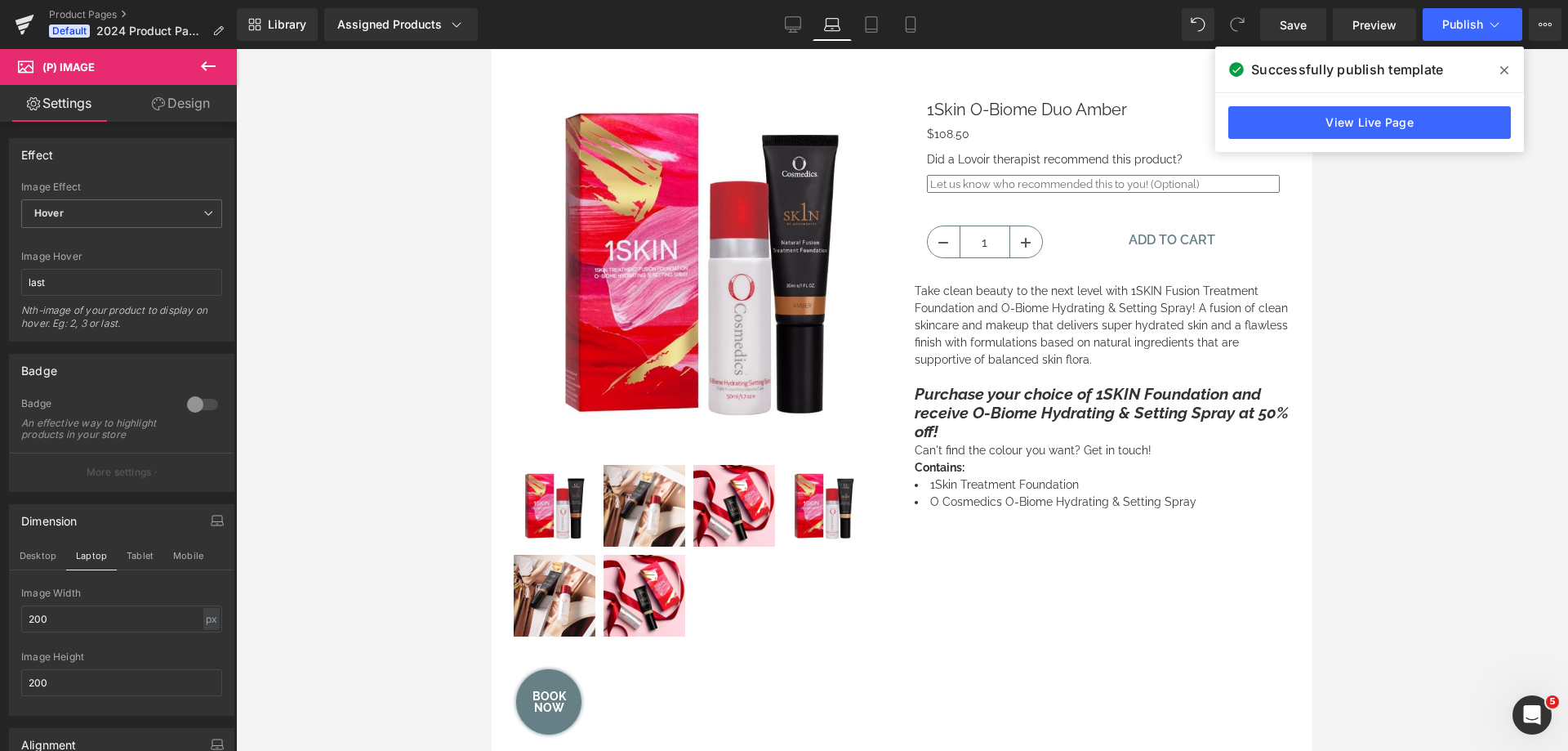
scroll to position [44, 0]
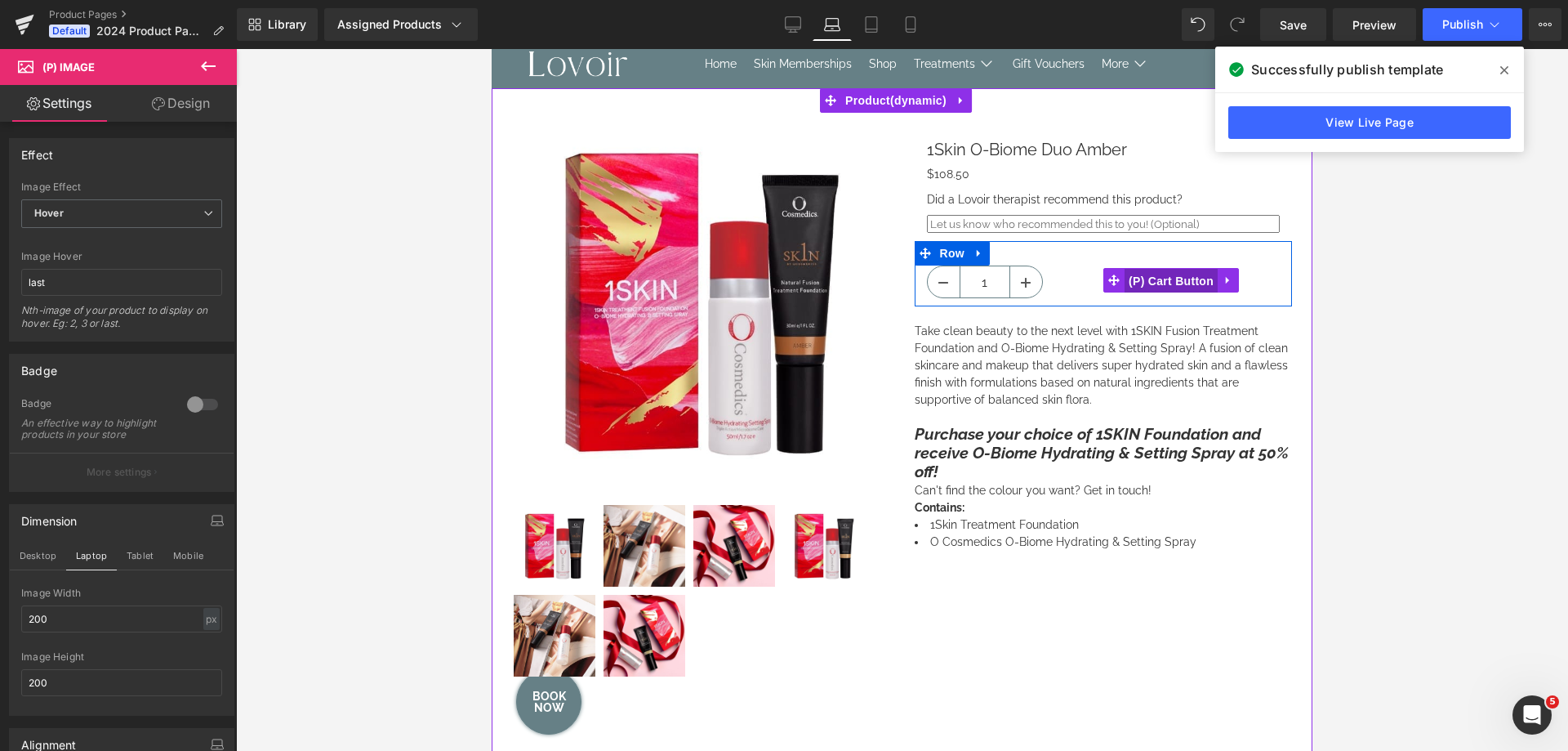
drag, startPoint x: 1141, startPoint y: 276, endPoint x: 787, endPoint y: 468, distance: 402.7
click at [1141, 276] on span "(P) Cart Button" at bounding box center [1171, 280] width 93 height 24
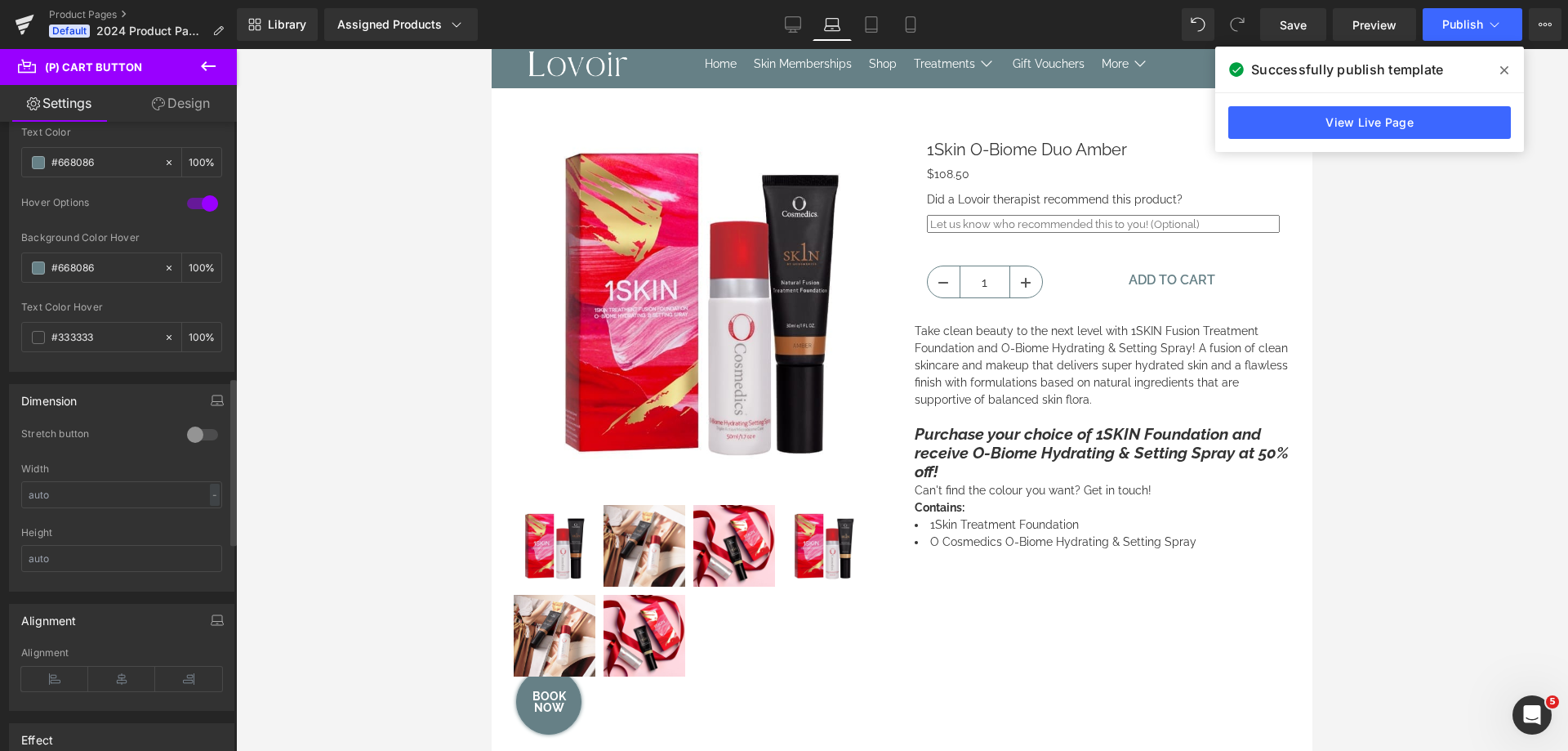
scroll to position [761, 0]
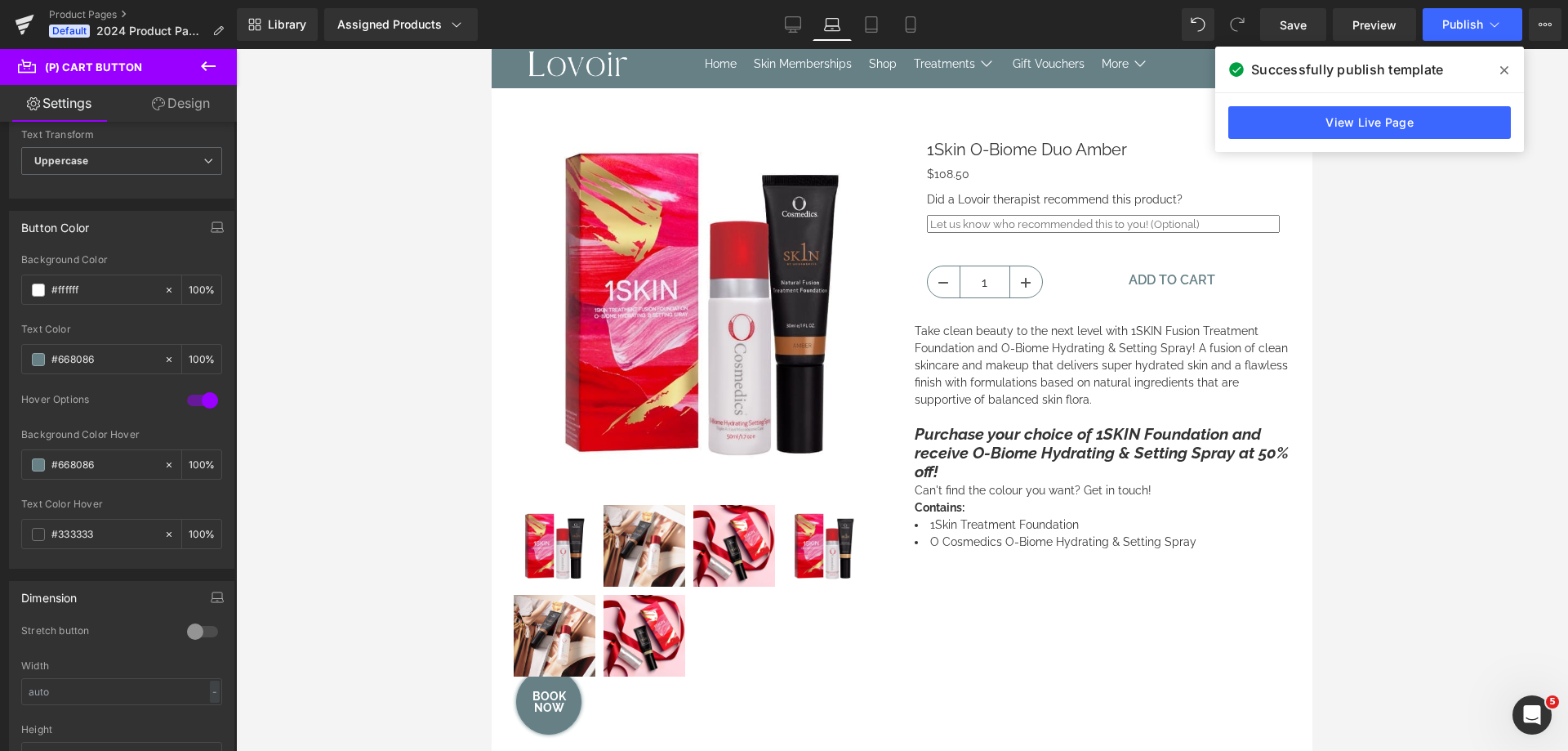
click at [177, 103] on link "Design" at bounding box center [181, 104] width 119 height 37
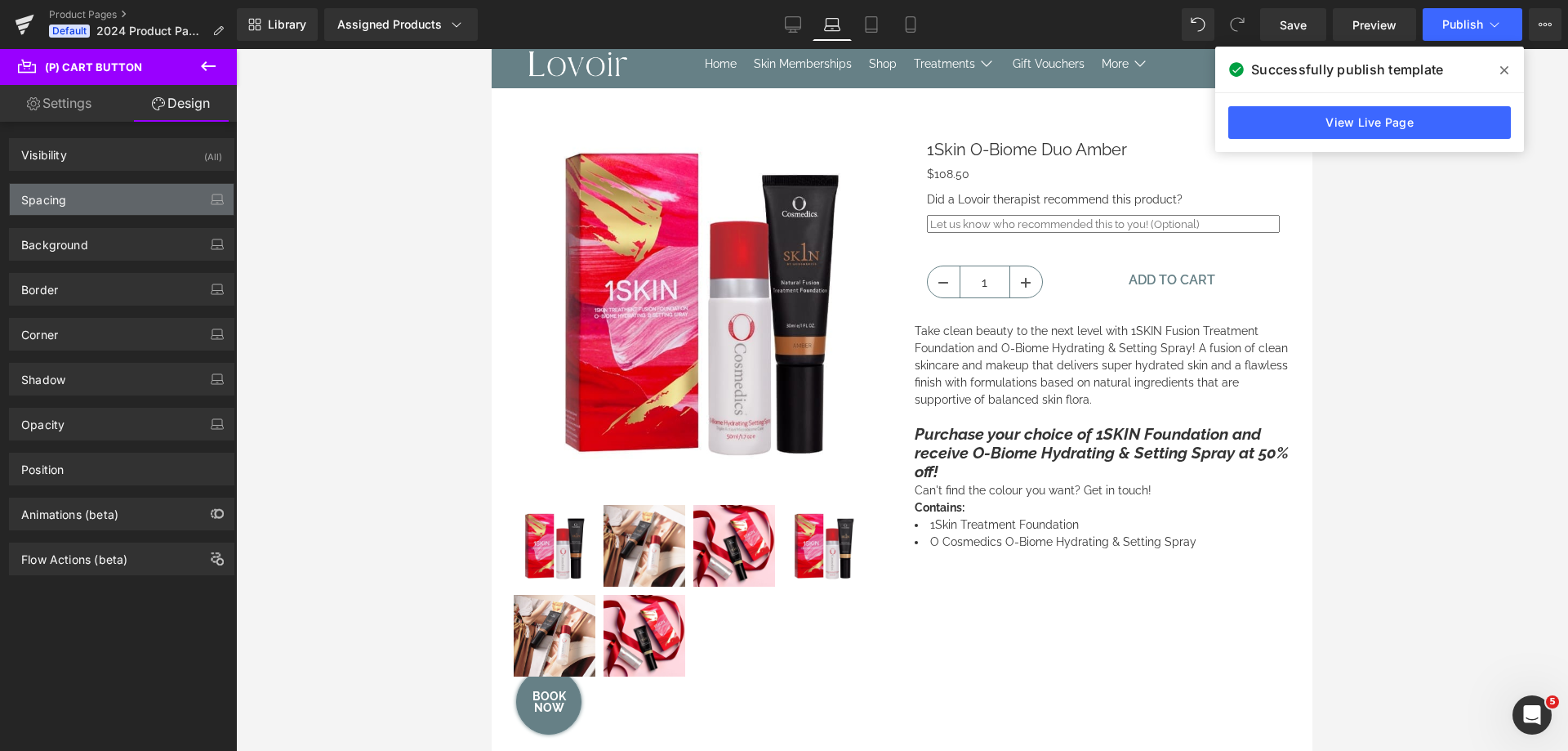
type input "3"
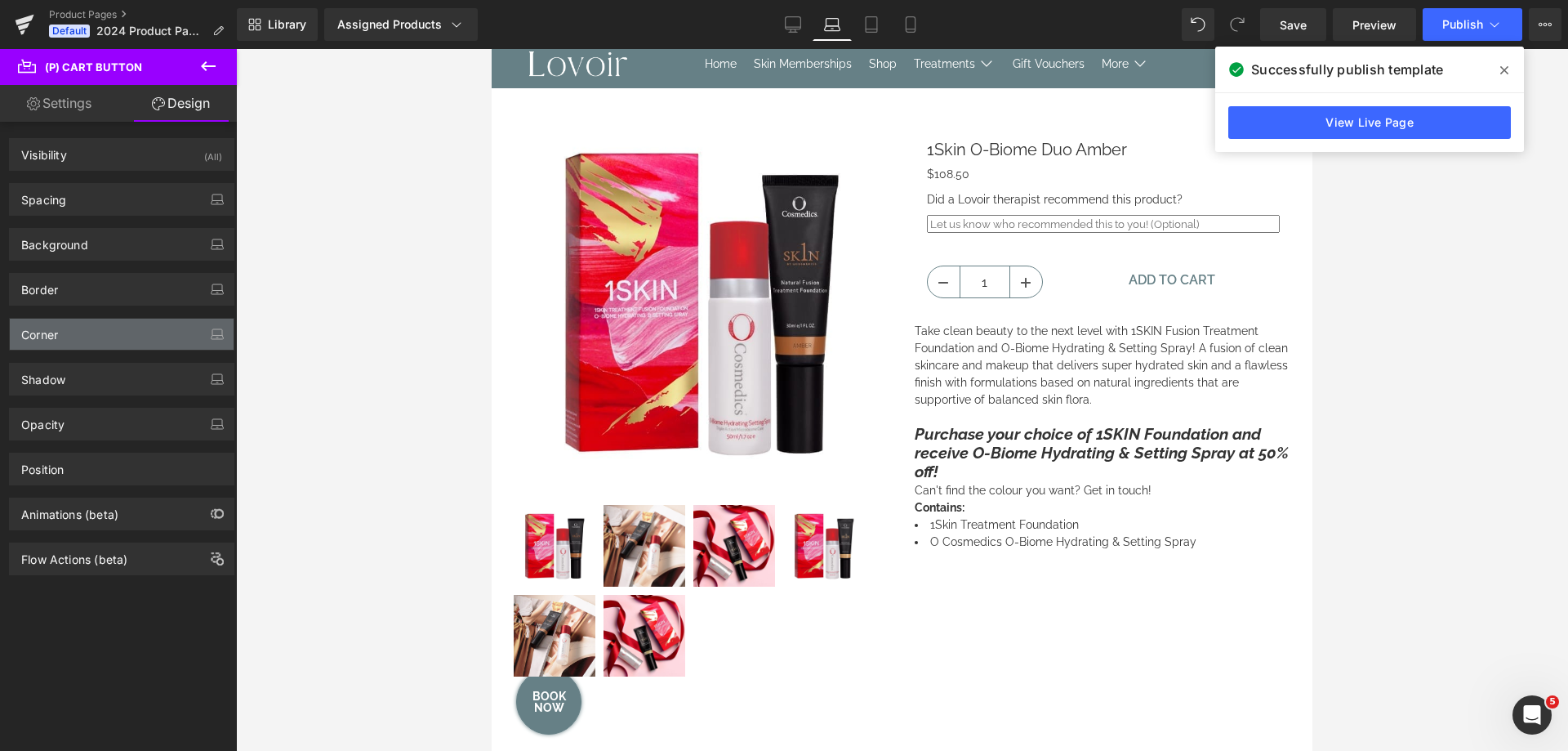
click at [99, 330] on div "Corner" at bounding box center [121, 334] width 223 height 31
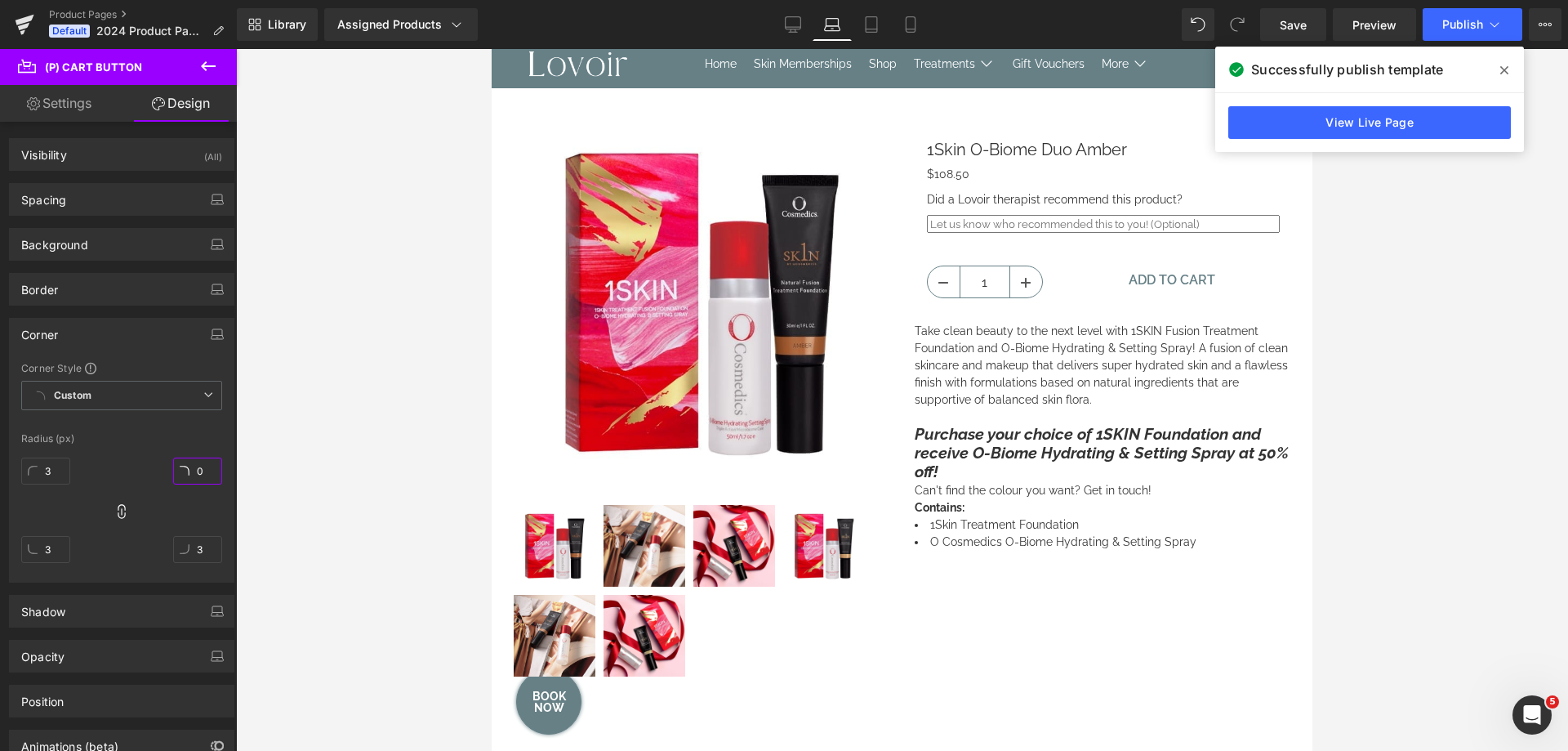
click at [179, 470] on input "0" at bounding box center [197, 471] width 49 height 27
type input "7"
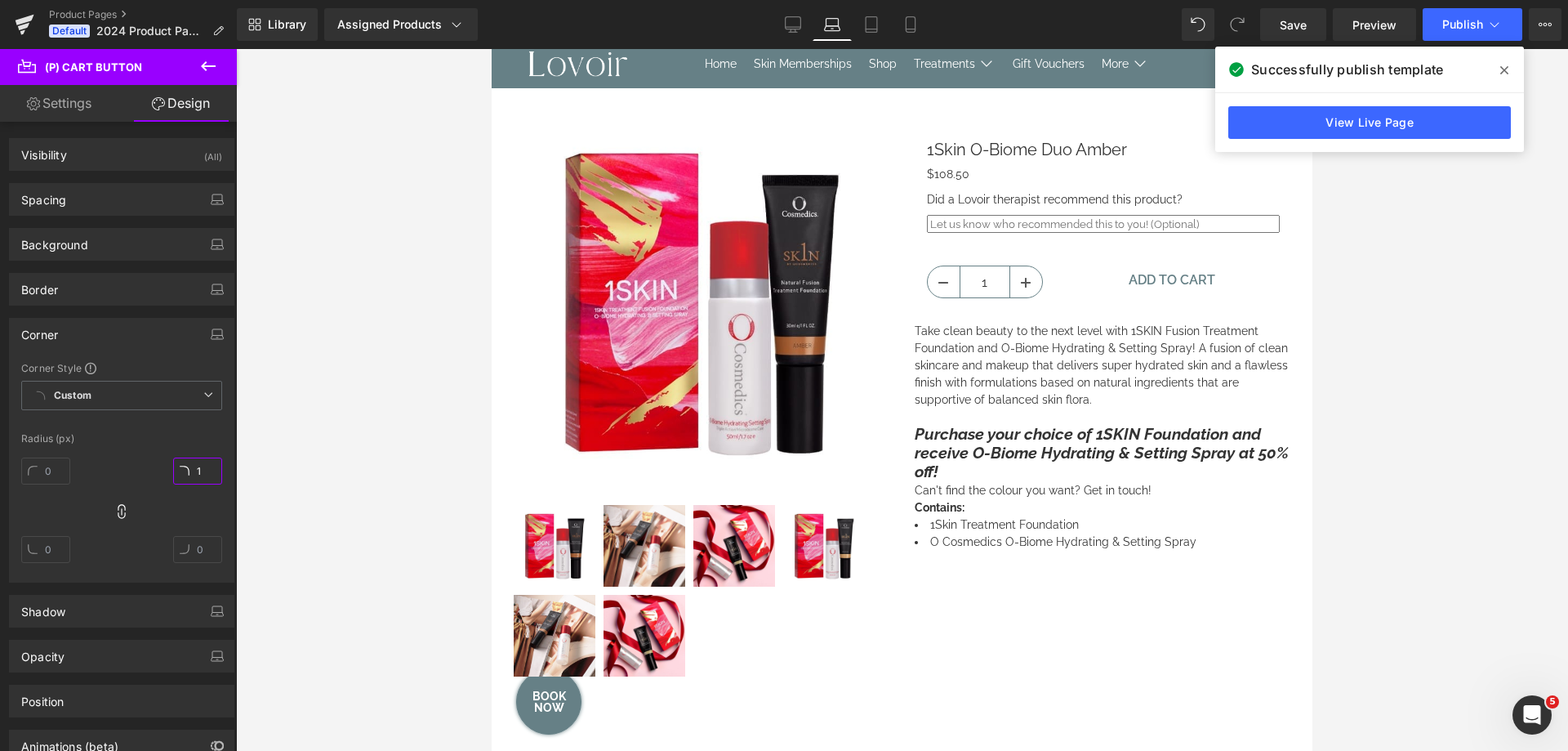
type input "10"
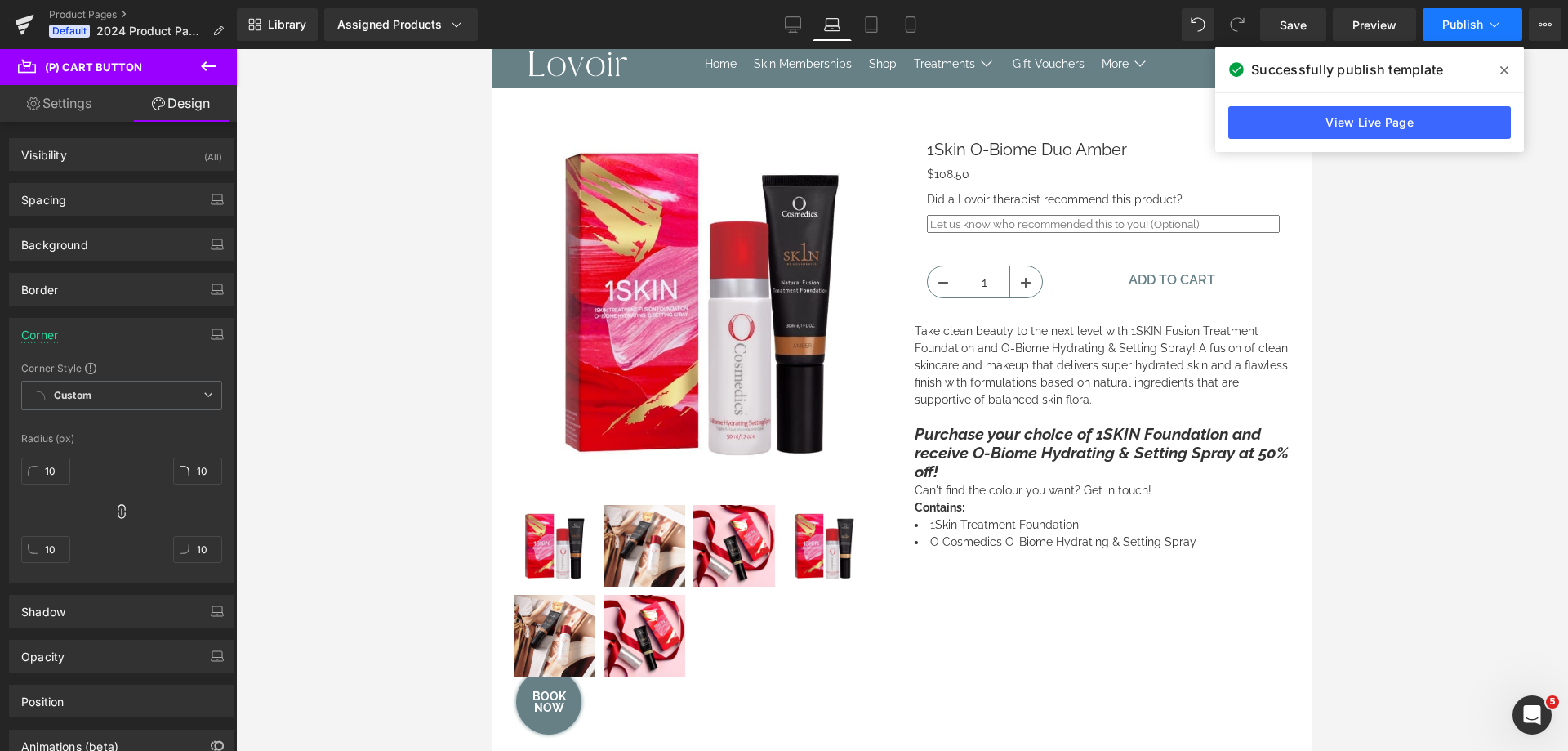
click at [1466, 28] on span "Publish" at bounding box center [1463, 24] width 41 height 13
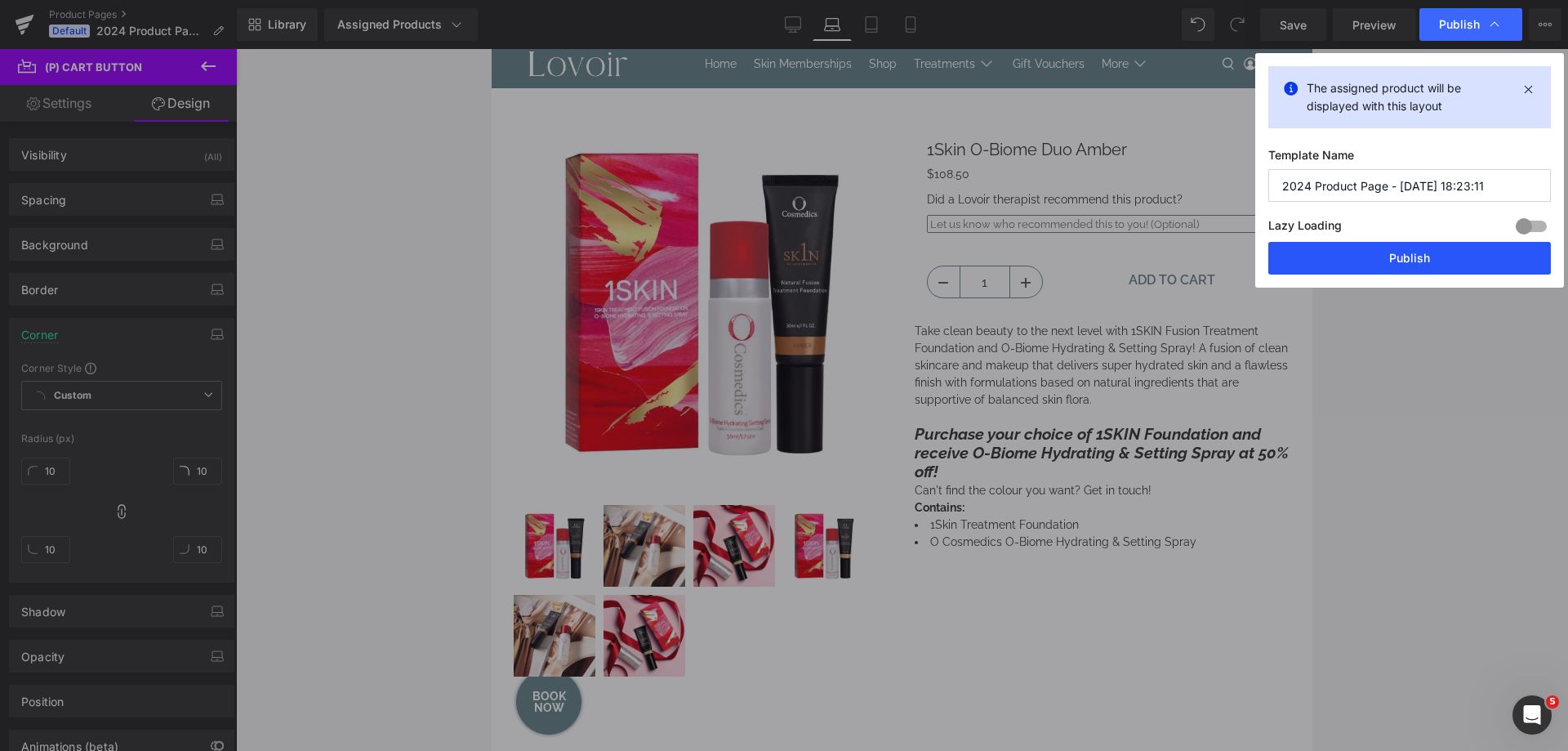
drag, startPoint x: 1425, startPoint y: 258, endPoint x: 459, endPoint y: 291, distance: 966.6
click at [1425, 258] on button "Publish" at bounding box center [1410, 258] width 283 height 33
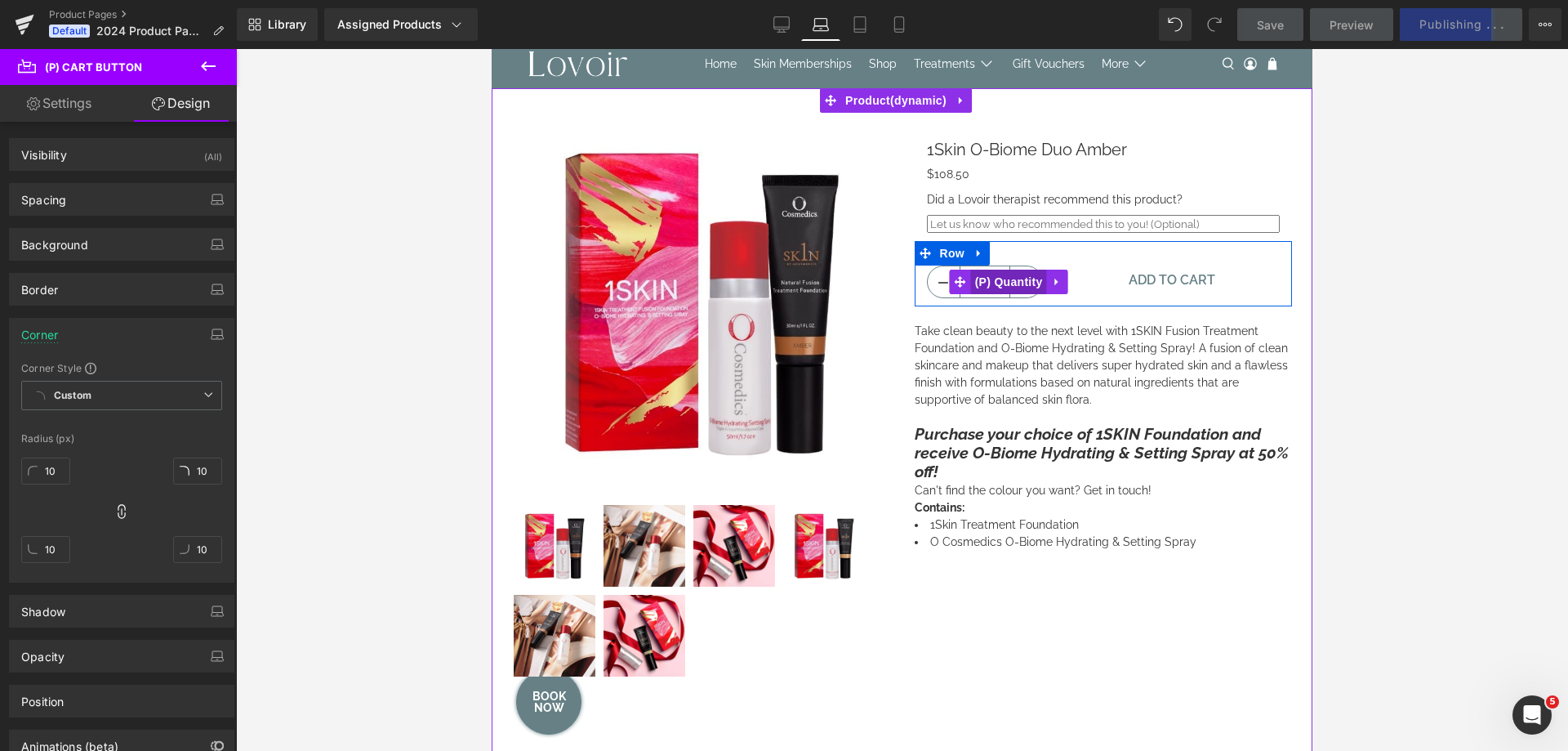
click at [984, 285] on span "(P) Quantity" at bounding box center [1009, 281] width 76 height 24
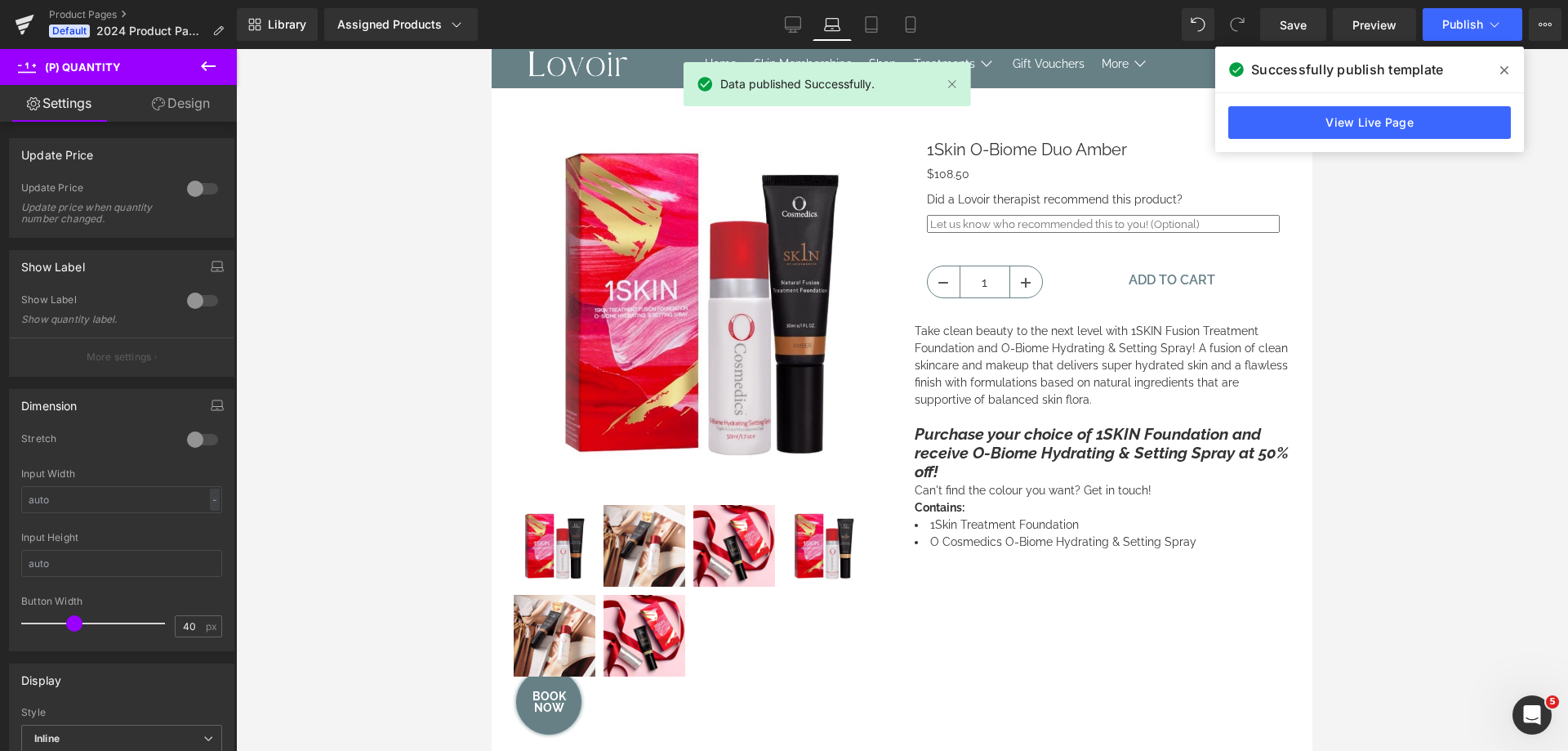
click at [148, 101] on link "Design" at bounding box center [181, 104] width 119 height 37
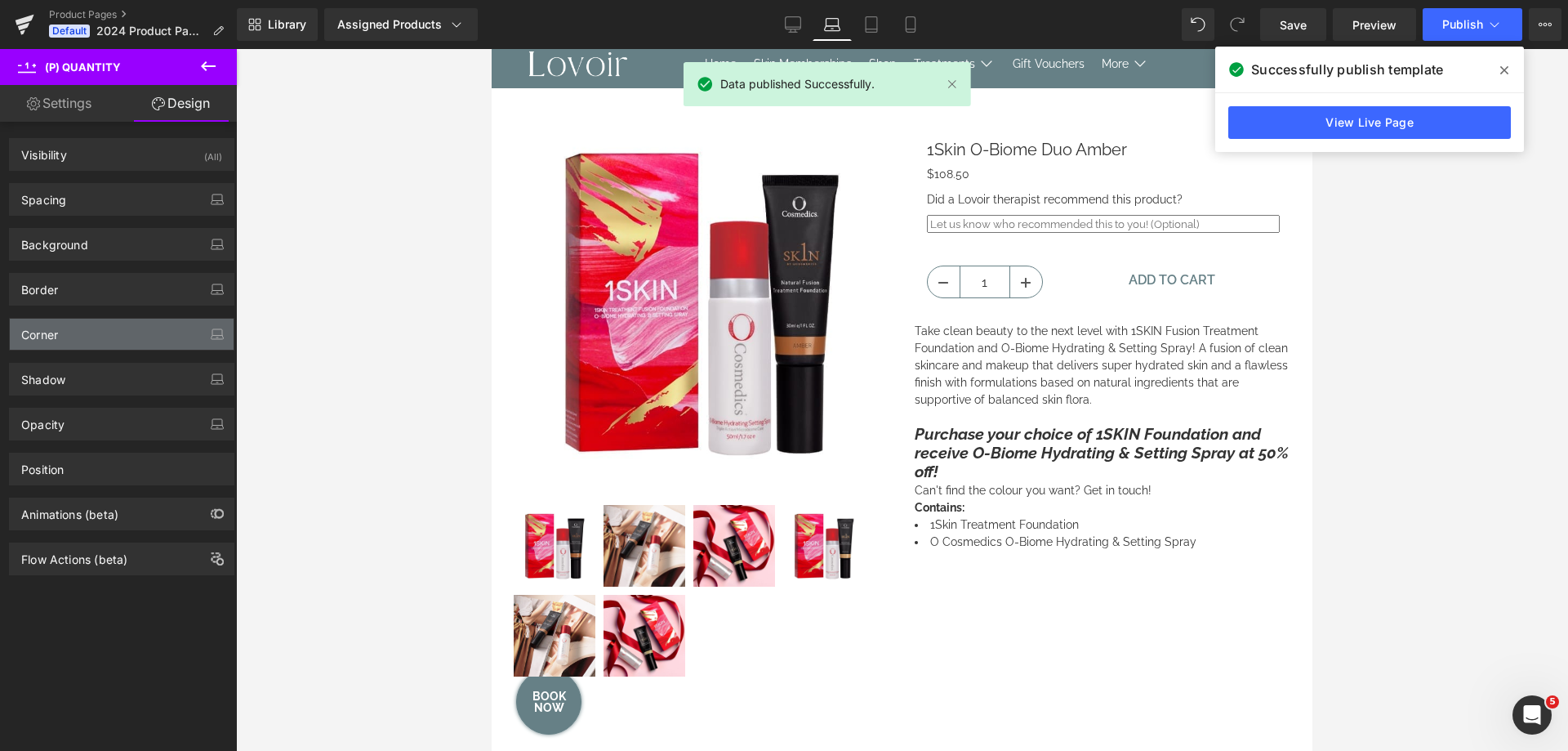
type input "20"
click at [83, 332] on div "Corner" at bounding box center [121, 334] width 223 height 31
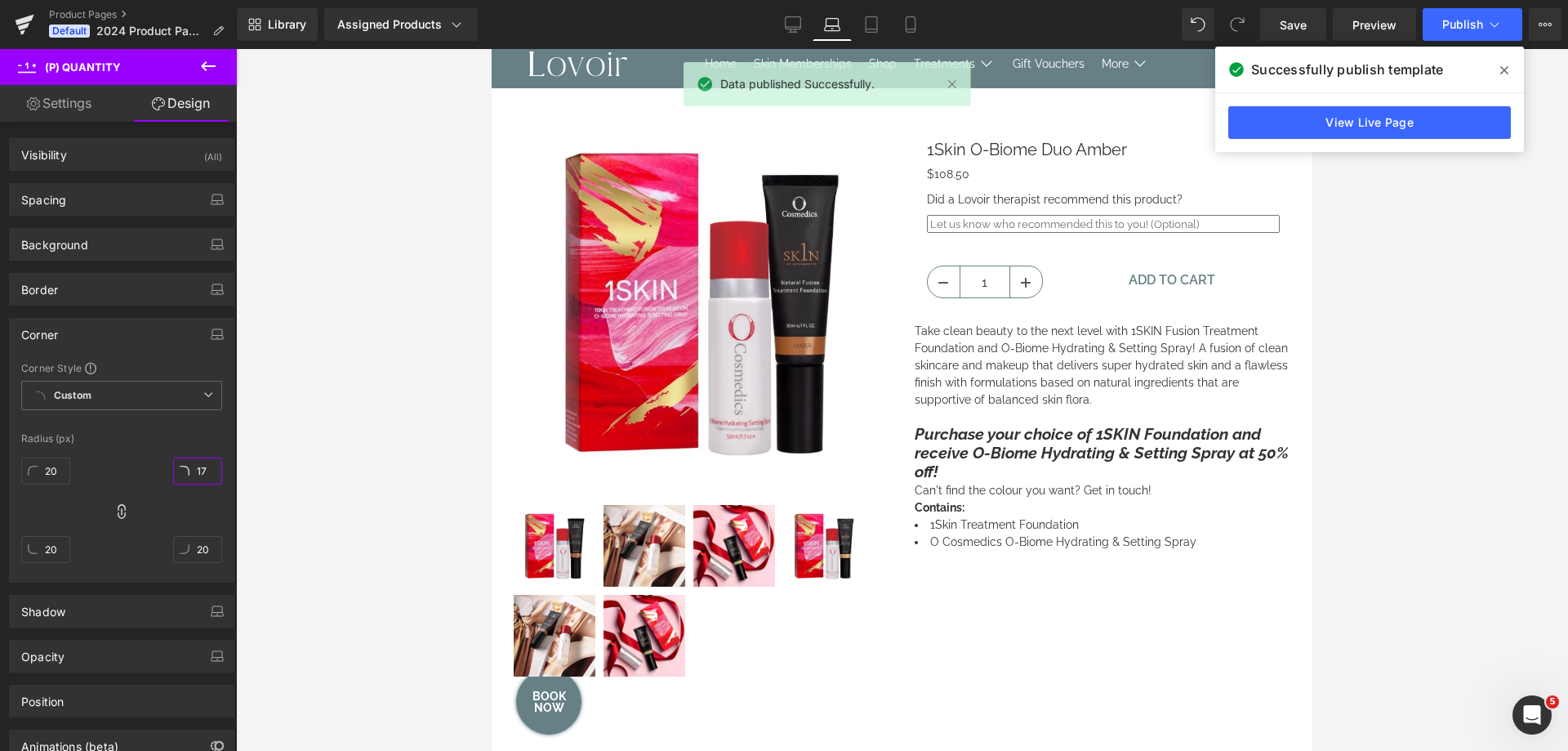
click at [190, 474] on input "17" at bounding box center [197, 471] width 49 height 27
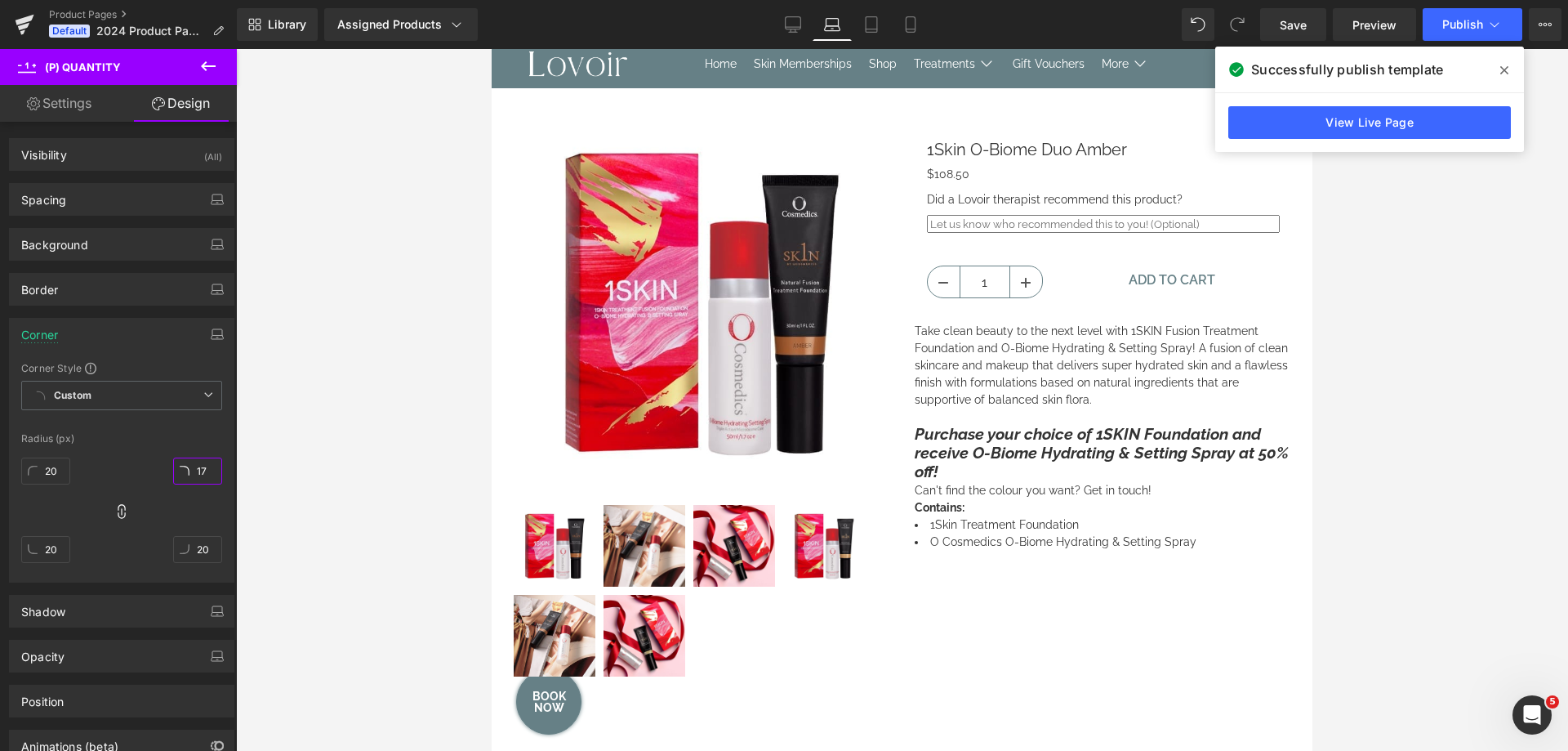
click at [207, 469] on input "17" at bounding box center [197, 471] width 49 height 27
type input "1"
type input "10"
type input "1"
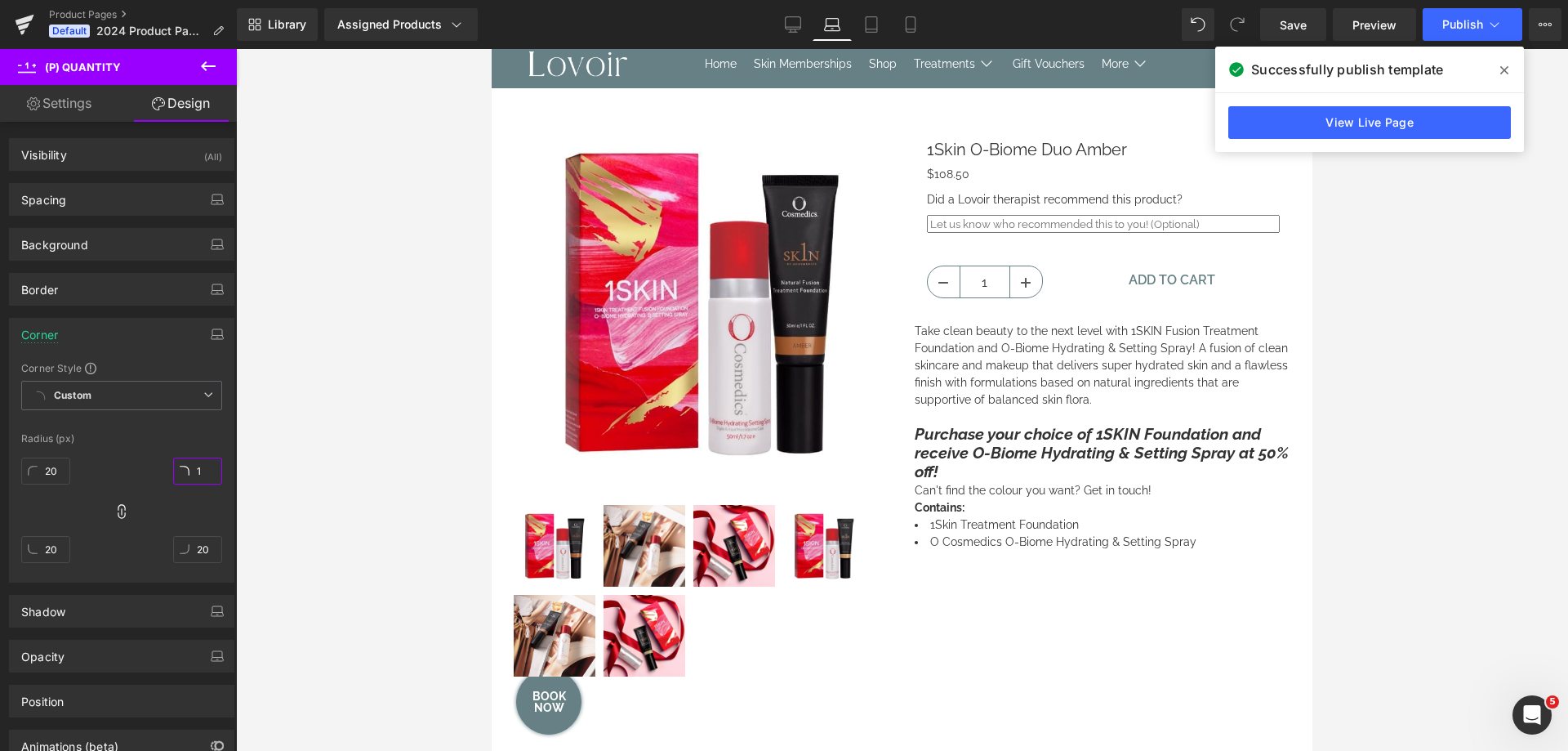
type input "1"
type input "10"
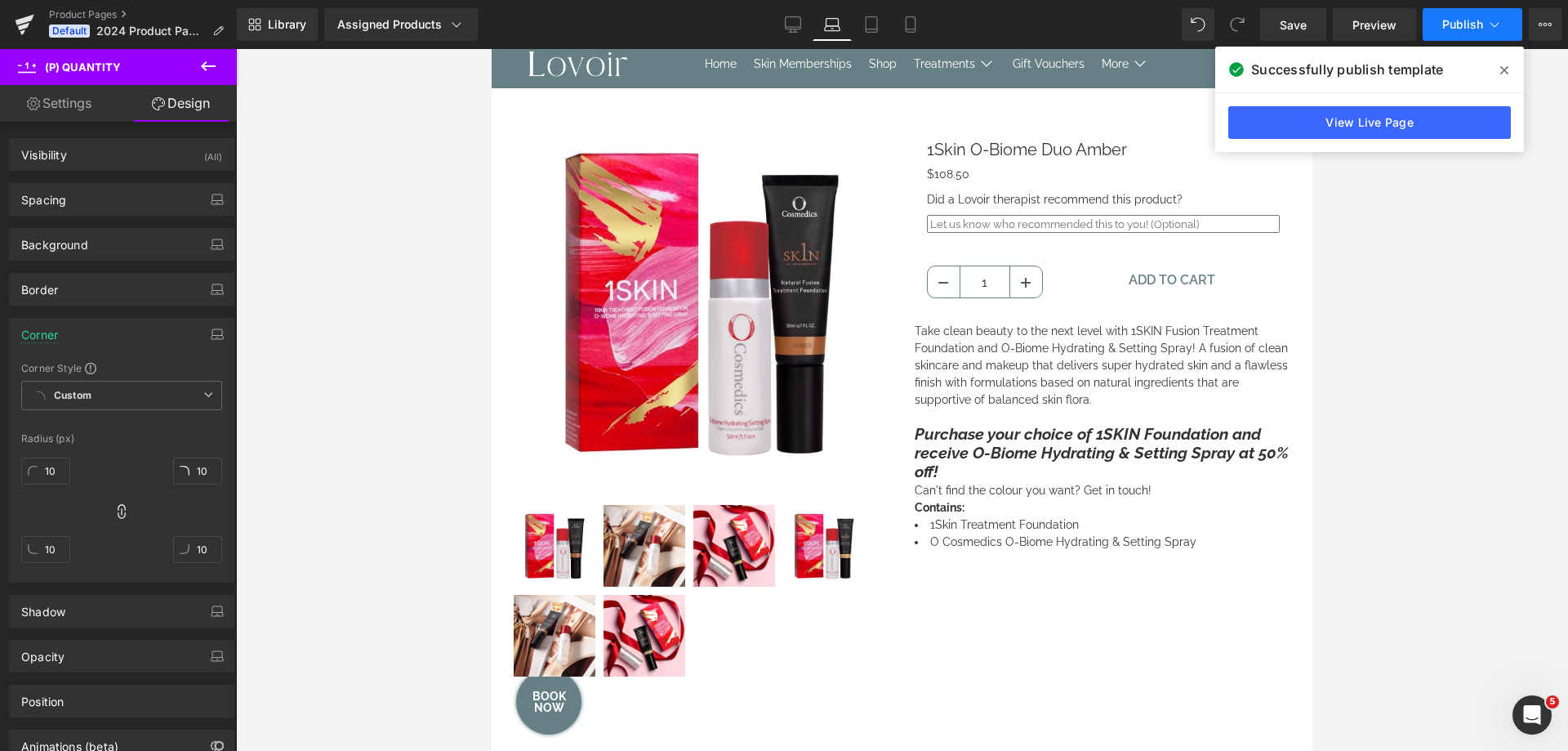
click at [1448, 22] on span "Publish" at bounding box center [1463, 24] width 41 height 13
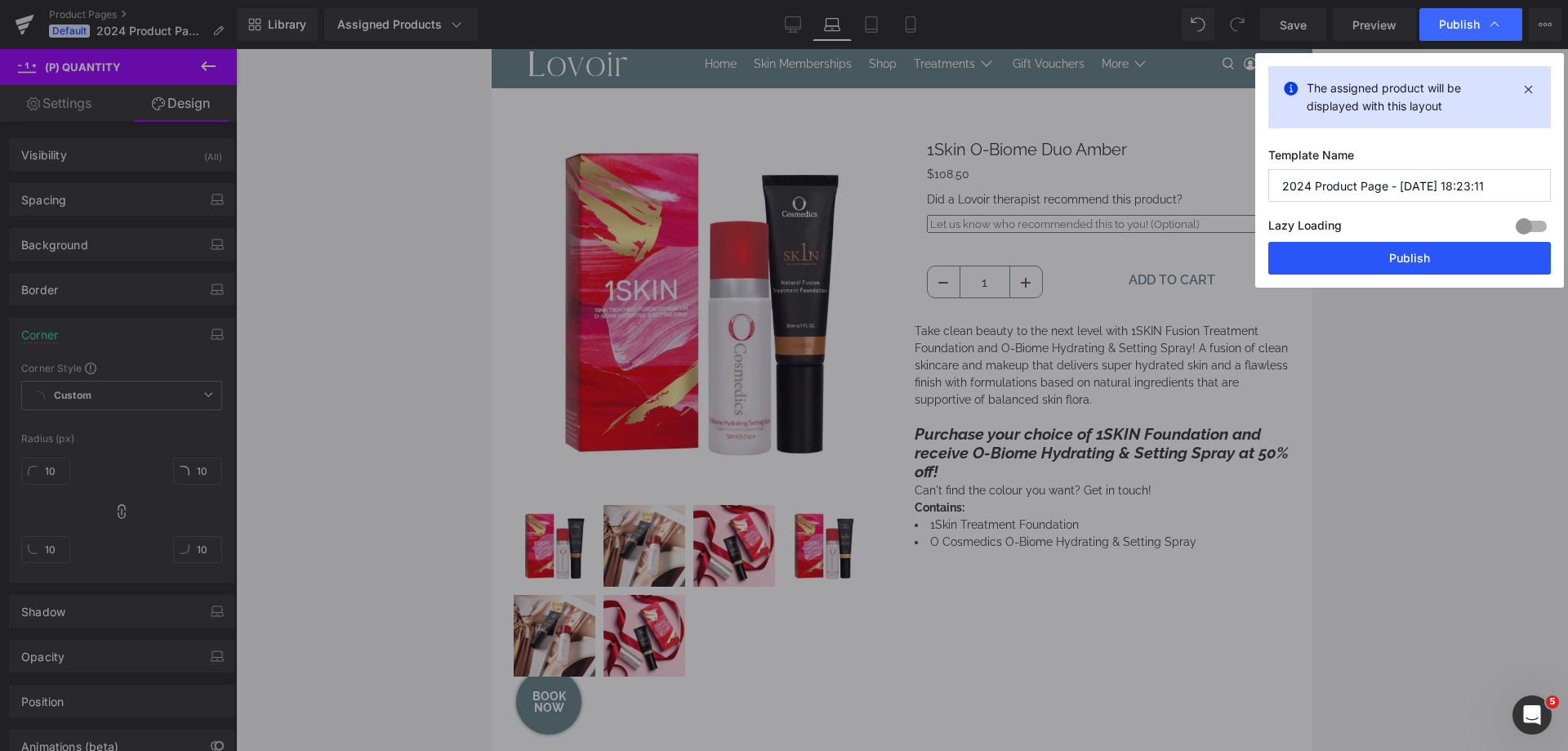
drag, startPoint x: 1407, startPoint y: 266, endPoint x: 177, endPoint y: 202, distance: 1231.7
click at [1407, 266] on button "Publish" at bounding box center [1410, 258] width 283 height 33
